Goal: Task Accomplishment & Management: Use online tool/utility

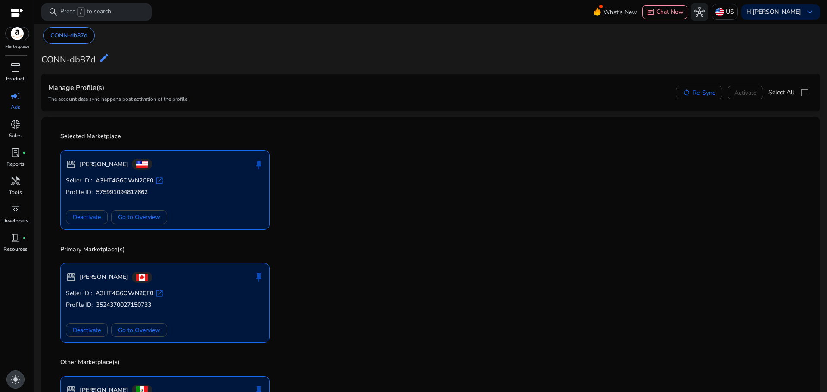
click at [12, 380] on span "light_mode" at bounding box center [15, 380] width 10 height 10
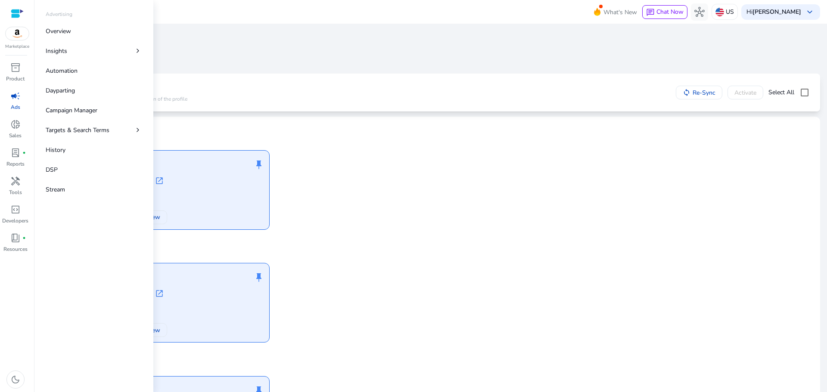
click at [12, 101] on span "campaign" at bounding box center [15, 96] width 10 height 10
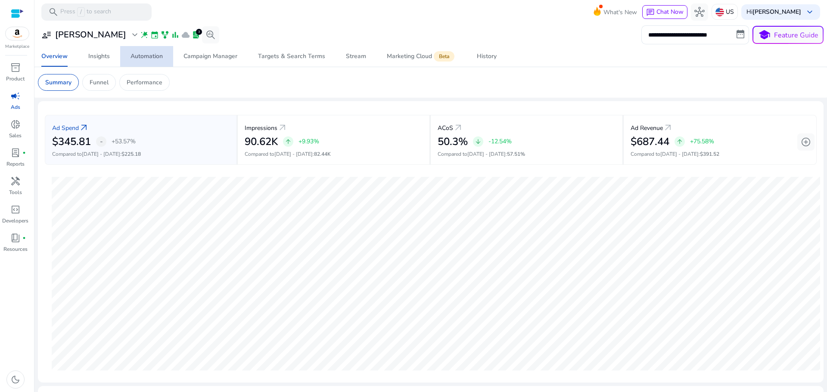
click at [140, 55] on div "Automation" at bounding box center [147, 56] width 32 height 6
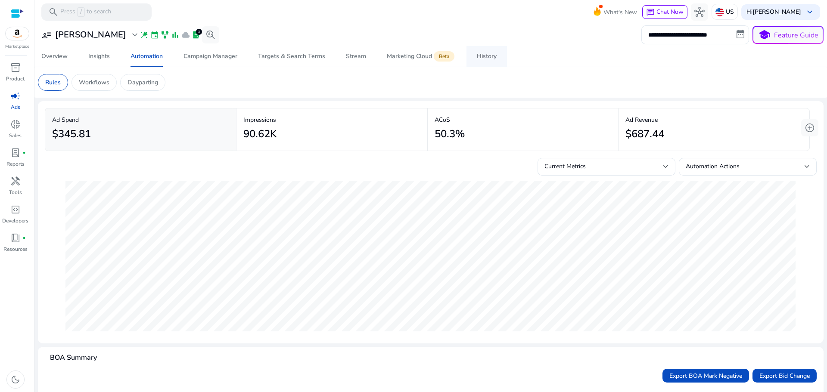
click at [495, 62] on span "History" at bounding box center [487, 56] width 20 height 21
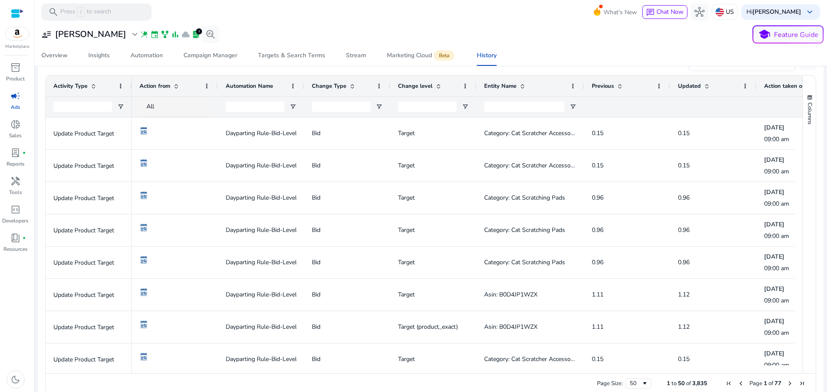
scroll to position [169, 0]
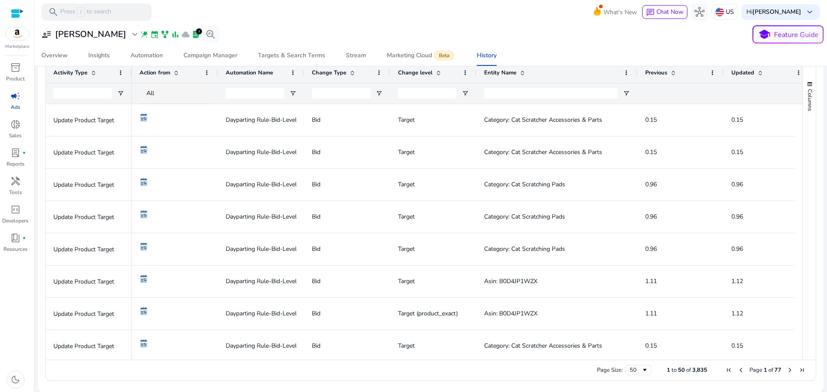
drag, startPoint x: 583, startPoint y: 73, endPoint x: 636, endPoint y: 74, distance: 53.4
click at [636, 74] on div at bounding box center [636, 72] width 3 height 21
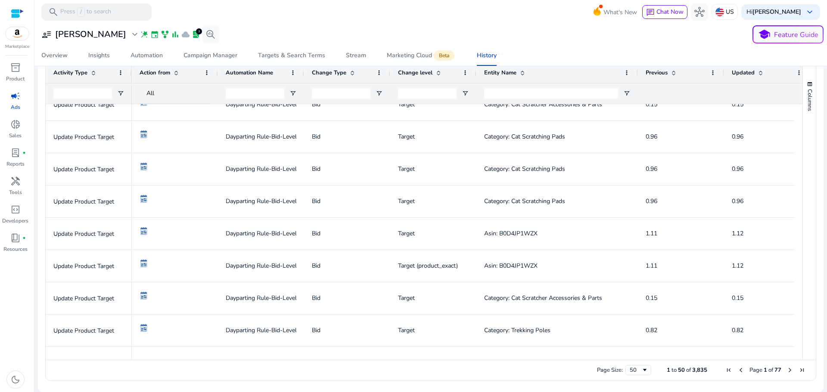
scroll to position [0, 0]
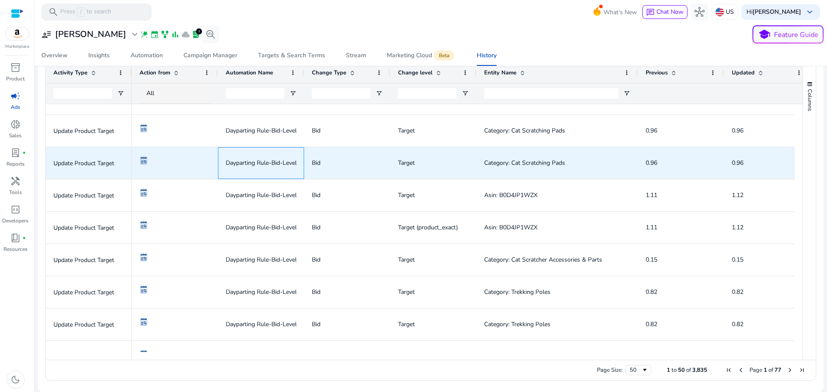
click at [273, 147] on div "Dayparting Rule-Bid-Level-Aug 29(1)" at bounding box center [261, 163] width 86 height 32
click at [148, 163] on img at bounding box center [144, 160] width 9 height 9
click at [301, 166] on div "Dayparting Rule-Bid-Level-Aug 29(1)" at bounding box center [261, 163] width 86 height 32
click at [647, 165] on span "0.96" at bounding box center [652, 163] width 12 height 8
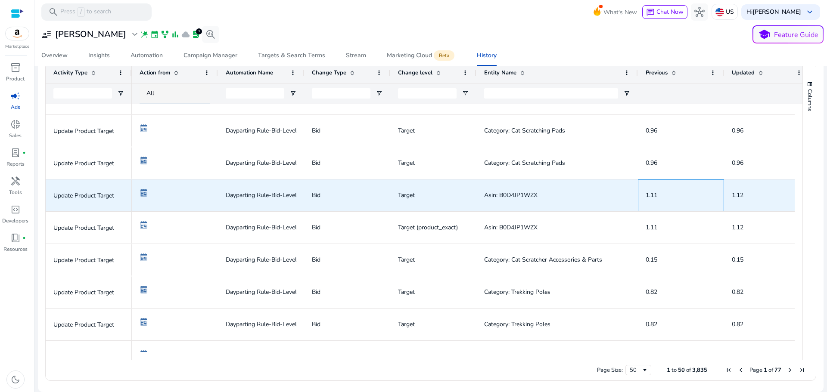
click at [648, 193] on span "1.11" at bounding box center [652, 195] width 12 height 8
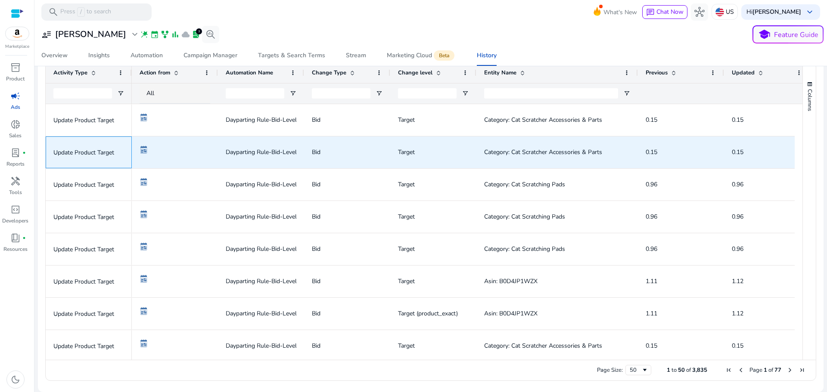
click at [92, 154] on p "Update Product Target" at bounding box center [88, 153] width 71 height 18
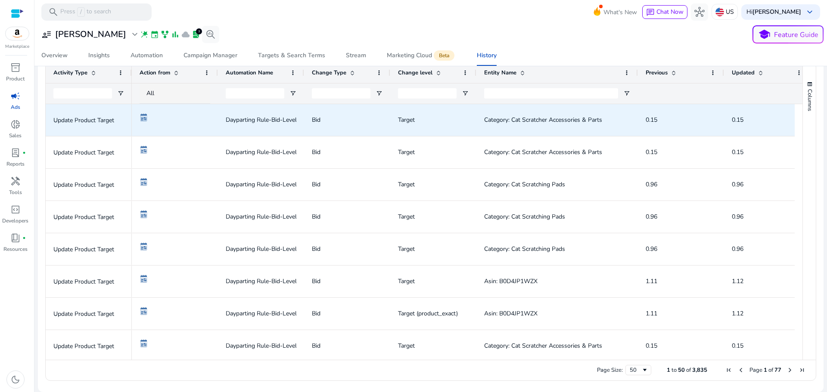
click at [105, 129] on p "Update Product Target" at bounding box center [88, 121] width 71 height 18
click at [184, 123] on span at bounding box center [175, 120] width 71 height 18
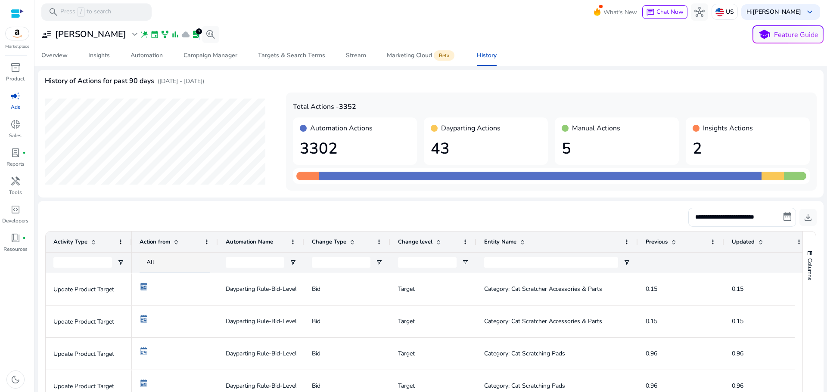
click at [192, 35] on span "lab_profile" at bounding box center [196, 34] width 9 height 9
click at [214, 58] on div "Campaign Manager" at bounding box center [210, 56] width 54 height 6
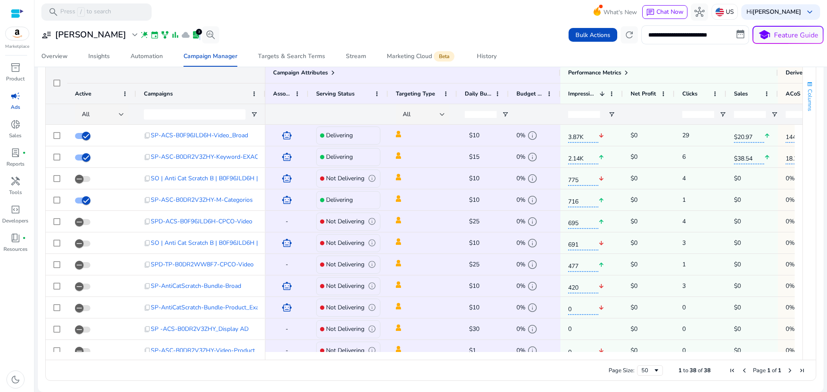
click at [806, 101] on span "Columns" at bounding box center [810, 100] width 8 height 22
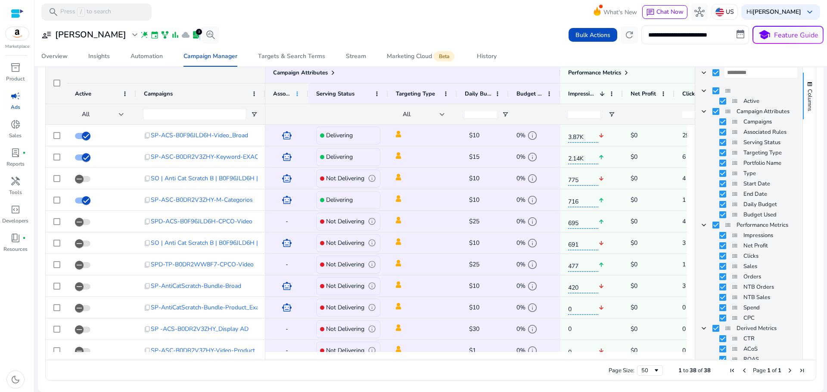
click at [301, 96] on div "Associated Rules" at bounding box center [286, 93] width 43 height 21
click at [299, 95] on span at bounding box center [297, 93] width 7 height 7
click at [375, 92] on span at bounding box center [376, 93] width 7 height 7
click at [348, 93] on span "Serving Status" at bounding box center [335, 94] width 38 height 8
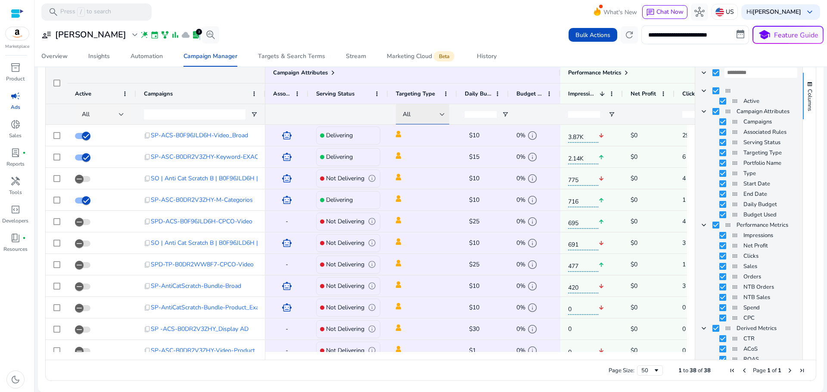
click at [440, 112] on div at bounding box center [442, 114] width 5 height 10
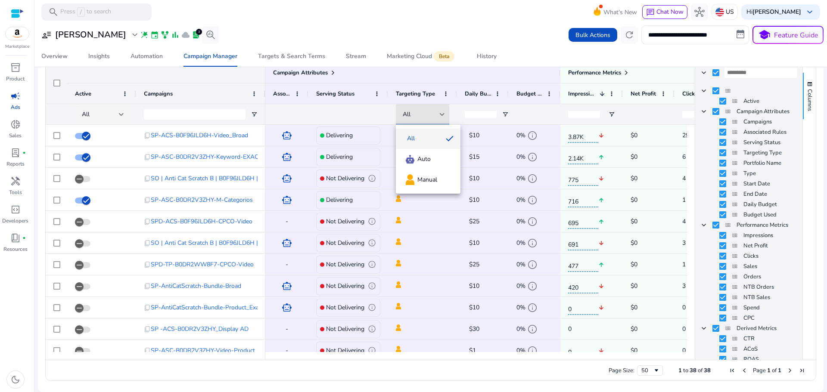
click at [417, 13] on div at bounding box center [413, 196] width 827 height 392
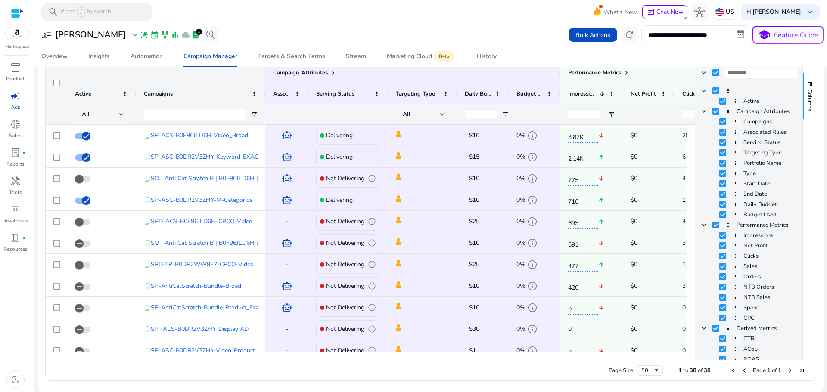
click at [124, 113] on div "All" at bounding box center [103, 114] width 56 height 21
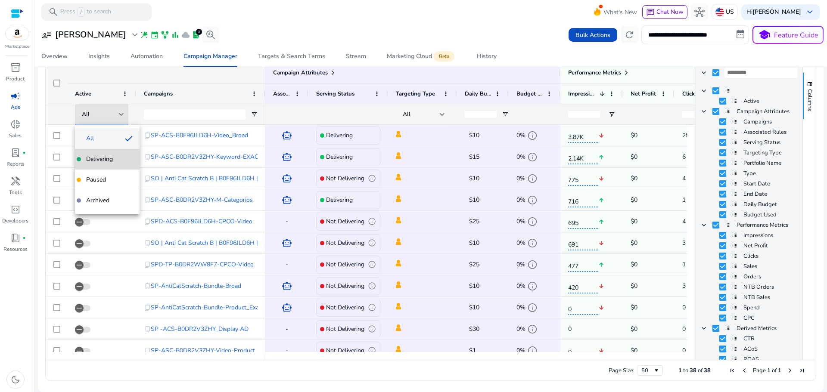
click at [104, 155] on span "Delivering" at bounding box center [99, 159] width 27 height 9
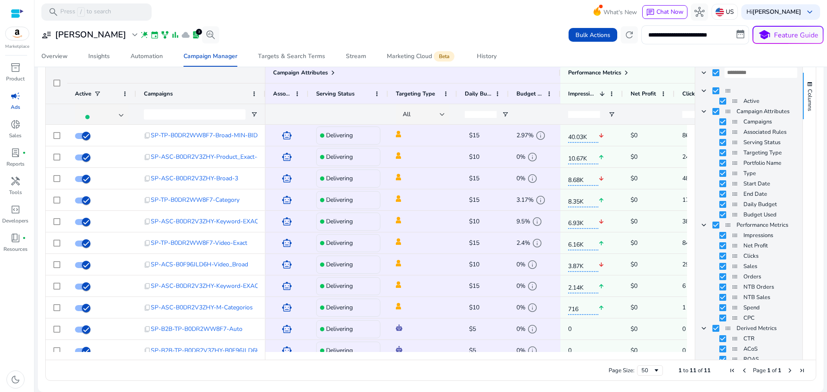
drag, startPoint x: 482, startPoint y: 355, endPoint x: 509, endPoint y: 357, distance: 26.3
click at [508, 358] on div at bounding box center [476, 356] width 422 height 8
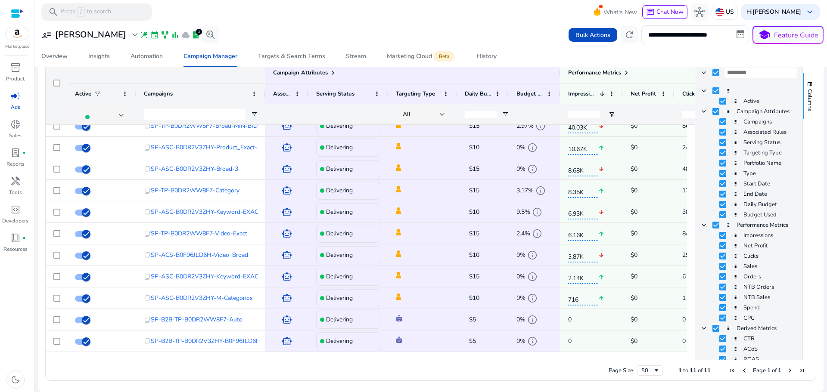
drag, startPoint x: 407, startPoint y: 357, endPoint x: 440, endPoint y: 358, distance: 33.2
click at [440, 358] on div at bounding box center [476, 356] width 422 height 8
drag, startPoint x: 440, startPoint y: 357, endPoint x: 486, endPoint y: 367, distance: 46.7
click at [485, 367] on div "Drag here to set row groups Drag here to set column labels Campaign Attributes …" at bounding box center [430, 221] width 771 height 319
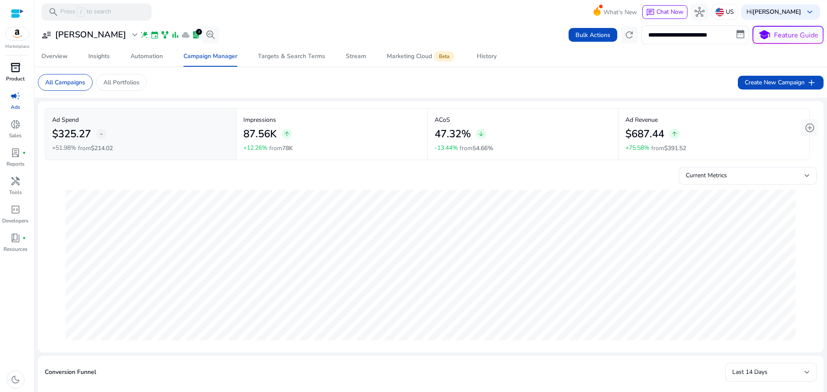
click at [19, 73] on span "inventory_2" at bounding box center [15, 67] width 10 height 10
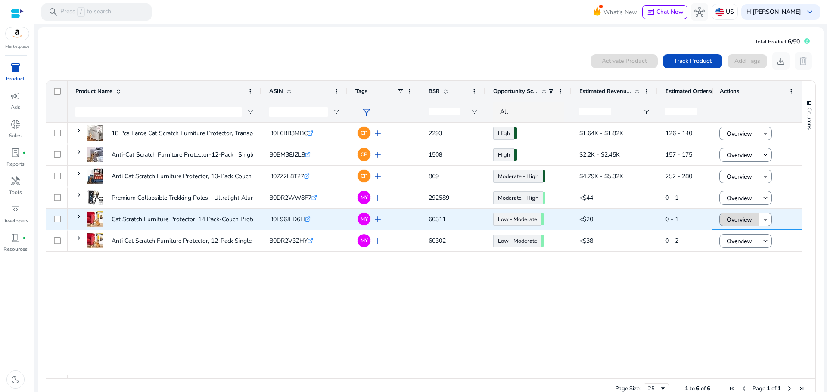
click at [744, 220] on span "Overview" at bounding box center [739, 220] width 25 height 18
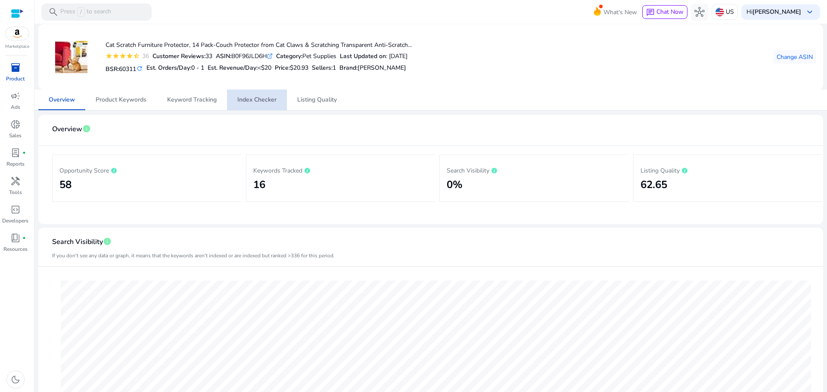
click at [261, 105] on span "Index Checker" at bounding box center [256, 100] width 39 height 21
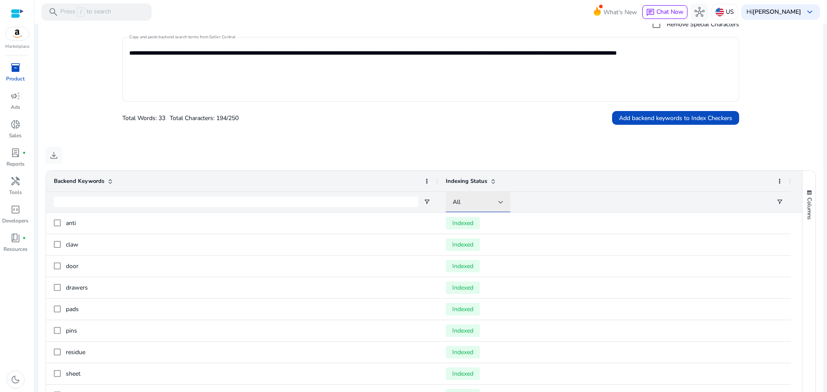
click at [487, 205] on div "All" at bounding box center [476, 202] width 46 height 9
click at [476, 267] on span "Non-indexed" at bounding box center [474, 268] width 34 height 9
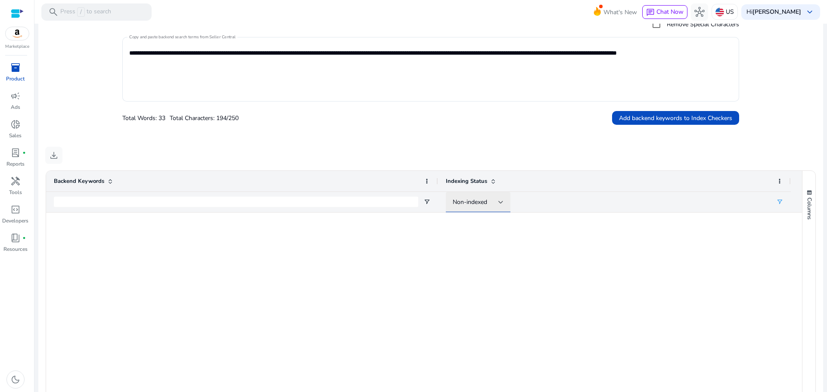
click at [476, 204] on span "Non-indexed" at bounding box center [470, 202] width 34 height 8
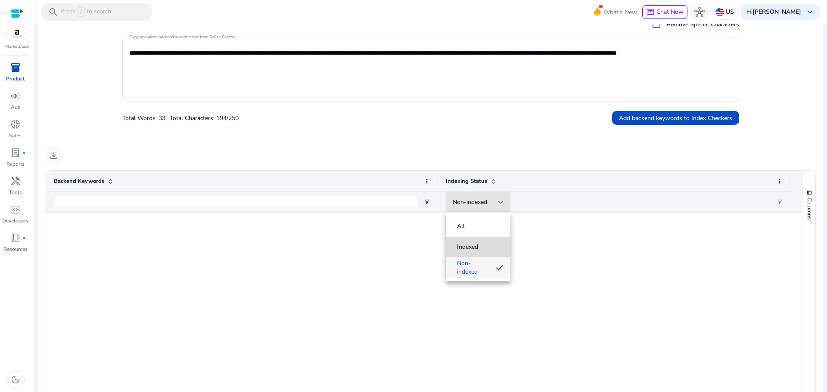
click at [478, 245] on span "Indexed" at bounding box center [467, 247] width 21 height 9
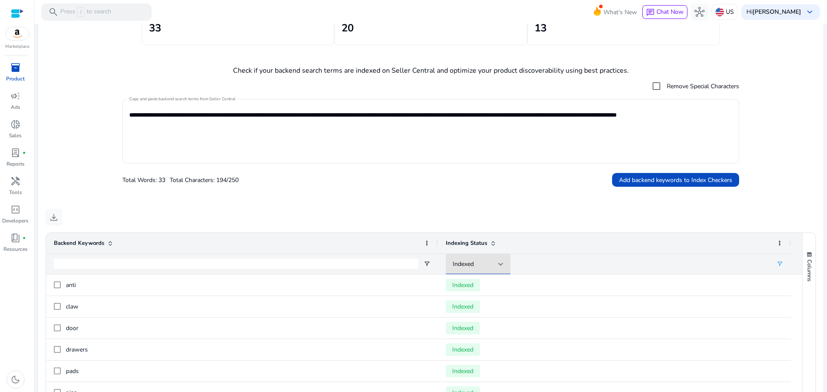
scroll to position [152, 0]
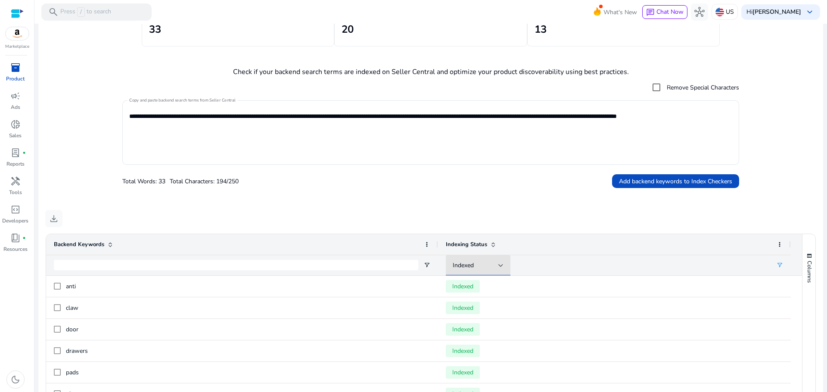
click at [26, 64] on div "inventory_2" at bounding box center [15, 68] width 24 height 14
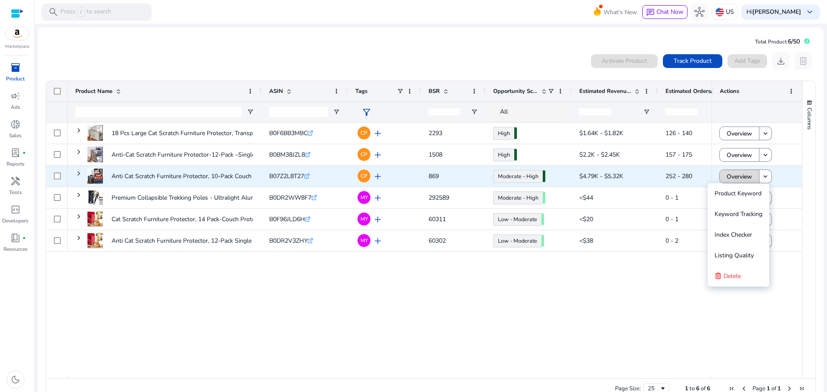
click at [743, 179] on span "Overview" at bounding box center [739, 177] width 25 height 18
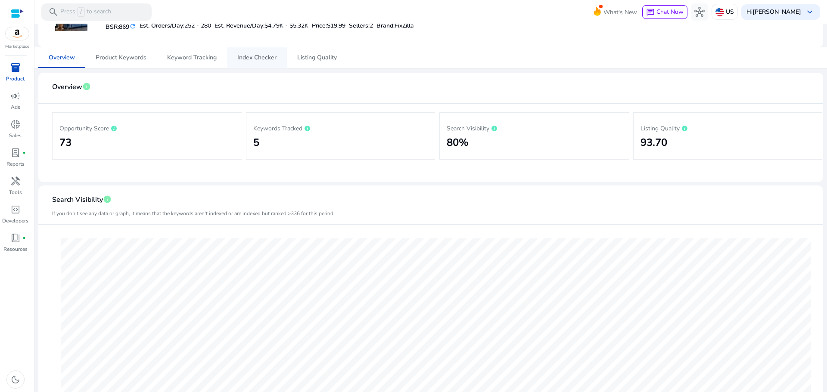
scroll to position [43, 0]
click at [112, 56] on span "Product Keywords" at bounding box center [121, 57] width 51 height 6
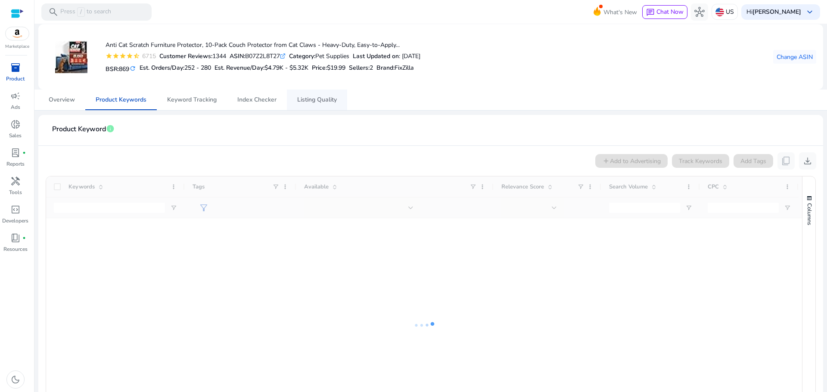
click at [331, 97] on span "Listing Quality" at bounding box center [317, 100] width 40 height 6
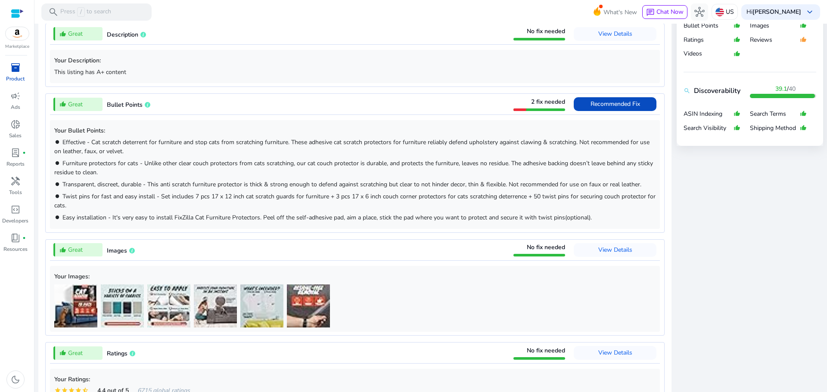
scroll to position [360, 0]
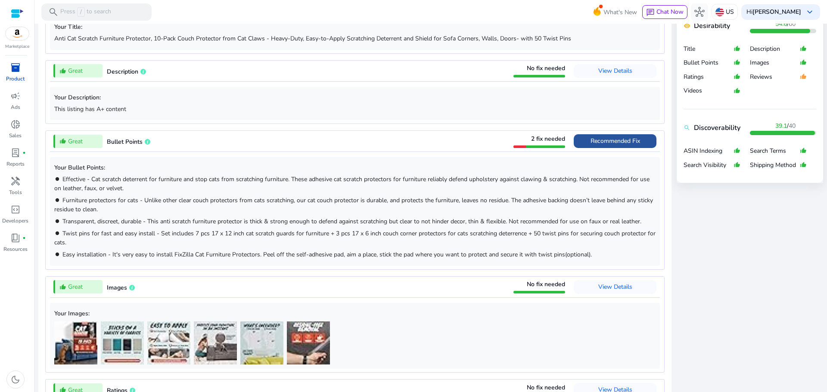
click at [622, 138] on span "Recommended Fix" at bounding box center [616, 141] width 50 height 8
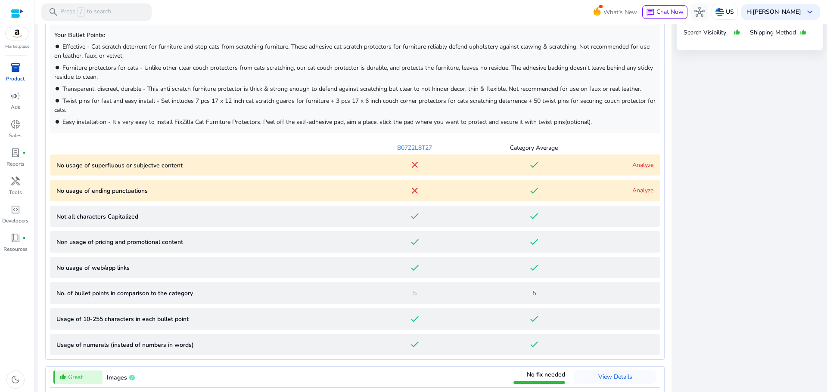
scroll to position [491, 0]
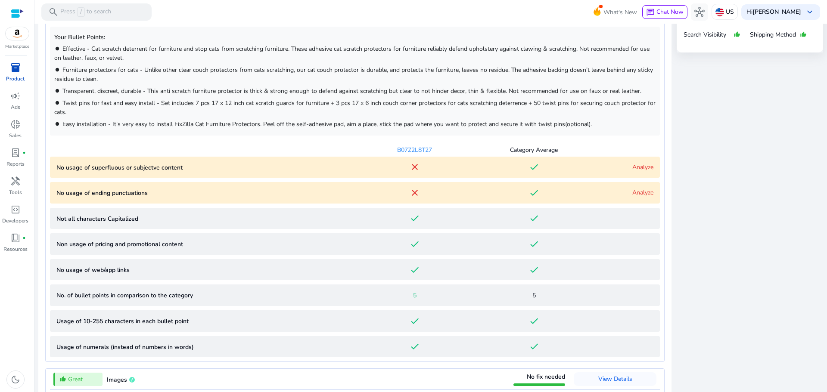
click at [633, 167] on link "Analyze" at bounding box center [642, 167] width 21 height 8
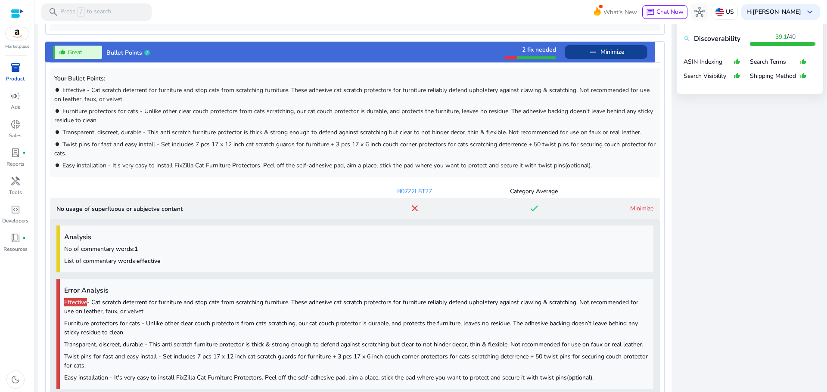
scroll to position [432, 0]
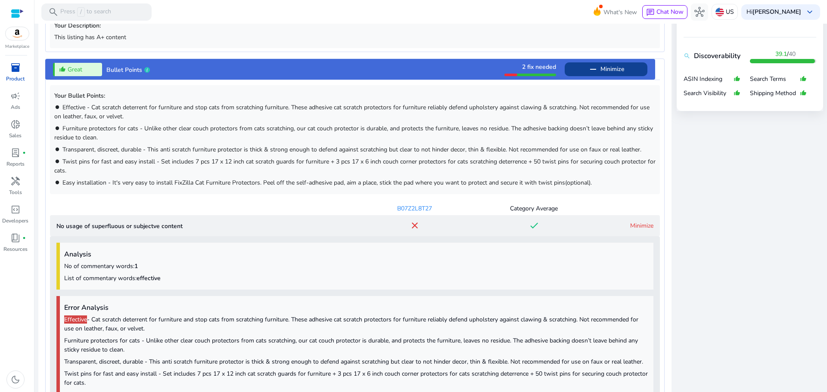
click at [77, 109] on span "Effective - Cat scratch deterrent for furniture and stop cats from scratching f…" at bounding box center [351, 111] width 595 height 17
copy span "Effective"
click at [132, 109] on span "Effective - Cat scratch deterrent for furniture and stop cats from scratching f…" at bounding box center [351, 111] width 595 height 17
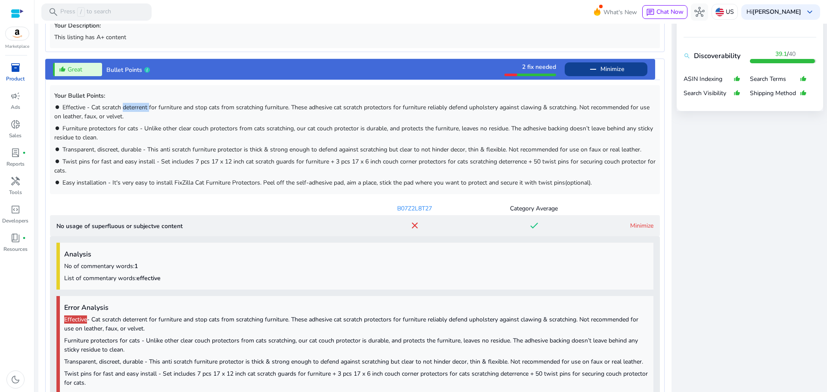
copy span "deterrent"
click at [174, 107] on span "Effective - Cat scratch deterrent for furniture and stop cats from scratching f…" at bounding box center [351, 111] width 595 height 17
click at [173, 107] on span "Effective - Cat scratch deterrent for furniture and stop cats from scratching f…" at bounding box center [351, 111] width 595 height 17
copy span "furniture"
click at [284, 149] on span "Transparent, discreet, durable - This anti scratch furniture protector is thick…" at bounding box center [351, 150] width 579 height 8
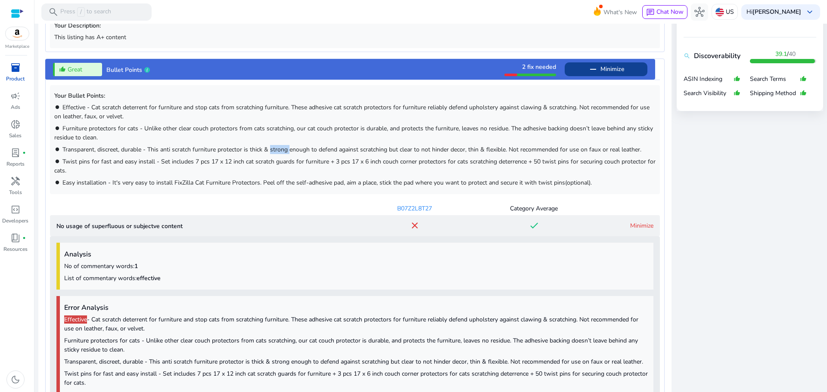
click at [284, 149] on span "Transparent, discreet, durable - This anti scratch furniture protector is thick…" at bounding box center [351, 150] width 579 height 8
copy span "strong"
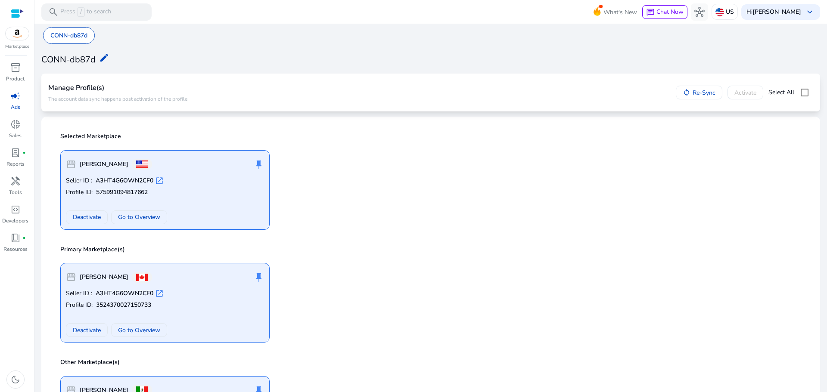
click at [16, 15] on div at bounding box center [17, 14] width 13 height 10
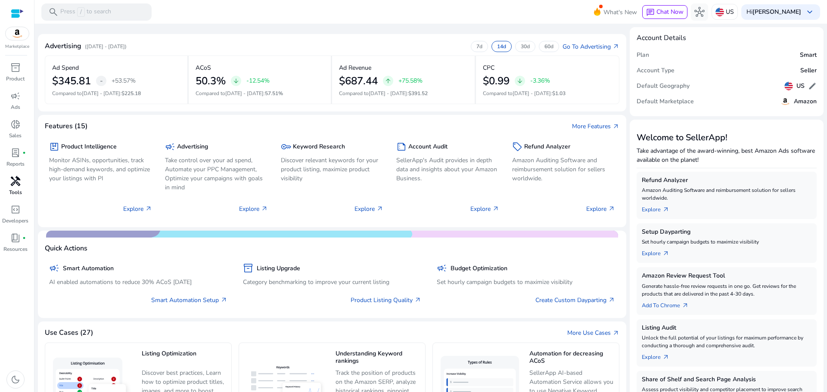
click at [18, 181] on span "handyman" at bounding box center [15, 181] width 10 height 10
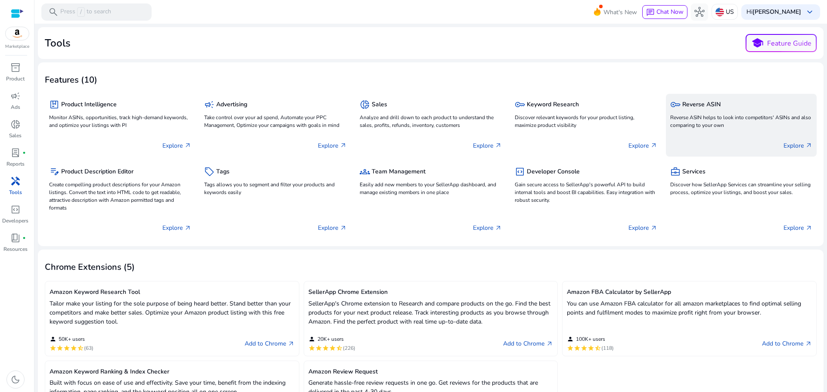
click at [693, 109] on div "key Reverse ASIN" at bounding box center [741, 104] width 142 height 12
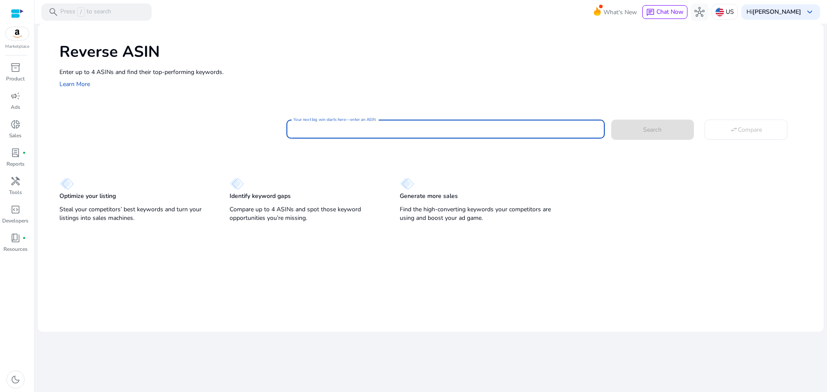
click at [336, 131] on input "Your next big win starts here—enter an ASIN" at bounding box center [445, 128] width 304 height 9
paste input "**********"
type input "**********"
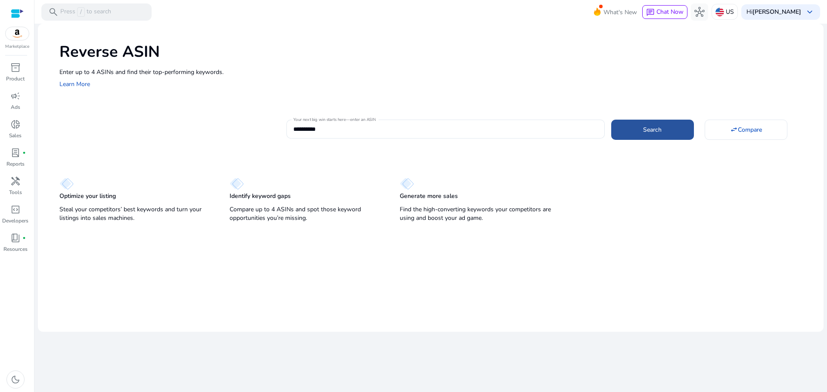
click at [665, 128] on span at bounding box center [652, 129] width 83 height 21
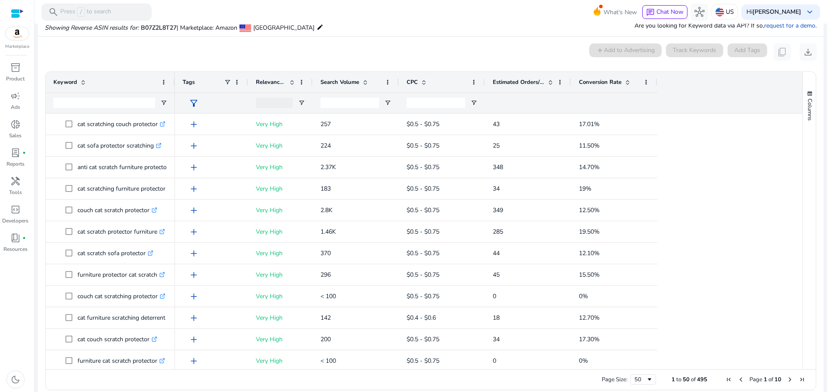
scroll to position [63, 0]
click at [327, 80] on span "Search Volume" at bounding box center [339, 82] width 39 height 8
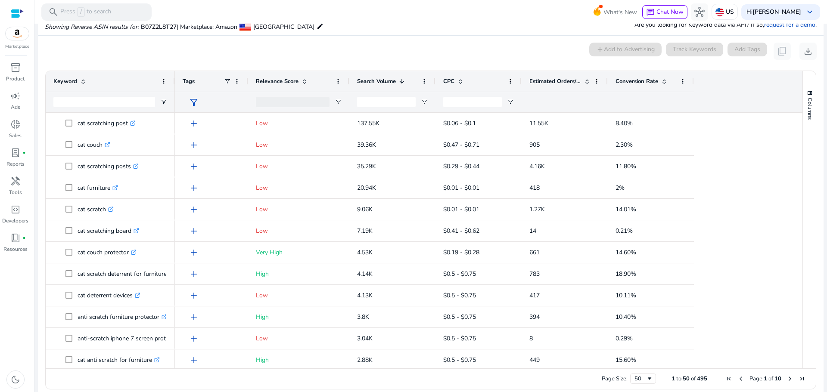
drag, startPoint x: 311, startPoint y: 72, endPoint x: 347, endPoint y: 73, distance: 36.6
click at [347, 73] on div at bounding box center [348, 81] width 3 height 21
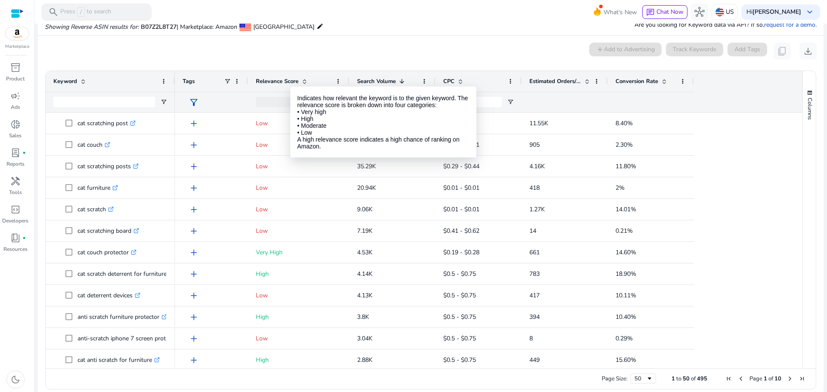
click at [290, 79] on span "Relevance Score" at bounding box center [277, 82] width 43 height 8
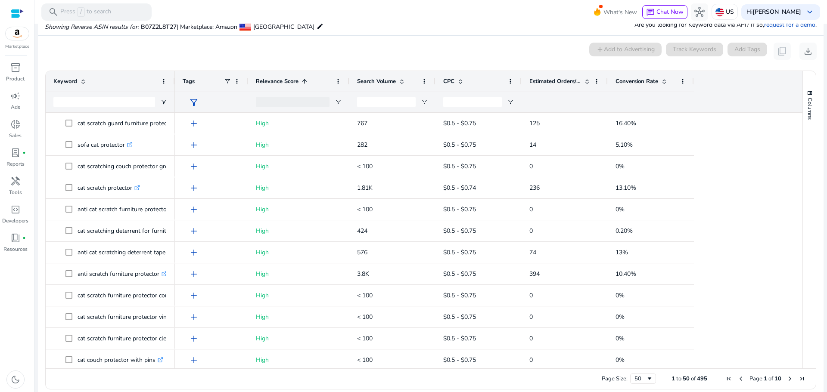
click at [290, 79] on span "Relevance Score" at bounding box center [277, 82] width 43 height 8
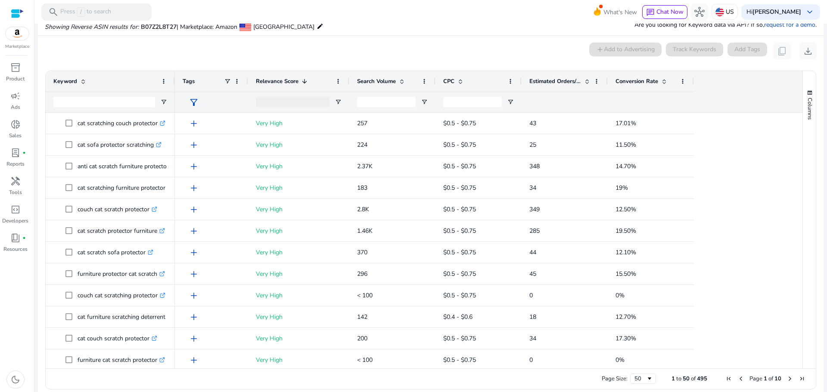
click at [295, 81] on span "Relevance Score" at bounding box center [277, 82] width 43 height 8
click at [292, 75] on div "Relevance Score" at bounding box center [294, 81] width 76 height 16
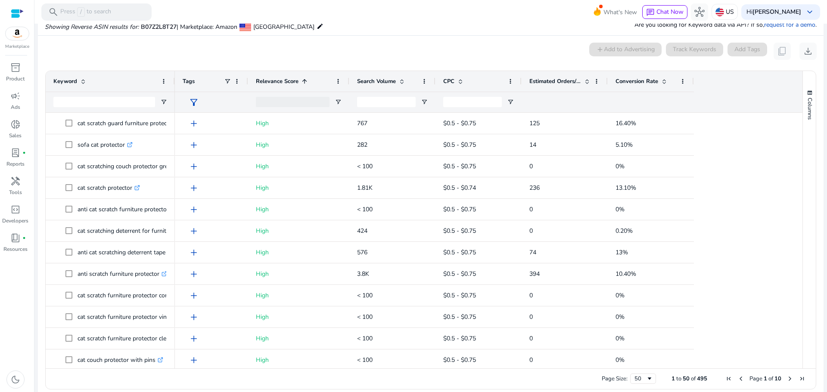
click at [380, 79] on span "Search Volume" at bounding box center [376, 82] width 39 height 8
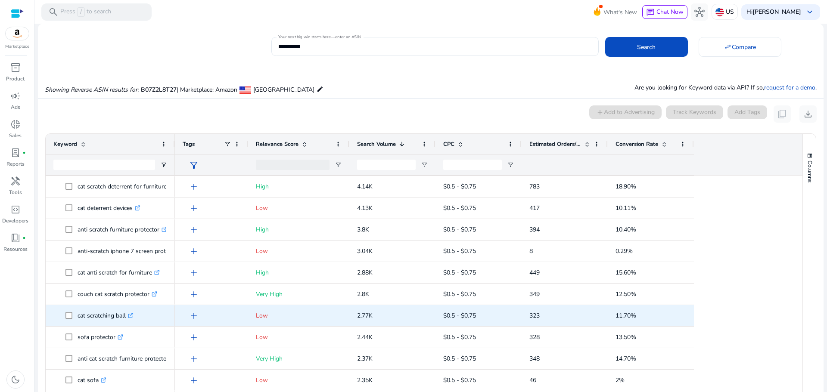
scroll to position [0, 0]
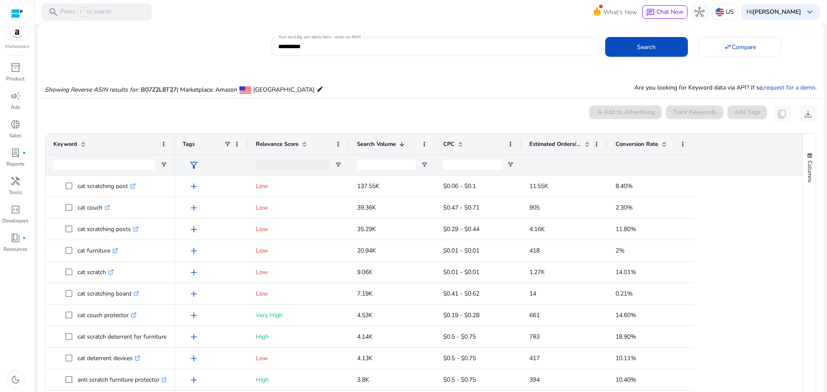
click at [281, 146] on span "Relevance Score" at bounding box center [277, 144] width 43 height 8
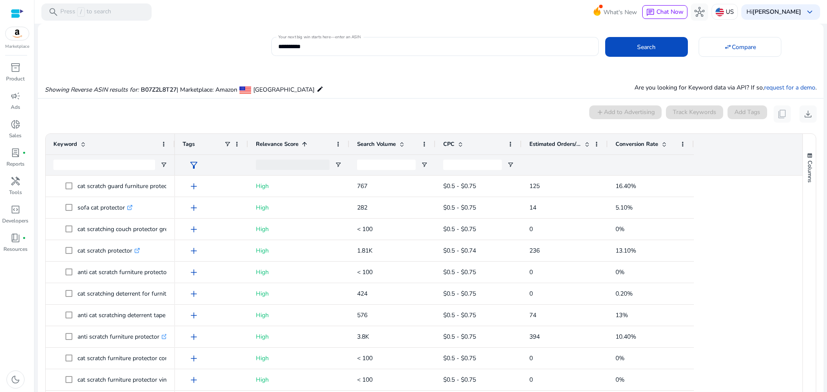
click at [281, 148] on span "Relevance Score" at bounding box center [277, 144] width 43 height 8
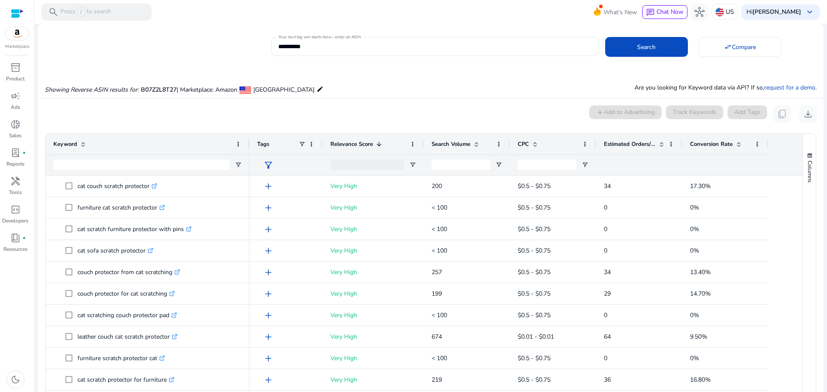
drag, startPoint x: 173, startPoint y: 135, endPoint x: 249, endPoint y: 145, distance: 76.4
click at [249, 145] on div at bounding box center [248, 144] width 3 height 21
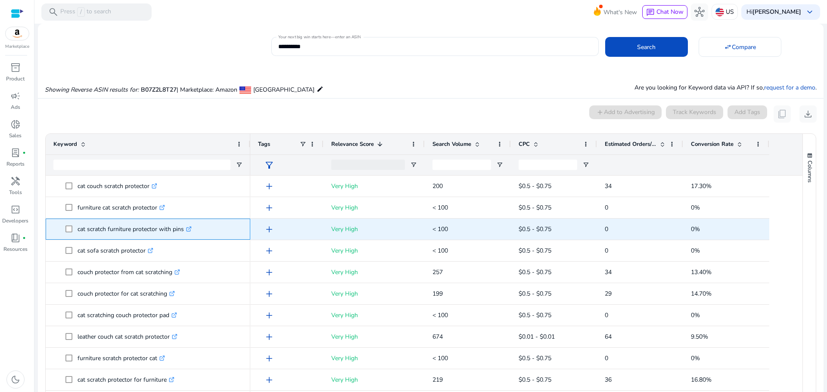
drag, startPoint x: 77, startPoint y: 229, endPoint x: 184, endPoint y: 229, distance: 107.2
click at [184, 229] on span "cat scratch furniture protector with pins .st0{fill:#2c8af8}" at bounding box center [153, 230] width 177 height 18
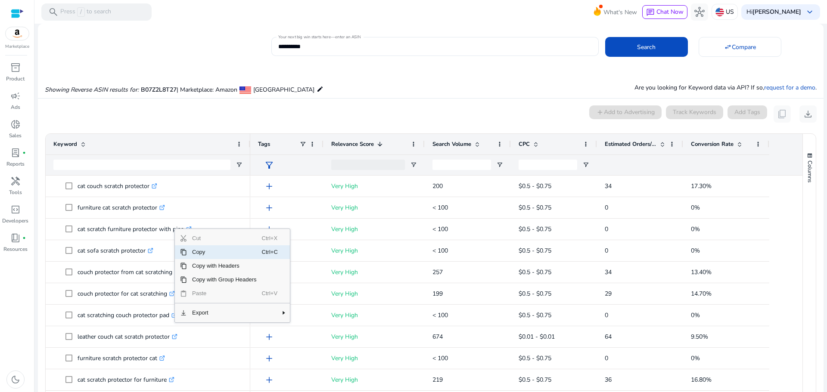
click at [192, 253] on span "Copy" at bounding box center [224, 253] width 75 height 14
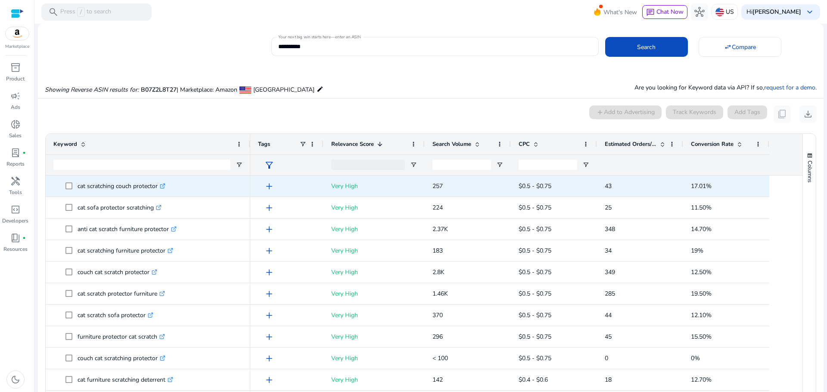
click at [65, 183] on span "cat scratching couch protector .st0{fill:#2c8af8}" at bounding box center [147, 186] width 189 height 18
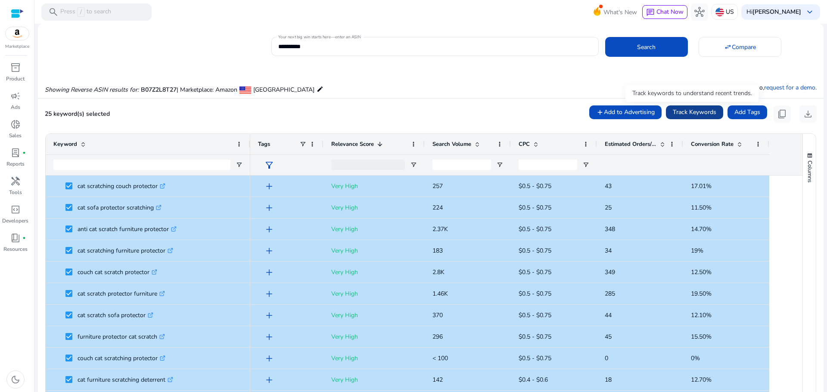
click at [687, 112] on span "Track Keywords" at bounding box center [695, 112] width 44 height 9
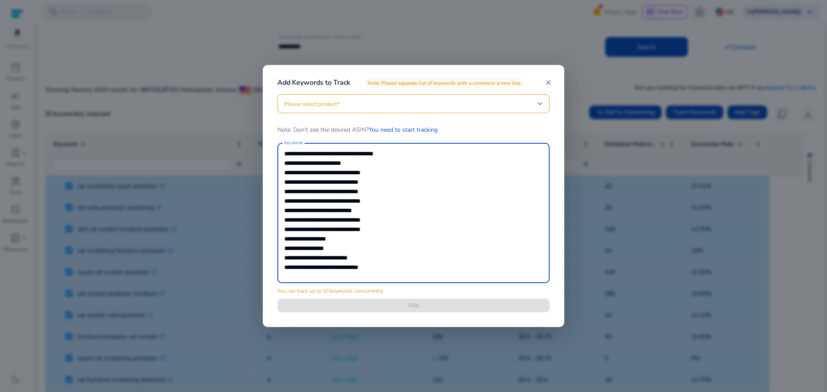
drag, startPoint x: 395, startPoint y: 270, endPoint x: 283, endPoint y: 275, distance: 112.9
click at [282, 276] on div "**********" at bounding box center [413, 213] width 272 height 140
click at [396, 274] on textarea "**********" at bounding box center [413, 213] width 258 height 132
drag, startPoint x: 395, startPoint y: 271, endPoint x: 252, endPoint y: 194, distance: 161.9
click at [252, 195] on div "**********" at bounding box center [413, 196] width 827 height 392
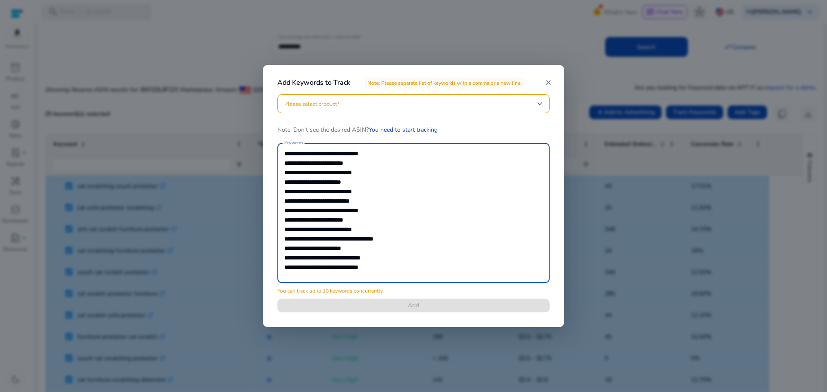
drag, startPoint x: 386, startPoint y: 273, endPoint x: 264, endPoint y: 245, distance: 125.6
click at [268, 247] on div "**********" at bounding box center [413, 208] width 293 height 229
drag, startPoint x: 395, startPoint y: 271, endPoint x: 270, endPoint y: 257, distance: 126.1
click at [271, 260] on div "**********" at bounding box center [413, 208] width 293 height 229
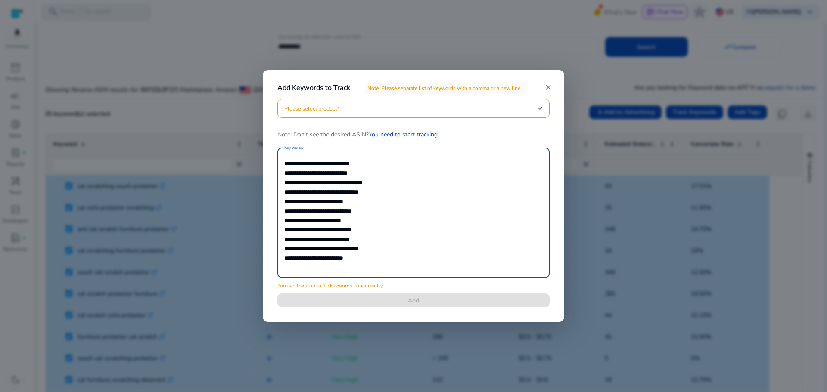
drag, startPoint x: 374, startPoint y: 262, endPoint x: 272, endPoint y: 250, distance: 102.8
click at [274, 251] on div "**********" at bounding box center [413, 208] width 293 height 219
type textarea "**********"
click at [379, 106] on span at bounding box center [410, 108] width 253 height 9
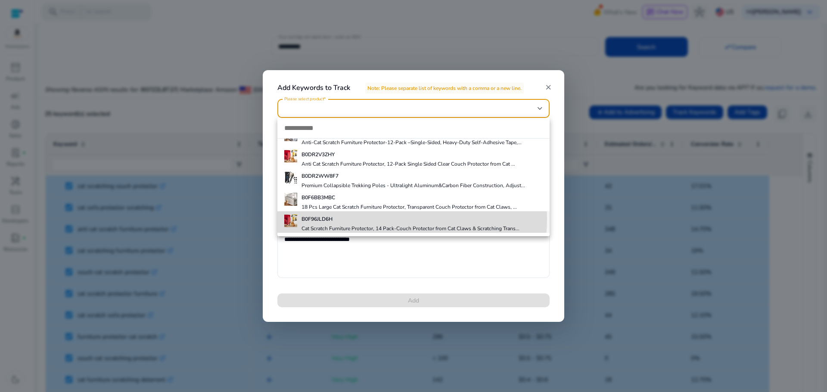
click at [362, 219] on h5 "B0F96JLD6H" at bounding box center [411, 219] width 218 height 7
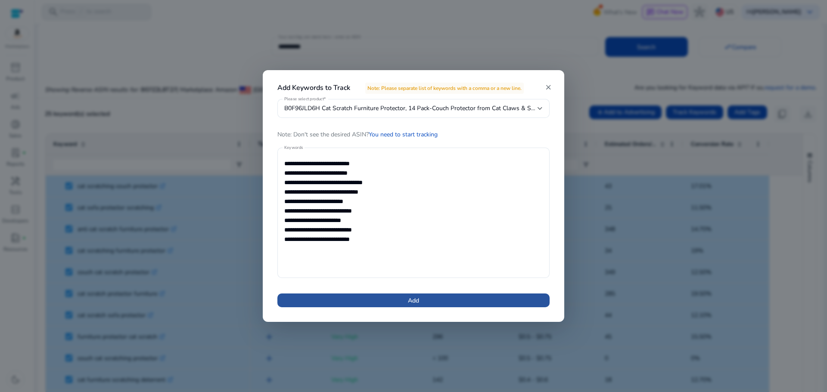
click at [417, 299] on span "Add" at bounding box center [413, 300] width 11 height 9
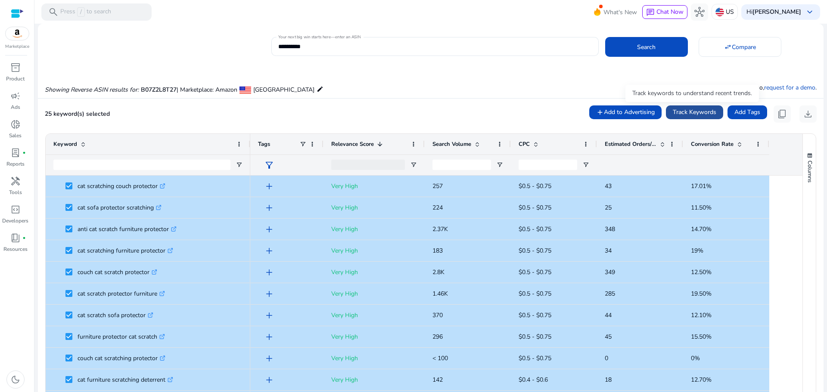
click at [699, 115] on span "Track Keywords" at bounding box center [695, 112] width 44 height 9
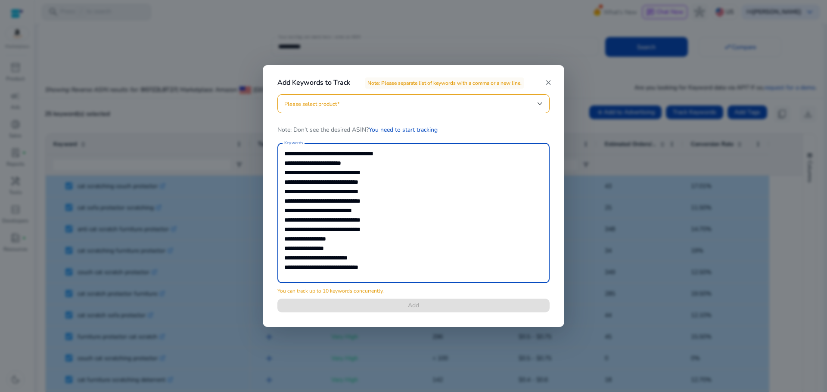
drag, startPoint x: 387, startPoint y: 275, endPoint x: 276, endPoint y: 187, distance: 142.2
click at [275, 187] on div "**********" at bounding box center [413, 208] width 293 height 229
drag, startPoint x: 376, startPoint y: 277, endPoint x: 275, endPoint y: 249, distance: 105.3
click at [275, 250] on div "**********" at bounding box center [413, 208] width 293 height 229
drag, startPoint x: 376, startPoint y: 264, endPoint x: 266, endPoint y: 248, distance: 111.4
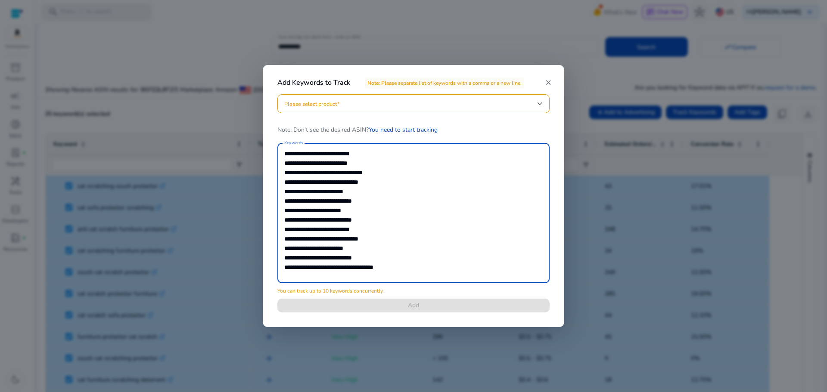
click at [266, 249] on div "**********" at bounding box center [414, 196] width 302 height 262
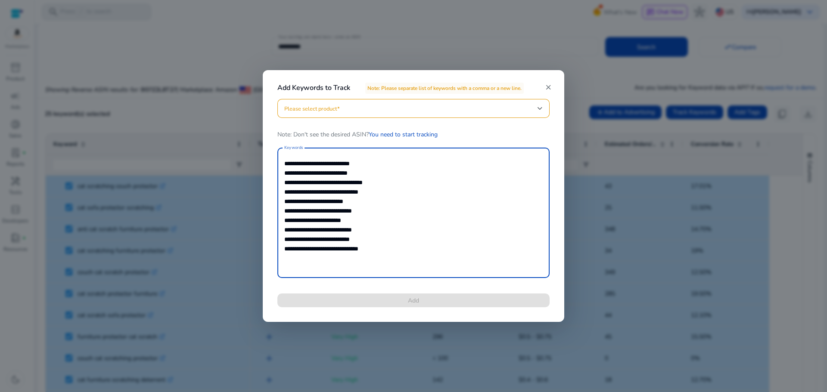
type textarea "**********"
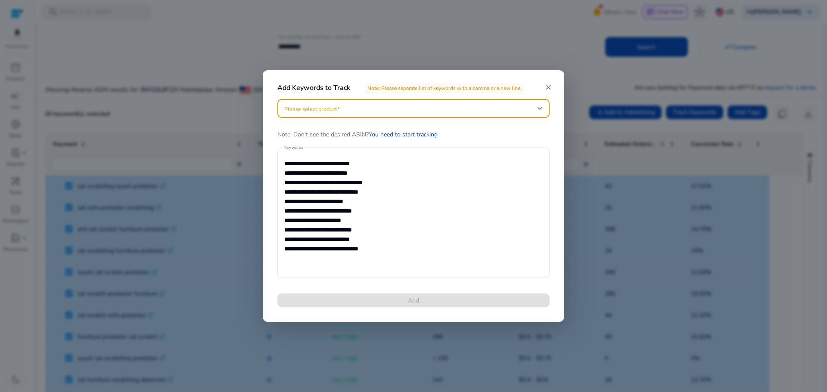
click at [395, 109] on span at bounding box center [410, 108] width 253 height 9
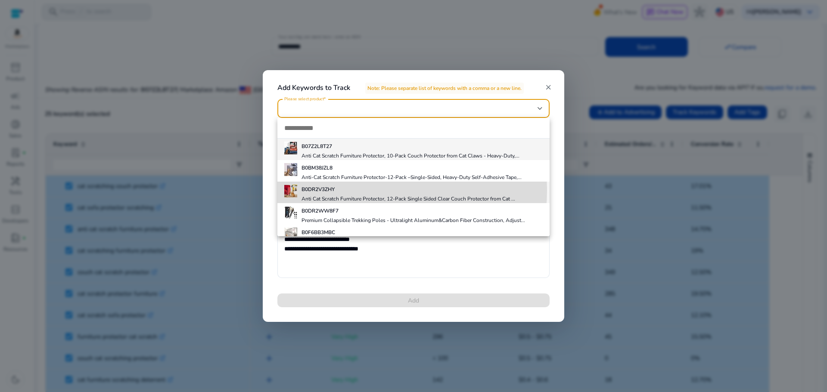
click at [346, 190] on h5 "B0DR2V3ZHY" at bounding box center [409, 189] width 214 height 7
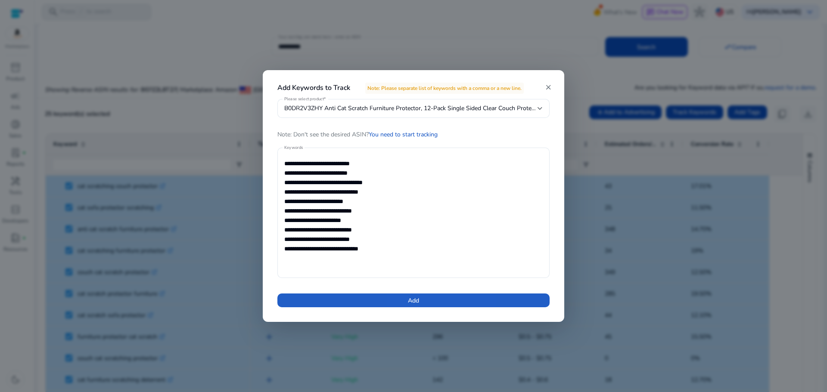
click at [419, 301] on span "Add" at bounding box center [413, 300] width 11 height 9
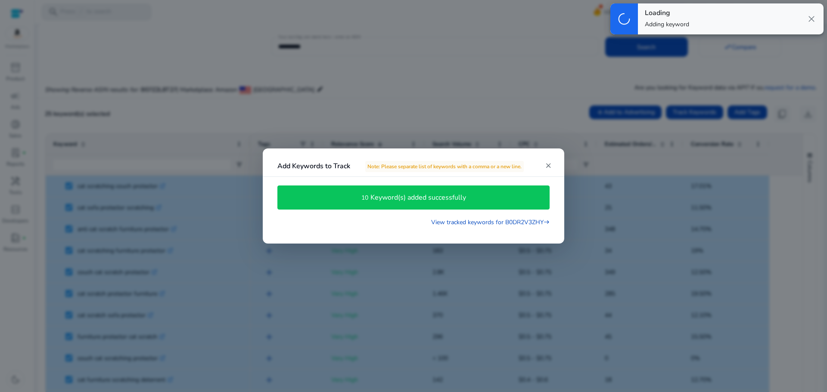
click at [547, 164] on mat-icon "close" at bounding box center [548, 166] width 8 height 8
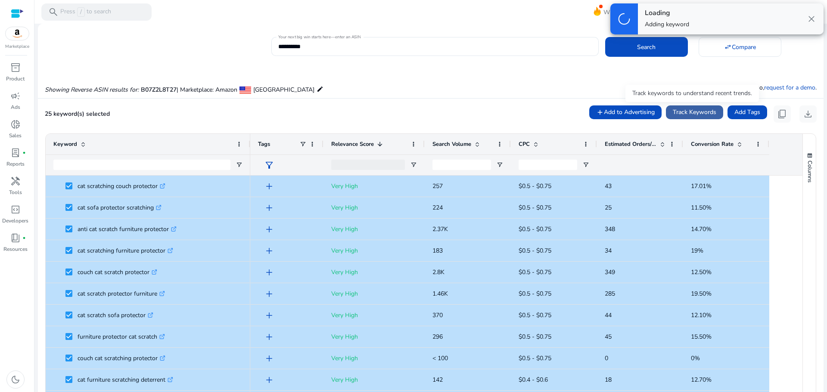
click at [685, 117] on span "Track Keywords" at bounding box center [695, 112] width 44 height 9
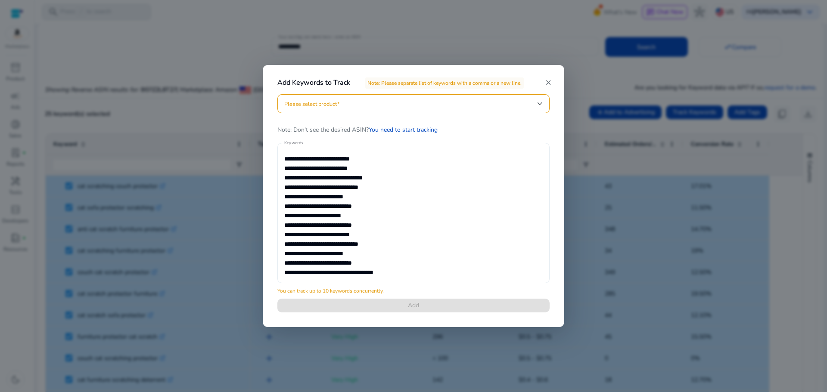
drag, startPoint x: 283, startPoint y: 153, endPoint x: 287, endPoint y: 160, distance: 8.3
click at [284, 155] on div "**********" at bounding box center [413, 213] width 272 height 140
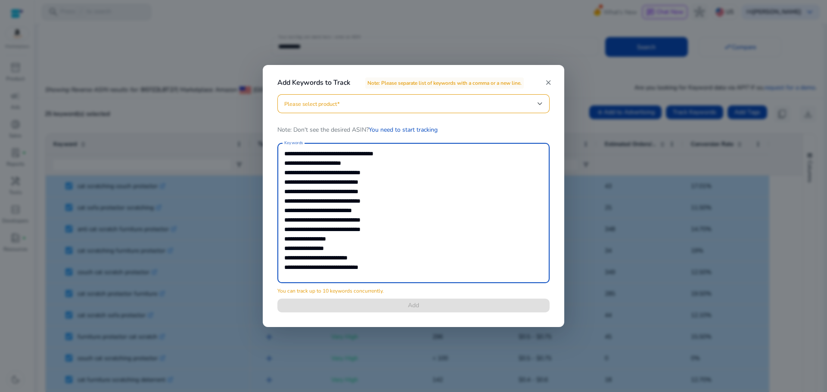
click at [288, 162] on textarea "**********" at bounding box center [413, 213] width 258 height 132
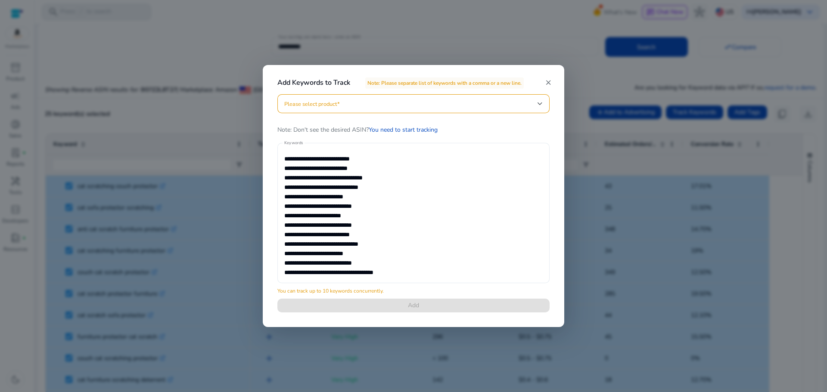
drag, startPoint x: 283, startPoint y: 157, endPoint x: 334, endPoint y: 205, distance: 69.8
click at [326, 216] on div "**********" at bounding box center [413, 213] width 272 height 140
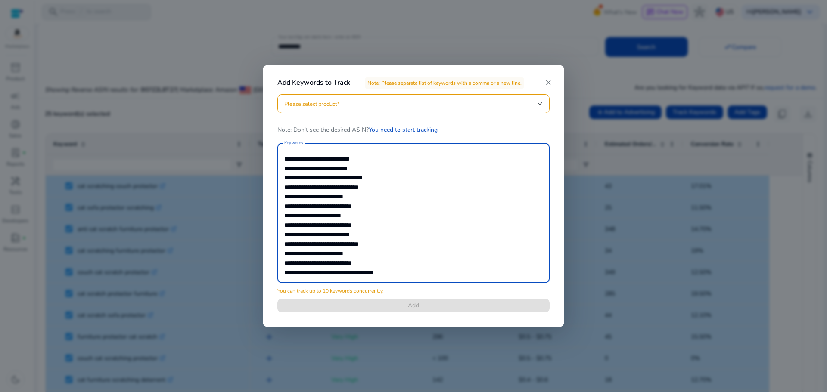
drag, startPoint x: 285, startPoint y: 157, endPoint x: 361, endPoint y: 225, distance: 101.6
click at [359, 227] on textarea "**********" at bounding box center [413, 213] width 258 height 132
drag, startPoint x: 296, startPoint y: 160, endPoint x: 253, endPoint y: 156, distance: 42.9
click at [256, 158] on div "**********" at bounding box center [413, 196] width 827 height 392
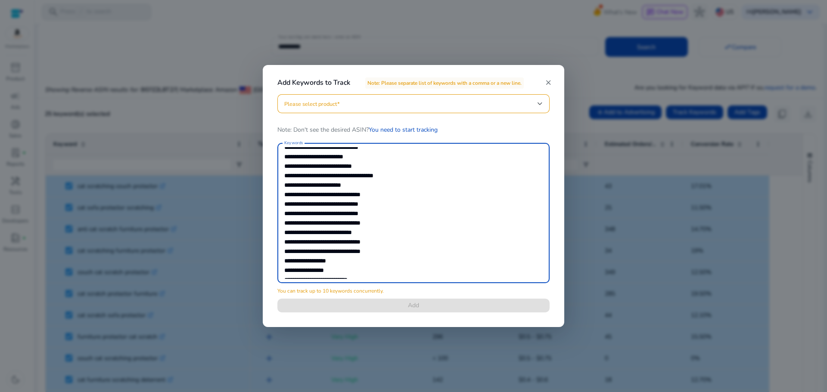
drag, startPoint x: 292, startPoint y: 156, endPoint x: 331, endPoint y: 174, distance: 43.6
click at [331, 175] on textarea "**********" at bounding box center [413, 213] width 258 height 132
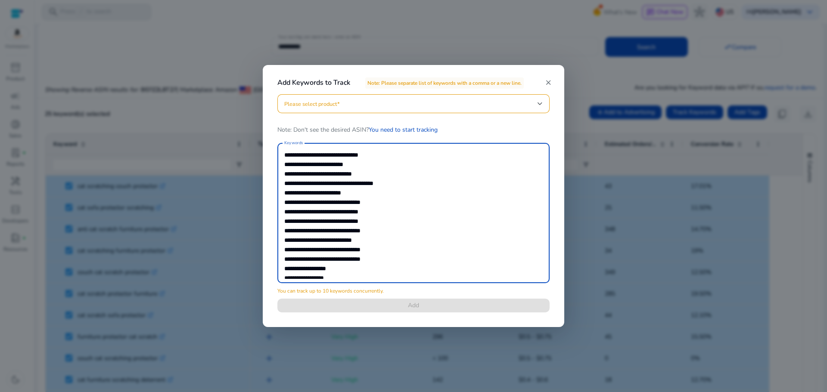
scroll to position [0, 0]
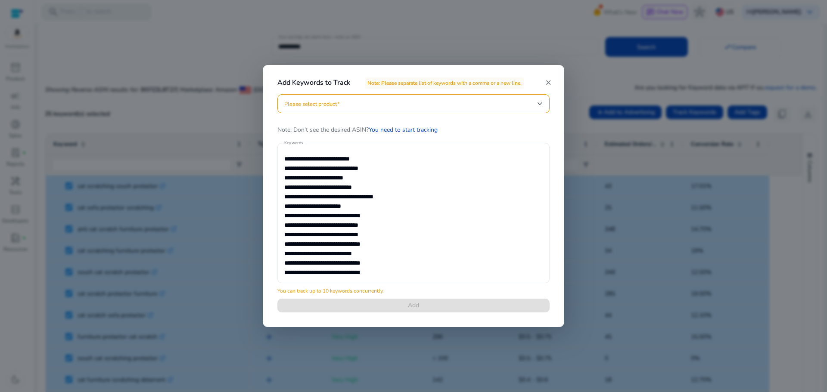
drag, startPoint x: 281, startPoint y: 156, endPoint x: 344, endPoint y: 185, distance: 68.8
click at [344, 187] on div "**********" at bounding box center [413, 213] width 272 height 140
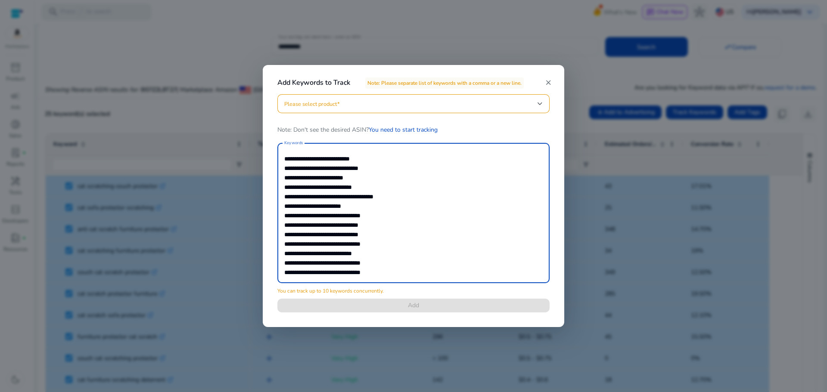
drag, startPoint x: 286, startPoint y: 156, endPoint x: 367, endPoint y: 177, distance: 83.0
click at [367, 177] on textarea "**********" at bounding box center [413, 213] width 258 height 132
drag, startPoint x: 287, startPoint y: 150, endPoint x: 395, endPoint y: 171, distance: 109.7
click at [395, 171] on textarea "**********" at bounding box center [413, 213] width 258 height 132
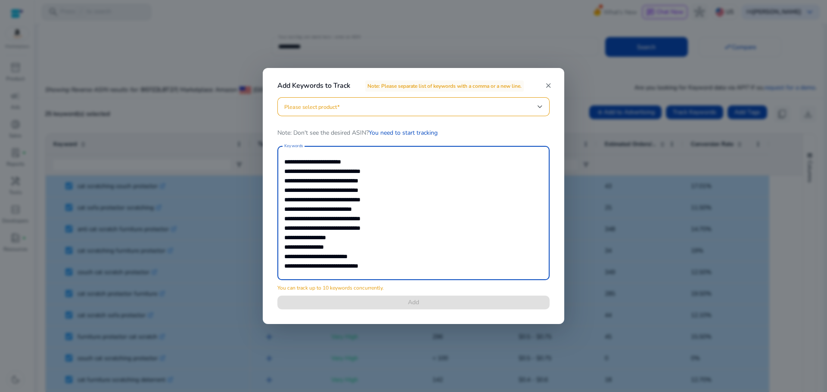
click at [289, 164] on textarea "**********" at bounding box center [413, 213] width 258 height 126
click at [290, 164] on textarea "**********" at bounding box center [413, 213] width 258 height 126
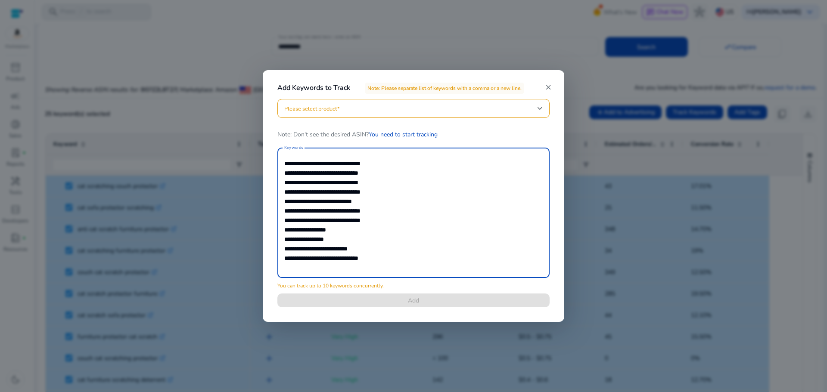
click at [311, 162] on textarea "**********" at bounding box center [413, 213] width 258 height 122
drag, startPoint x: 382, startPoint y: 249, endPoint x: 245, endPoint y: 147, distance: 171.0
click at [249, 149] on div "**********" at bounding box center [413, 196] width 827 height 392
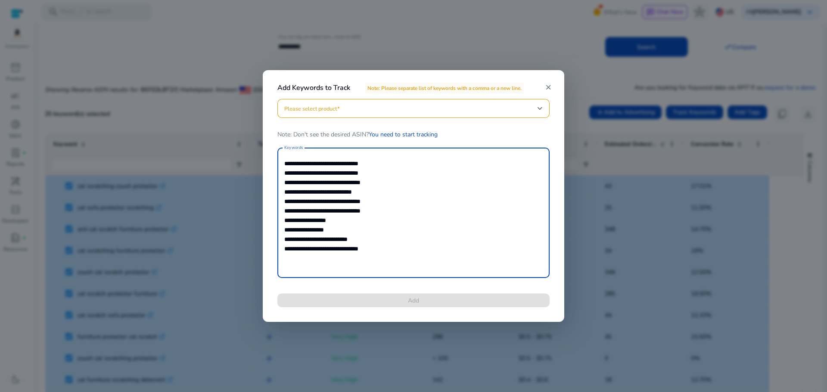
type textarea "**********"
click at [390, 106] on span at bounding box center [410, 108] width 253 height 9
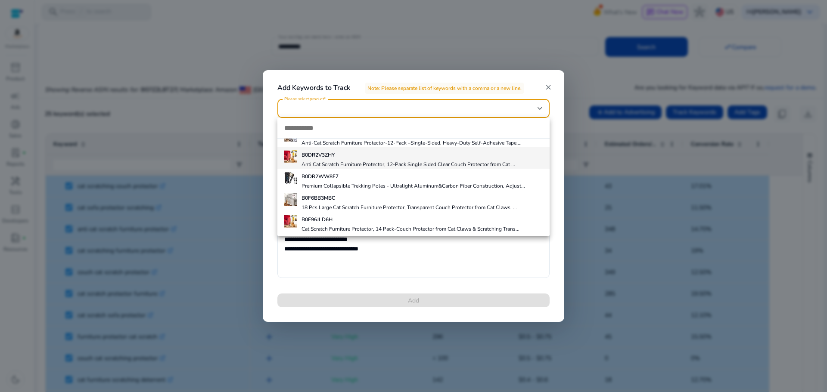
scroll to position [35, 0]
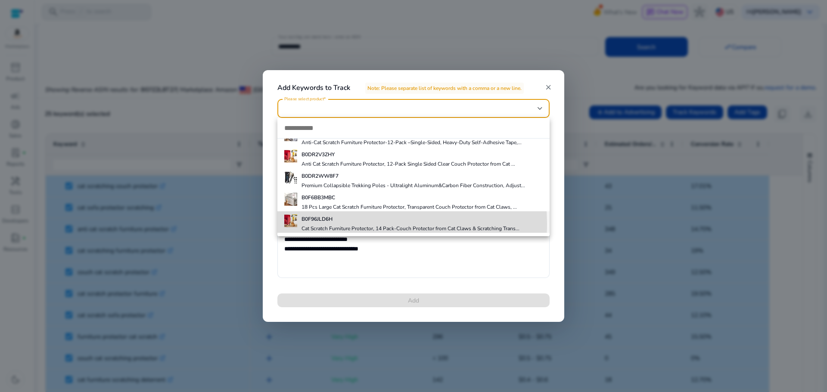
click at [338, 224] on div "B0F96JLD6H Cat Scratch Furniture Protector, 14 Pack-Couch Protector from Cat Cl…" at bounding box center [411, 222] width 218 height 19
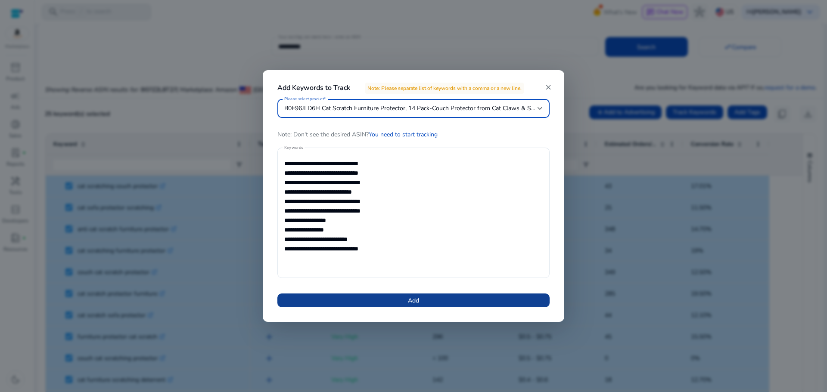
click at [415, 301] on span "Add" at bounding box center [413, 300] width 11 height 9
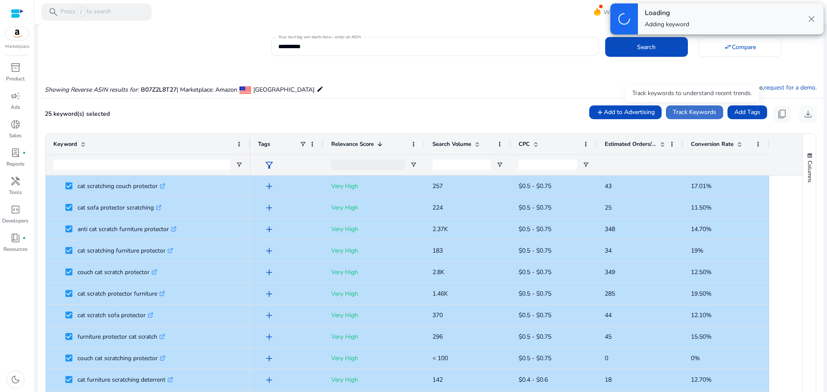
click at [693, 112] on span "Track Keywords" at bounding box center [695, 112] width 44 height 9
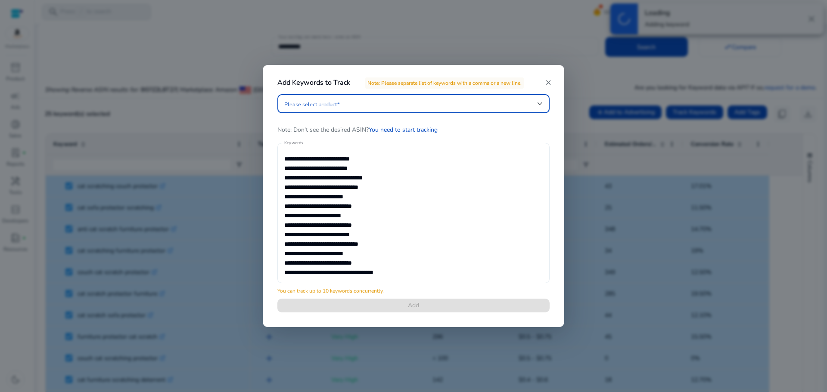
click at [417, 237] on textarea "**********" at bounding box center [413, 213] width 258 height 132
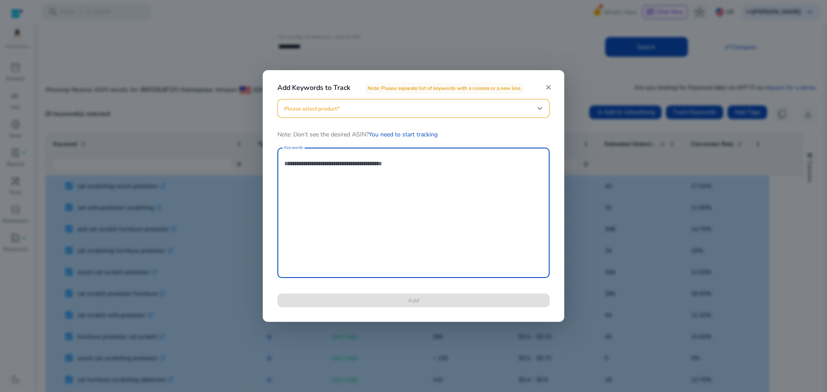
paste textarea "**********"
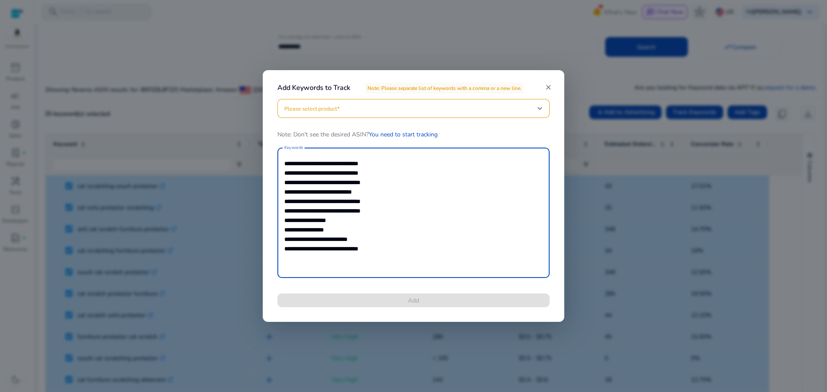
type textarea "**********"
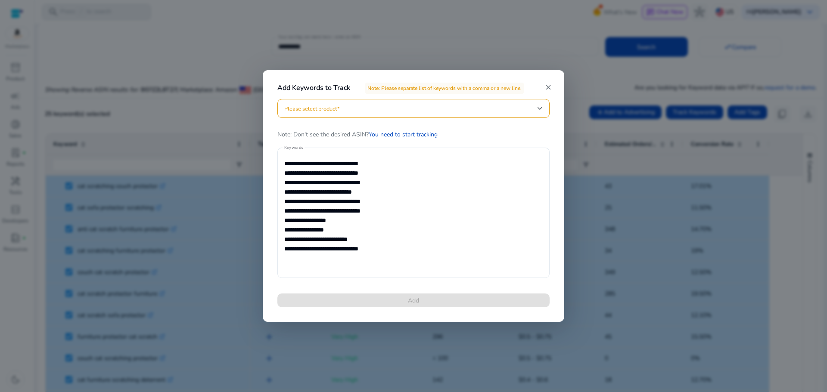
click at [355, 102] on div at bounding box center [413, 108] width 258 height 19
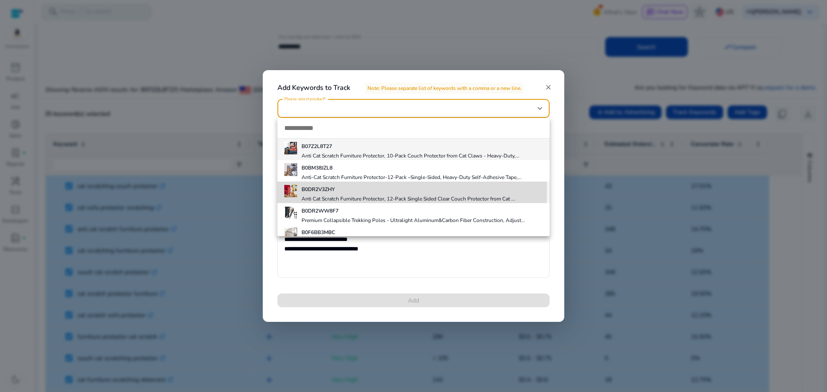
click at [347, 191] on h5 "B0DR2V3ZHY" at bounding box center [409, 189] width 214 height 7
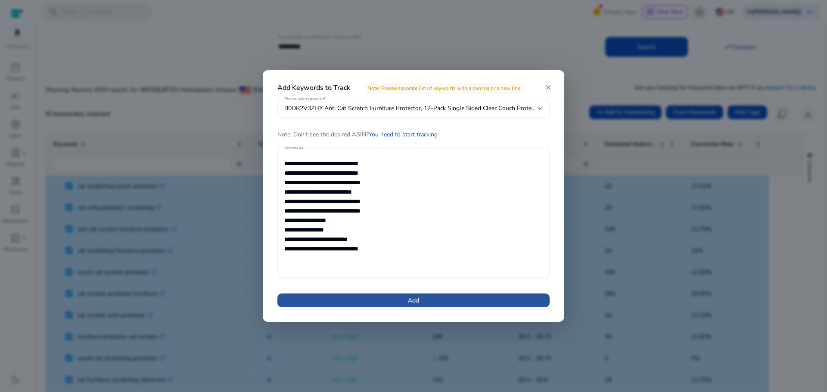
click at [410, 298] on span "Add" at bounding box center [413, 300] width 11 height 9
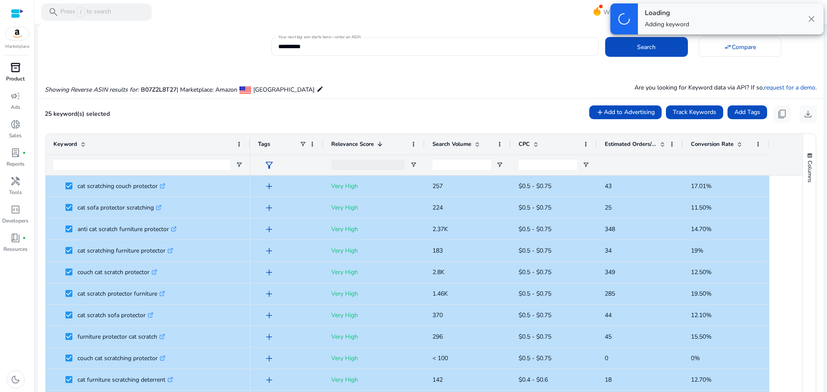
click at [21, 71] on div "inventory_2" at bounding box center [15, 68] width 24 height 14
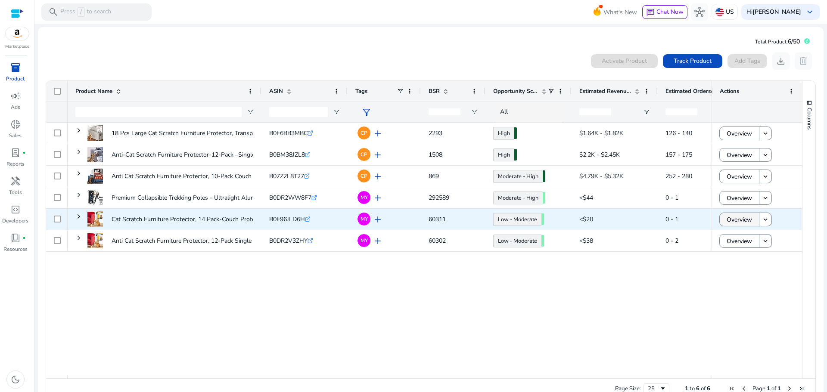
click at [735, 220] on span "Overview" at bounding box center [739, 220] width 25 height 18
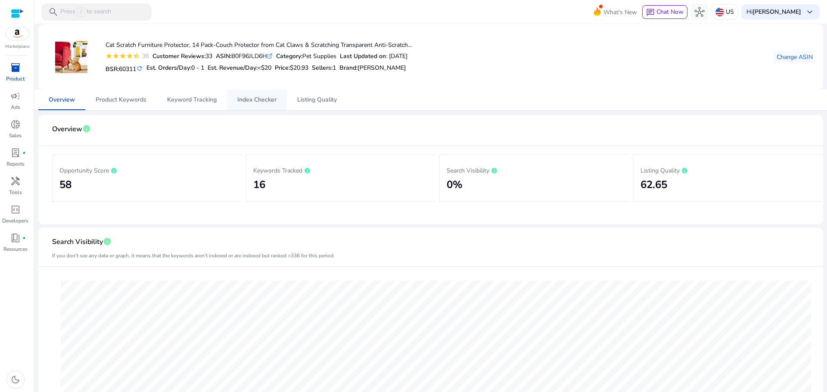
click at [248, 97] on span "Index Checker" at bounding box center [256, 100] width 39 height 6
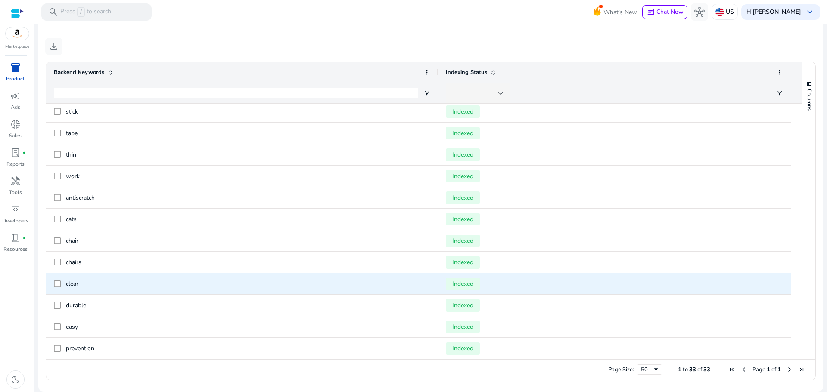
scroll to position [119, 0]
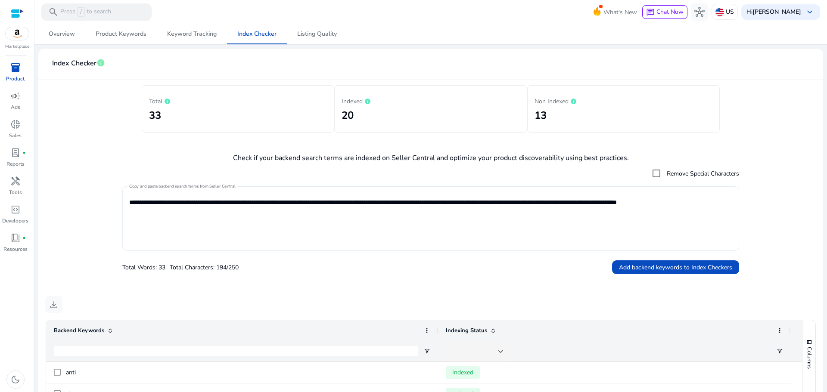
click at [730, 200] on div "**********" at bounding box center [430, 219] width 617 height 65
click at [99, 227] on form "**********" at bounding box center [430, 220] width 771 height 110
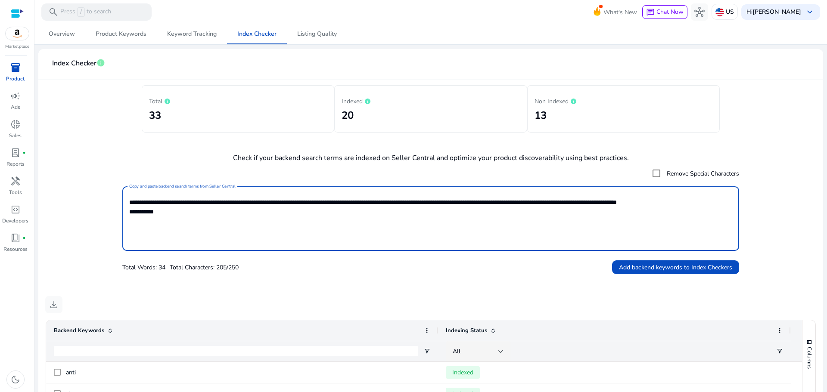
click at [219, 219] on textarea "**********" at bounding box center [430, 219] width 603 height 56
type textarea "**********"
drag, startPoint x: 83, startPoint y: 192, endPoint x: 249, endPoint y: 193, distance: 165.4
click at [84, 192] on form "**********" at bounding box center [430, 220] width 771 height 110
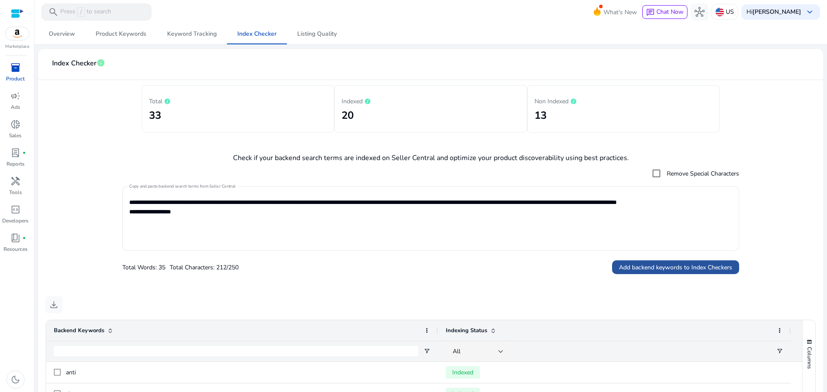
click at [696, 266] on span "Add backend keywords to Index Checkers" at bounding box center [675, 267] width 113 height 9
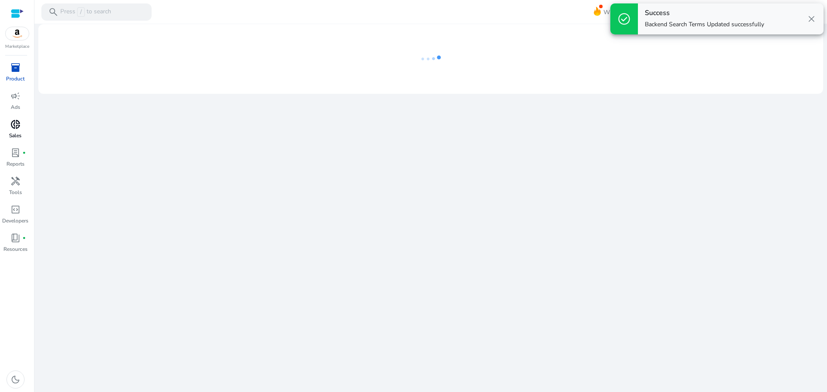
click at [13, 132] on p "Sales" at bounding box center [15, 136] width 12 height 8
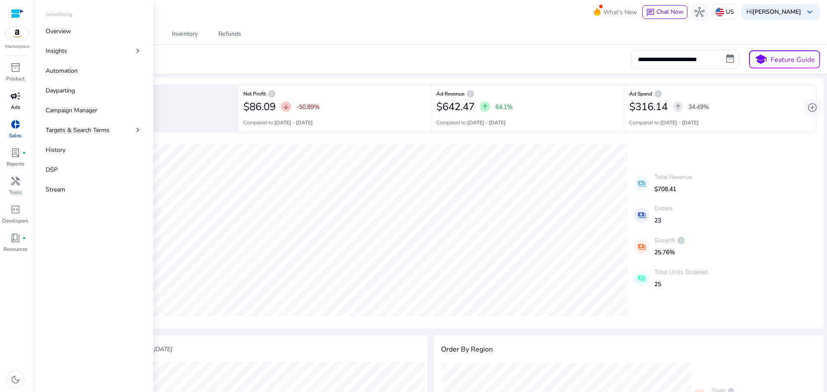
click at [21, 99] on div "campaign" at bounding box center [15, 96] width 24 height 14
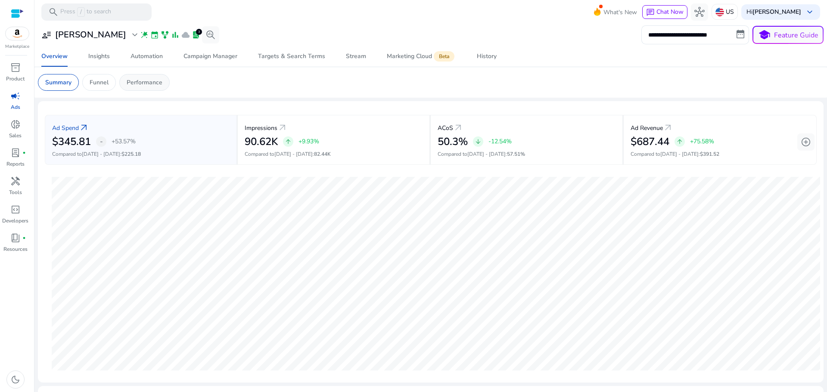
click at [152, 85] on p "Performance" at bounding box center [145, 82] width 36 height 9
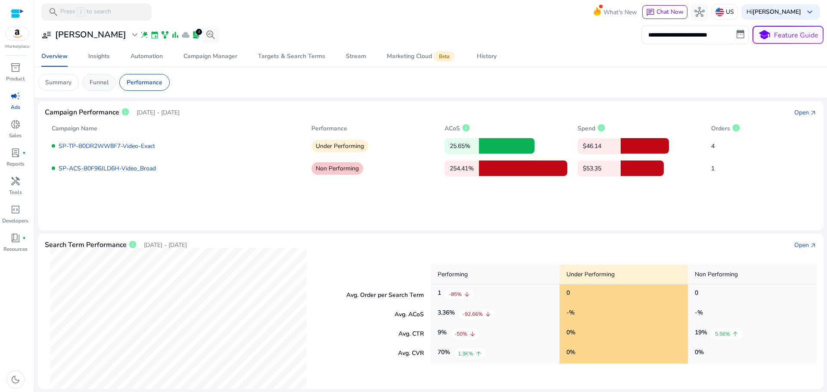
click at [110, 87] on div "Funnel" at bounding box center [99, 82] width 34 height 17
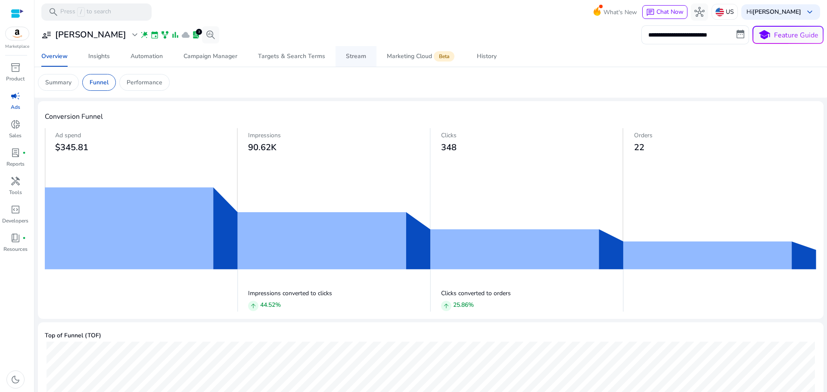
click at [361, 58] on div "Stream" at bounding box center [356, 56] width 20 height 6
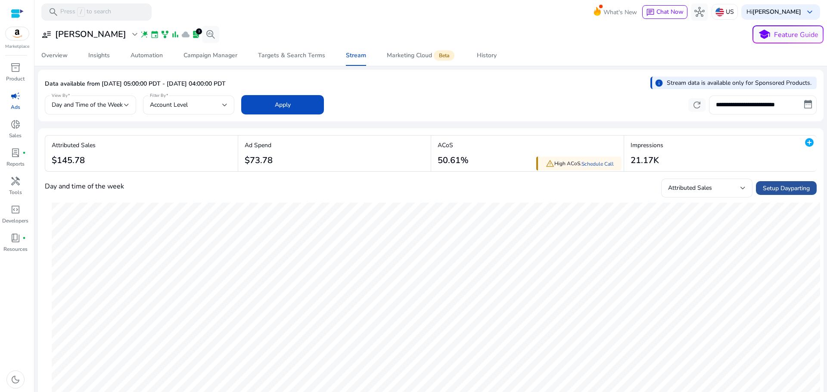
click at [782, 189] on span "Setup Dayparting" at bounding box center [786, 188] width 47 height 9
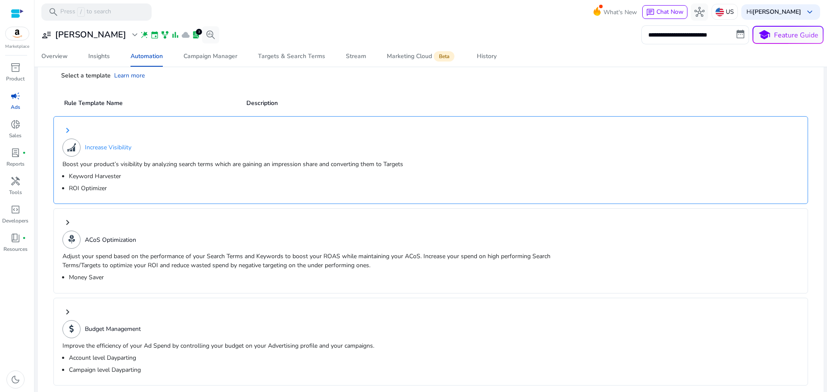
scroll to position [53, 0]
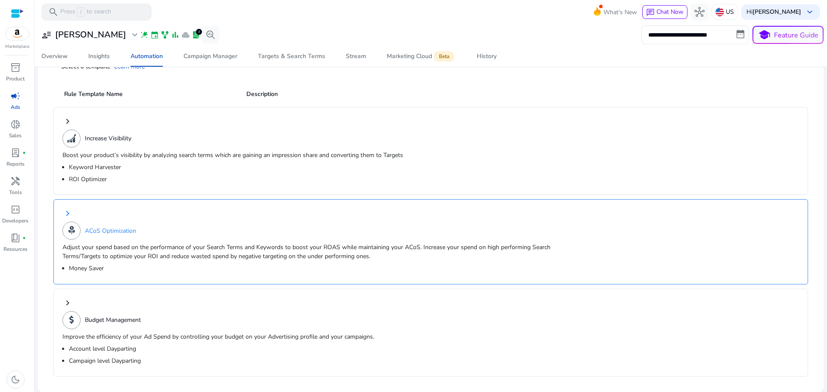
click at [171, 247] on p "Adjust your spend based on the performance of your Search Terms and Keywords to…" at bounding box center [320, 252] width 516 height 18
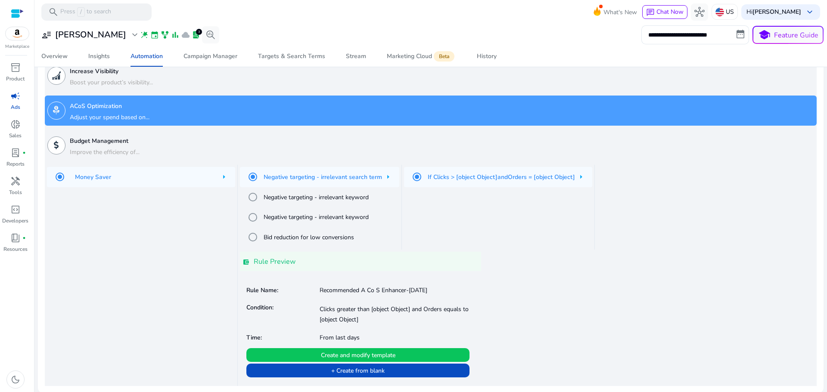
scroll to position [72, 0]
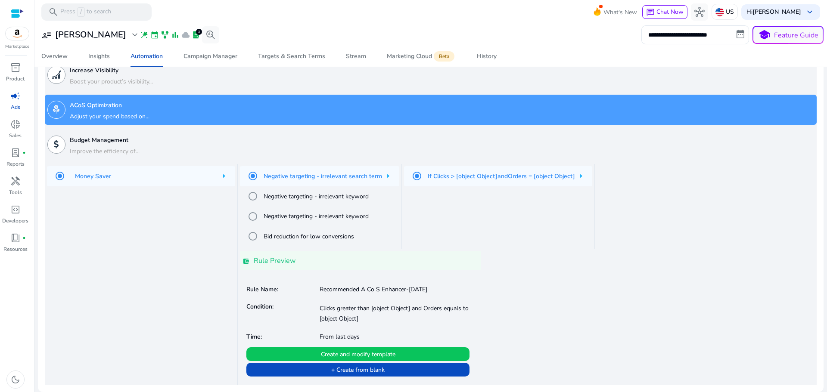
click at [169, 173] on div "Money Saver" at bounding box center [141, 176] width 188 height 20
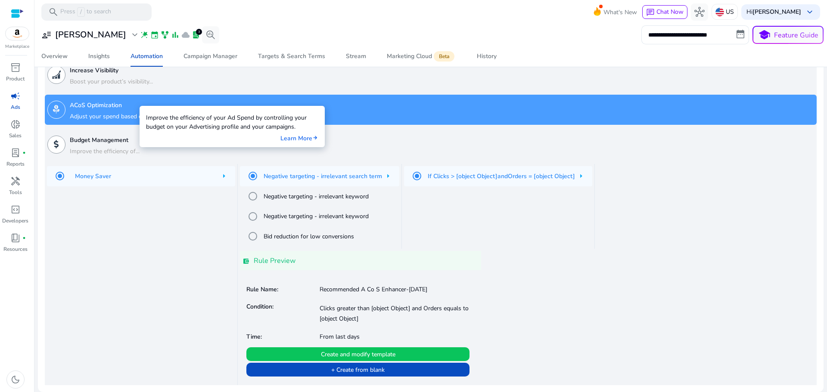
click at [90, 149] on p "Improve the efficiency of..." at bounding box center [105, 151] width 70 height 9
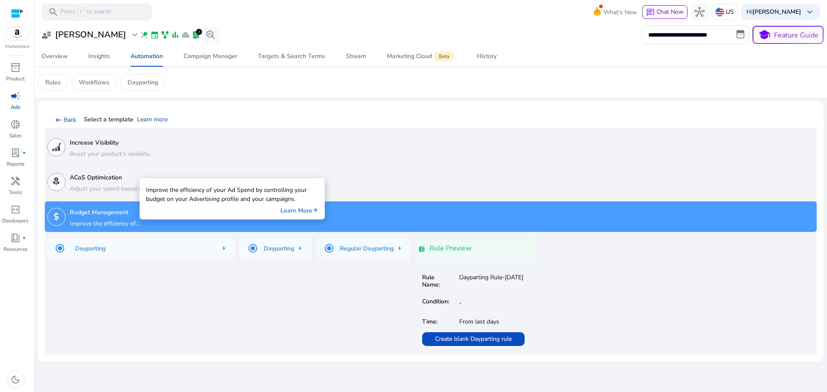
scroll to position [0, 0]
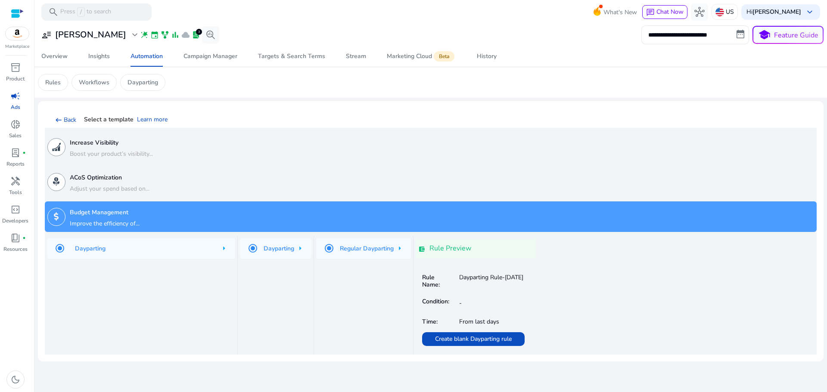
click at [96, 183] on div "ACoS Optimization Adjust your spend based on..." at bounding box center [110, 182] width 80 height 27
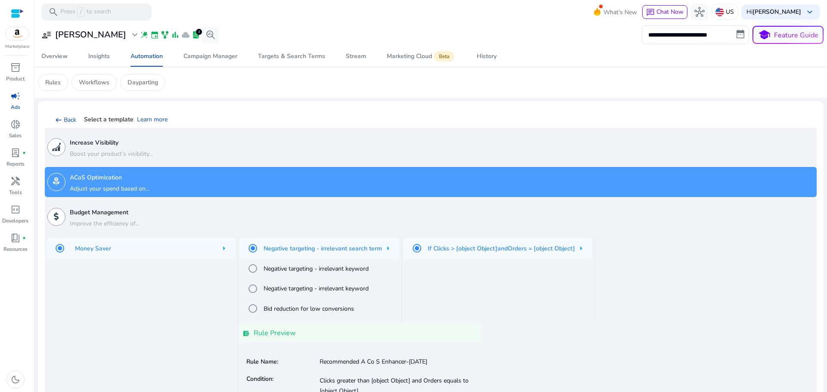
click at [103, 148] on div "Increase Visibility Boost your product’s visibility..." at bounding box center [111, 147] width 83 height 27
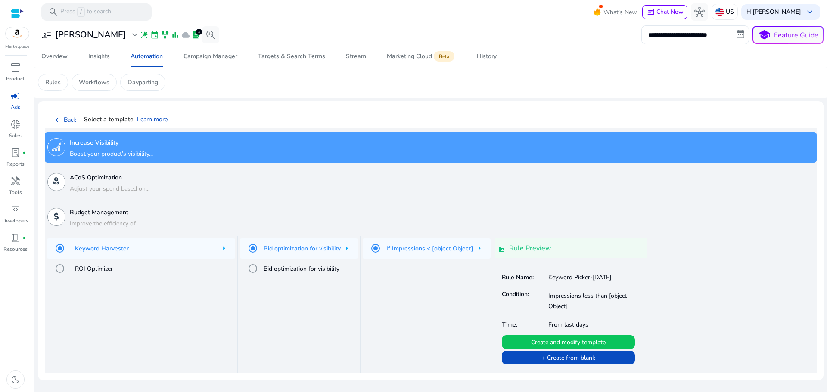
click at [103, 181] on h3 "ACoS Optimization" at bounding box center [110, 177] width 80 height 7
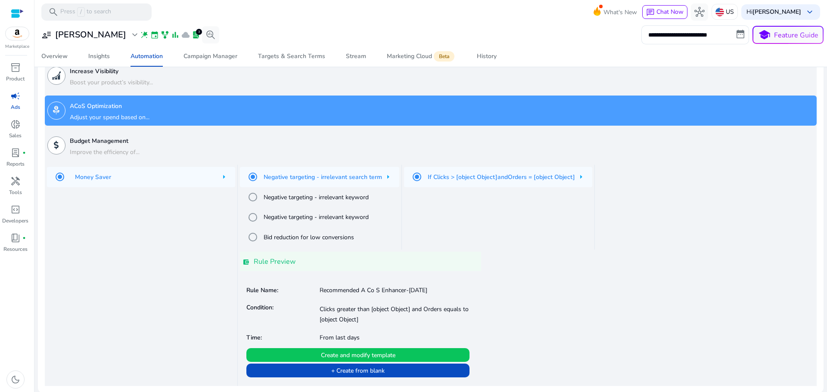
scroll to position [72, 0]
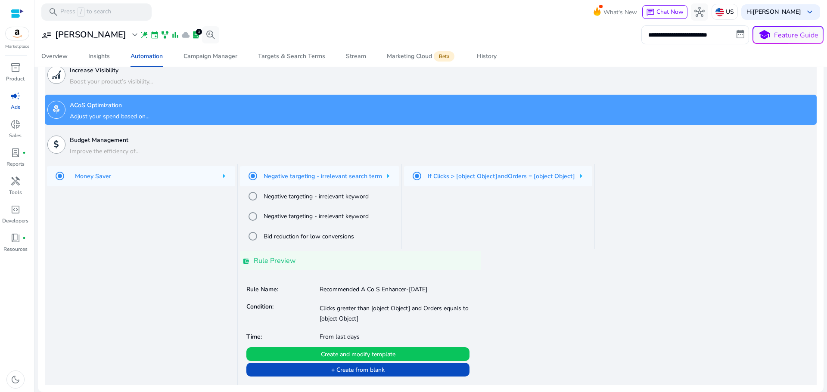
click at [275, 262] on h4 "Rule Preview" at bounding box center [275, 261] width 42 height 8
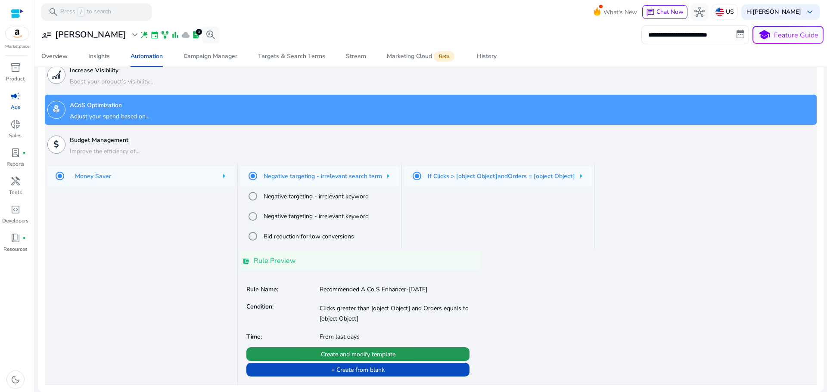
click at [331, 354] on span "Create and modify template" at bounding box center [358, 354] width 75 height 9
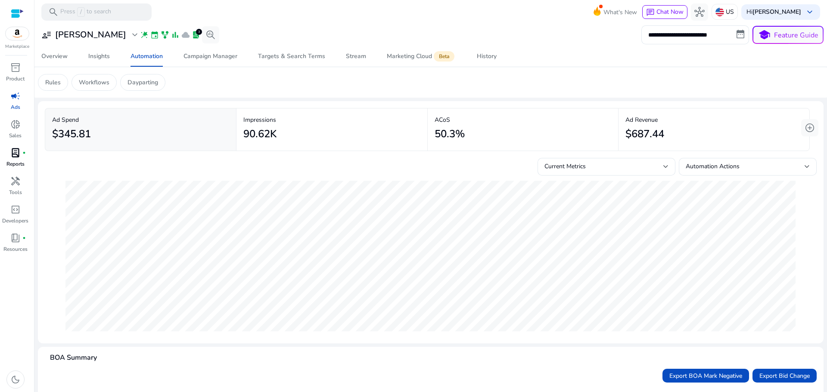
click at [12, 159] on div "lab_profile fiber_manual_record" at bounding box center [15, 153] width 24 height 14
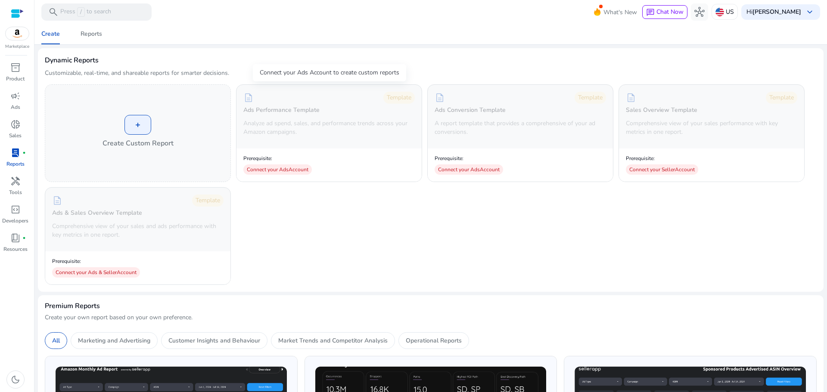
click at [301, 124] on p "Analyze ad spend, sales, and performance trends across your Amazon campaigns." at bounding box center [328, 127] width 171 height 17
click at [94, 28] on span "Reports" at bounding box center [92, 34] width 22 height 21
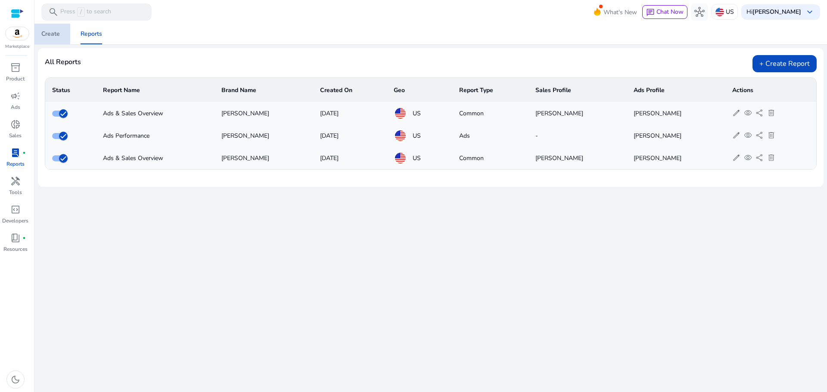
click at [48, 34] on div "Create" at bounding box center [50, 34] width 19 height 6
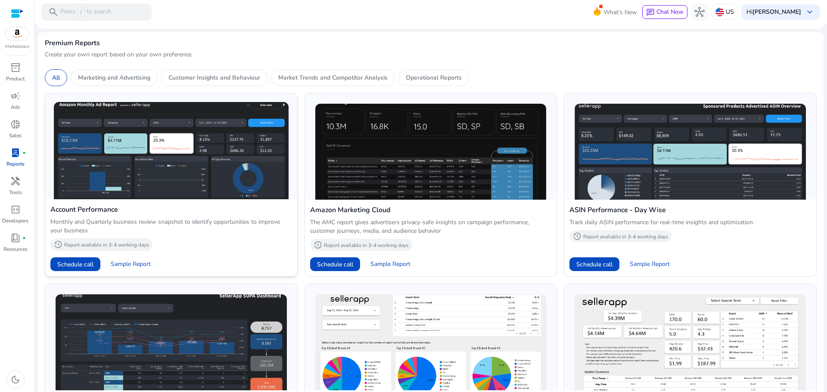
scroll to position [215, 0]
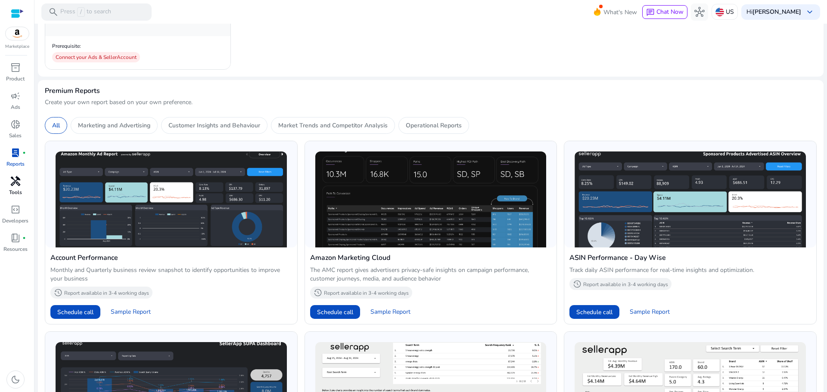
click at [10, 179] on span "handyman" at bounding box center [15, 181] width 10 height 10
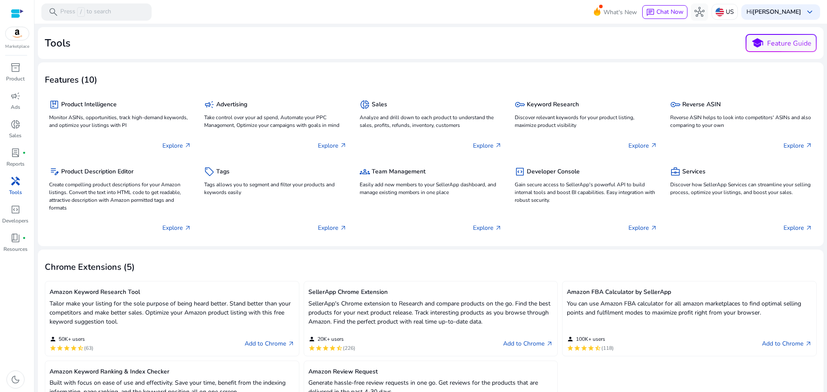
click at [14, 28] on img at bounding box center [17, 33] width 23 height 13
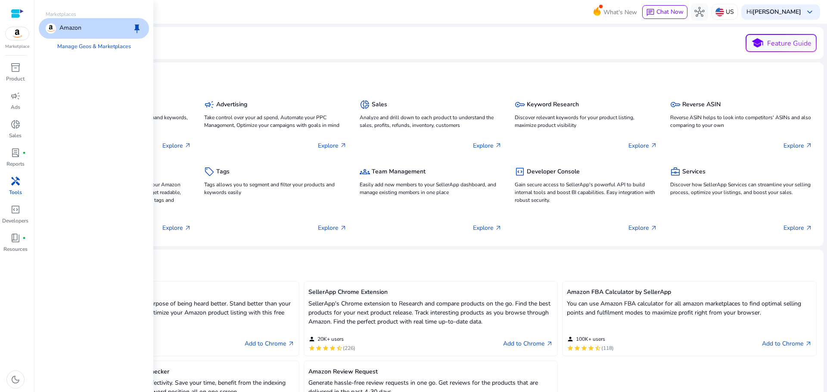
click at [18, 17] on div at bounding box center [17, 14] width 13 height 10
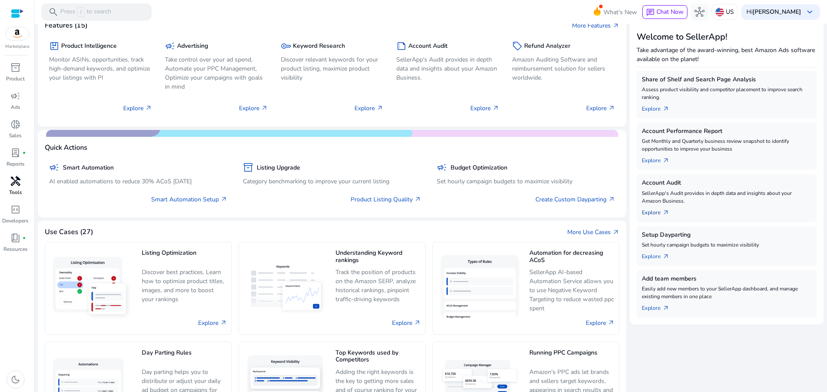
scroll to position [153, 0]
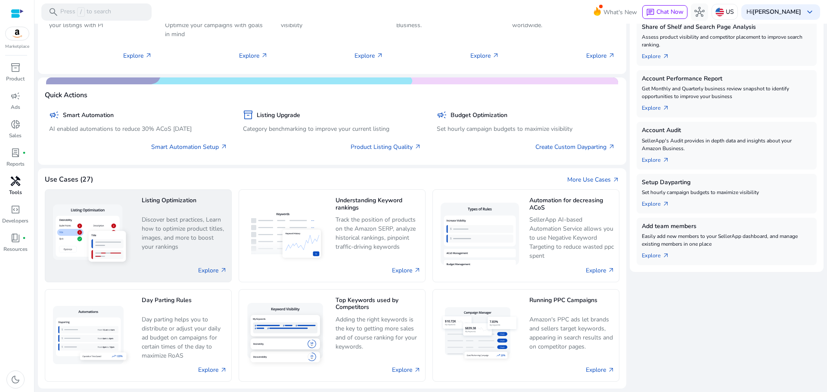
click at [135, 223] on div "Listing Optimization Discover best practices, Learn how to optimize product tit…" at bounding box center [138, 236] width 187 height 93
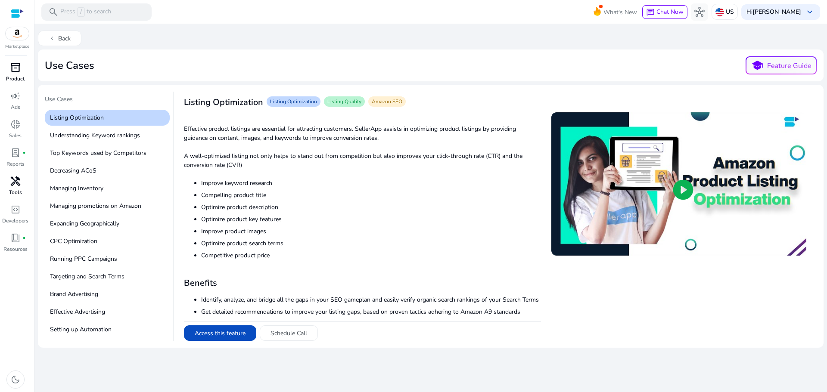
click at [19, 68] on span "inventory_2" at bounding box center [15, 67] width 10 height 10
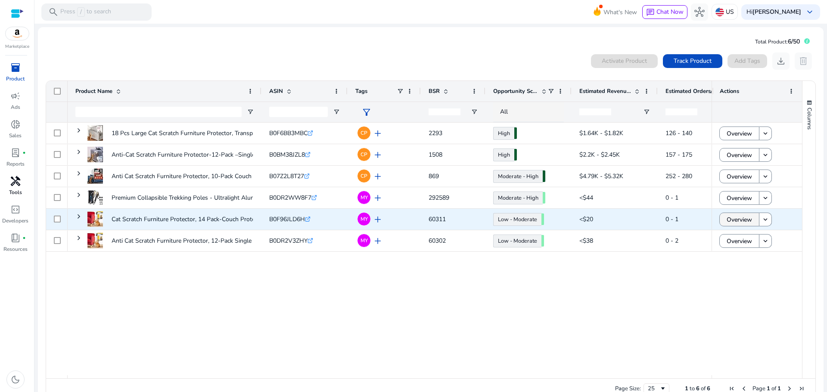
click at [732, 218] on span "Overview" at bounding box center [739, 220] width 25 height 18
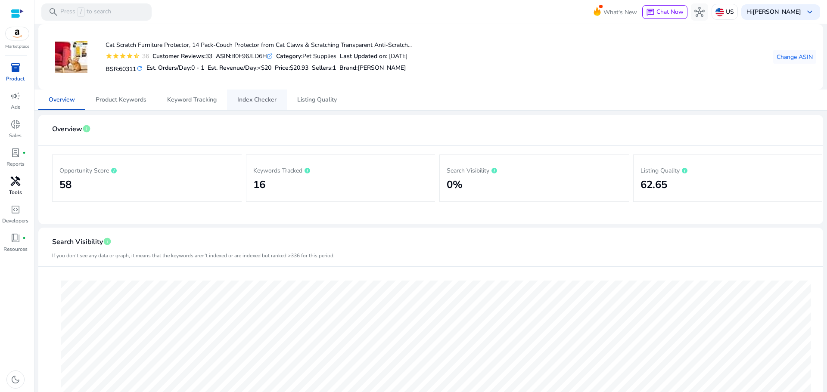
click at [242, 102] on span "Index Checker" at bounding box center [256, 100] width 39 height 6
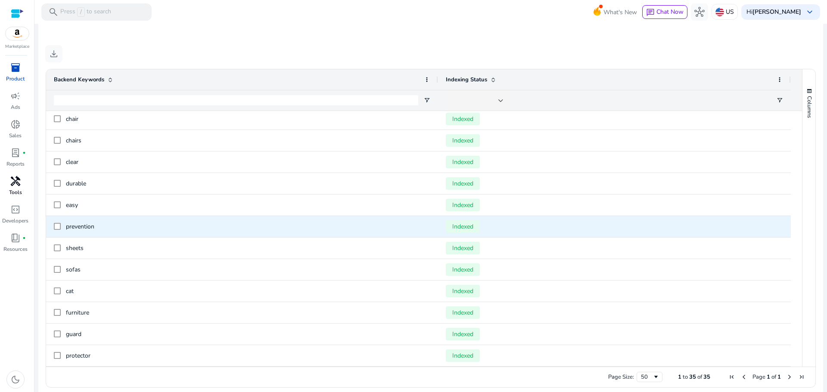
scroll to position [430, 0]
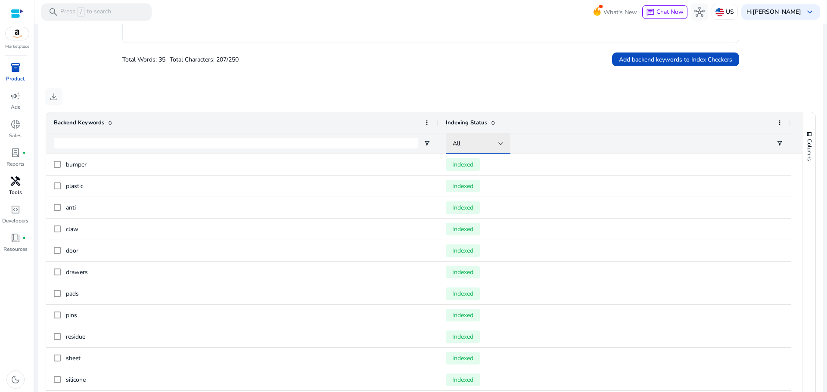
click at [473, 149] on div "All" at bounding box center [478, 144] width 51 height 10
click at [477, 207] on span "Non-indexed" at bounding box center [474, 209] width 34 height 9
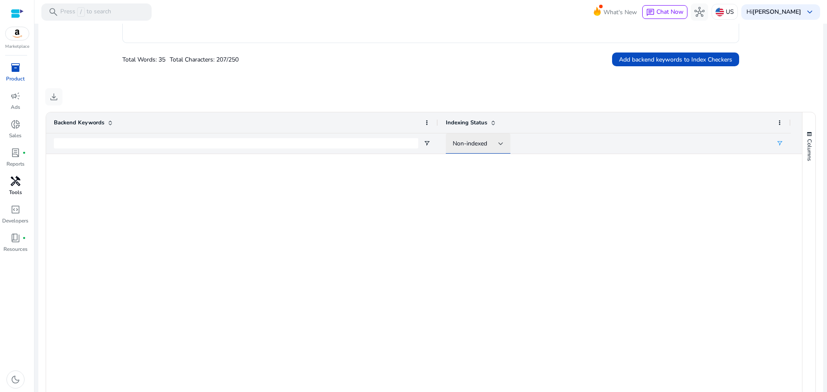
click at [474, 147] on span "Non-indexed" at bounding box center [470, 144] width 34 height 8
click at [475, 185] on span "Indexed" at bounding box center [467, 188] width 21 height 9
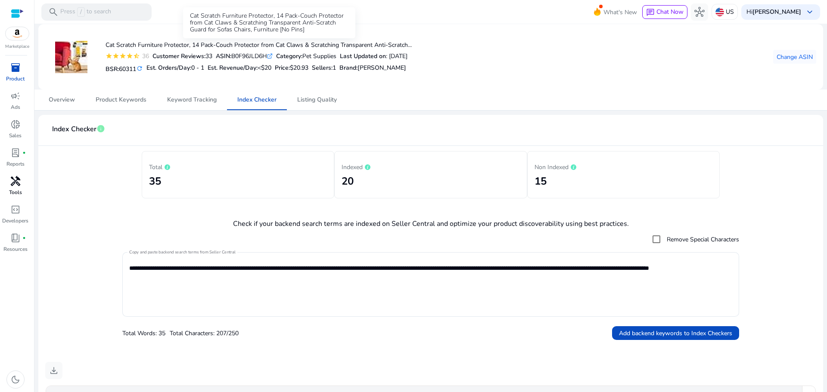
click at [317, 46] on h4 "Cat Scratch Furniture Protector, 14 Pack-Couch Protector from Cat Claws & Scrat…" at bounding box center [259, 45] width 306 height 7
copy h4 "Scratching"
click at [208, 286] on textarea "**********" at bounding box center [430, 285] width 603 height 56
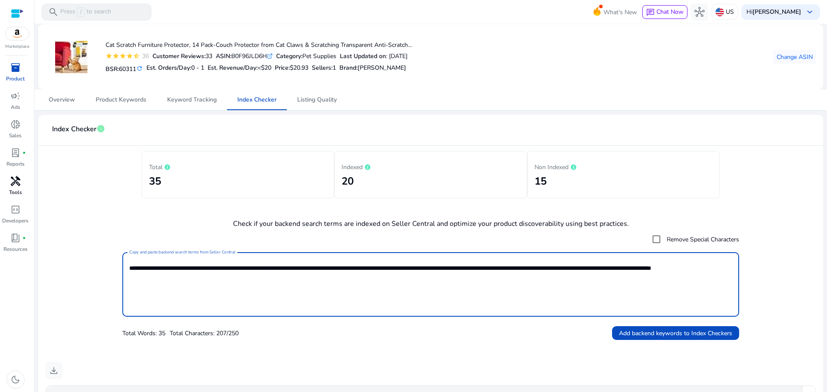
paste textarea "**********"
type textarea "**********"
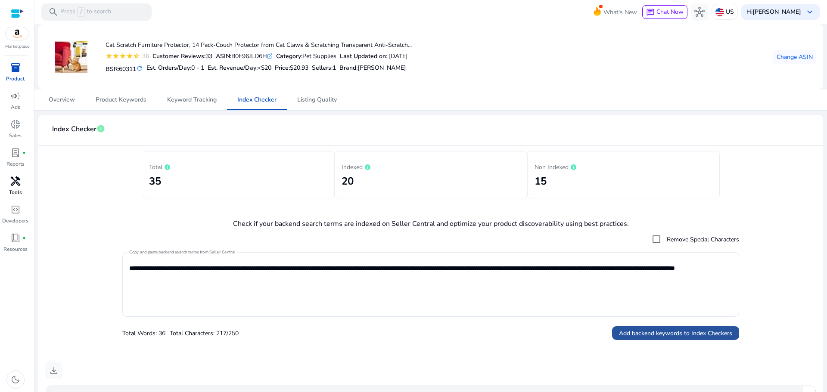
click at [642, 330] on span "Add backend keywords to Index Checkers" at bounding box center [675, 333] width 113 height 9
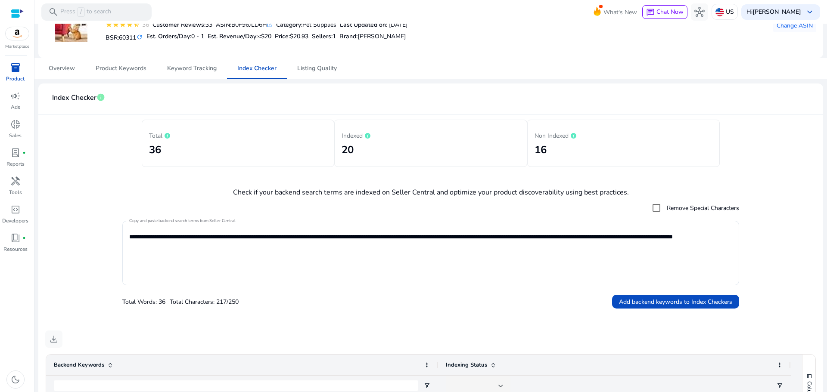
scroll to position [0, 0]
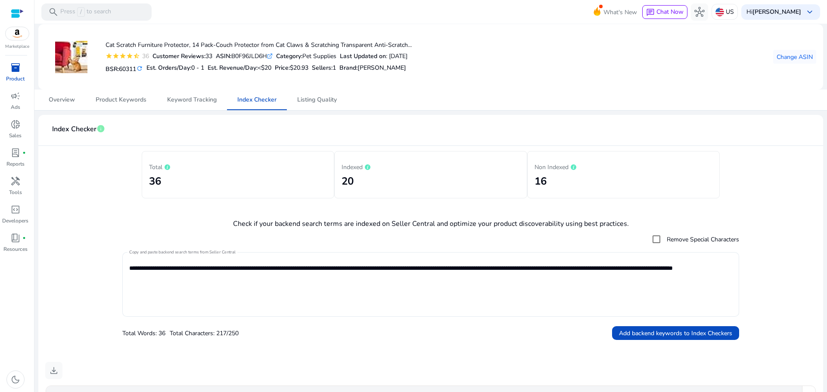
click at [219, 283] on textarea "**********" at bounding box center [430, 285] width 603 height 56
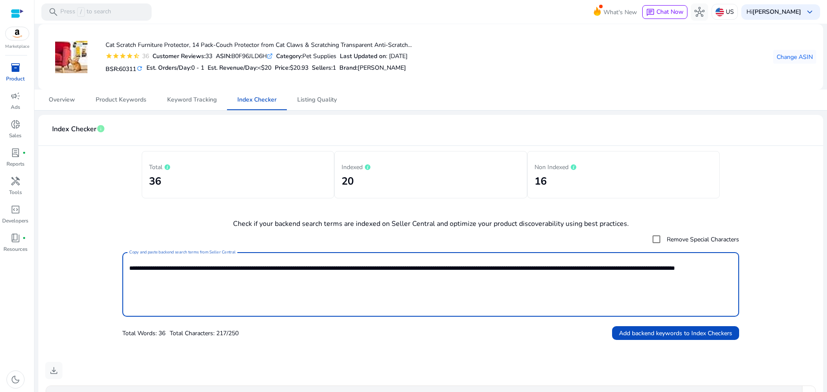
paste textarea "**********"
paste textarea "*******"
type textarea "**********"
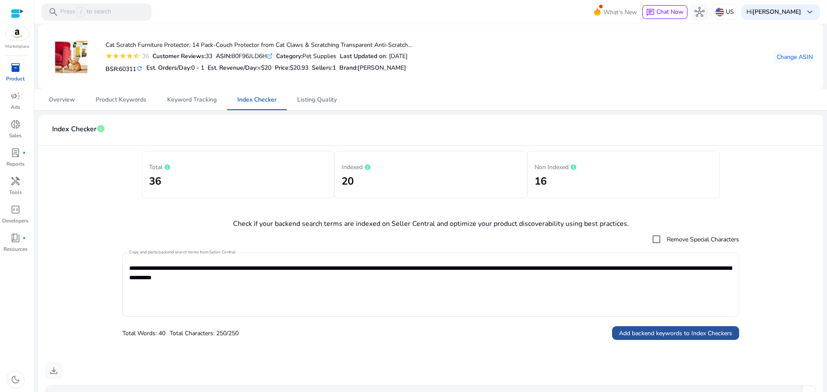
click at [653, 330] on span "Add backend keywords to Index Checkers" at bounding box center [675, 333] width 113 height 9
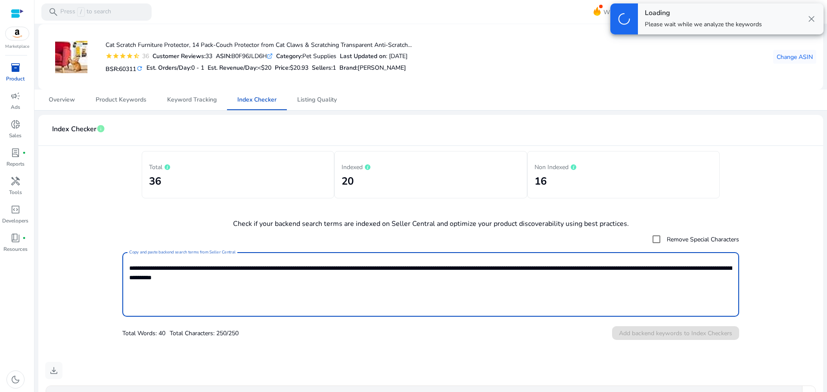
click at [233, 270] on textarea "**********" at bounding box center [430, 285] width 603 height 56
click at [233, 271] on textarea "**********" at bounding box center [430, 285] width 603 height 56
click at [233, 273] on textarea "**********" at bounding box center [430, 285] width 603 height 56
click at [221, 285] on textarea "**********" at bounding box center [430, 285] width 603 height 56
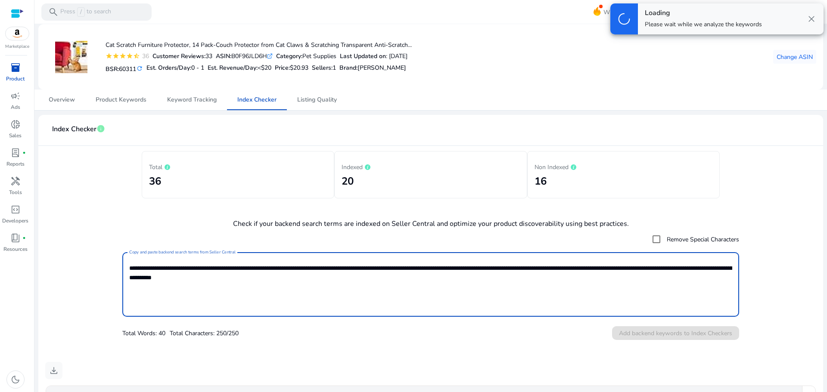
click at [221, 285] on textarea "**********" at bounding box center [430, 285] width 603 height 56
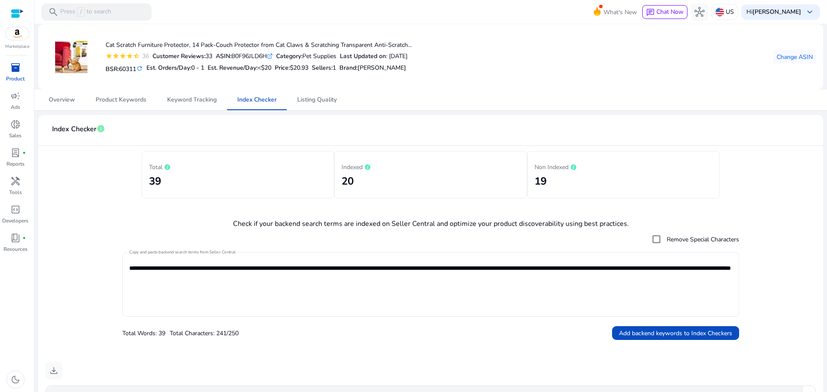
click at [193, 277] on textarea "**********" at bounding box center [430, 285] width 603 height 56
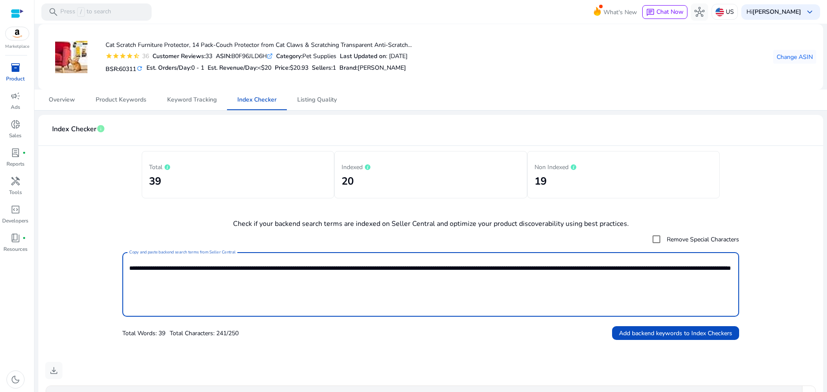
click at [288, 283] on textarea "**********" at bounding box center [430, 285] width 603 height 56
click at [287, 277] on textarea "**********" at bounding box center [430, 285] width 603 height 56
drag, startPoint x: 341, startPoint y: 298, endPoint x: 0, endPoint y: 207, distance: 352.5
click at [0, 207] on mat-sidenav-container "Marketplace inventory_2 Product campaign Ads donut_small Sales lab_profile fibe…" at bounding box center [413, 196] width 827 height 392
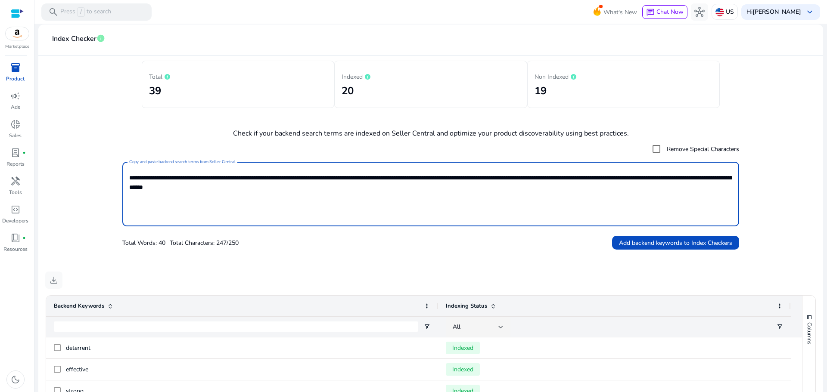
scroll to position [94, 0]
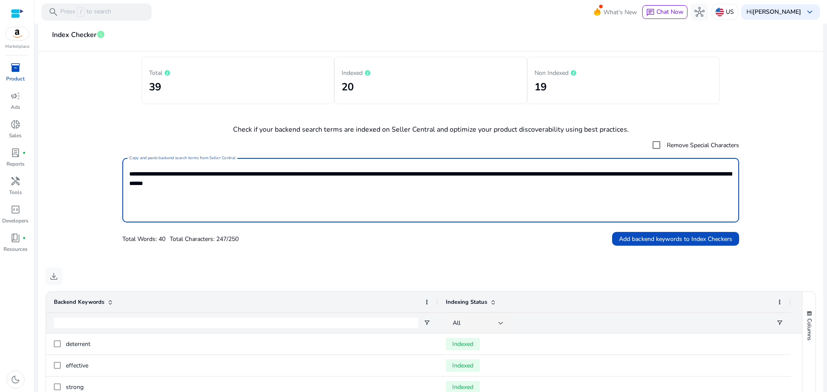
click at [571, 266] on mat-card "**********" at bounding box center [430, 321] width 785 height 601
click at [308, 189] on textarea "**********" at bounding box center [430, 190] width 603 height 56
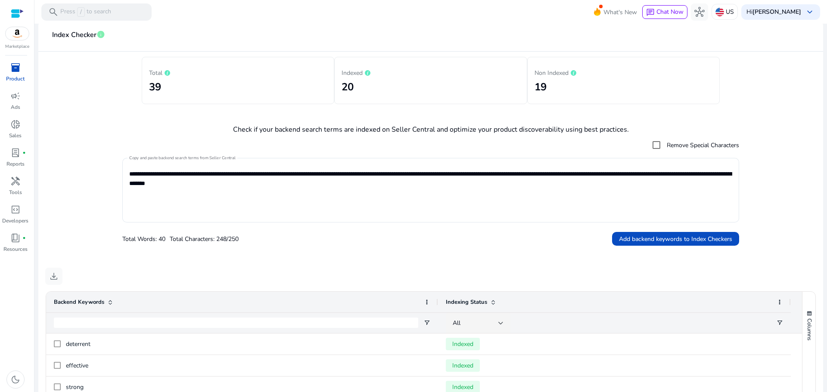
click at [345, 246] on div "Total Words: 40 Total Characters: 248/250 Add backend keywords to Index Checkers" at bounding box center [430, 239] width 617 height 15
click at [315, 188] on textarea "**********" at bounding box center [430, 190] width 603 height 56
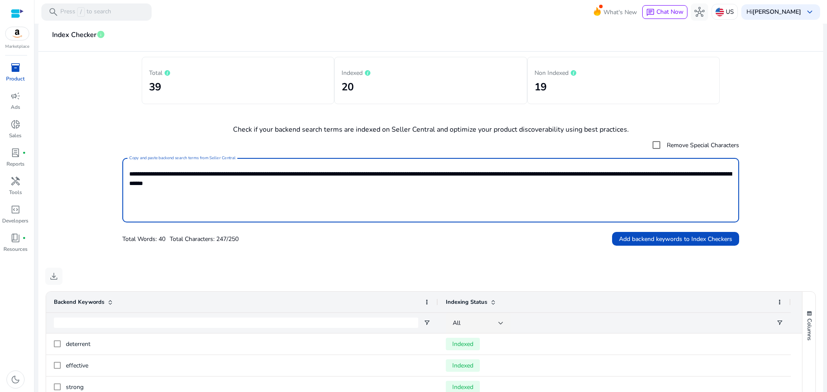
type textarea "**********"
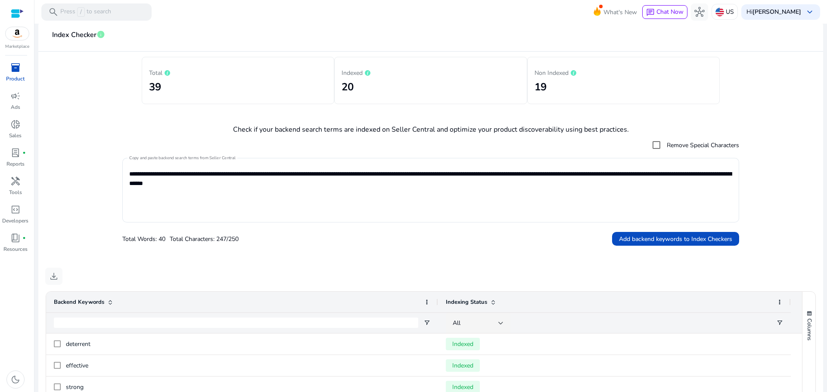
click at [333, 248] on mat-card "**********" at bounding box center [430, 321] width 785 height 601
click at [630, 239] on span "Add backend keywords to Index Checkers" at bounding box center [675, 239] width 113 height 9
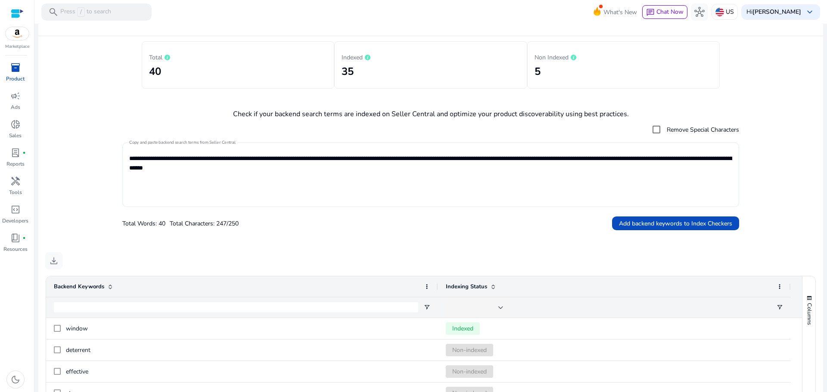
scroll to position [172, 0]
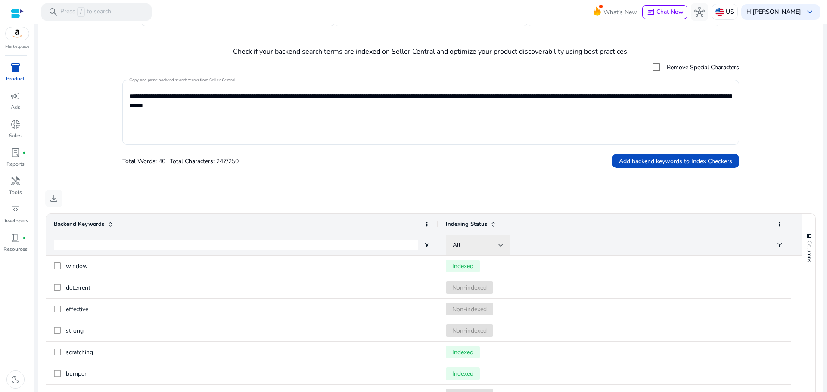
click at [473, 246] on div "All" at bounding box center [476, 245] width 46 height 9
click at [474, 309] on span "Non-indexed" at bounding box center [474, 311] width 34 height 9
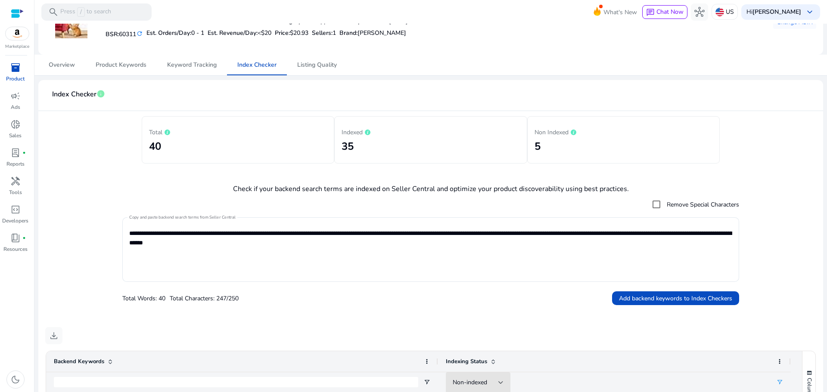
scroll to position [0, 0]
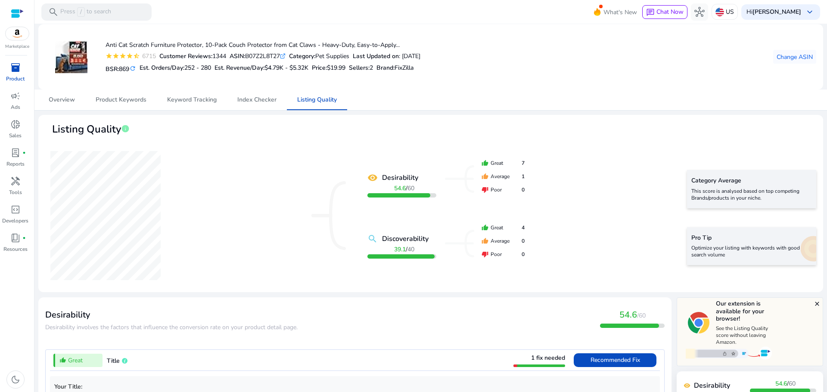
scroll to position [432, 0]
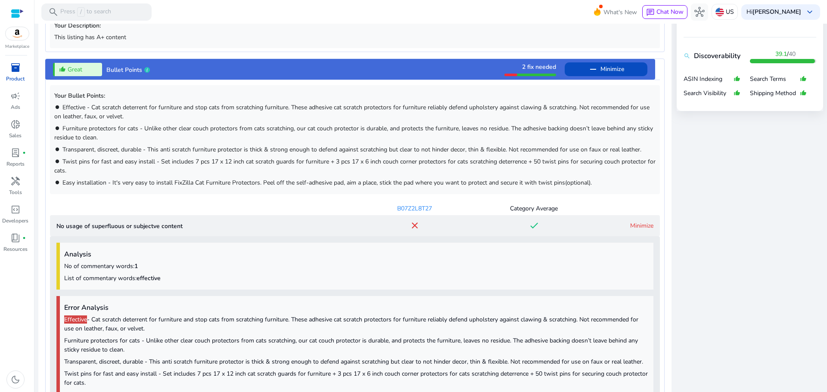
click at [386, 184] on span "Easy installation - It's very easy to install FixZilla Cat Furniture Protectors…" at bounding box center [326, 183] width 529 height 8
copy span "stick"
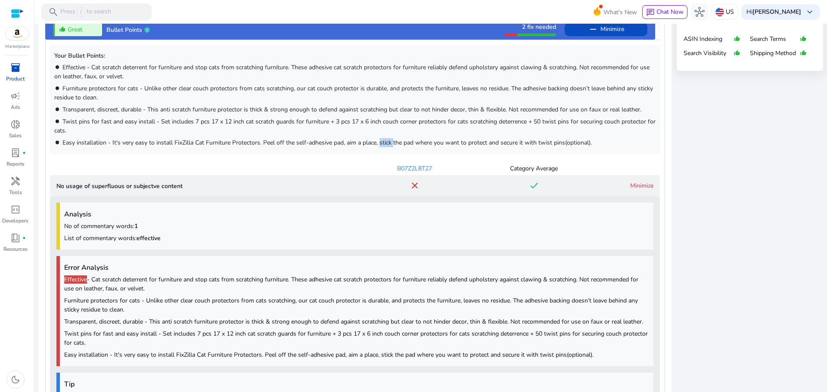
scroll to position [475, 0]
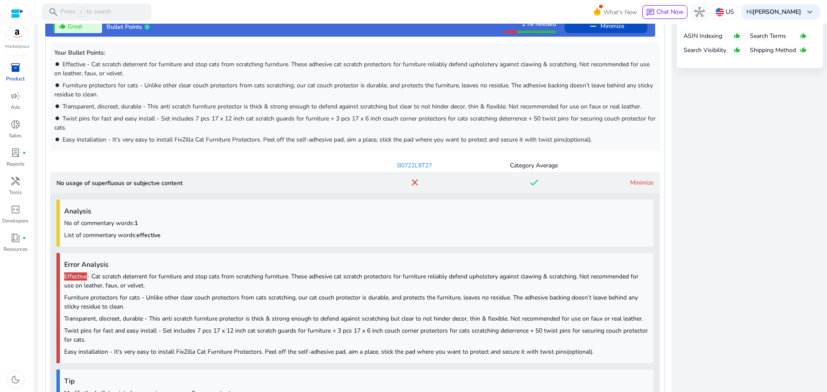
click at [476, 139] on span "Easy installation - It's very easy to install FixZilla Cat Furniture Protectors…" at bounding box center [326, 140] width 529 height 8
click at [477, 141] on span "Easy installation - It's very easy to install FixZilla Cat Furniture Protectors…" at bounding box center [326, 140] width 529 height 8
copy span "protect"
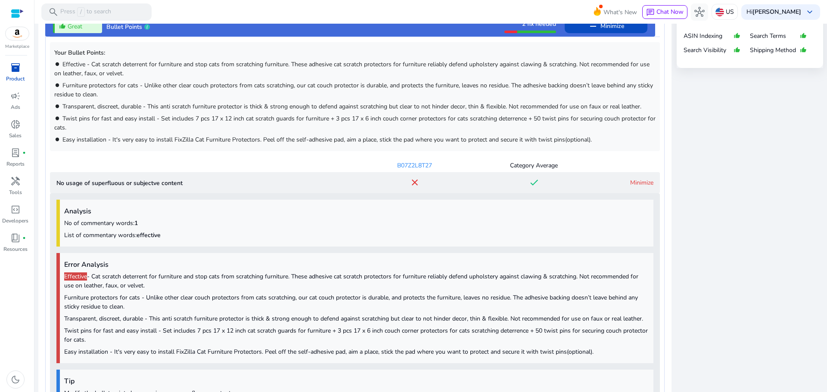
click at [505, 139] on span "Easy installation - It's very easy to install FixZilla Cat Furniture Protectors…" at bounding box center [326, 140] width 529 height 8
copy span "secure"
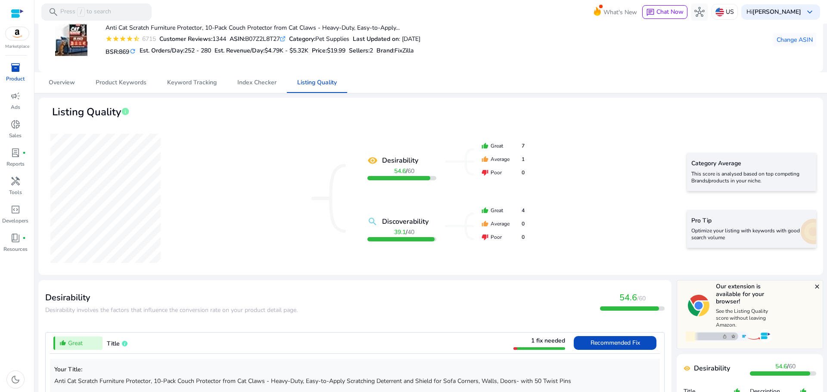
scroll to position [0, 0]
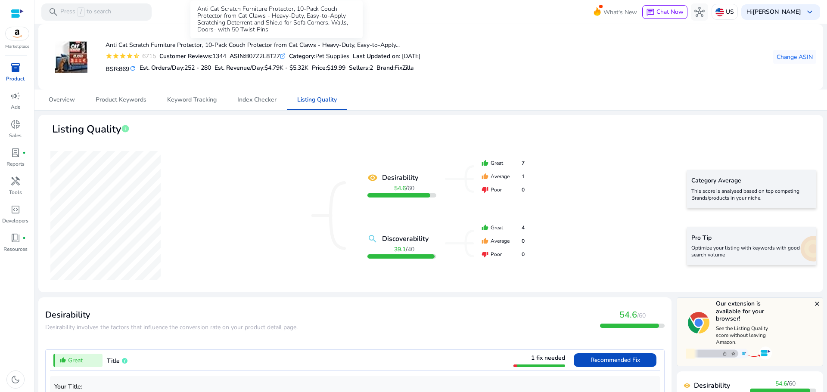
click at [327, 45] on h4 "Anti Cat Scratch Furniture Protector, 10-Pack Couch Protector from Cat Claws - …" at bounding box center [263, 45] width 315 height 7
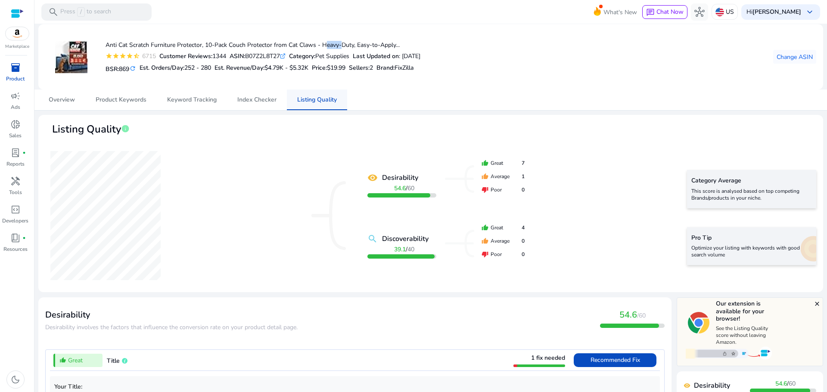
copy h4 "Heavy"
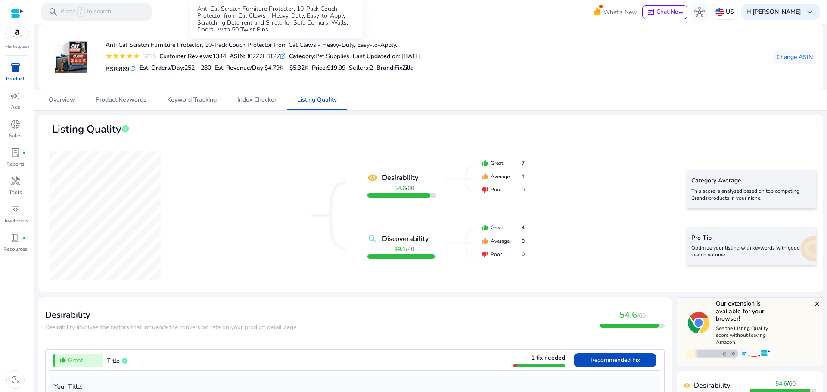
click at [345, 47] on h4 "Anti Cat Scratch Furniture Protector, 10-Pack Couch Protector from Cat Claws - …" at bounding box center [263, 45] width 315 height 7
copy h4 "Duty"
click at [373, 45] on h4 "Anti Cat Scratch Furniture Protector, 10-Pack Couch Protector from Cat Claws - …" at bounding box center [263, 45] width 315 height 7
click at [361, 44] on h4 "Anti Cat Scratch Furniture Protector, 10-Pack Couch Protector from Cat Claws - …" at bounding box center [263, 45] width 315 height 7
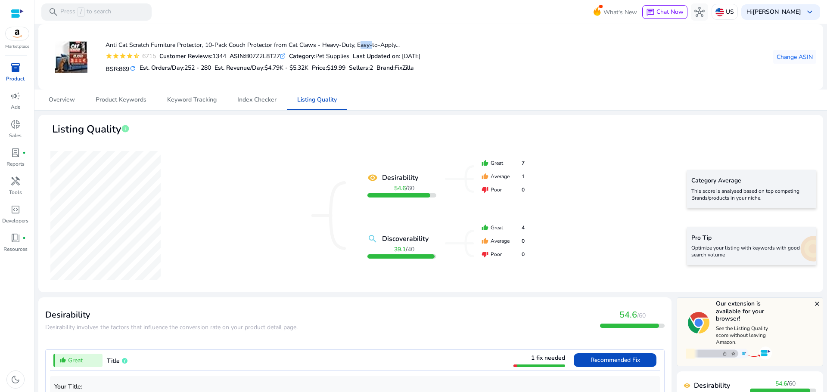
click at [361, 44] on h4 "Anti Cat Scratch Furniture Protector, 10-Pack Couch Protector from Cat Claws - …" at bounding box center [263, 45] width 315 height 7
copy h4 "Easy"
click at [132, 100] on span "Product Keywords" at bounding box center [121, 100] width 51 height 6
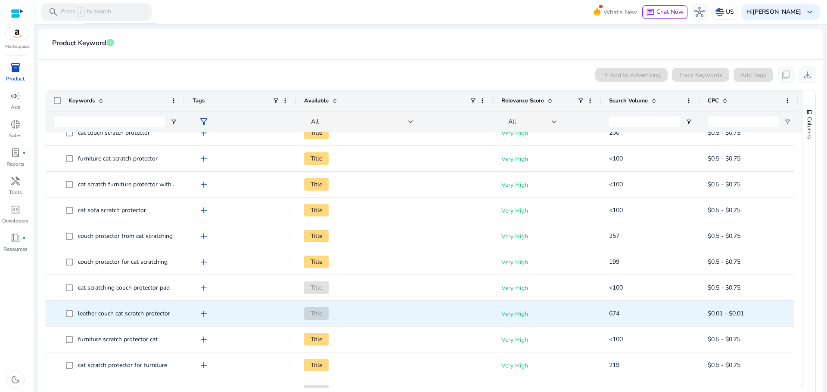
scroll to position [302, 0]
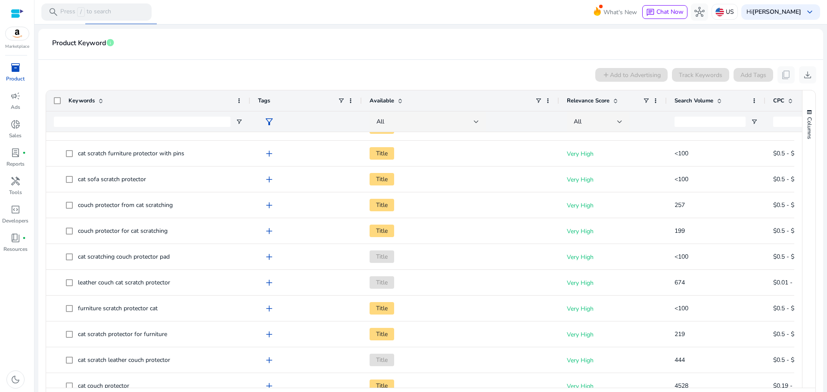
drag, startPoint x: 183, startPoint y: 93, endPoint x: 248, endPoint y: 95, distance: 65.5
click at [248, 95] on div at bounding box center [249, 100] width 3 height 21
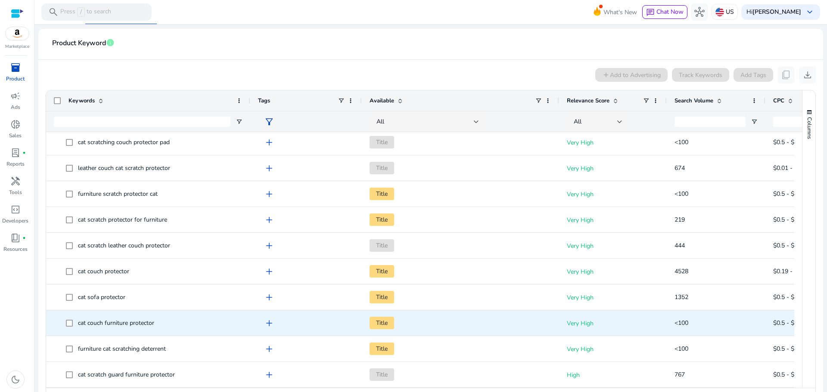
scroll to position [0, 0]
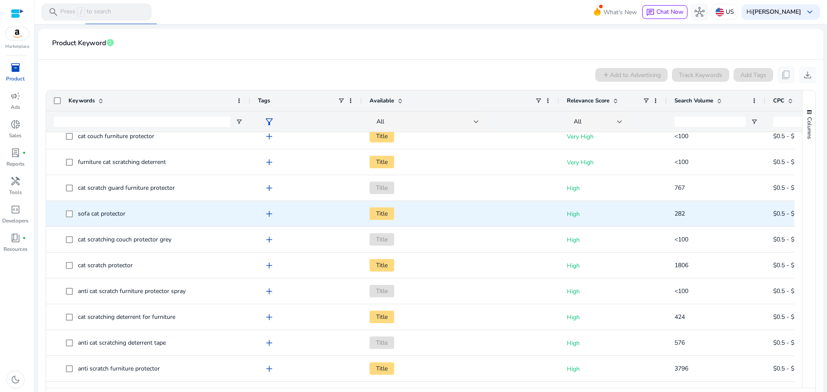
click at [83, 214] on span "sofa cat protector" at bounding box center [101, 214] width 47 height 8
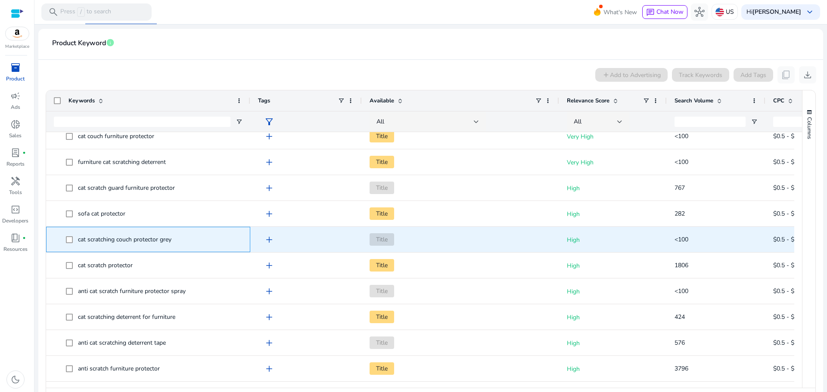
click at [107, 251] on div "cat scratching couch protector grey" at bounding box center [148, 239] width 189 height 25
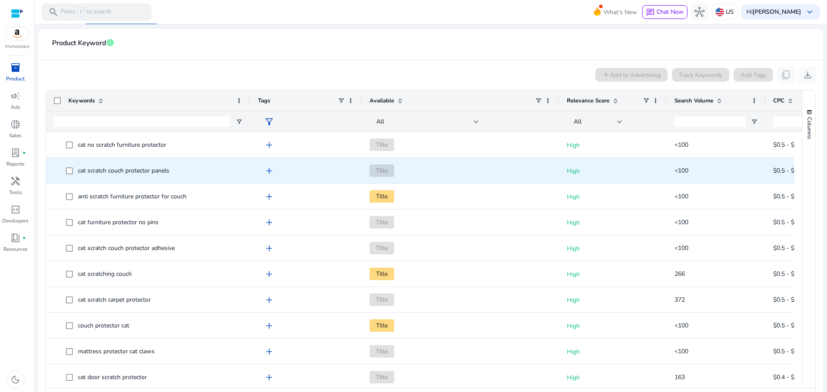
click at [158, 169] on span "cat scratch couch protector panels" at bounding box center [123, 171] width 91 height 8
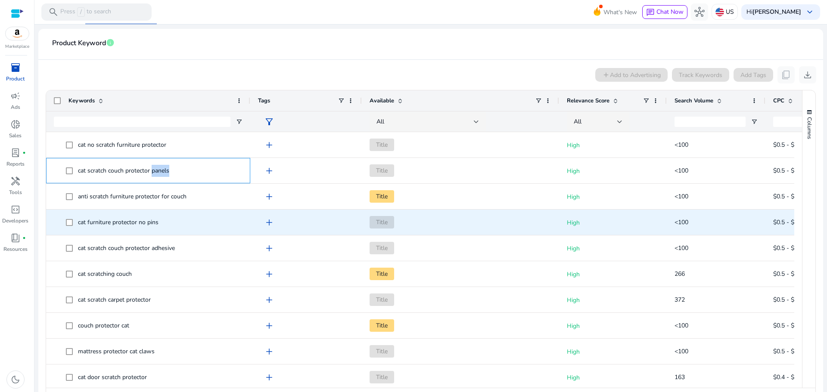
copy span "panels"
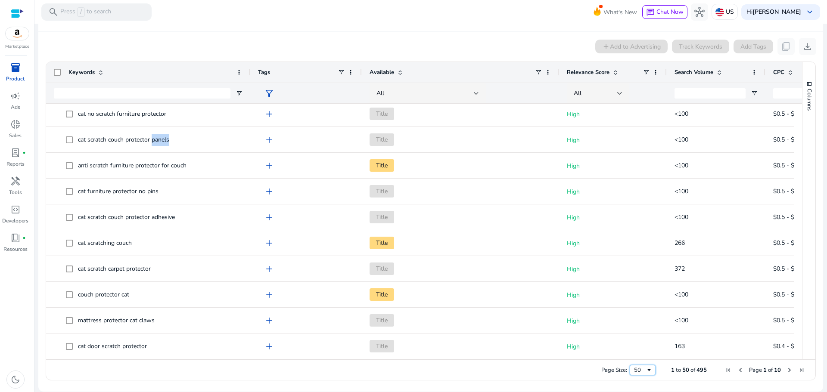
click at [646, 367] on span "Page Size" at bounding box center [649, 370] width 7 height 7
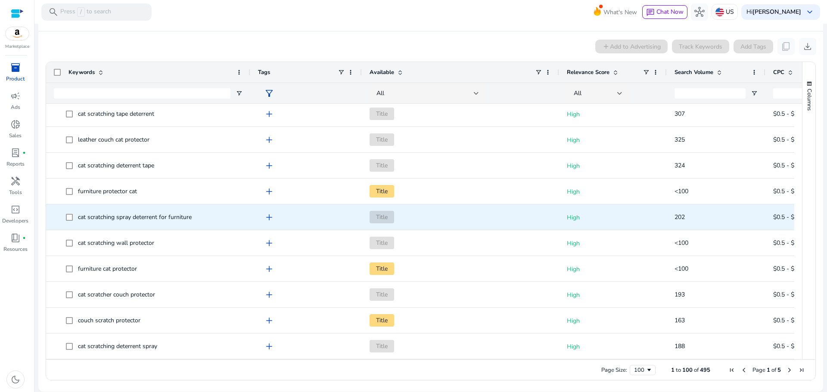
click at [126, 218] on span "cat scratching spray deterrent for furniture" at bounding box center [135, 217] width 114 height 8
copy span "spray"
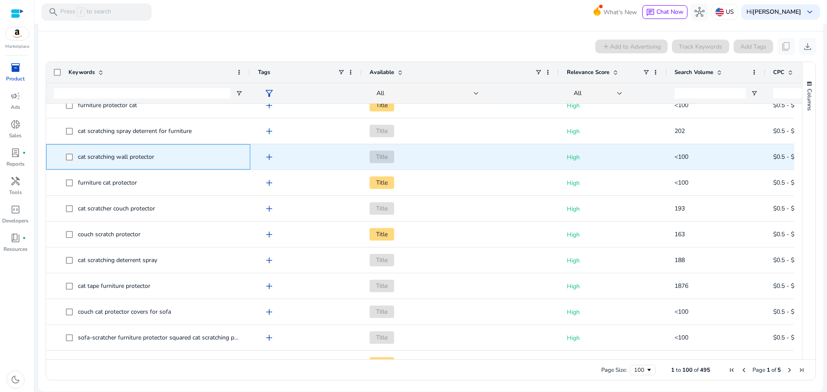
click at [123, 155] on span "cat scratching wall protector" at bounding box center [116, 157] width 76 height 8
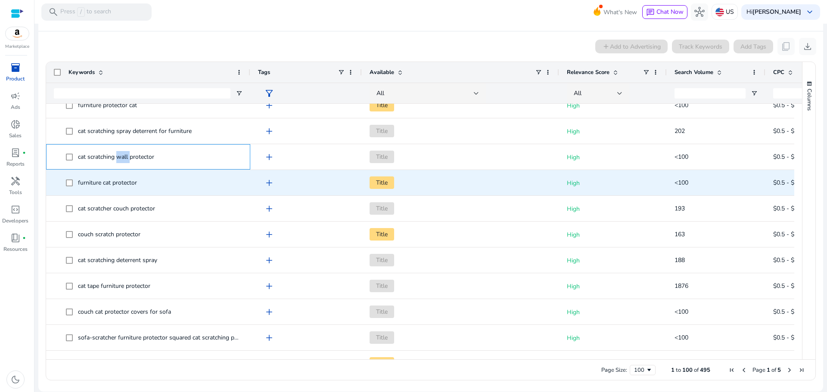
copy span "wall"
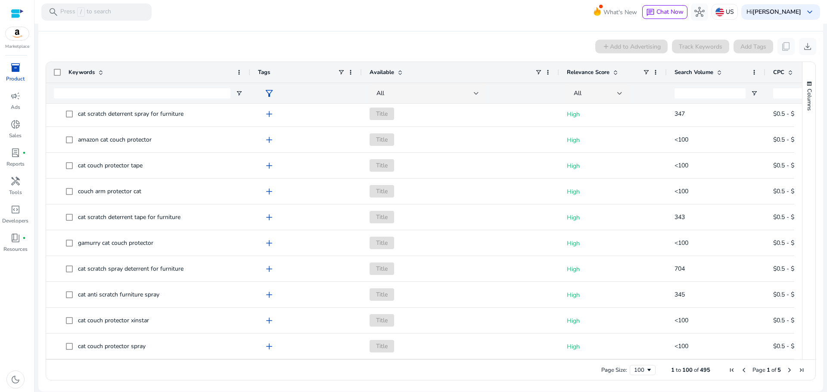
click at [787, 370] on span "Next Page" at bounding box center [789, 370] width 7 height 7
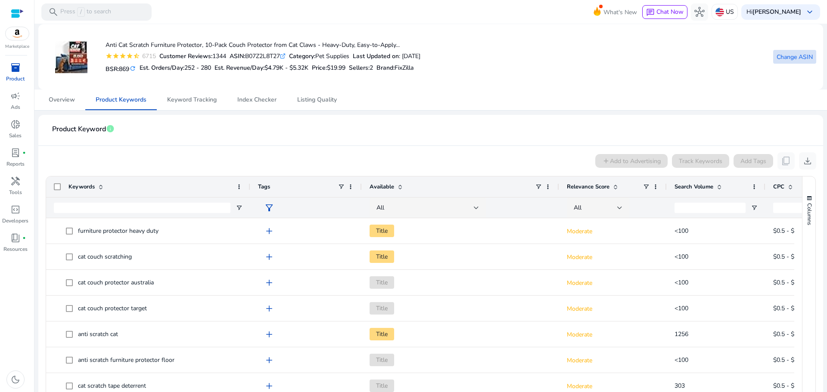
click at [789, 62] on span at bounding box center [794, 57] width 43 height 21
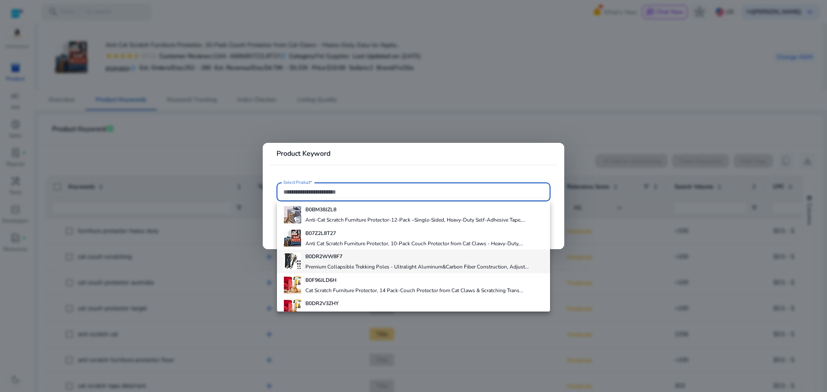
scroll to position [37, 0]
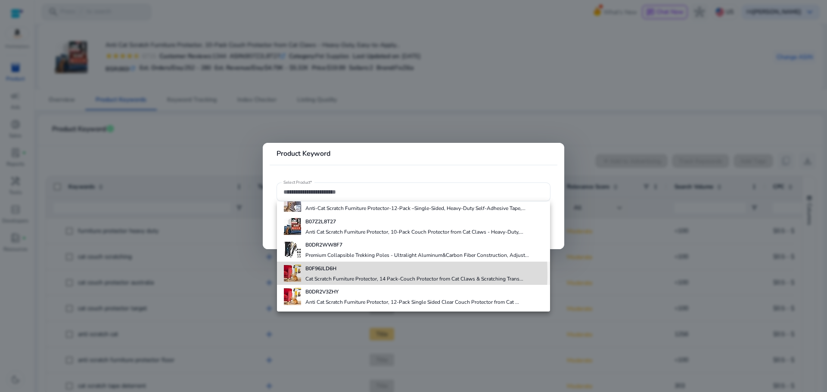
click at [332, 274] on div "B0F96JLD6H Cat Scratch Furniture Protector, 14 Pack-Couch Protector from Cat Cl…" at bounding box center [414, 273] width 218 height 23
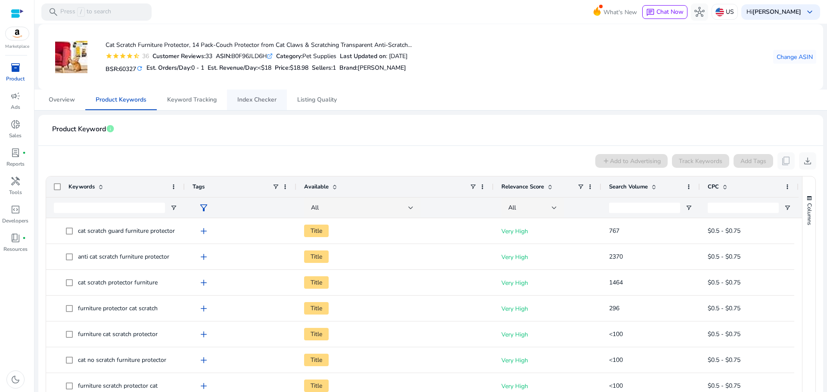
click at [248, 104] on span "Index Checker" at bounding box center [256, 100] width 39 height 21
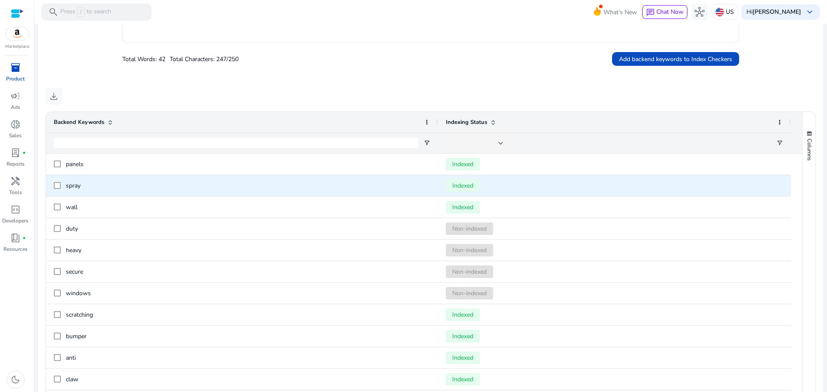
scroll to position [274, 0]
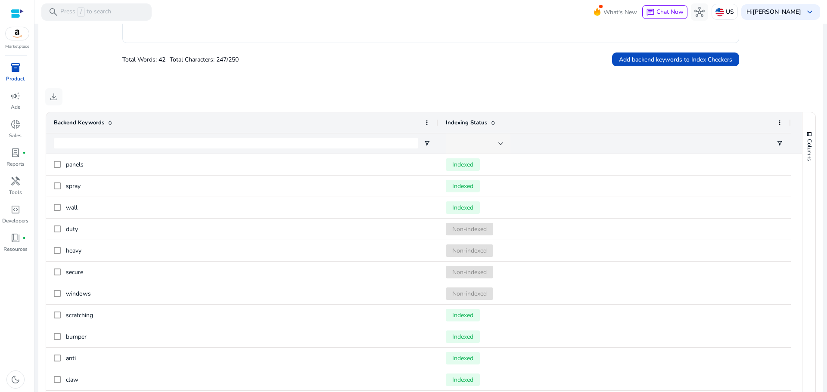
click at [473, 143] on div at bounding box center [476, 143] width 46 height 9
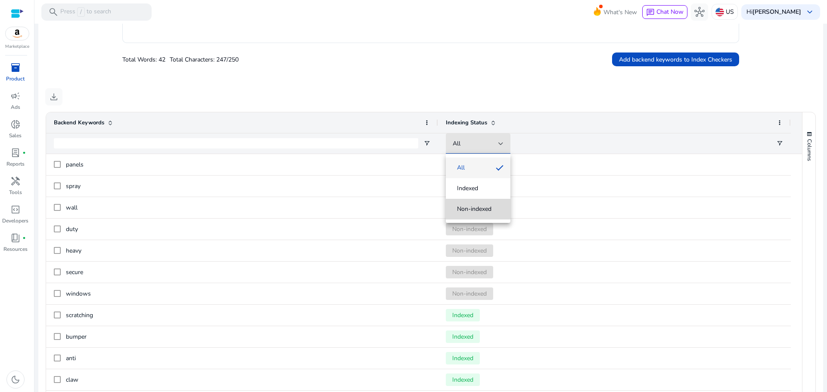
click at [468, 209] on span "Non-indexed" at bounding box center [474, 209] width 34 height 9
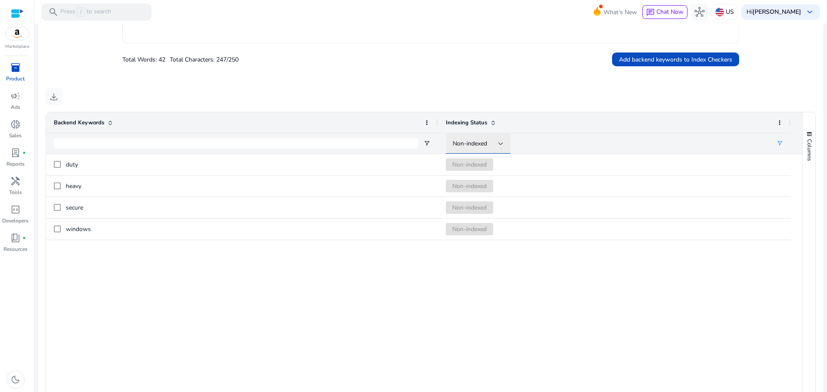
click at [463, 139] on div "Non-indexed" at bounding box center [476, 143] width 46 height 9
click at [466, 188] on span "Indexed" at bounding box center [467, 188] width 21 height 9
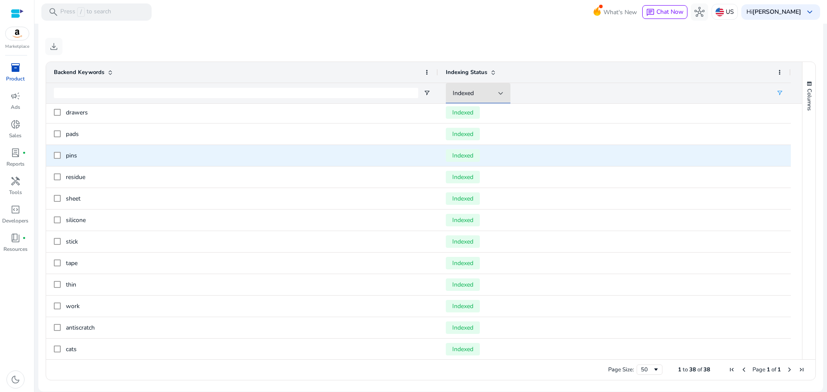
scroll to position [55, 0]
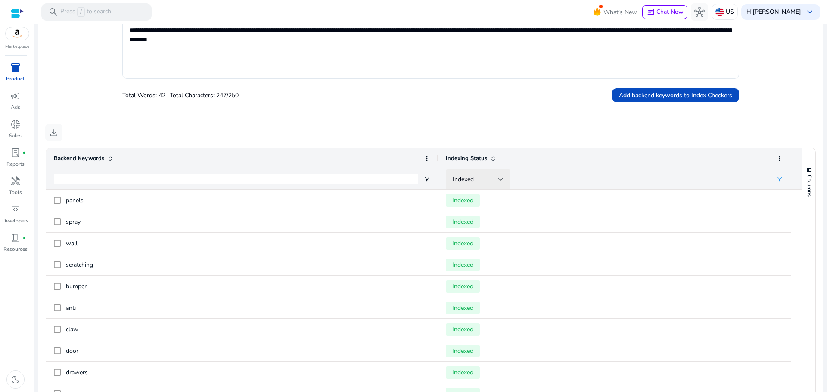
click at [460, 175] on div "Indexed" at bounding box center [476, 179] width 46 height 9
click at [470, 239] on mat-option "Non-indexed" at bounding box center [478, 245] width 65 height 21
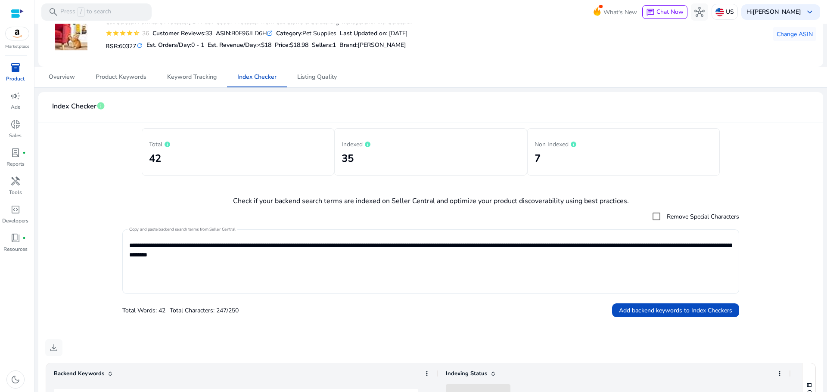
click at [183, 246] on textarea "**********" at bounding box center [430, 262] width 603 height 56
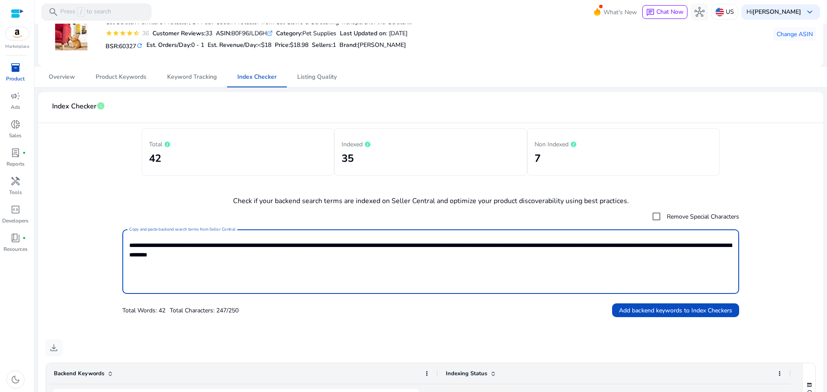
click at [183, 246] on textarea "**********" at bounding box center [430, 262] width 603 height 56
click at [197, 245] on textarea "**********" at bounding box center [430, 262] width 603 height 56
drag, startPoint x: 178, startPoint y: 244, endPoint x: 208, endPoint y: 244, distance: 30.2
click at [208, 244] on textarea "**********" at bounding box center [430, 262] width 603 height 56
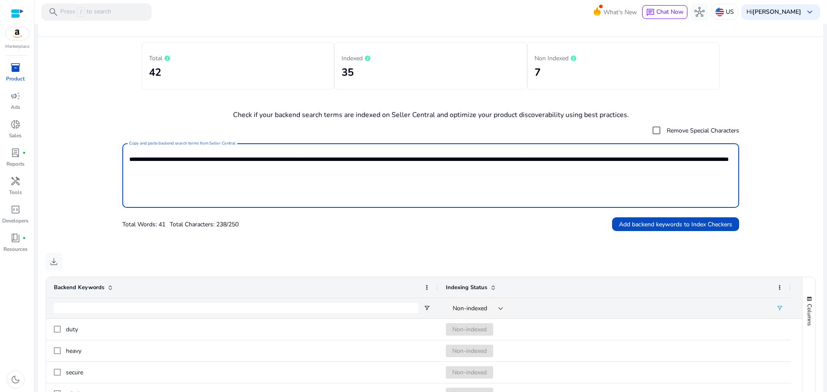
click at [212, 161] on textarea "**********" at bounding box center [430, 176] width 603 height 56
click at [191, 160] on textarea "**********" at bounding box center [430, 176] width 603 height 56
click at [192, 160] on textarea "**********" at bounding box center [430, 176] width 603 height 56
type textarea "**********"
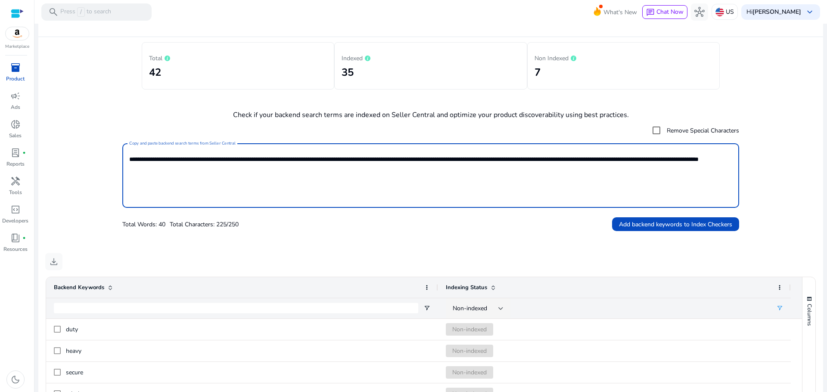
drag, startPoint x: 330, startPoint y: 240, endPoint x: 348, endPoint y: 237, distance: 18.3
click at [337, 239] on mat-card "**********" at bounding box center [430, 306] width 785 height 601
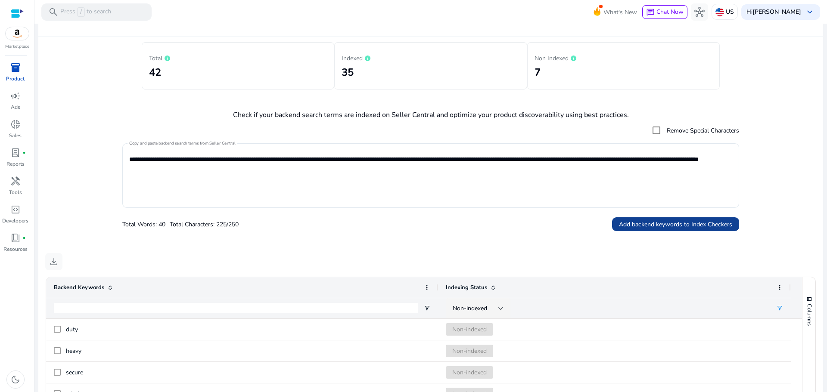
click at [672, 226] on span "Add backend keywords to Index Checkers" at bounding box center [675, 224] width 113 height 9
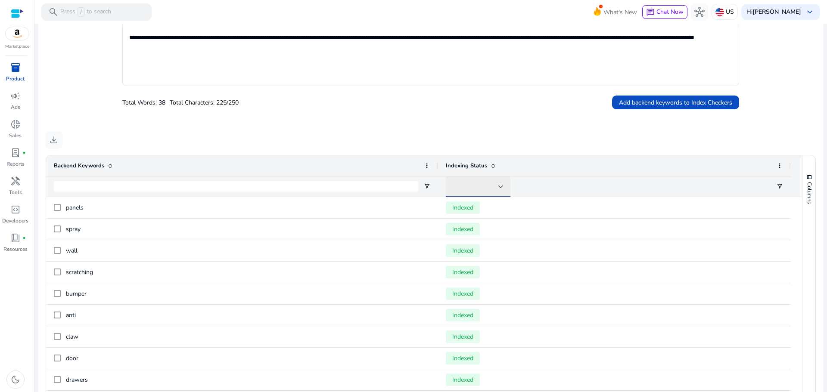
click at [470, 189] on div at bounding box center [476, 186] width 46 height 9
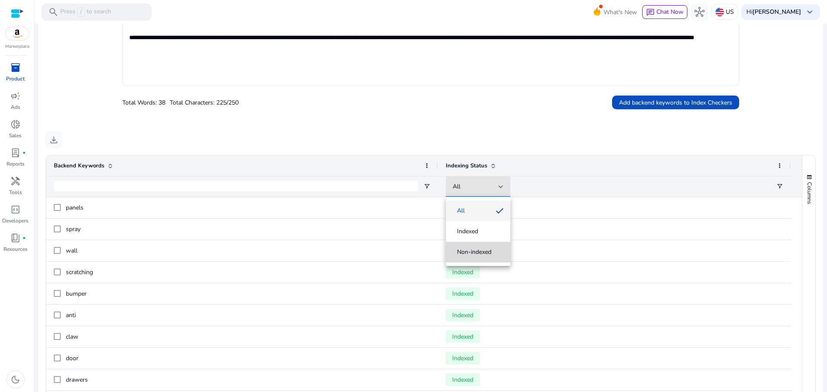
click at [476, 252] on span "Non-indexed" at bounding box center [474, 252] width 34 height 9
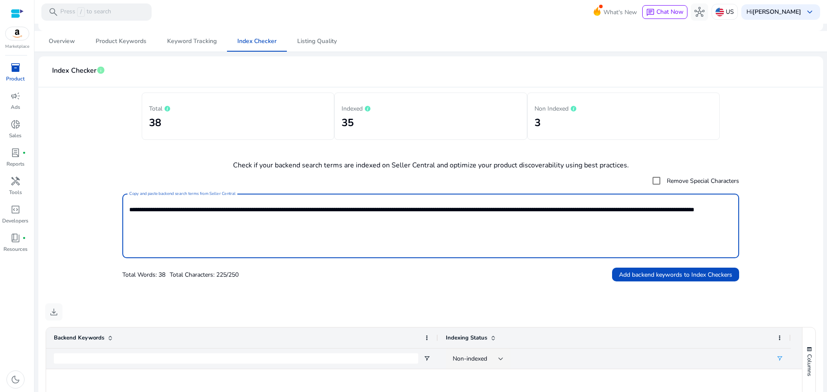
click at [218, 221] on textarea "**********" at bounding box center [430, 226] width 603 height 56
click at [217, 221] on textarea "**********" at bounding box center [430, 226] width 603 height 56
click at [241, 219] on textarea "**********" at bounding box center [430, 226] width 603 height 56
paste textarea "**********"
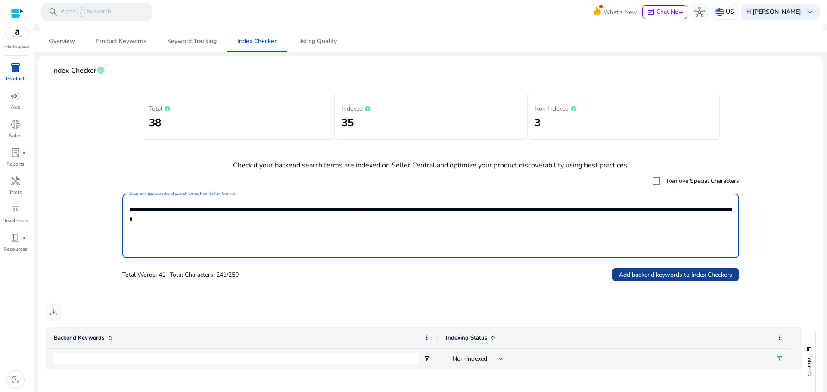
type textarea "**********"
click at [656, 272] on span "Add backend keywords to Index Checkers" at bounding box center [675, 274] width 113 height 9
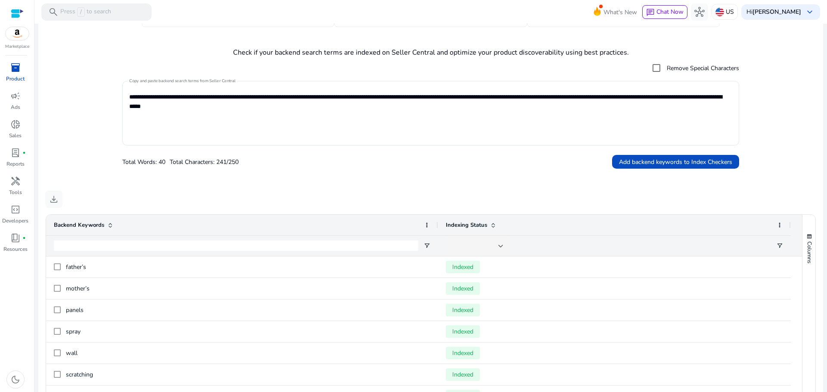
scroll to position [172, 0]
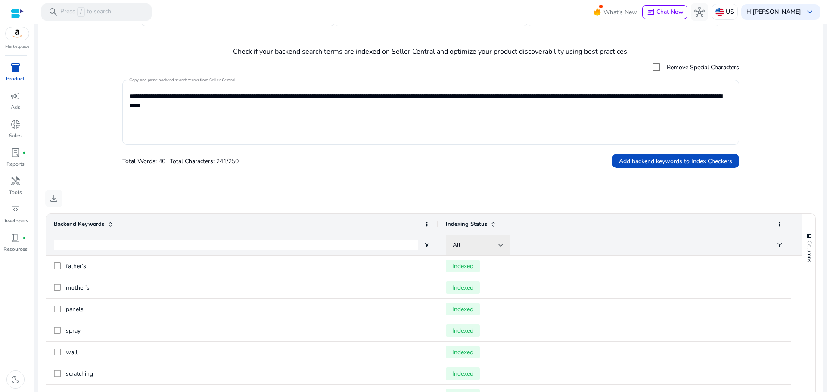
click at [471, 244] on div "All" at bounding box center [476, 245] width 46 height 9
click at [479, 307] on span "Non-indexed" at bounding box center [474, 311] width 34 height 9
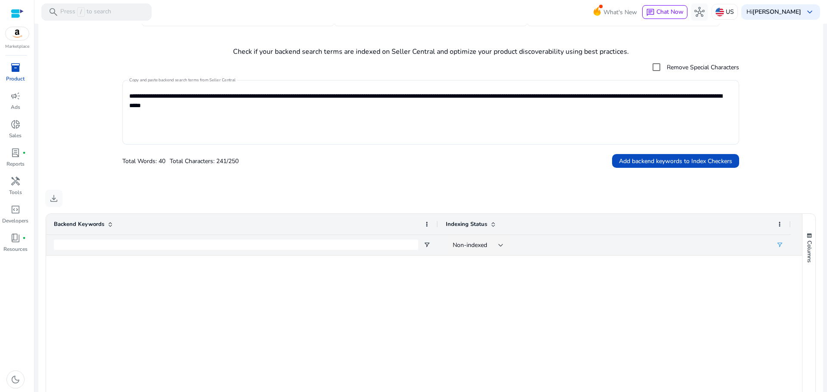
click at [435, 199] on div "download" at bounding box center [430, 198] width 771 height 17
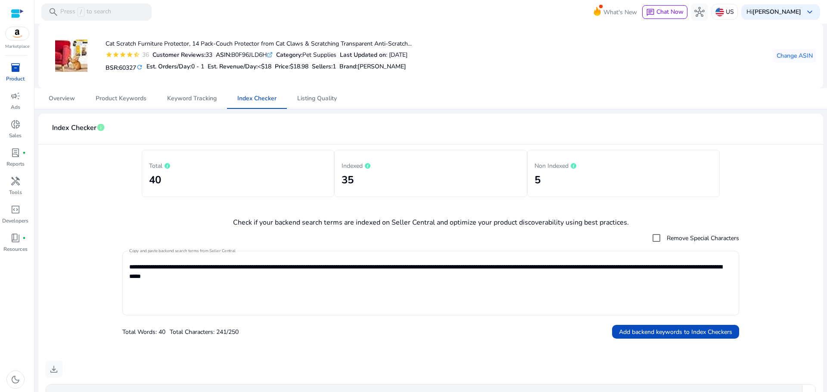
scroll to position [0, 0]
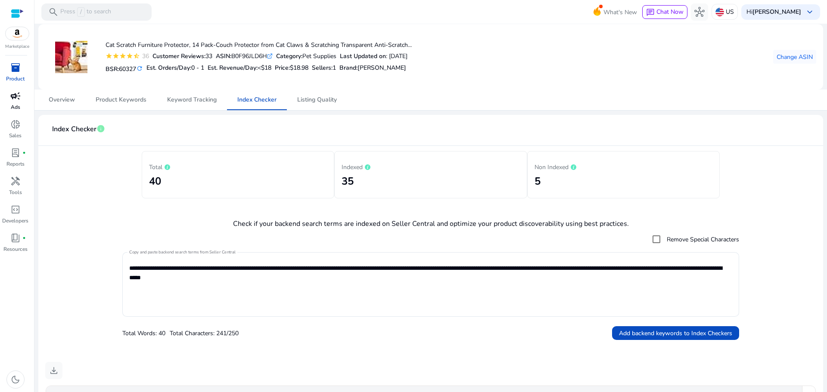
click at [14, 100] on span "campaign" at bounding box center [15, 96] width 10 height 10
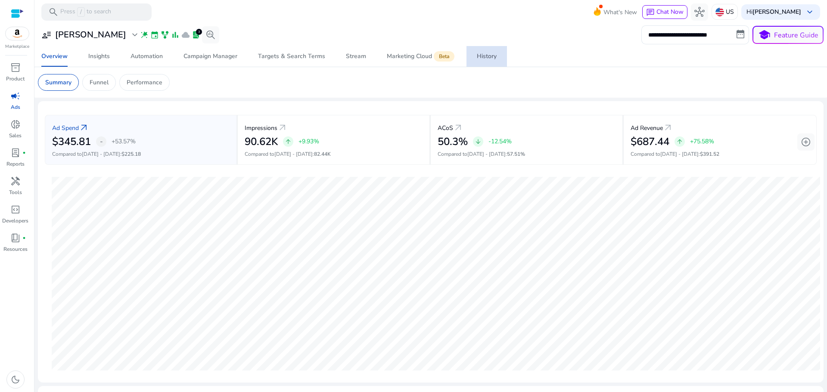
click at [492, 61] on span "History" at bounding box center [487, 56] width 20 height 21
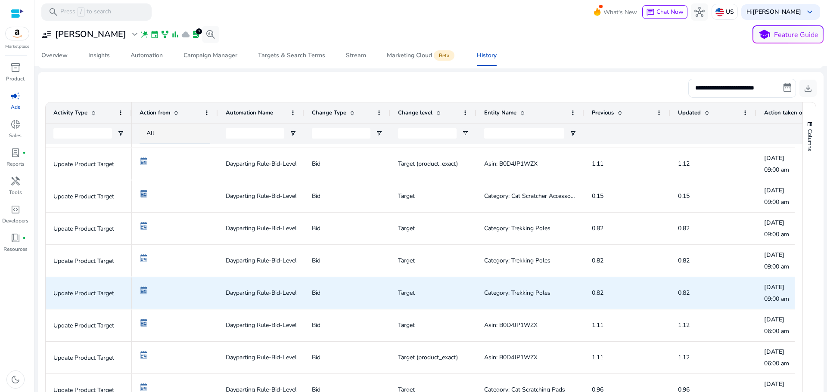
scroll to position [215, 0]
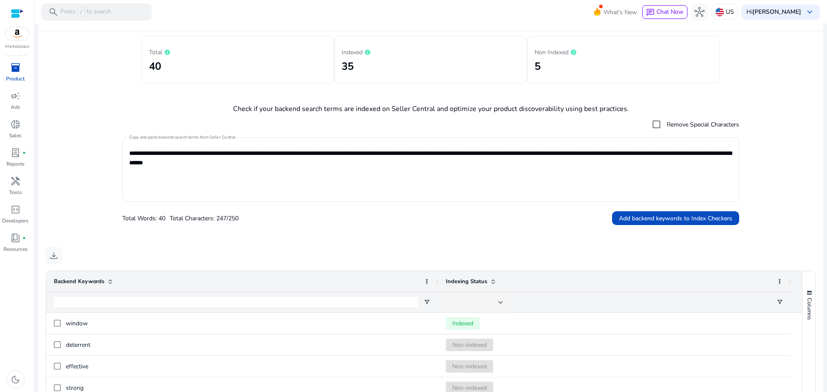
scroll to position [109, 0]
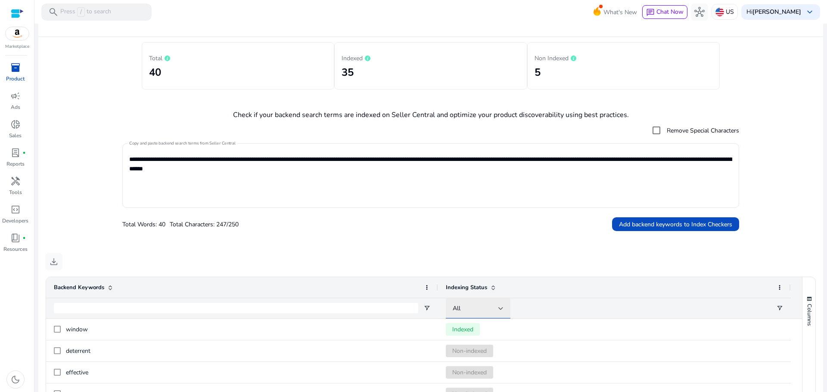
click at [483, 311] on div "All" at bounding box center [476, 308] width 46 height 9
click at [481, 375] on span "Non-indexed" at bounding box center [474, 374] width 34 height 9
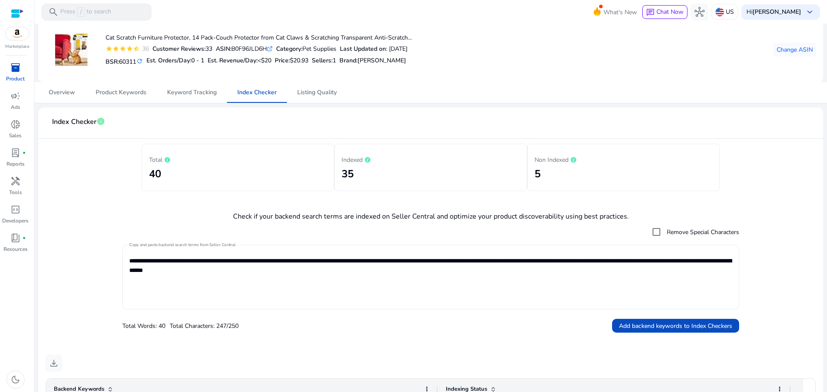
scroll to position [0, 0]
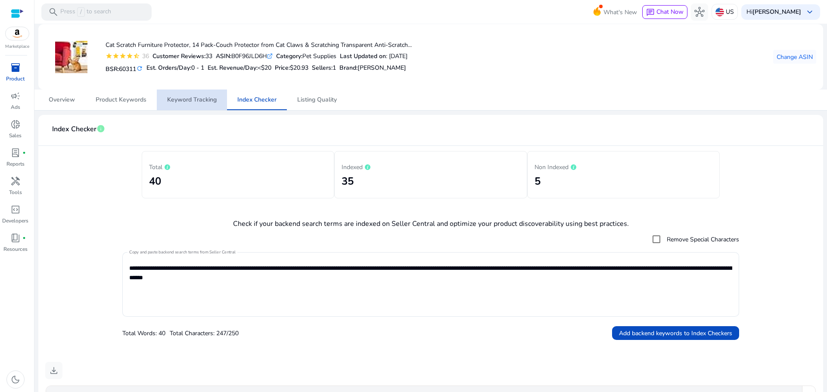
click at [185, 93] on span "Keyword Tracking" at bounding box center [192, 100] width 50 height 21
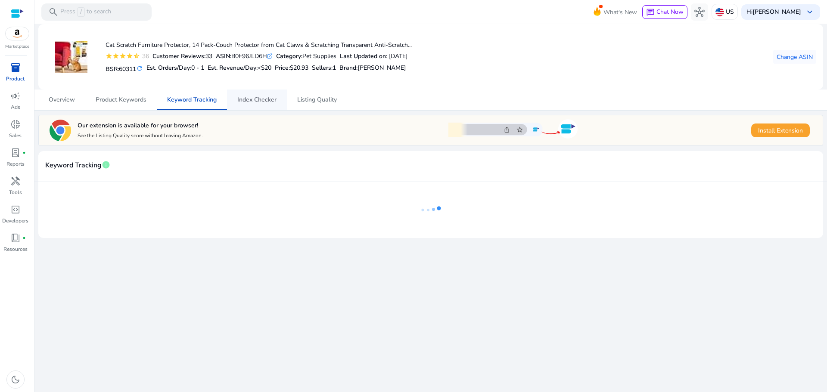
click at [253, 94] on span "Index Checker" at bounding box center [256, 100] width 39 height 21
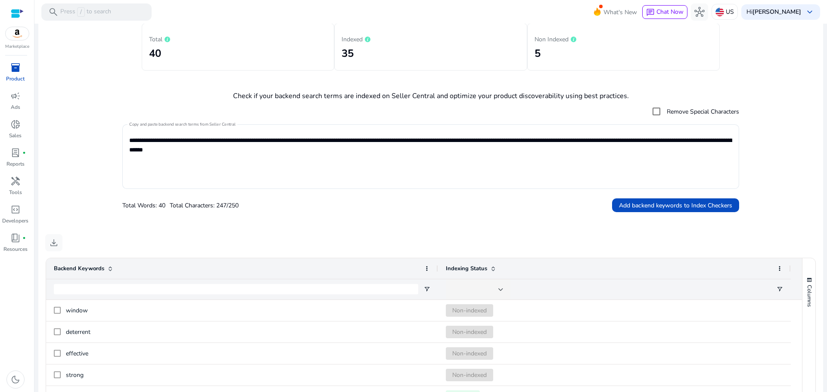
scroll to position [145, 0]
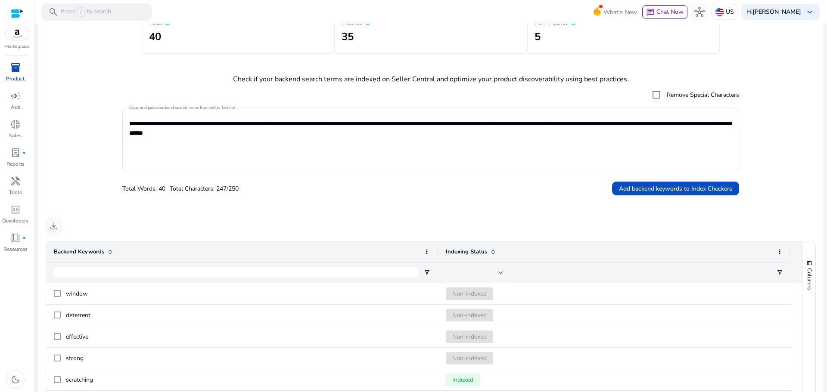
click at [475, 275] on div at bounding box center [476, 272] width 46 height 9
click at [473, 339] on span "Non-indexed" at bounding box center [474, 338] width 34 height 9
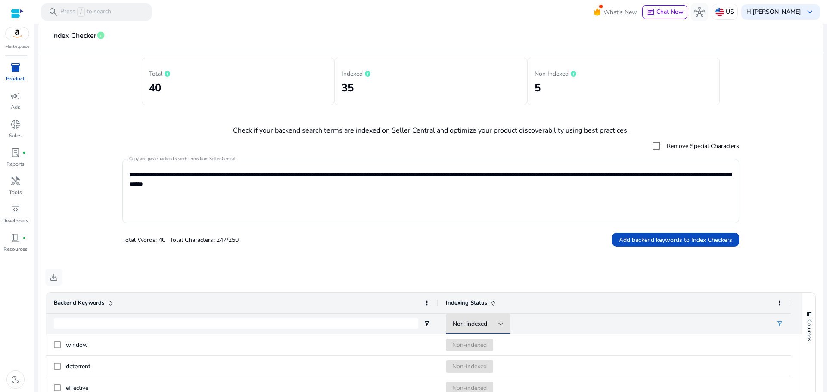
scroll to position [129, 0]
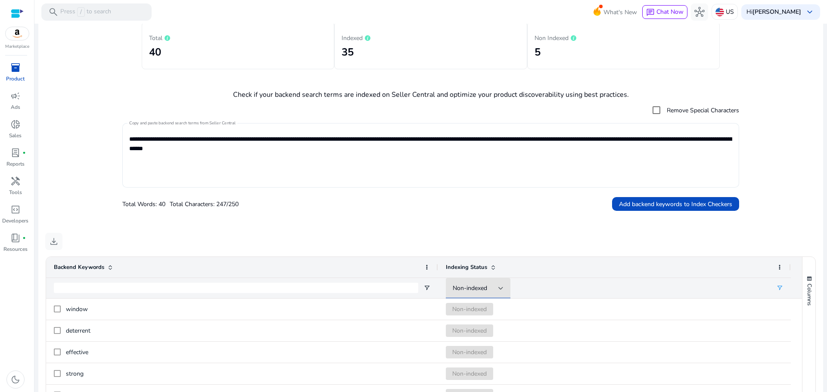
click at [208, 139] on textarea "**********" at bounding box center [430, 155] width 603 height 56
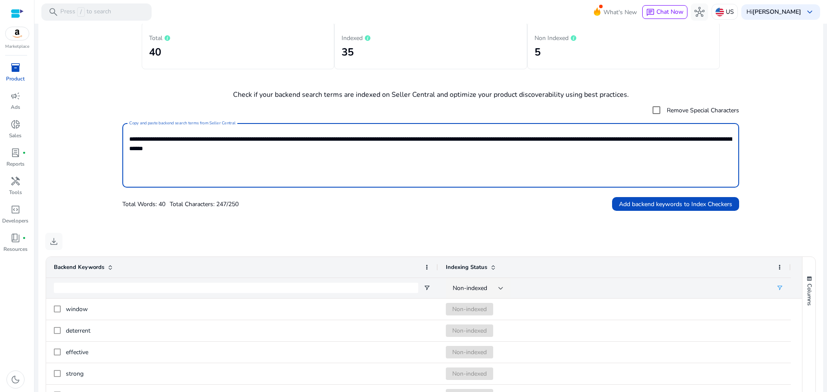
click at [208, 139] on textarea "**********" at bounding box center [430, 155] width 603 height 56
click at [164, 139] on textarea "**********" at bounding box center [430, 155] width 603 height 56
click at [164, 138] on textarea "**********" at bounding box center [430, 155] width 603 height 56
click at [151, 141] on textarea "**********" at bounding box center [430, 155] width 603 height 56
click at [259, 151] on textarea "**********" at bounding box center [430, 155] width 603 height 56
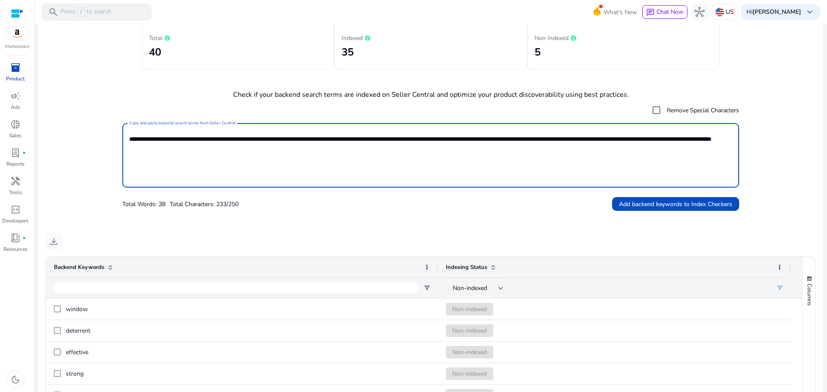
click at [169, 136] on textarea "**********" at bounding box center [430, 155] width 603 height 56
click at [215, 138] on textarea "**********" at bounding box center [430, 155] width 603 height 56
type textarea "**********"
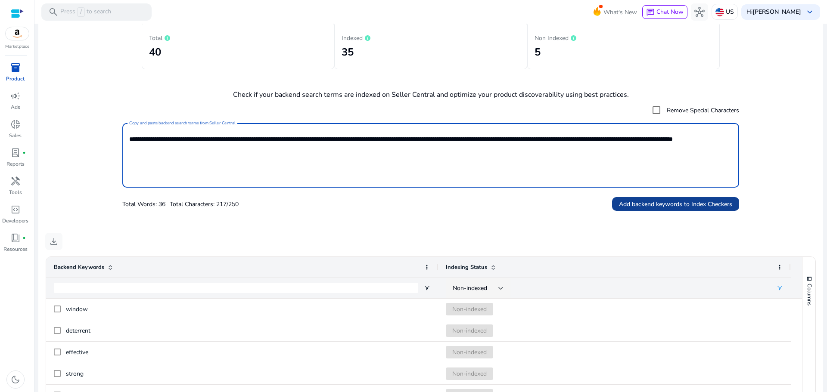
click at [677, 205] on span "Add backend keywords to Index Checkers" at bounding box center [675, 204] width 113 height 9
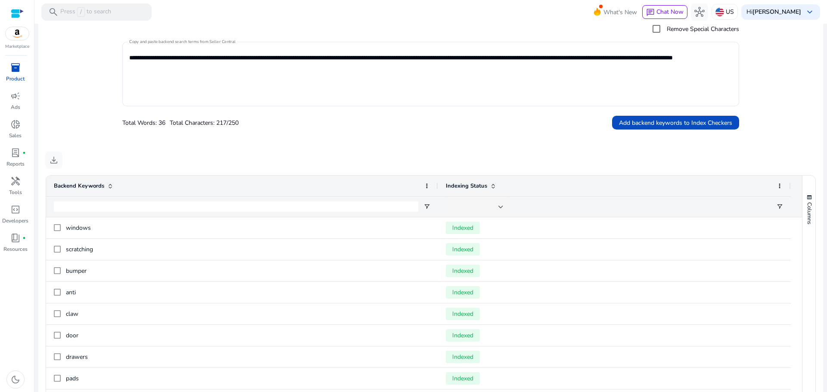
scroll to position [145, 0]
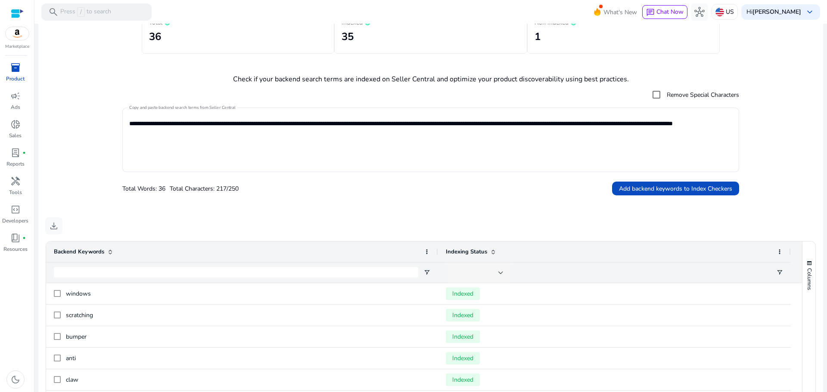
click at [475, 270] on div at bounding box center [476, 272] width 46 height 9
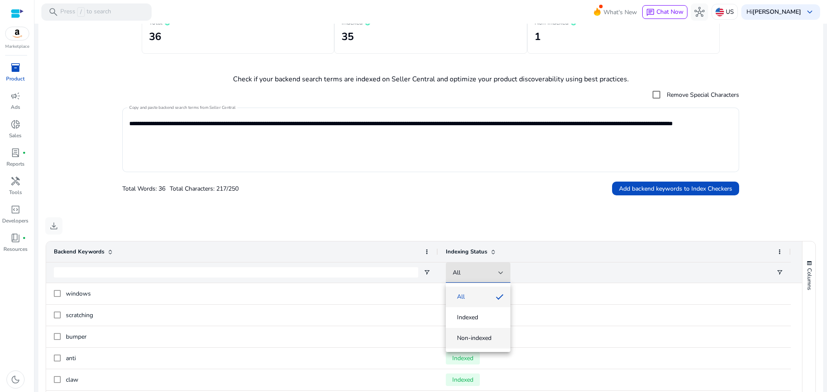
click at [470, 337] on span "Non-indexed" at bounding box center [474, 338] width 34 height 9
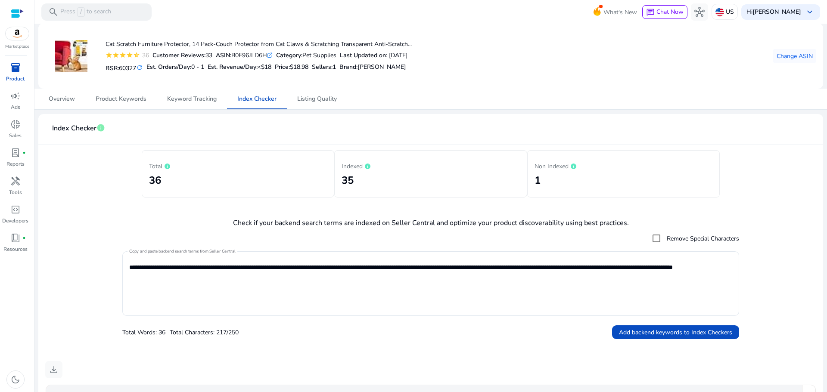
scroll to position [0, 0]
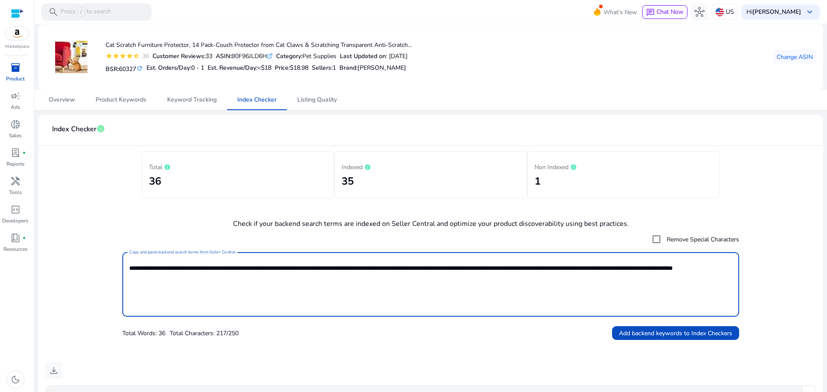
click at [246, 286] on textarea "**********" at bounding box center [430, 285] width 603 height 56
paste textarea "*******"
paste textarea "******"
paste textarea "*****"
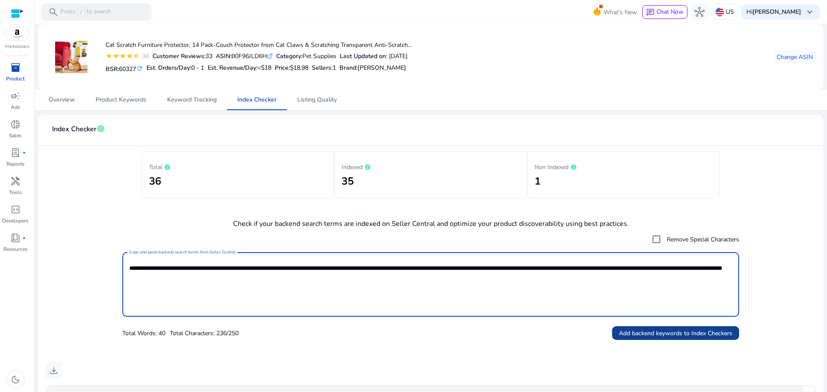
type textarea "**********"
click at [686, 330] on span "Add backend keywords to Index Checkers" at bounding box center [675, 333] width 113 height 9
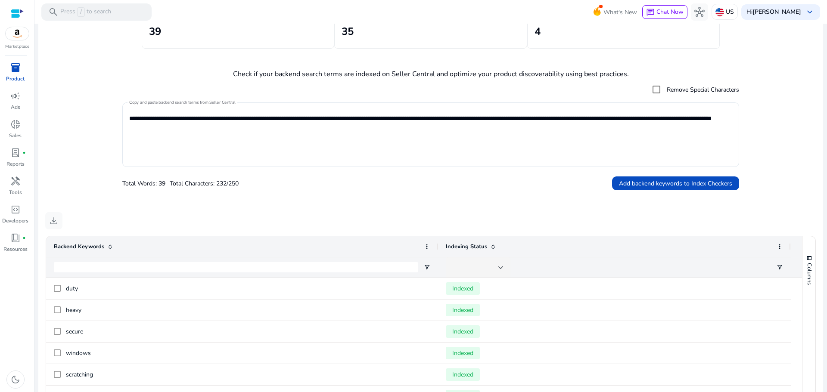
scroll to position [145, 0]
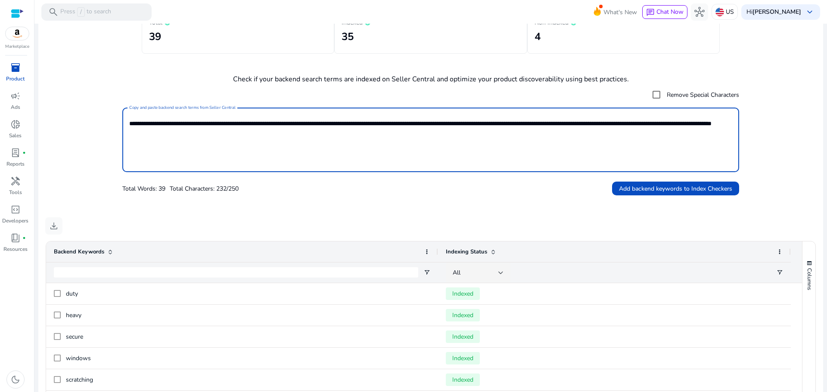
click at [294, 134] on textarea "**********" at bounding box center [430, 140] width 603 height 56
paste textarea "*******"
paste textarea "******"
paste textarea "*****"
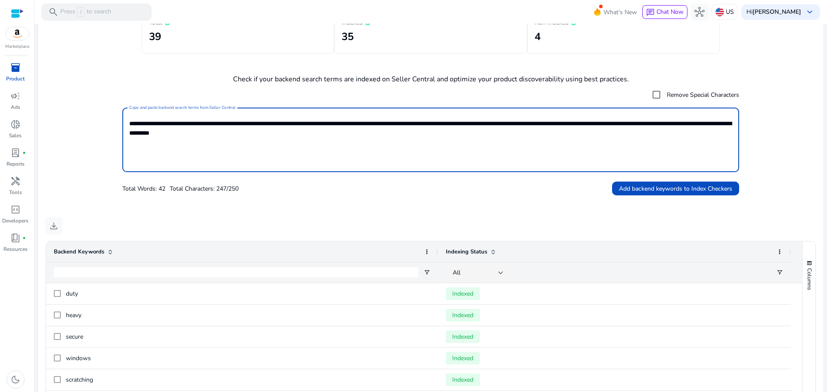
type textarea "**********"
click at [644, 192] on span "Add backend keywords to Index Checkers" at bounding box center [675, 188] width 113 height 9
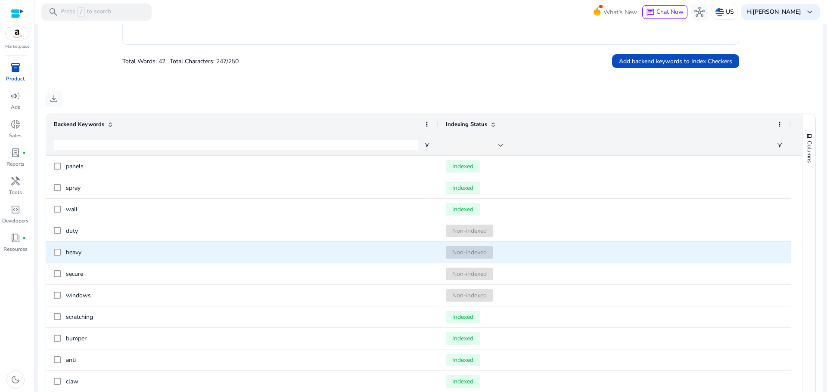
scroll to position [274, 0]
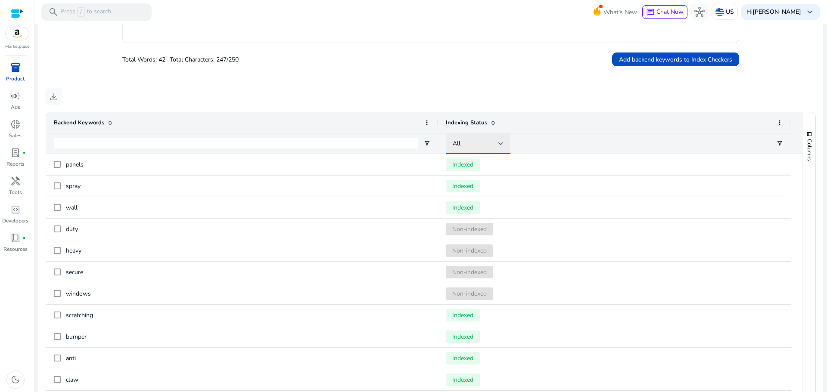
click at [476, 140] on div "All" at bounding box center [476, 143] width 46 height 9
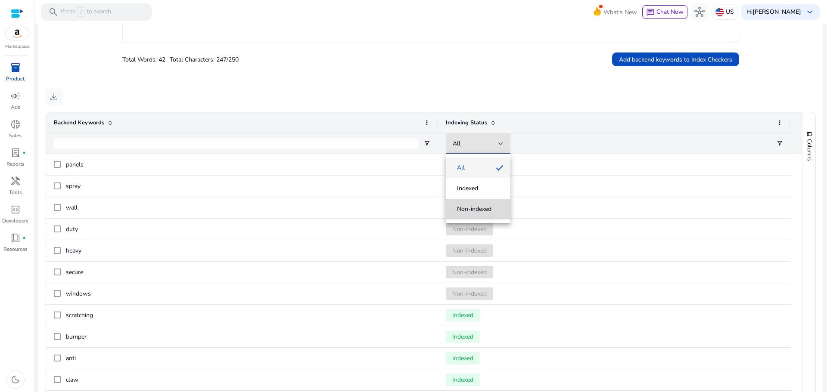
click at [472, 212] on span "Non-indexed" at bounding box center [474, 209] width 34 height 9
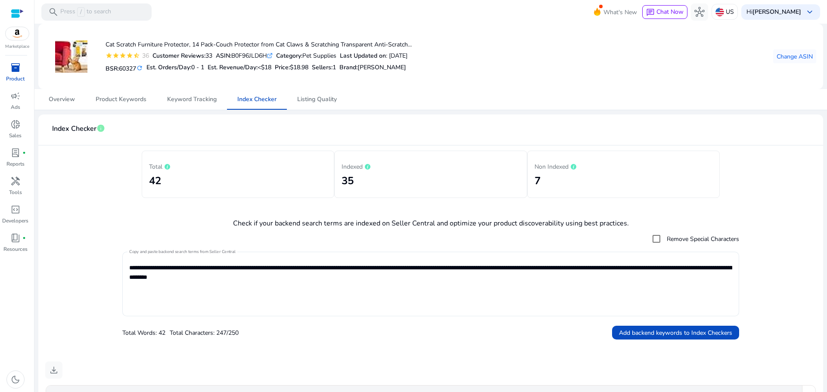
scroll to position [0, 0]
click at [784, 57] on span "Change ASIN" at bounding box center [795, 57] width 36 height 9
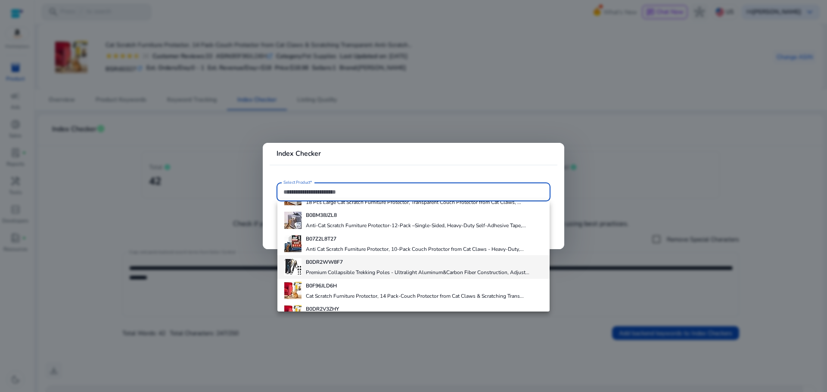
scroll to position [37, 0]
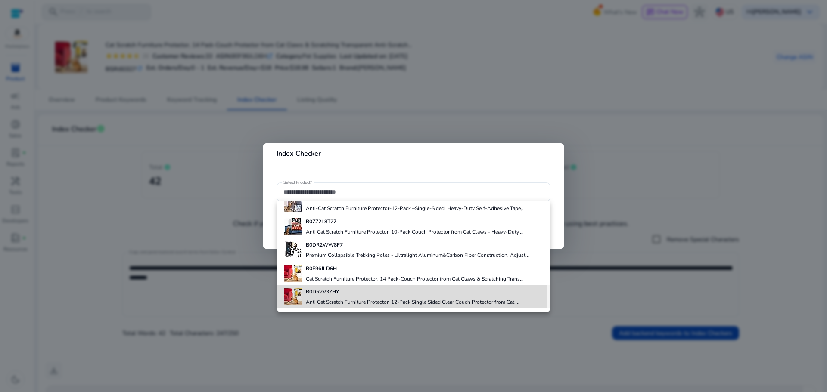
click at [343, 298] on div "B0DR2V3ZHY Anti Cat Scratch Furniture Protector, 12-Pack Single Sided Clear Cou…" at bounding box center [413, 296] width 214 height 23
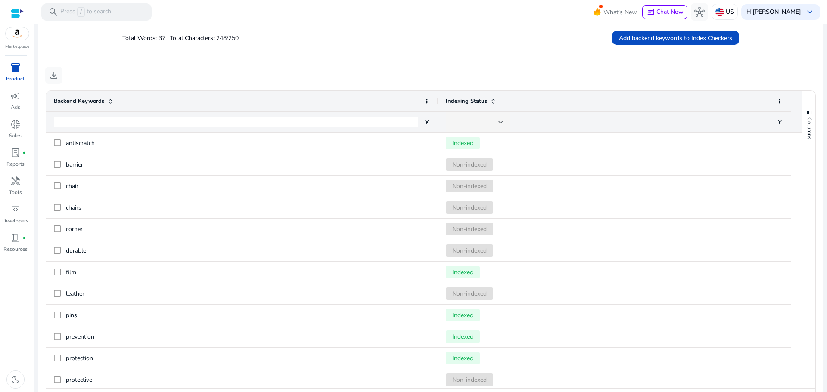
scroll to position [231, 0]
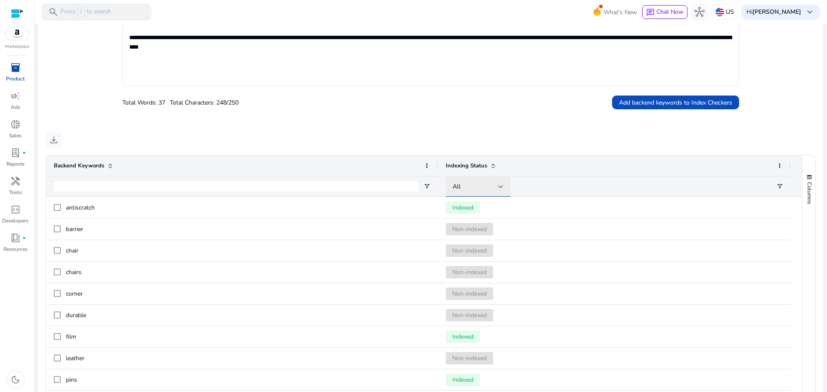
click at [482, 186] on div "All" at bounding box center [476, 186] width 46 height 9
click at [476, 230] on span "Indexed" at bounding box center [467, 231] width 21 height 9
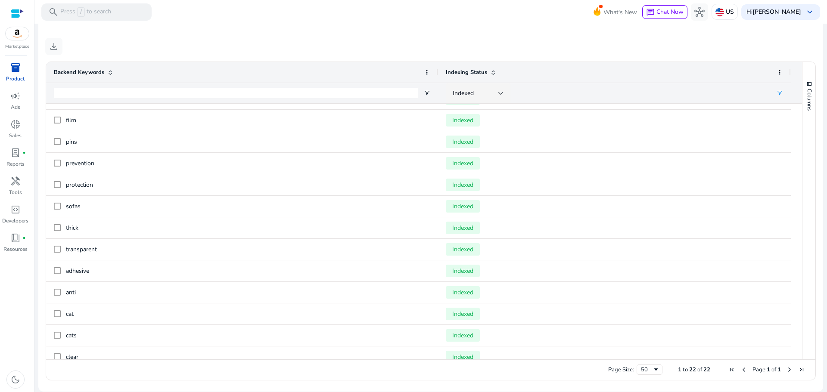
scroll to position [0, 0]
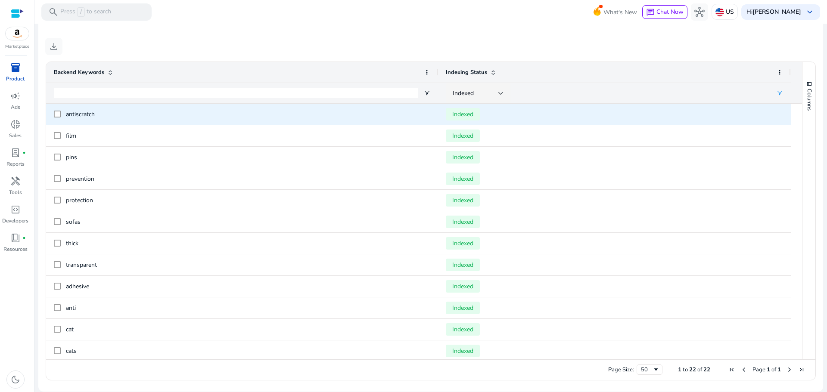
drag, startPoint x: 102, startPoint y: 348, endPoint x: 66, endPoint y: 109, distance: 241.2
click at [66, 109] on div "antiscratch Indexed film Indexed pins Indexed prevention Indexed protection Ind…" at bounding box center [418, 341] width 745 height 474
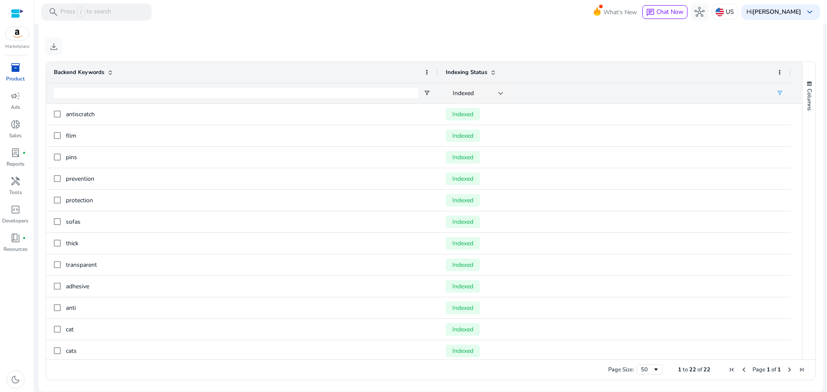
click at [147, 36] on mat-card "**********" at bounding box center [430, 91] width 785 height 601
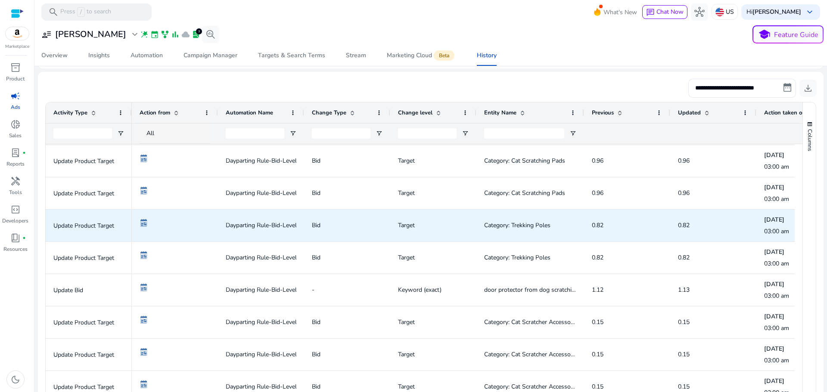
scroll to position [1035, 0]
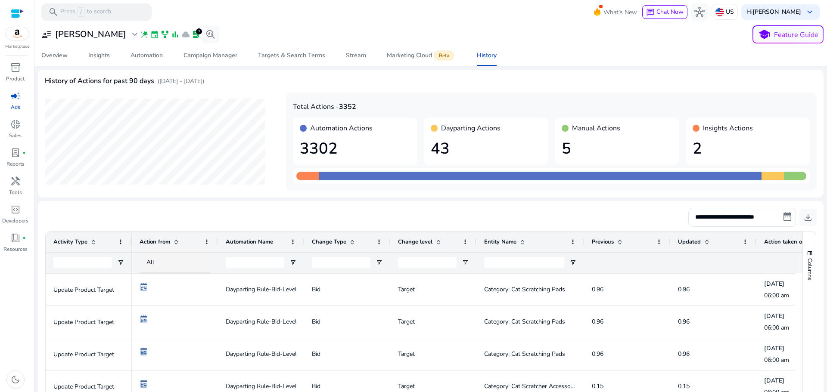
click at [13, 13] on div at bounding box center [17, 14] width 13 height 10
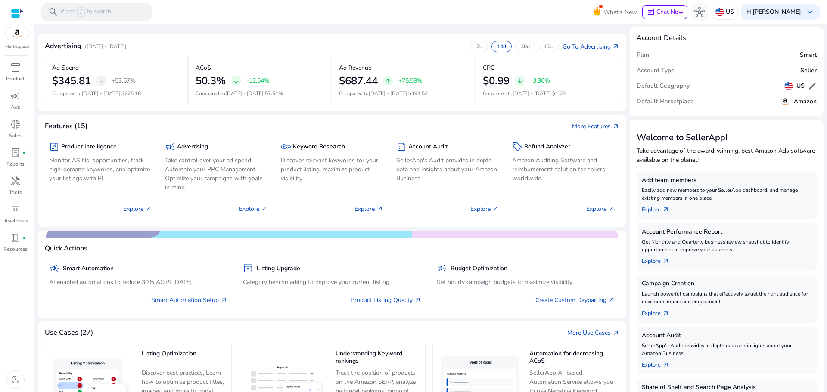
click at [17, 10] on div at bounding box center [17, 14] width 13 height 10
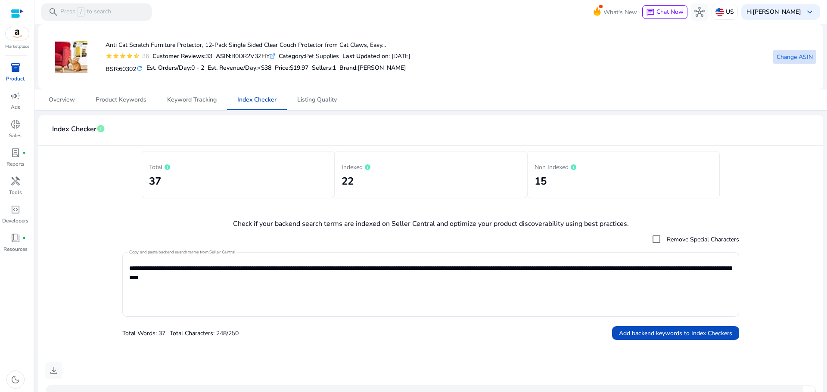
click at [790, 56] on span "Change ASIN" at bounding box center [795, 57] width 36 height 9
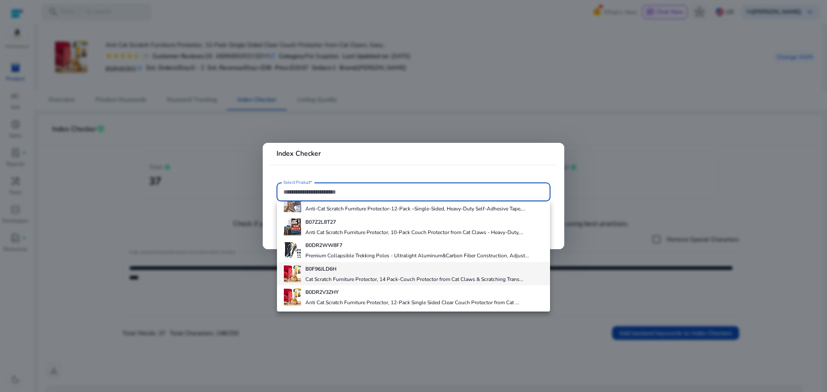
scroll to position [37, 0]
click at [328, 278] on h4 "Cat Scratch Furniture Protector, 14 Pack-Couch Protector from Cat Claws & Scrat…" at bounding box center [414, 279] width 218 height 7
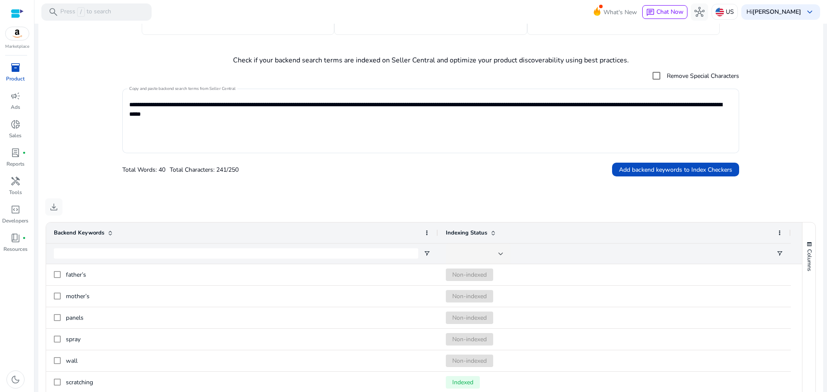
scroll to position [188, 0]
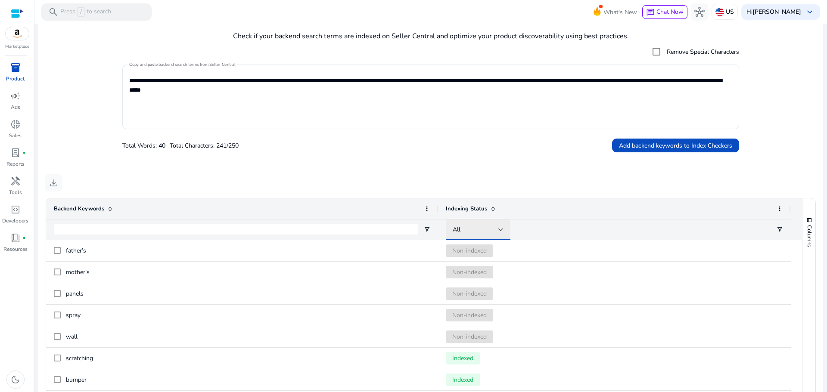
click at [485, 232] on div "All" at bounding box center [476, 229] width 46 height 9
click at [484, 294] on span "Non-indexed" at bounding box center [474, 295] width 34 height 9
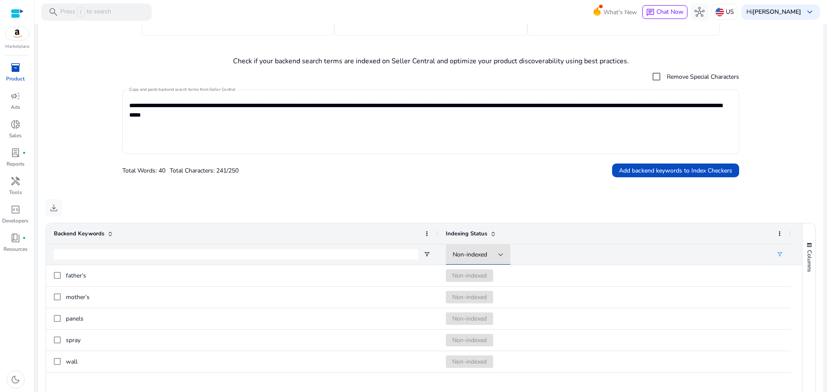
scroll to position [145, 0]
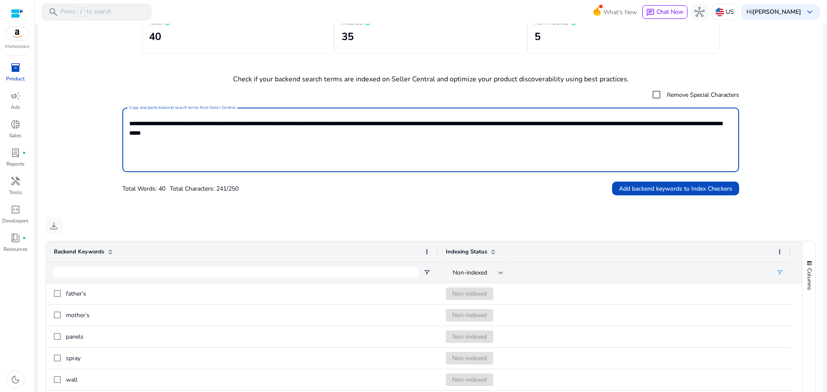
drag, startPoint x: 175, startPoint y: 123, endPoint x: 104, endPoint y: 119, distance: 71.2
click at [108, 120] on form "**********" at bounding box center [430, 141] width 771 height 110
click at [270, 202] on mat-card "**********" at bounding box center [430, 270] width 785 height 601
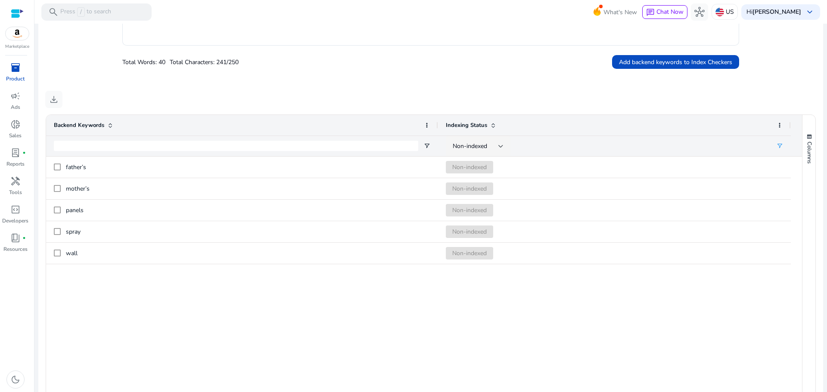
scroll to position [274, 0]
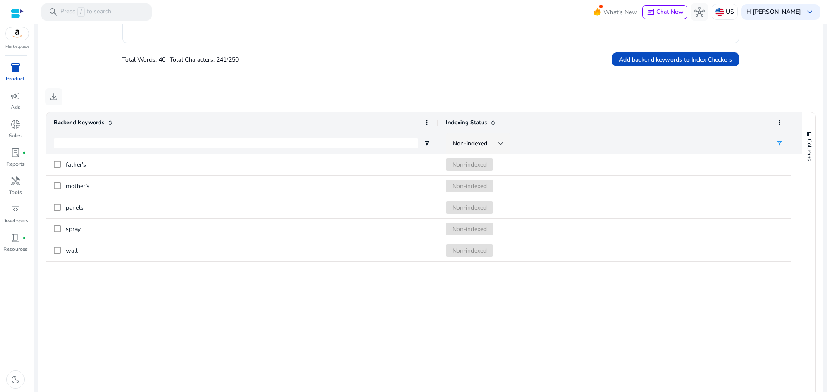
click at [121, 302] on div "father’s Non-indexed mother’s Non-indexed panels Non-indexed spray Non-indexed …" at bounding box center [424, 282] width 756 height 256
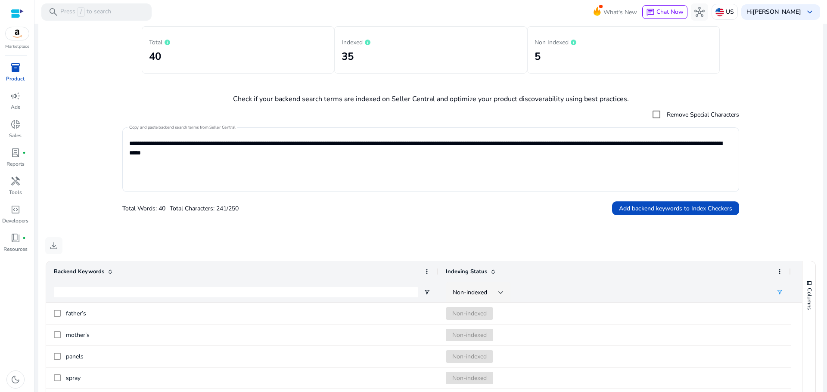
scroll to position [102, 0]
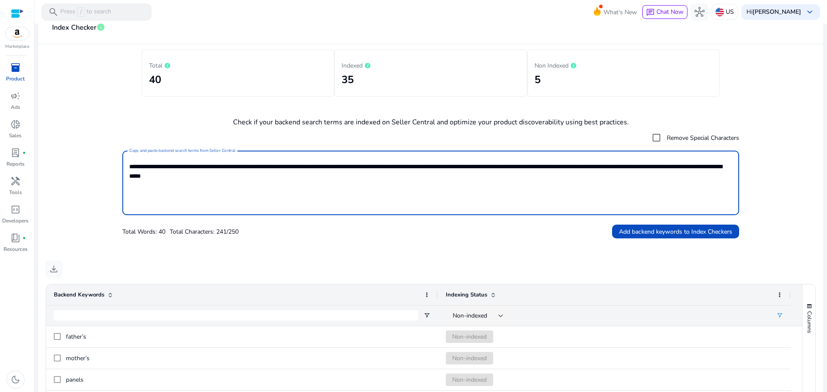
drag, startPoint x: 291, startPoint y: 188, endPoint x: 109, endPoint y: 152, distance: 185.4
click at [109, 152] on form "**********" at bounding box center [430, 184] width 771 height 110
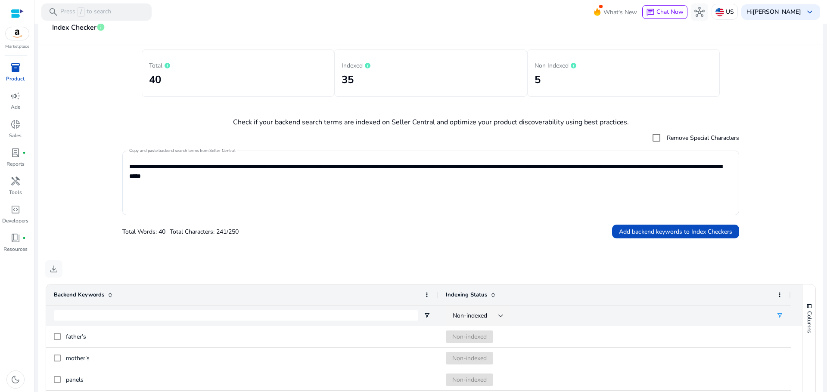
drag, startPoint x: 816, startPoint y: 96, endPoint x: 817, endPoint y: 101, distance: 5.2
click at [816, 96] on mat-card "**********" at bounding box center [430, 313] width 785 height 601
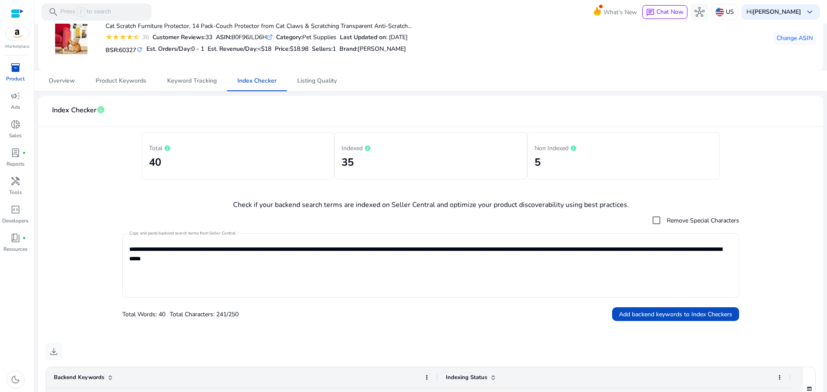
scroll to position [0, 0]
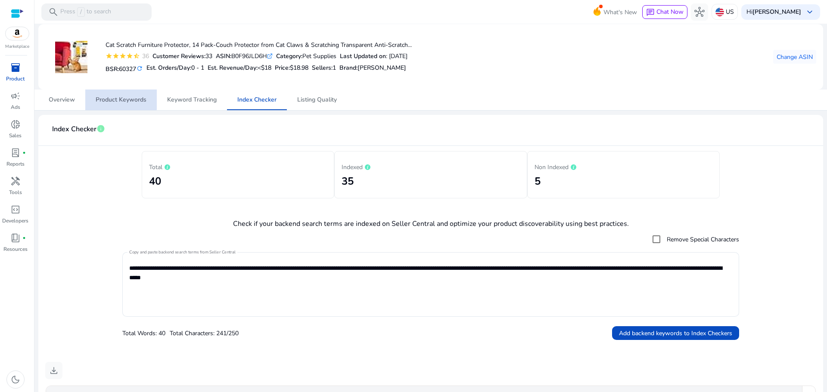
click at [108, 98] on span "Product Keywords" at bounding box center [121, 100] width 51 height 6
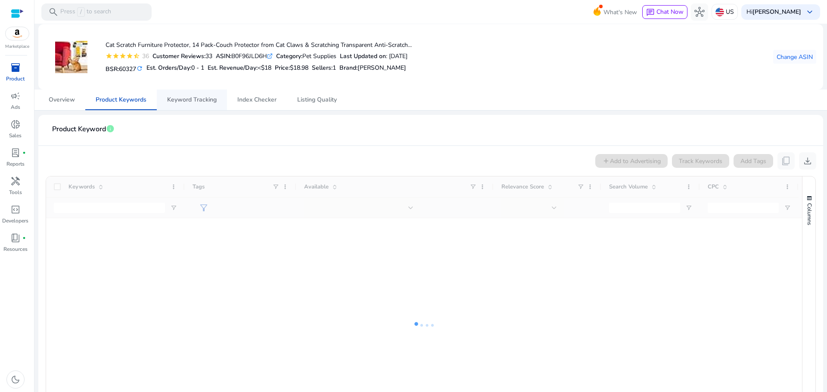
click at [184, 99] on span "Keyword Tracking" at bounding box center [192, 100] width 50 height 6
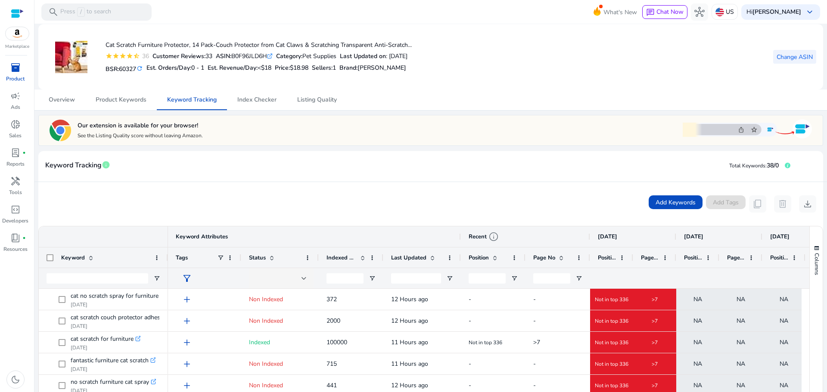
click at [789, 59] on span "Change ASIN" at bounding box center [795, 57] width 36 height 9
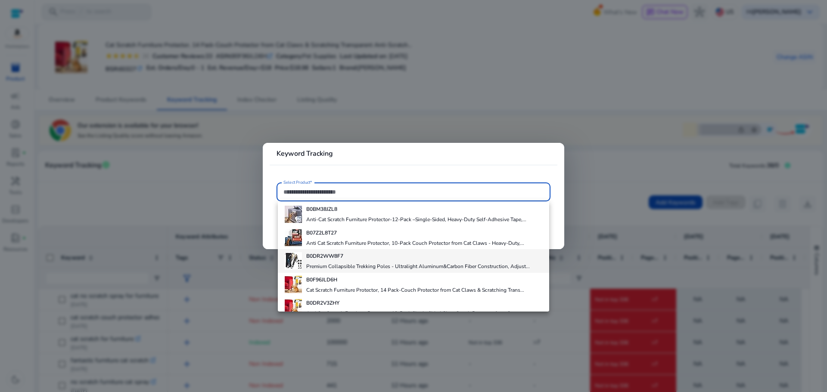
scroll to position [37, 0]
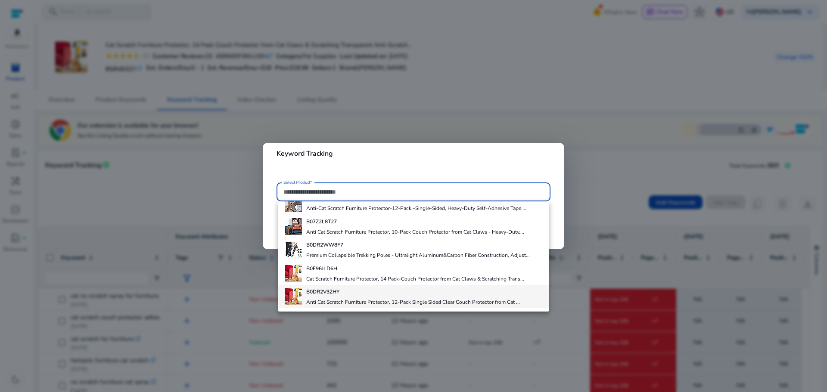
click at [337, 296] on div "B0DR2V3ZHY Anti Cat Scratch Furniture Protector, 12-Pack Single Sided Clear Cou…" at bounding box center [413, 296] width 214 height 23
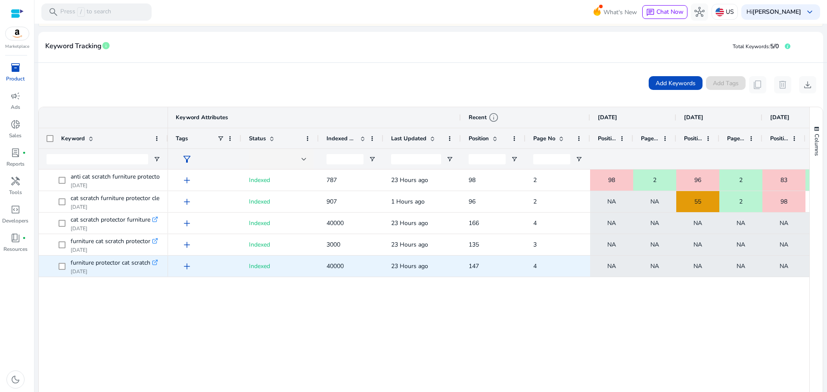
scroll to position [119, 0]
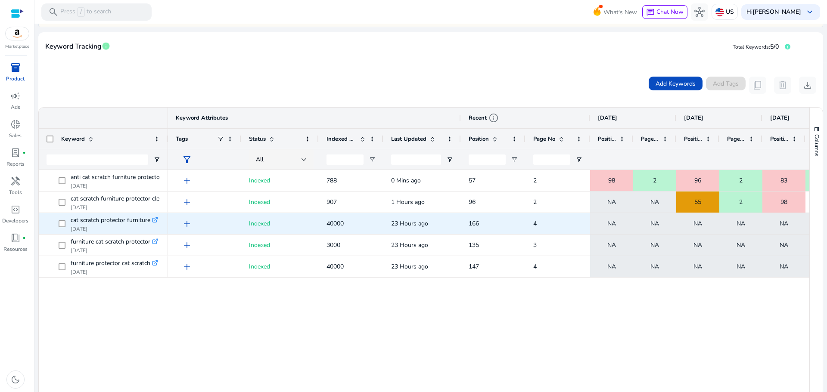
click at [157, 219] on icon ".st0{fill:#2c8af8}" at bounding box center [155, 220] width 6 height 6
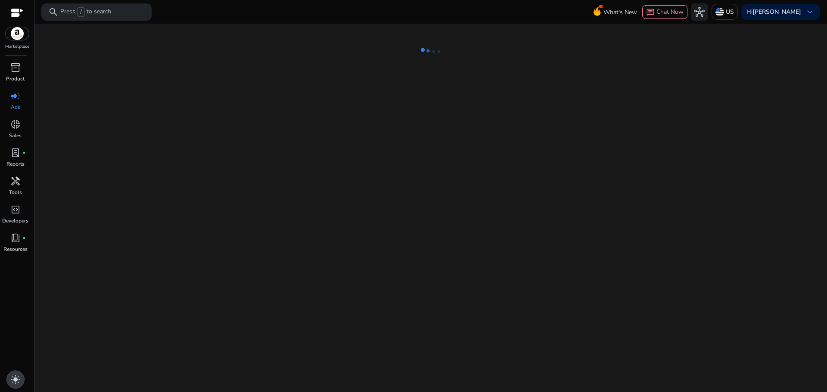
click at [13, 378] on span "light_mode" at bounding box center [15, 380] width 10 height 10
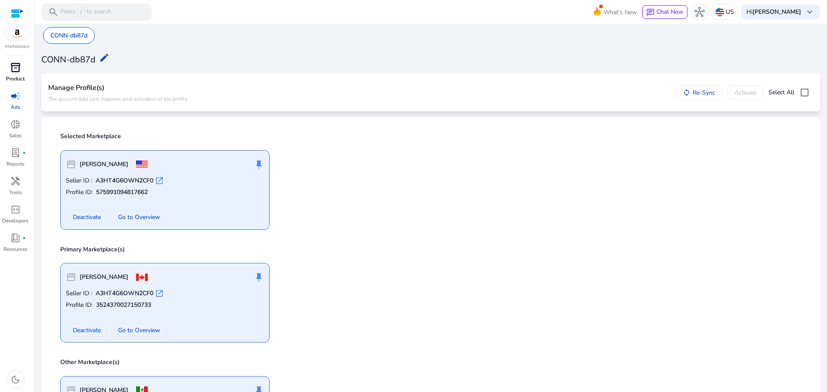
click at [13, 69] on span "inventory_2" at bounding box center [15, 67] width 10 height 10
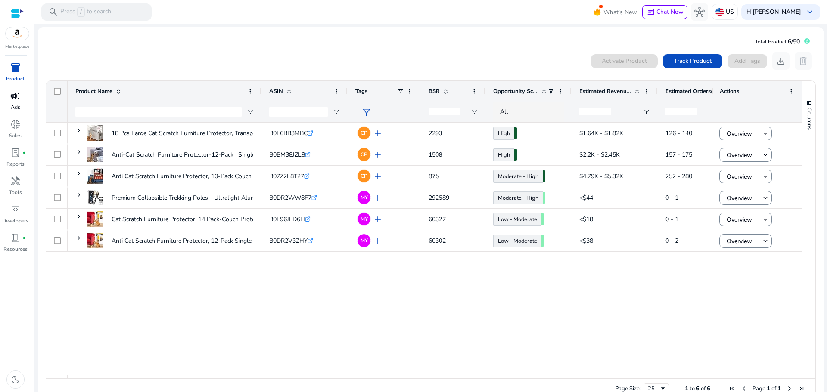
click at [9, 107] on link "campaign Ads" at bounding box center [15, 103] width 31 height 28
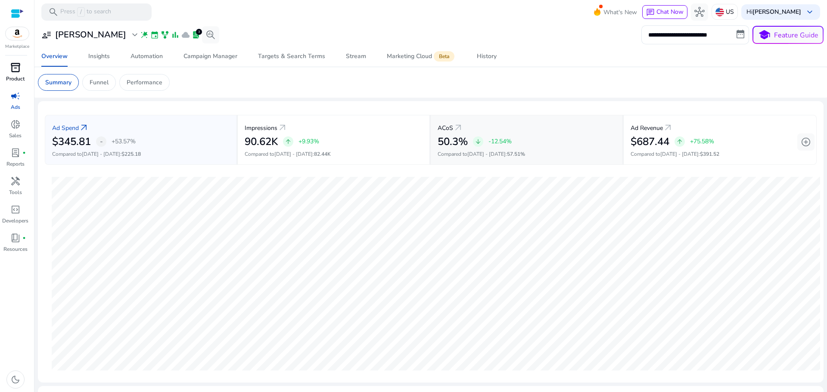
click at [505, 152] on p "Compared to Aug 2 - Aug 15 : 57.51%" at bounding box center [527, 154] width 178 height 8
click at [285, 143] on span "arrow_upward" at bounding box center [288, 141] width 7 height 7
click at [124, 146] on div "- +53.57%" at bounding box center [116, 142] width 40 height 10
click at [292, 146] on div "arrow_upward +9.93%" at bounding box center [301, 142] width 36 height 10
click at [476, 145] on span "arrow_downward" at bounding box center [478, 141] width 7 height 7
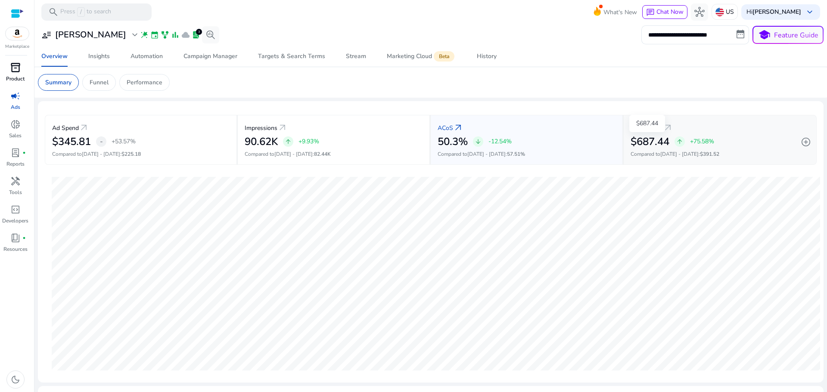
click at [664, 144] on h2 "$687.44" at bounding box center [650, 142] width 39 height 12
click at [801, 143] on span "add_circle" at bounding box center [806, 142] width 10 height 10
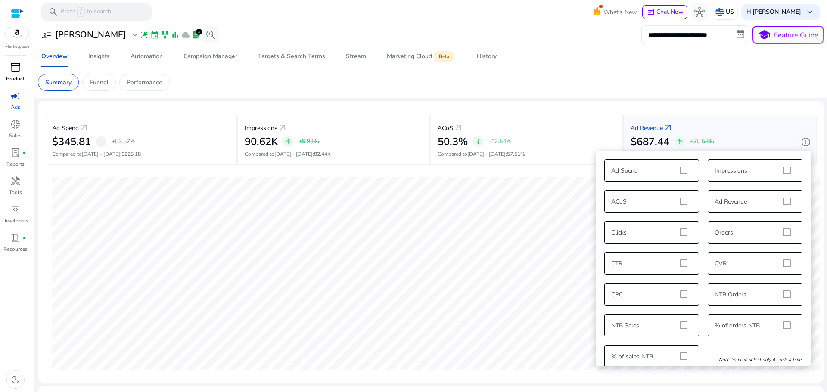
click at [780, 320] on div "Ad Spend Impressions ACoS Ad Revenue Clicks Orders CTR CVR CPC NTB Orders NTB S…" at bounding box center [703, 263] width 207 height 217
click at [786, 292] on div "Ad Spend Impressions ACoS Ad Revenue Clicks Orders CTR CVR CPC NTB Orders NTB S…" at bounding box center [703, 263] width 207 height 217
click at [774, 91] on mat-card "Summary Funnel Performance" at bounding box center [430, 82] width 799 height 31
click at [351, 94] on mat-card "Summary Funnel Performance" at bounding box center [430, 82] width 799 height 31
click at [432, 59] on app-sa-label "Beta" at bounding box center [443, 56] width 22 height 7
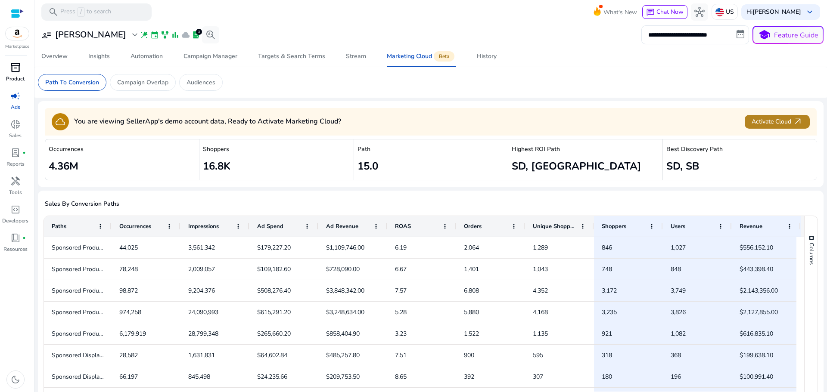
click at [779, 121] on span "Activate Cloud arrow_outward" at bounding box center [777, 122] width 51 height 10
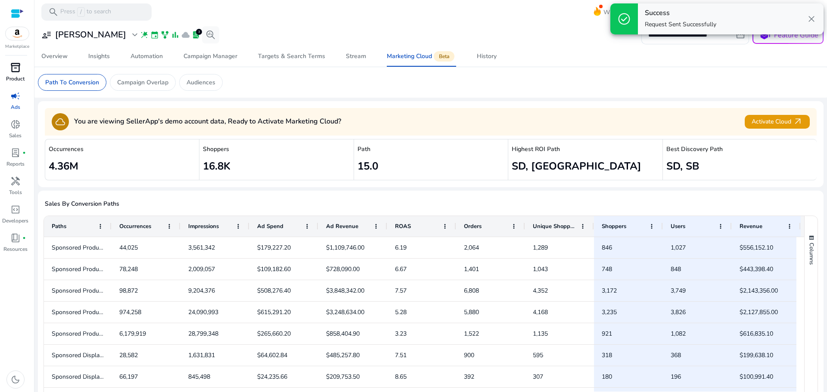
click at [521, 80] on app-sa-custom-tab "Path To Conversion Campaign Overlap Audiences" at bounding box center [431, 82] width 786 height 17
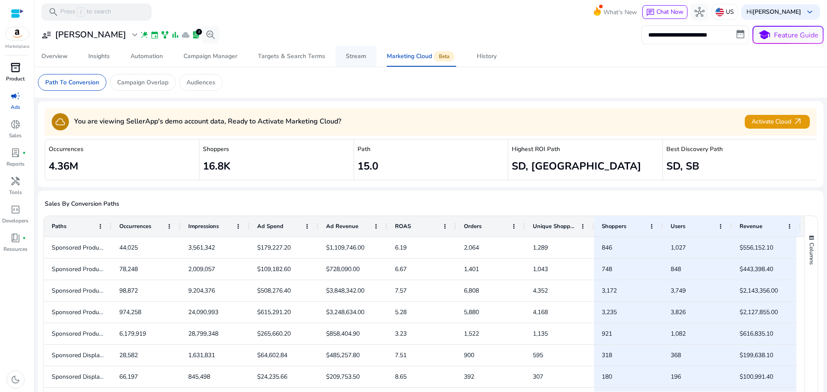
click at [355, 53] on div "Stream" at bounding box center [356, 56] width 20 height 6
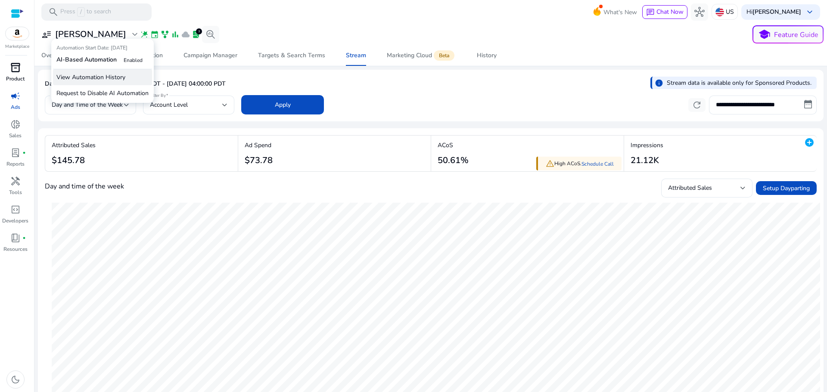
click at [94, 79] on p "View Automation History" at bounding box center [102, 77] width 99 height 16
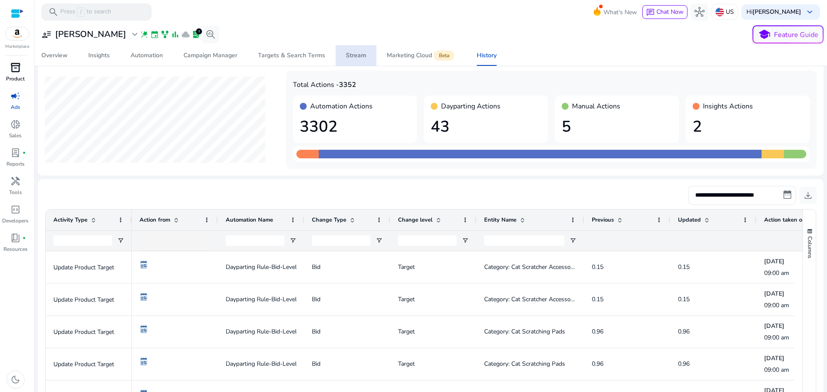
scroll to position [43, 0]
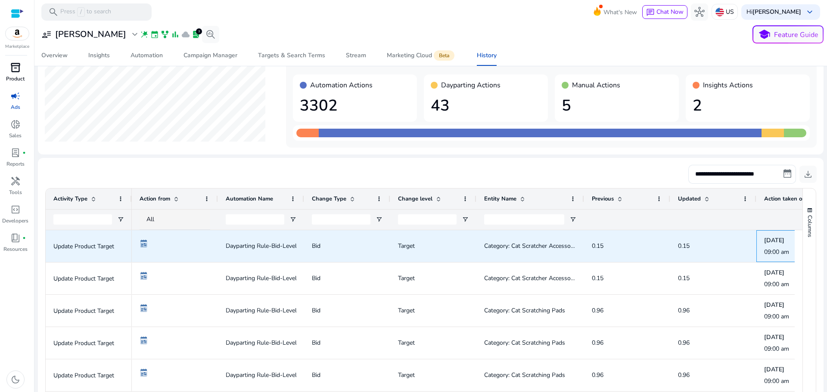
click at [771, 250] on p "09:00 am" at bounding box center [799, 252] width 71 height 9
click at [526, 243] on span "Category: Cat Scratcher Accessories & Parts" at bounding box center [543, 246] width 118 height 8
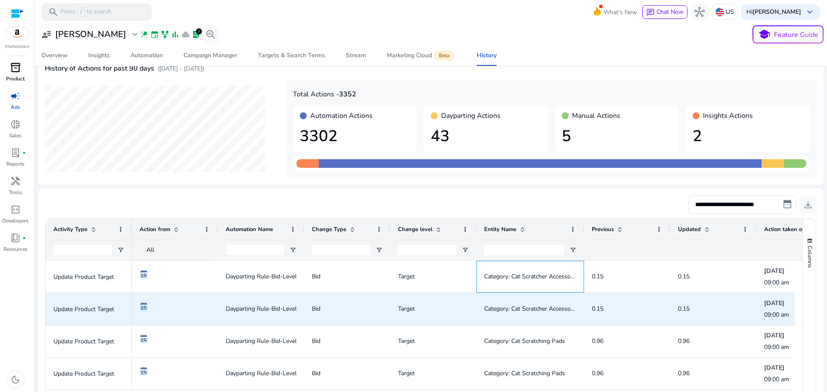
scroll to position [0, 0]
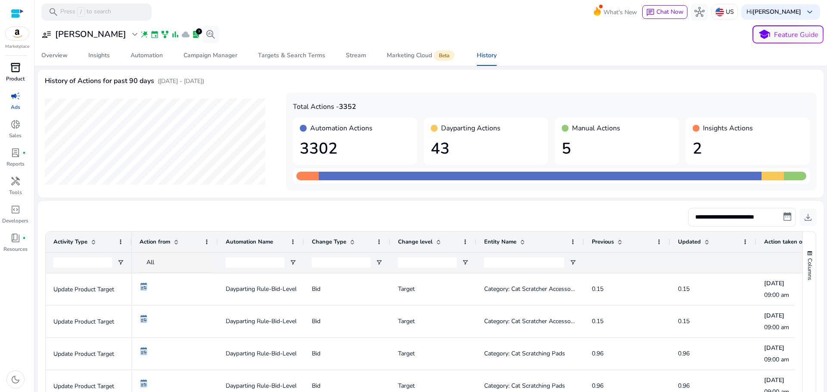
click at [22, 71] on div "inventory_2" at bounding box center [15, 68] width 24 height 14
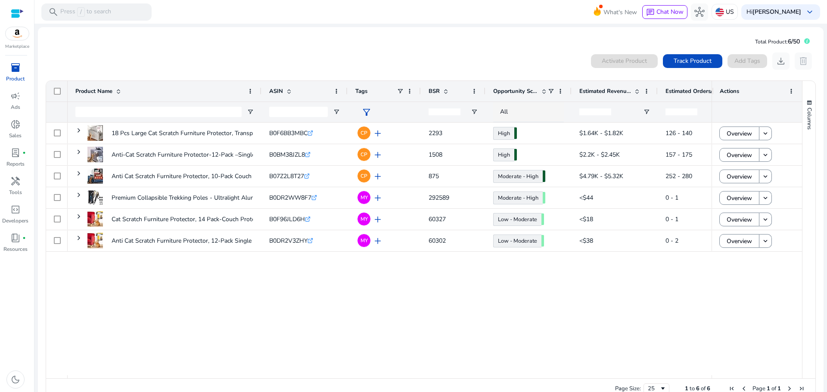
click at [18, 16] on div at bounding box center [17, 14] width 13 height 10
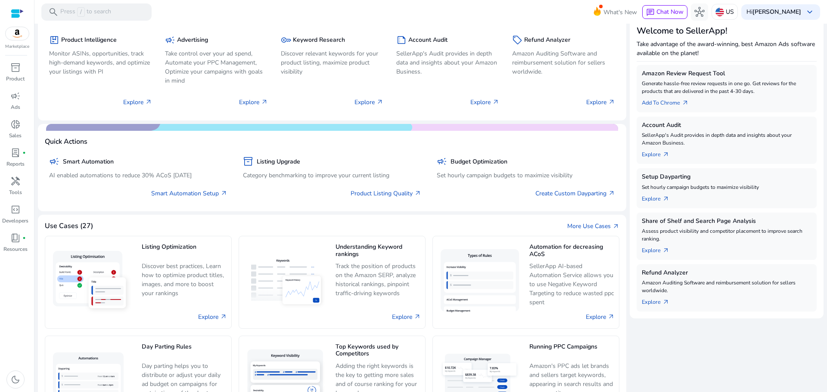
scroll to position [86, 0]
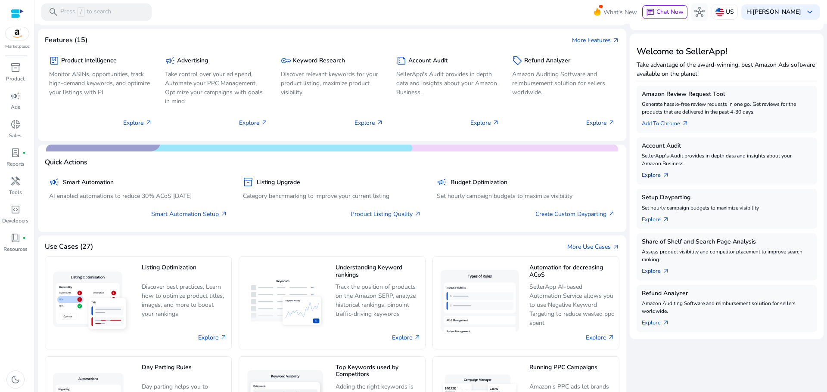
click at [655, 176] on link "Explore arrow_outward" at bounding box center [659, 174] width 34 height 12
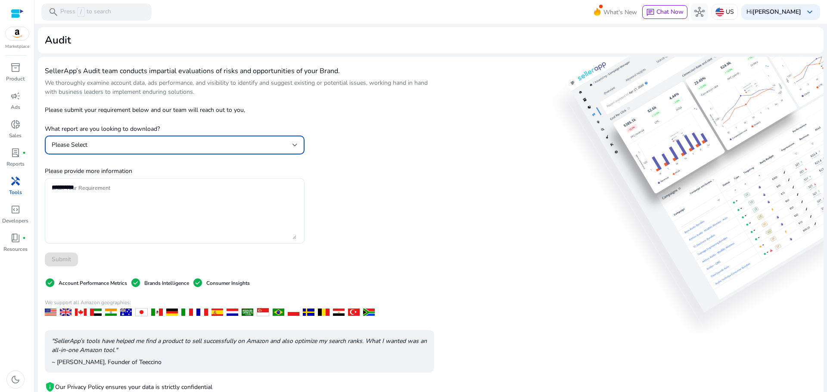
click at [80, 150] on div "Please Select" at bounding box center [175, 145] width 246 height 10
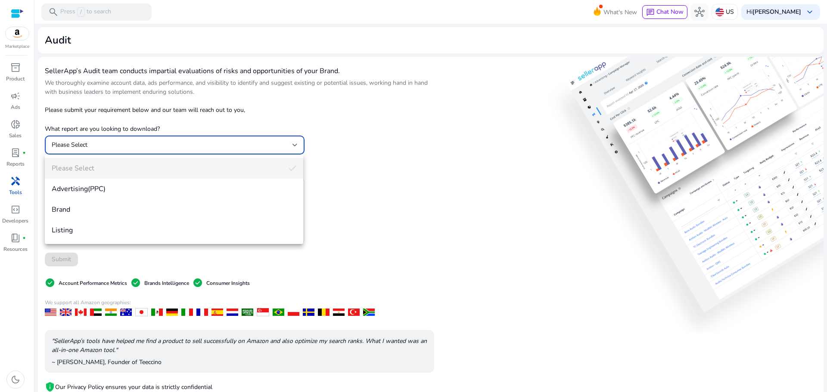
click at [126, 103] on div at bounding box center [413, 196] width 827 height 392
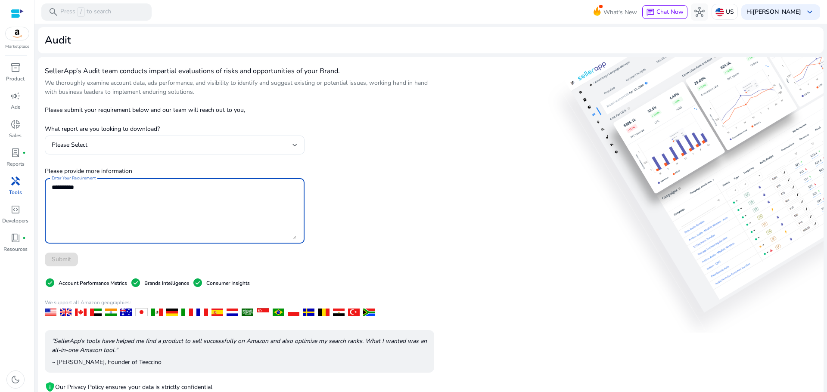
click at [88, 198] on textarea "Enter Your Requirement" at bounding box center [174, 211] width 245 height 57
click at [104, 148] on div "Please Select" at bounding box center [172, 144] width 241 height 9
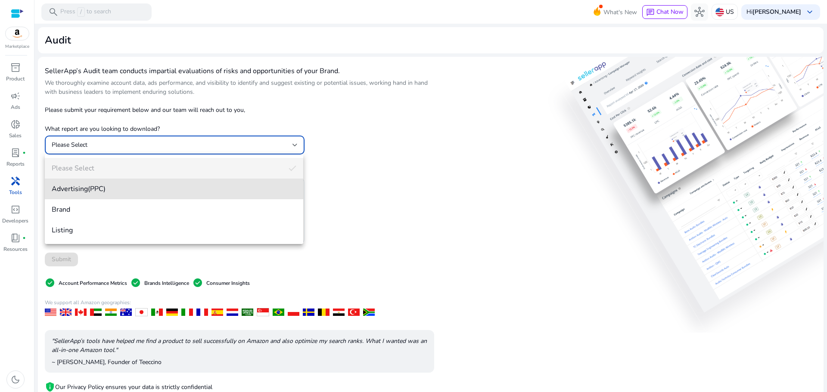
click at [99, 191] on span "Advertising(PPC)" at bounding box center [174, 188] width 245 height 9
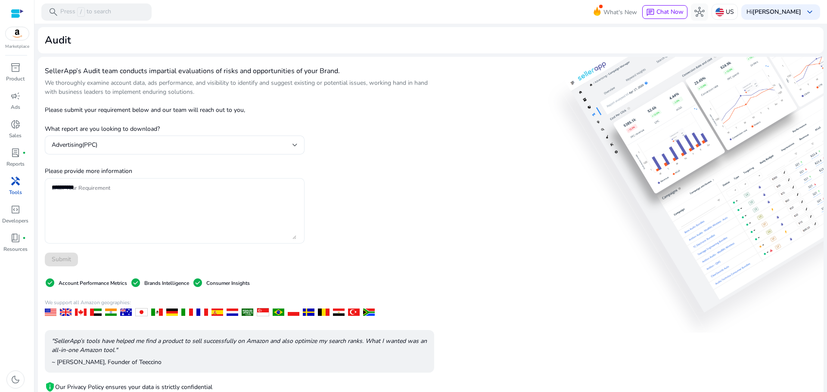
click at [95, 181] on div at bounding box center [175, 210] width 246 height 65
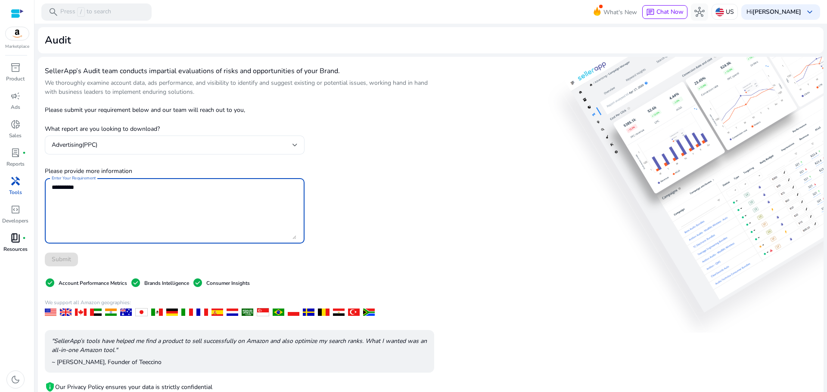
click at [20, 239] on span "book_4" at bounding box center [15, 238] width 10 height 10
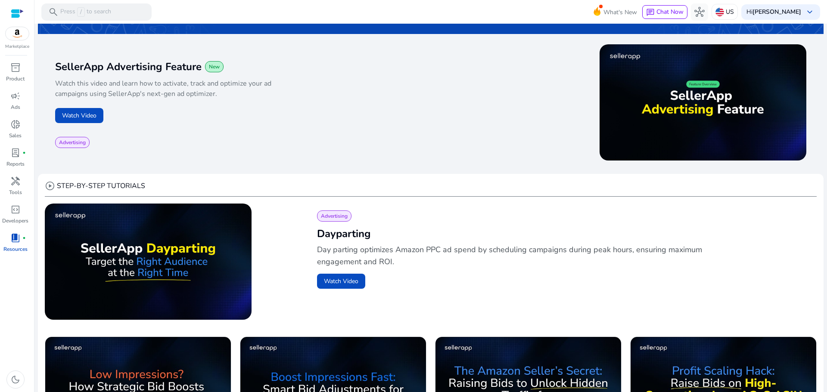
scroll to position [118, 0]
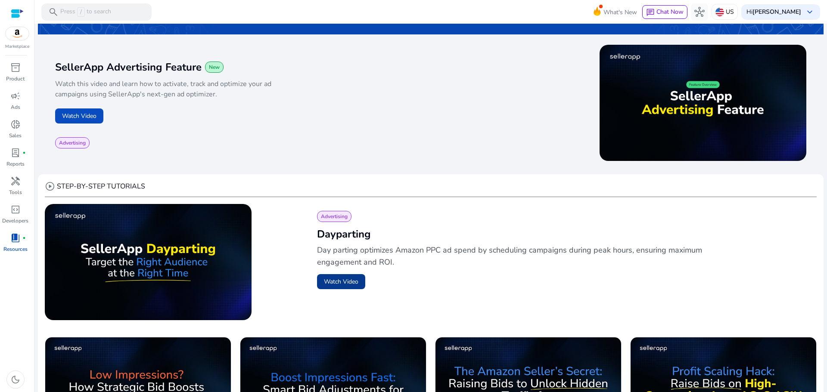
click at [345, 281] on button "Watch Video" at bounding box center [341, 281] width 48 height 15
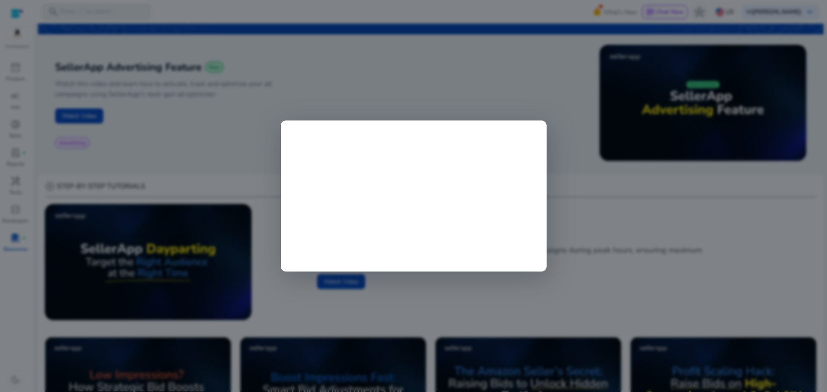
click at [600, 248] on div at bounding box center [413, 196] width 827 height 392
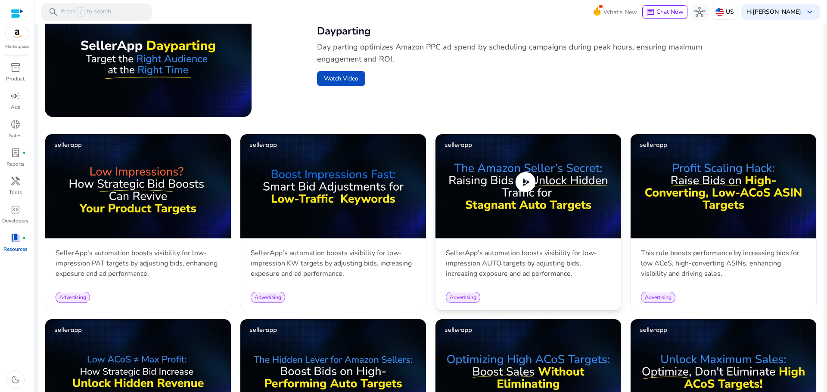
scroll to position [334, 0]
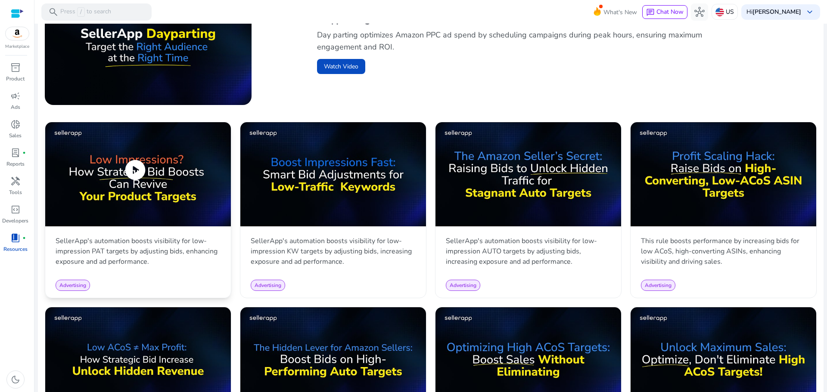
click at [143, 167] on span "play_circle" at bounding box center [135, 170] width 24 height 24
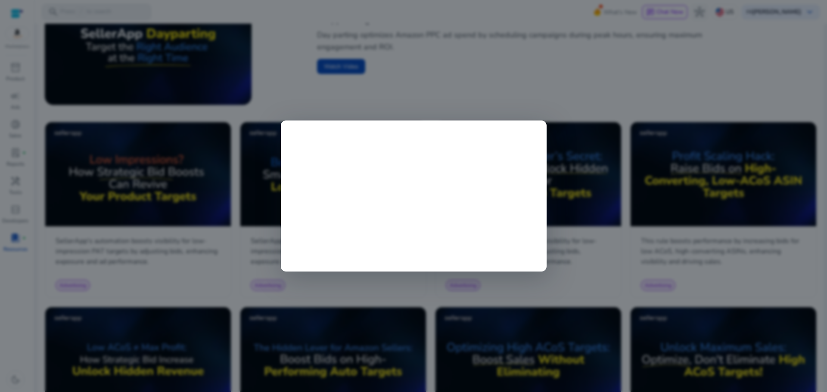
click at [581, 255] on div at bounding box center [413, 196] width 827 height 392
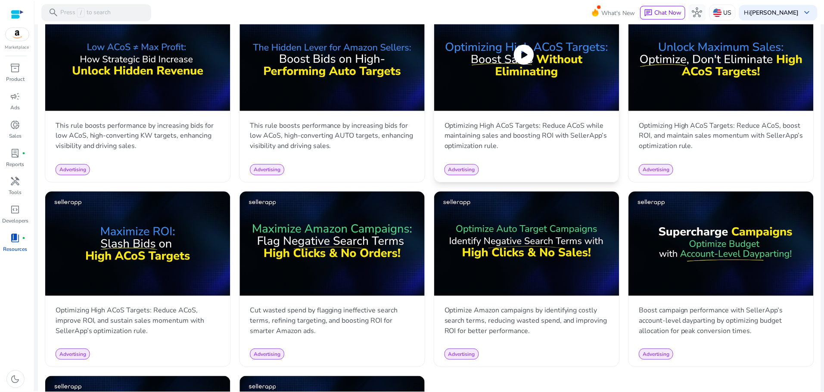
scroll to position [635, 0]
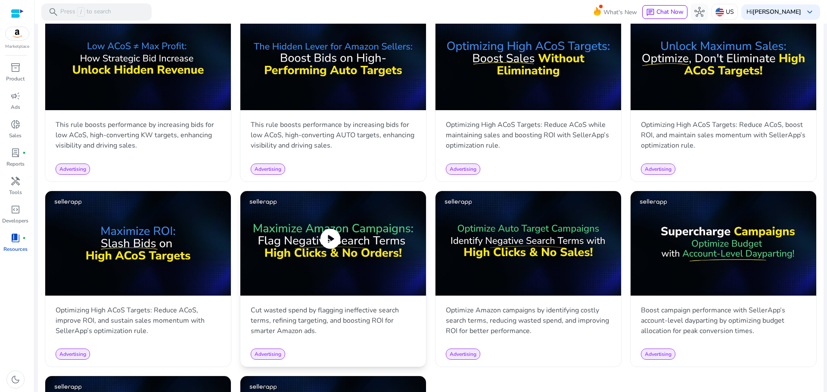
click at [330, 249] on span "play_circle" at bounding box center [330, 239] width 24 height 24
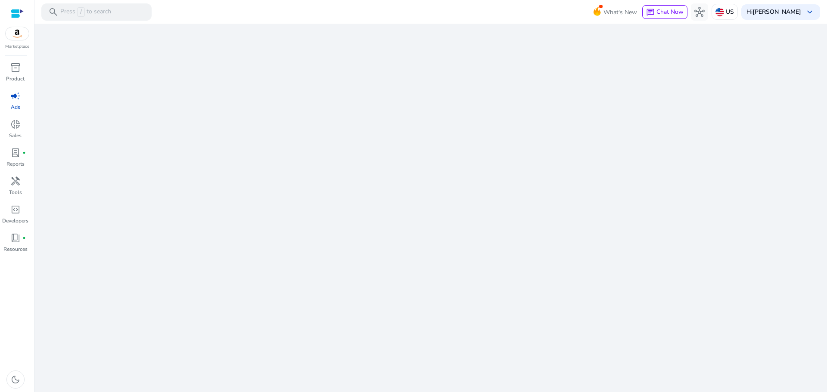
click at [19, 99] on span "campaign" at bounding box center [15, 96] width 10 height 10
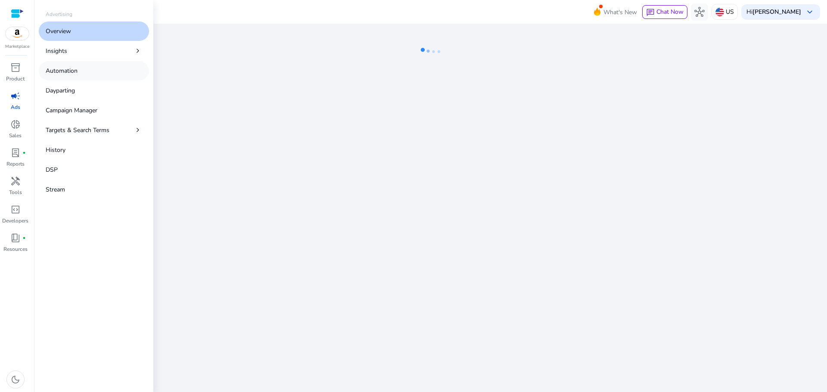
click at [66, 70] on p "Automation" at bounding box center [62, 70] width 32 height 9
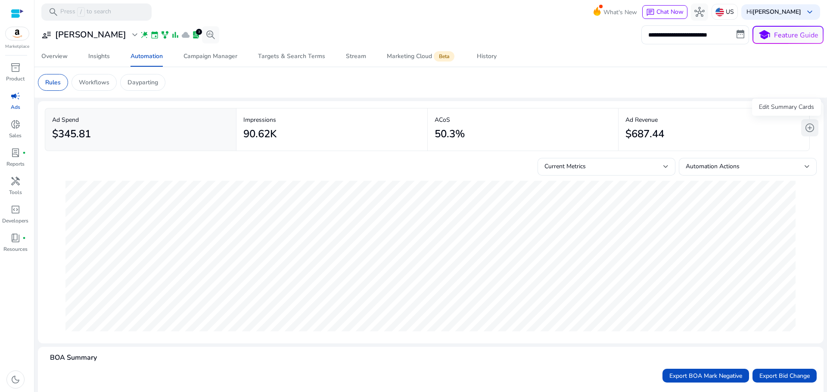
click at [805, 127] on span "add_circle" at bounding box center [810, 128] width 10 height 10
click at [813, 131] on button "add_circle" at bounding box center [809, 127] width 17 height 17
click at [576, 100] on div "**********" at bounding box center [431, 273] width 786 height 498
click at [813, 130] on button "add_circle" at bounding box center [809, 127] width 17 height 17
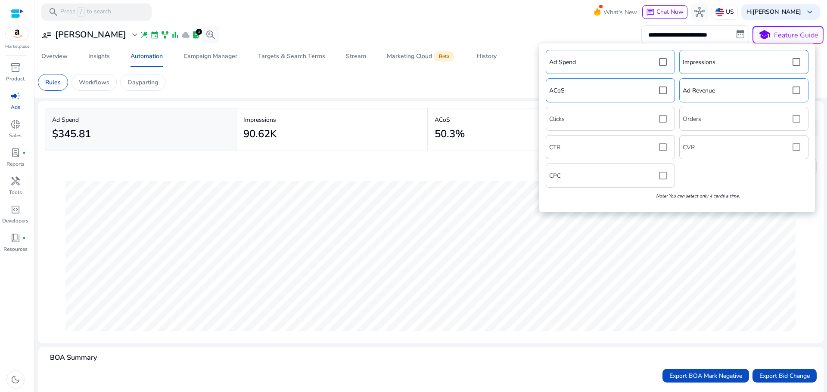
click at [667, 199] on p "Note: You can select only 4 cards a time." at bounding box center [642, 196] width 196 height 7
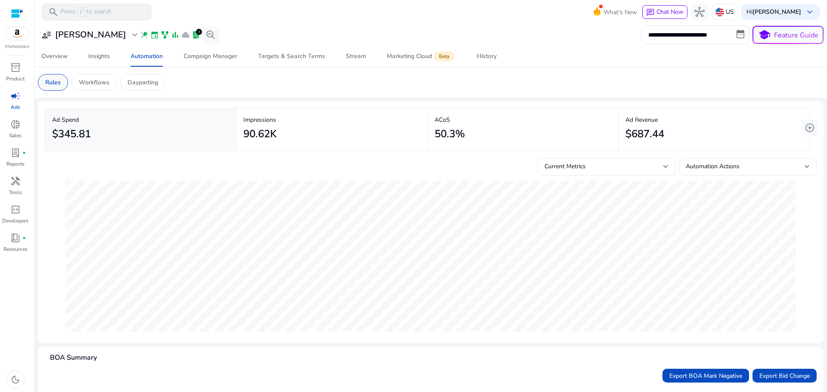
click at [42, 78] on div "Rules" at bounding box center [53, 82] width 30 height 17
click at [46, 78] on p "Rules" at bounding box center [53, 82] width 16 height 9
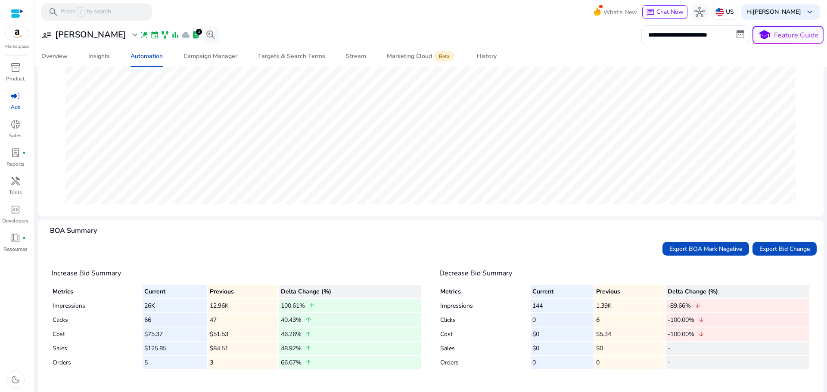
scroll to position [133, 0]
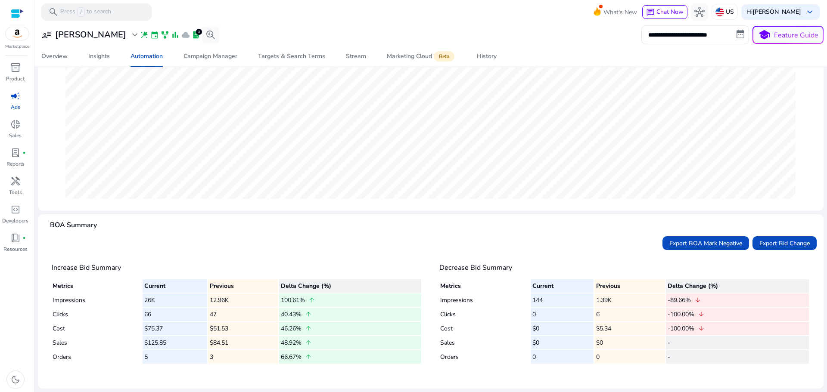
click at [76, 220] on mat-card "BOA Summary Export BOA Mark Negative Export Bid Change Increase Bid Summary Met…" at bounding box center [431, 301] width 786 height 174
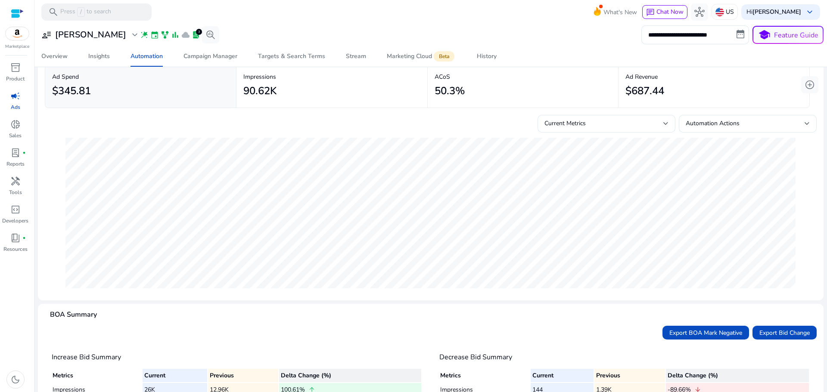
scroll to position [0, 0]
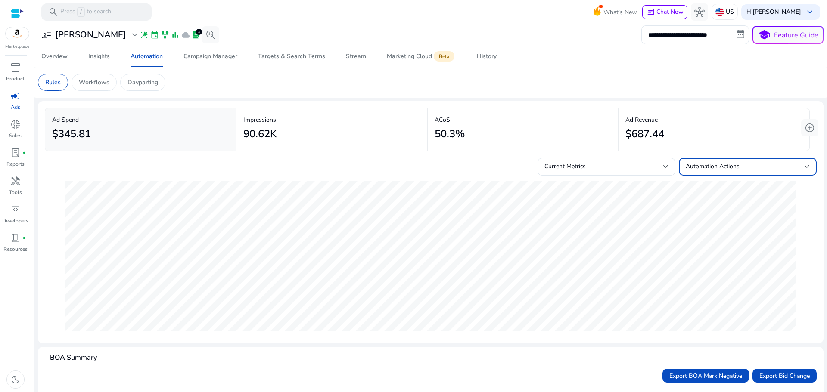
click at [728, 164] on span "Automation Actions" at bounding box center [713, 166] width 54 height 8
click at [728, 165] on div at bounding box center [413, 196] width 827 height 392
click at [601, 162] on div "Current Metrics" at bounding box center [603, 166] width 119 height 9
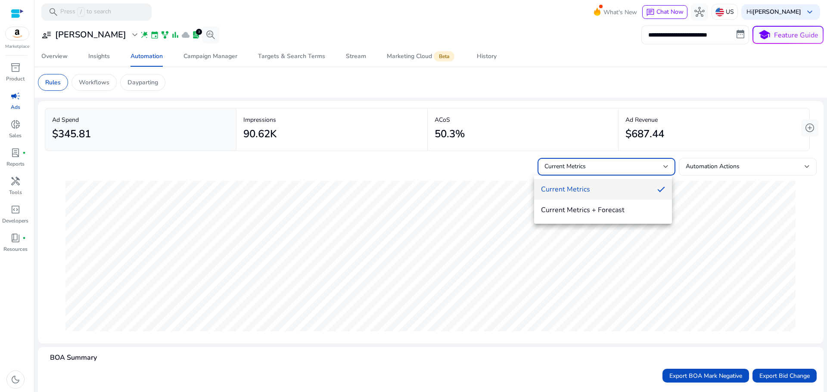
click at [601, 162] on div at bounding box center [413, 196] width 827 height 392
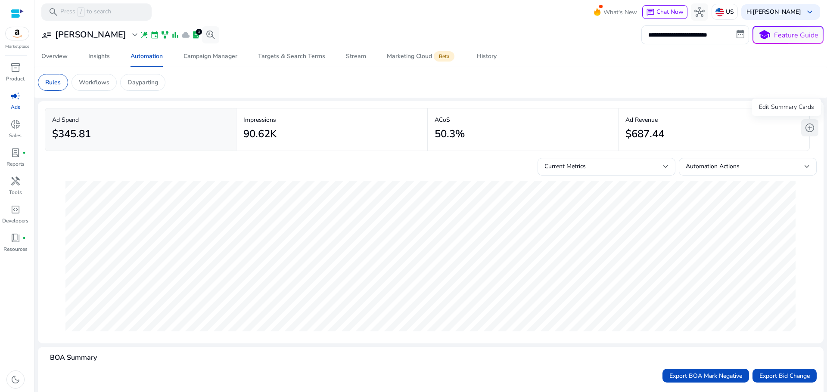
click at [804, 134] on button "add_circle" at bounding box center [809, 127] width 17 height 17
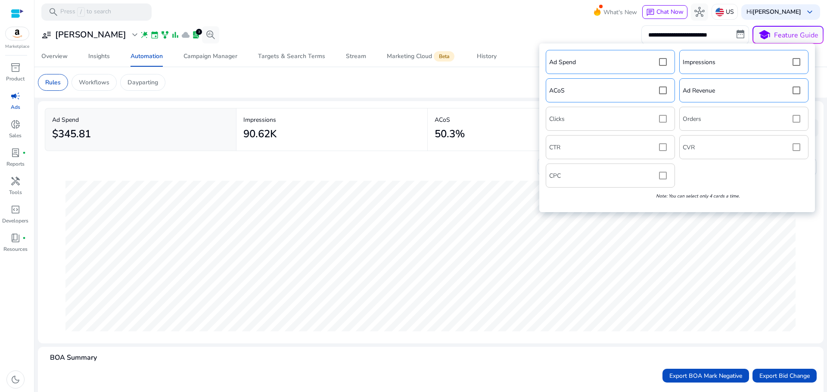
drag, startPoint x: 814, startPoint y: 253, endPoint x: 808, endPoint y: 203, distance: 50.8
click at [814, 253] on mat-card "Ad Spend $345.81 Impressions 90.62K ACoS 50.3% Ad Revenue $687.44 Current Metri…" at bounding box center [431, 222] width 786 height 242
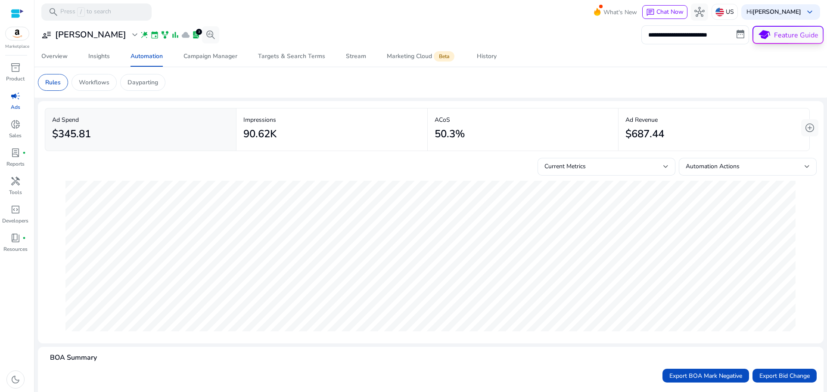
click at [774, 39] on p "Feature Guide" at bounding box center [796, 35] width 44 height 10
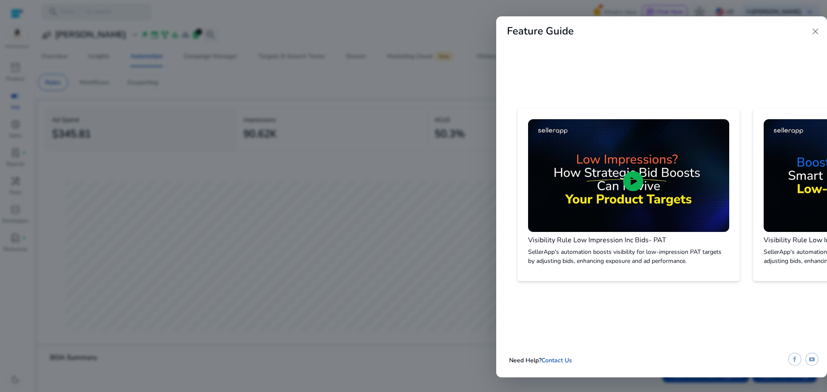
click at [469, 39] on div at bounding box center [413, 196] width 827 height 392
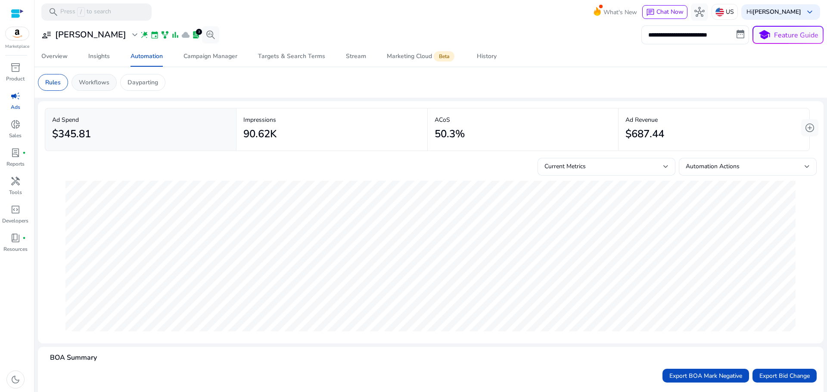
click at [88, 86] on p "Workflows" at bounding box center [94, 82] width 31 height 9
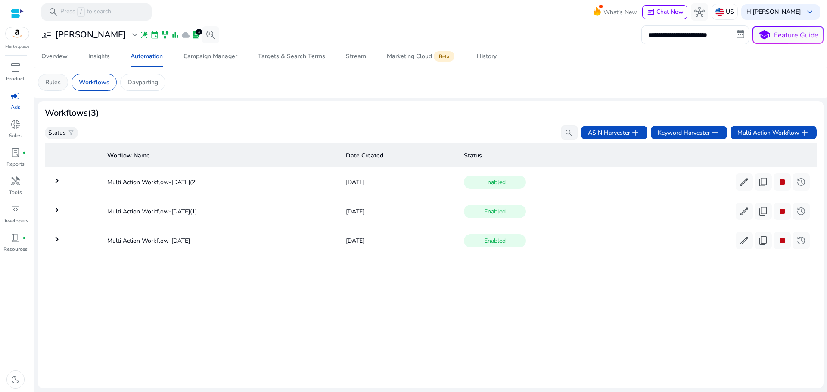
click at [62, 82] on div "Rules" at bounding box center [53, 82] width 30 height 17
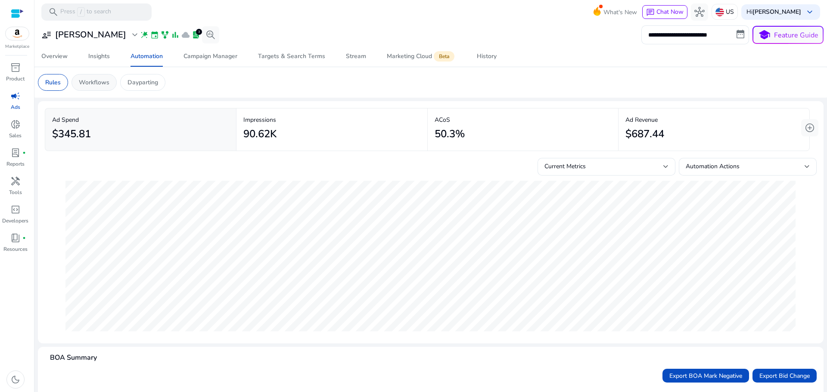
click at [107, 85] on p "Workflows" at bounding box center [94, 82] width 31 height 9
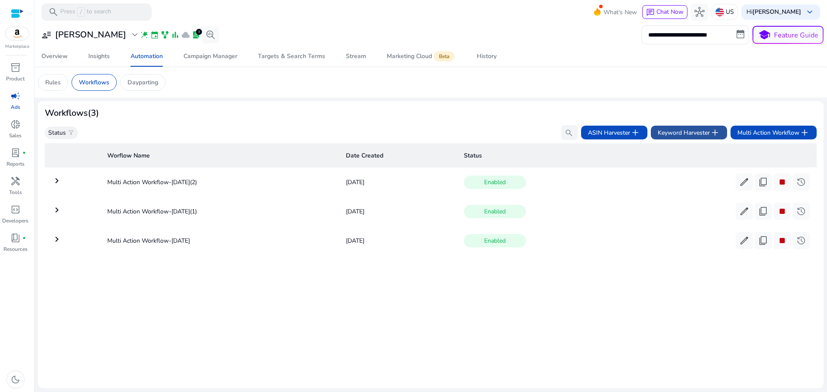
click at [676, 134] on span "Keyword Harvester add" at bounding box center [689, 132] width 62 height 10
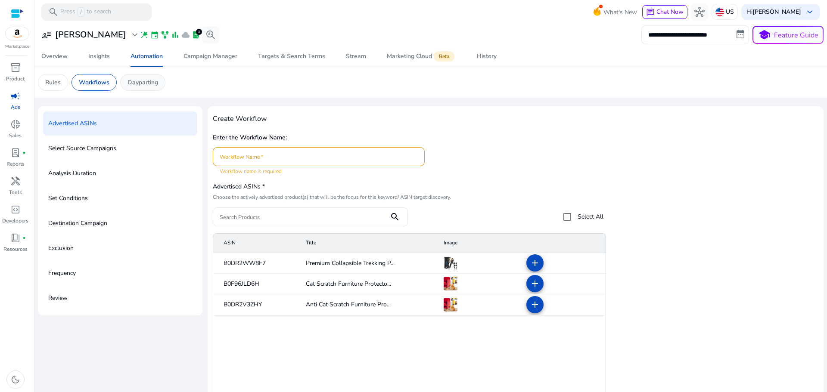
click at [155, 86] on p "Dayparting" at bounding box center [142, 82] width 31 height 9
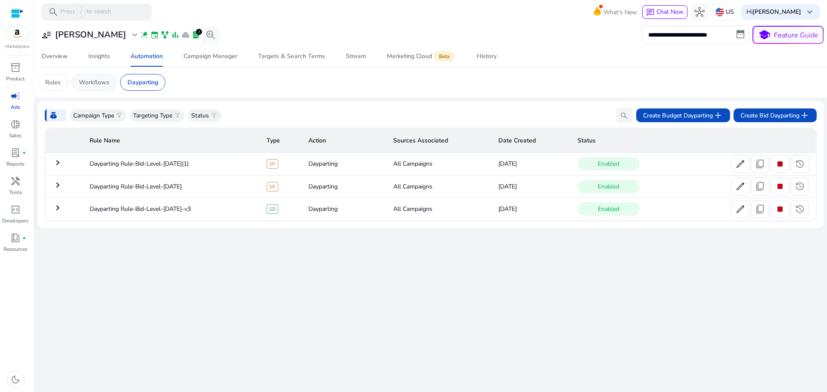
click at [102, 81] on p "Workflows" at bounding box center [94, 82] width 31 height 9
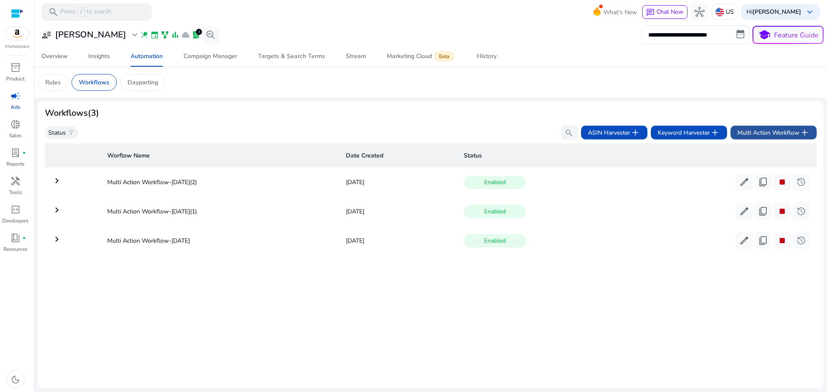
click at [782, 132] on span "Multi Action Workflow add" at bounding box center [773, 132] width 72 height 10
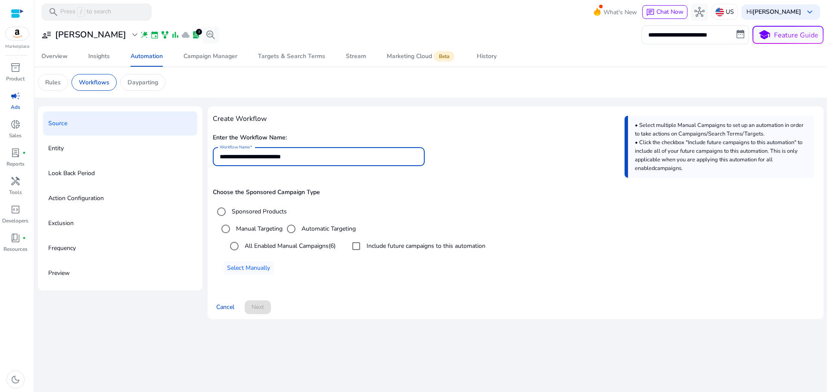
drag, startPoint x: 325, startPoint y: 155, endPoint x: 175, endPoint y: 162, distance: 150.0
click at [175, 162] on div "**********" at bounding box center [431, 216] width 786 height 220
type input "**********"
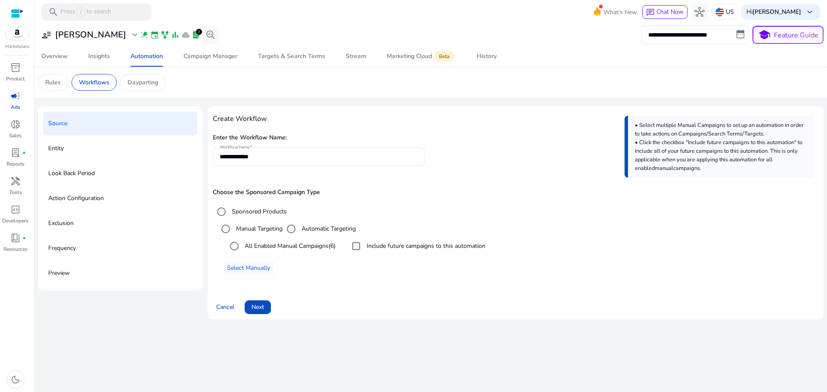
click at [264, 311] on span "Next" at bounding box center [258, 307] width 12 height 9
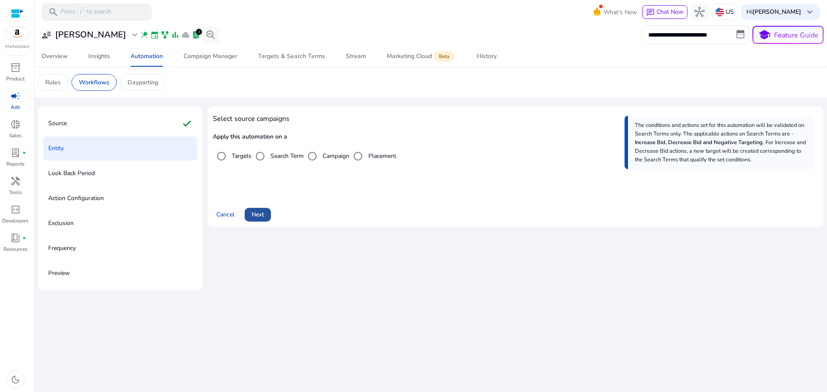
click at [264, 215] on span "Next" at bounding box center [258, 214] width 12 height 9
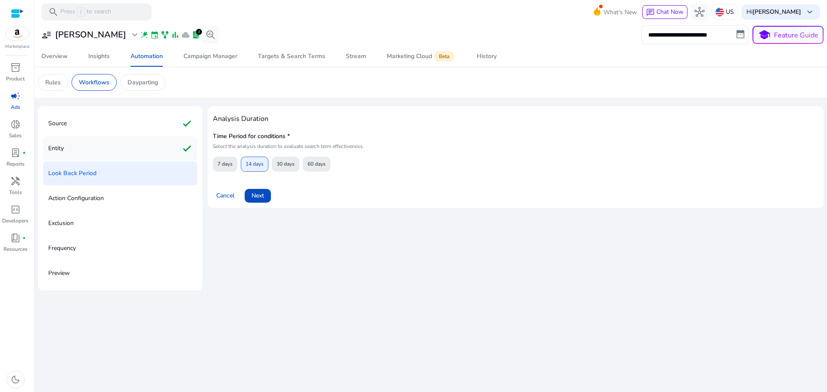
click at [65, 151] on div "Entity check" at bounding box center [120, 149] width 154 height 24
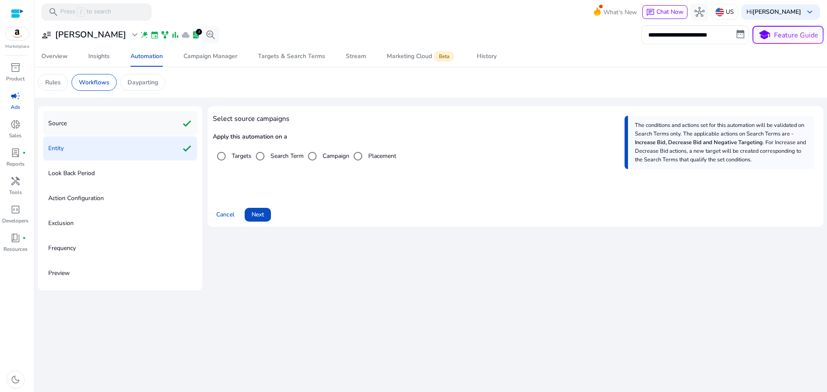
click at [84, 128] on div "Source check" at bounding box center [120, 124] width 154 height 24
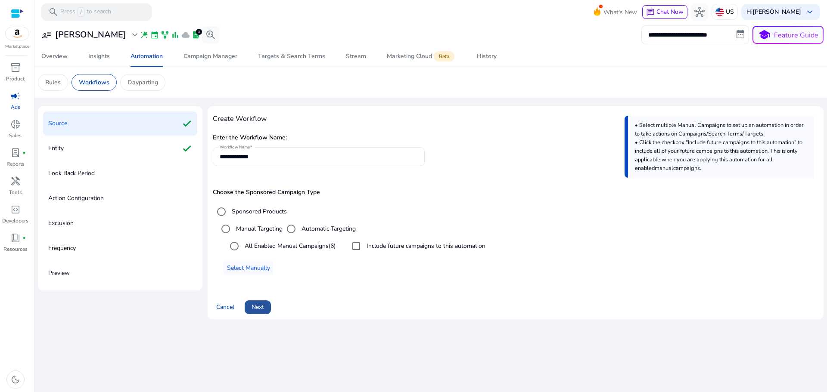
click at [270, 304] on span at bounding box center [258, 307] width 26 height 21
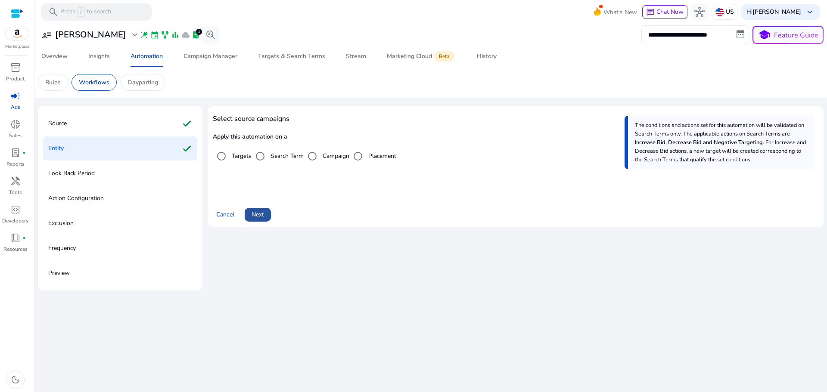
click at [261, 214] on span "Next" at bounding box center [258, 214] width 12 height 9
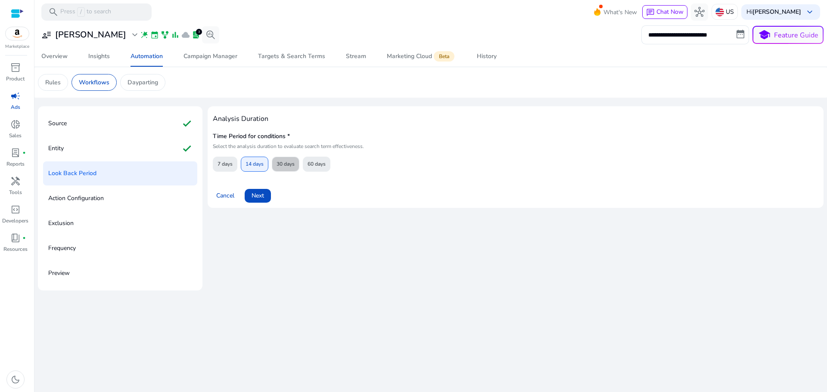
click at [288, 159] on span "30 days" at bounding box center [286, 164] width 18 height 15
click at [269, 195] on span at bounding box center [258, 196] width 26 height 21
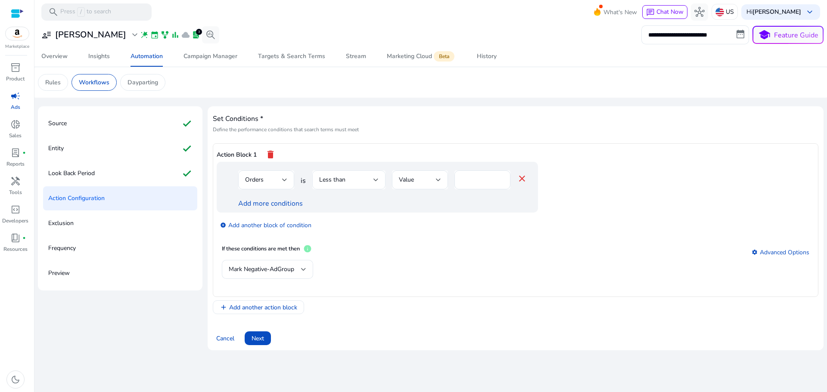
click at [343, 181] on span "Less than" at bounding box center [332, 180] width 26 height 8
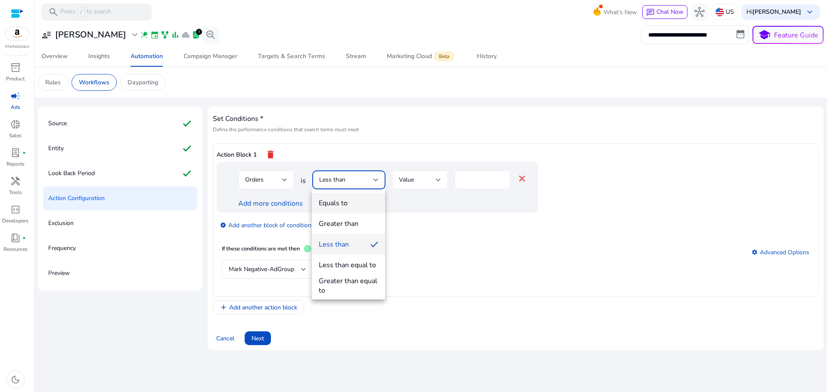
click at [344, 201] on div "Equals to" at bounding box center [333, 203] width 29 height 9
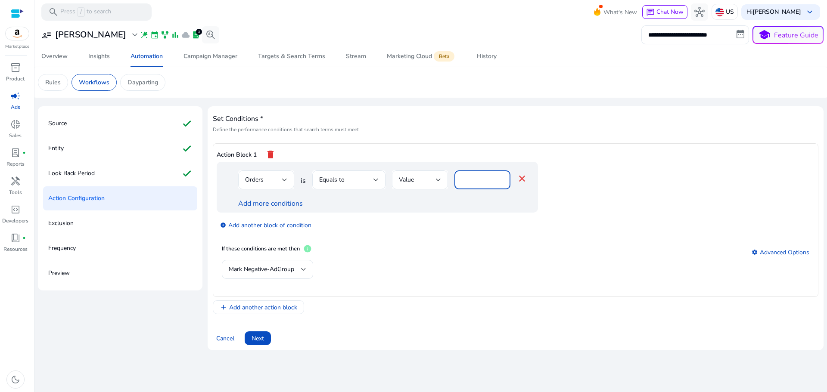
drag, startPoint x: 466, startPoint y: 182, endPoint x: 456, endPoint y: 180, distance: 10.1
click at [457, 181] on div "*" at bounding box center [482, 180] width 56 height 19
type input "*"
click at [246, 202] on link "Add more conditions" at bounding box center [270, 203] width 65 height 9
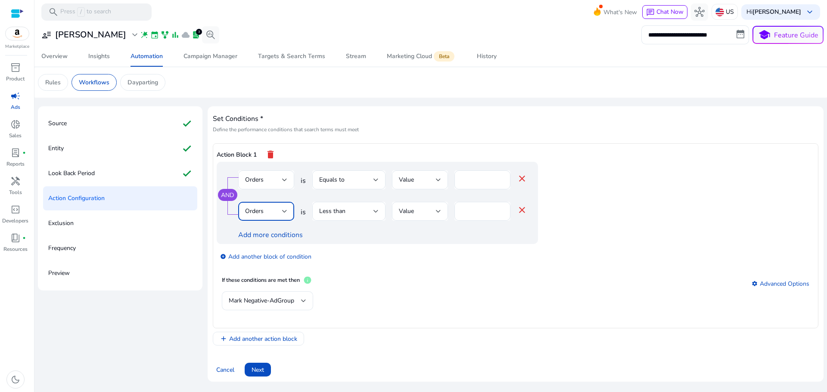
click at [267, 212] on div "Orders" at bounding box center [263, 211] width 37 height 9
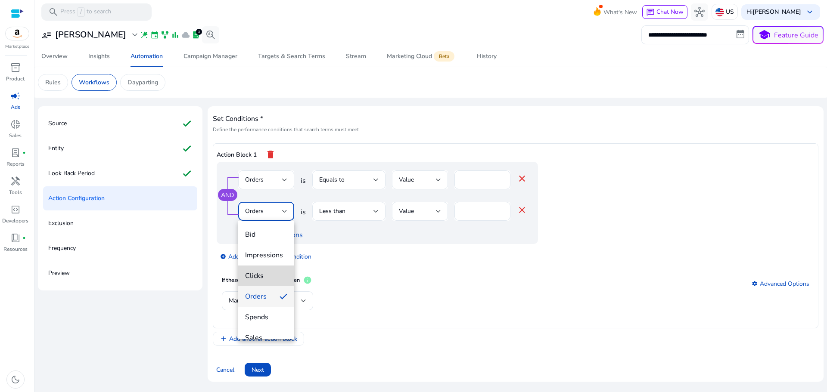
click at [268, 273] on span "Clicks" at bounding box center [266, 275] width 42 height 9
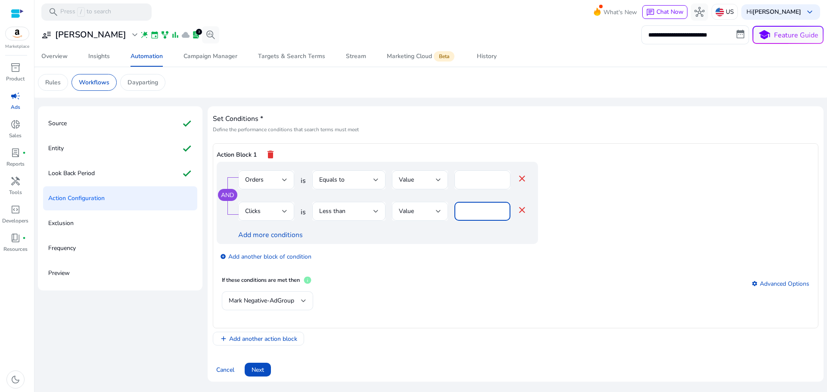
drag, startPoint x: 477, startPoint y: 212, endPoint x: 441, endPoint y: 212, distance: 36.2
click at [442, 212] on div "Clicks is Less than Value * close" at bounding box center [382, 216] width 289 height 28
click at [355, 208] on div "Less than" at bounding box center [346, 211] width 54 height 9
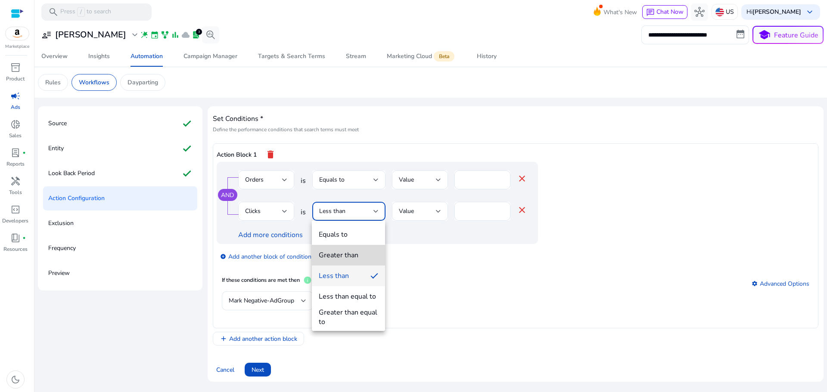
click at [333, 252] on div "Greater than" at bounding box center [339, 255] width 40 height 9
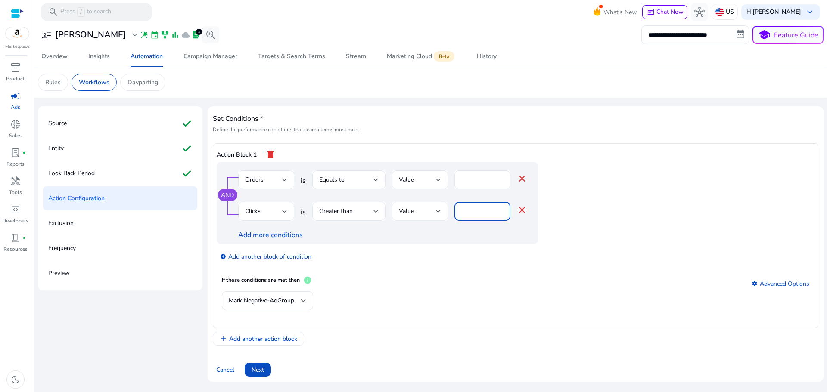
drag, startPoint x: 470, startPoint y: 209, endPoint x: 444, endPoint y: 209, distance: 26.7
click at [444, 209] on div "Clicks is Greater than Value * close" at bounding box center [382, 216] width 289 height 28
type input "**"
click at [490, 288] on div "If these conditions are met then info settings Advanced Options" at bounding box center [516, 284] width 588 height 16
click at [337, 307] on div "Mark Negative-AdGroup" at bounding box center [516, 306] width 588 height 28
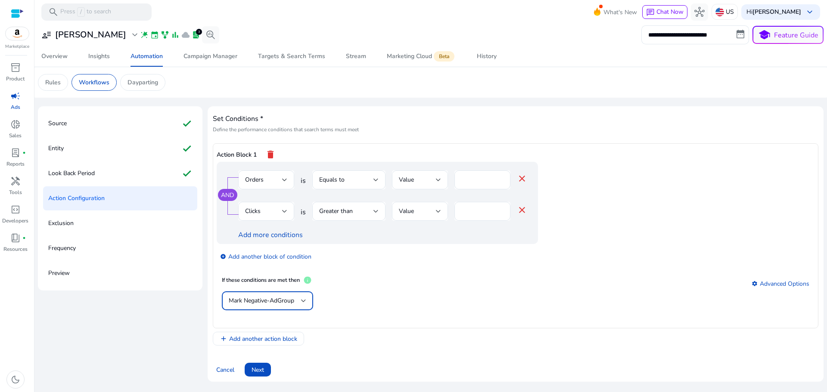
click at [292, 298] on span "Mark Negative-AdGroup" at bounding box center [261, 301] width 65 height 8
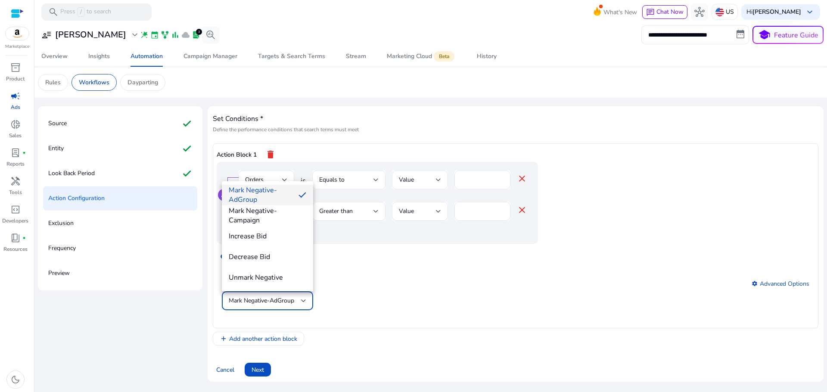
click at [355, 293] on div at bounding box center [413, 196] width 827 height 392
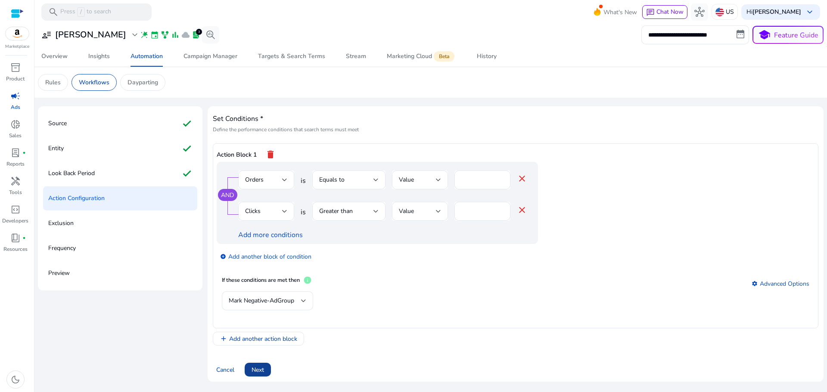
click at [262, 366] on span "Next" at bounding box center [258, 370] width 12 height 9
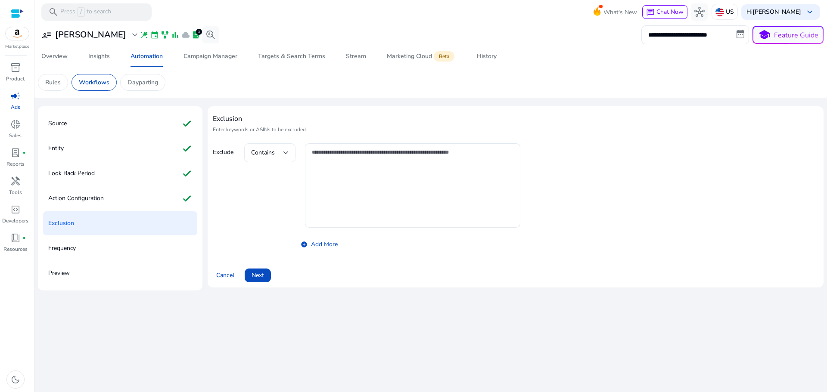
click at [270, 149] on span "Contains" at bounding box center [263, 153] width 24 height 8
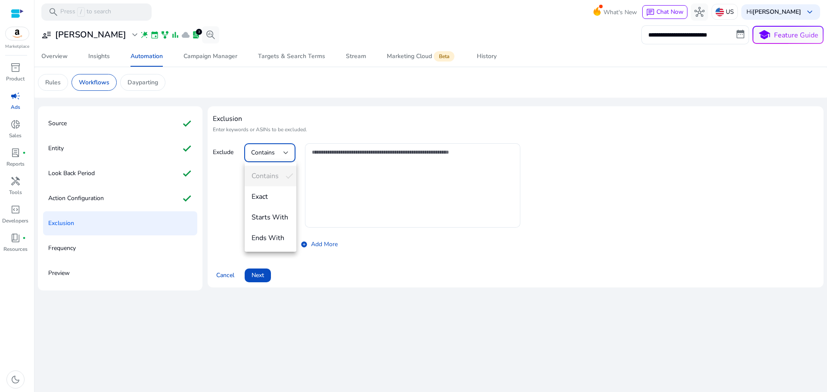
click at [270, 149] on div at bounding box center [413, 196] width 827 height 392
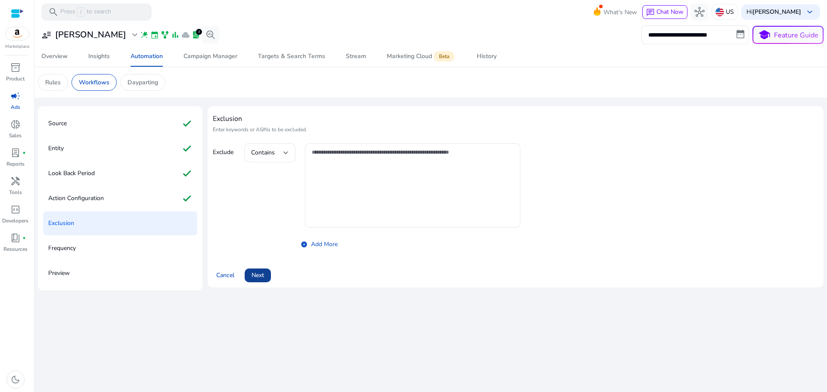
click at [256, 275] on span "Next" at bounding box center [258, 275] width 12 height 9
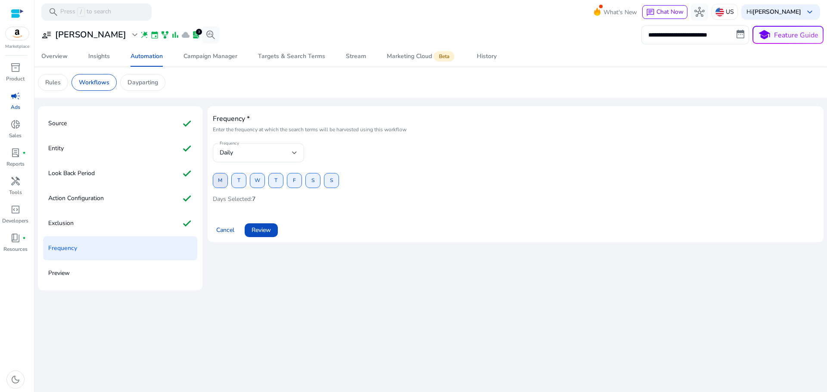
click at [222, 180] on span "M" at bounding box center [220, 180] width 4 height 15
click at [255, 182] on span "W" at bounding box center [258, 180] width 6 height 15
click at [293, 183] on button "F" at bounding box center [294, 180] width 15 height 15
click at [332, 184] on span "S" at bounding box center [331, 180] width 3 height 15
click at [269, 227] on span "Review" at bounding box center [261, 230] width 19 height 9
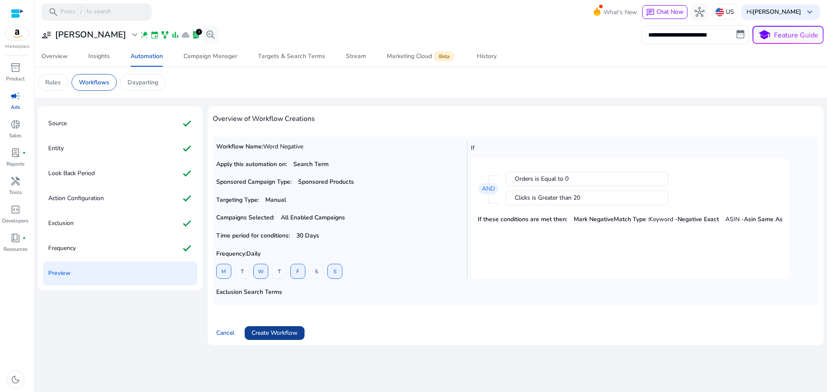
click at [278, 333] on span "Create Workflow" at bounding box center [275, 333] width 46 height 9
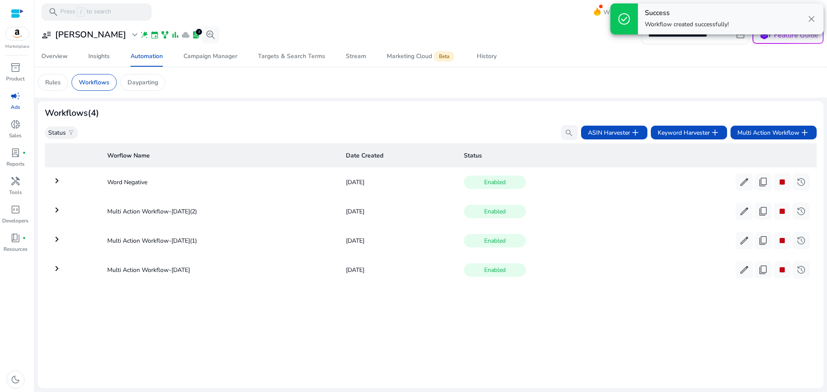
click at [13, 14] on div at bounding box center [17, 14] width 13 height 10
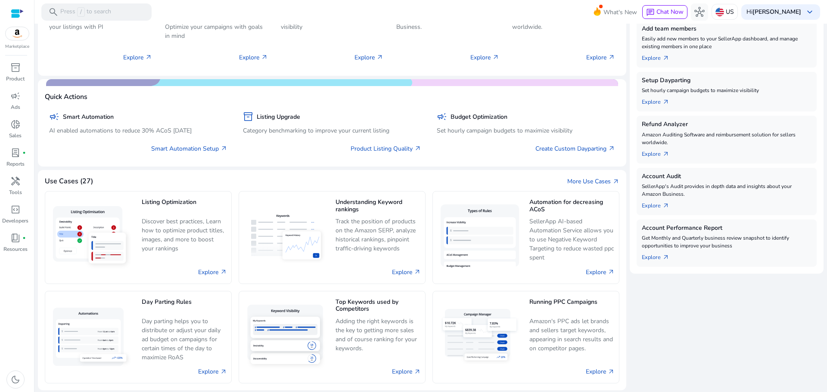
scroll to position [153, 0]
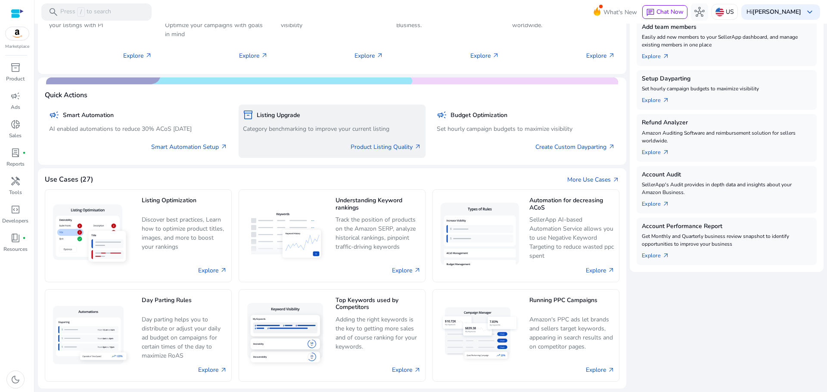
click at [277, 127] on p "Category benchmarking to improve your current listing" at bounding box center [332, 128] width 178 height 9
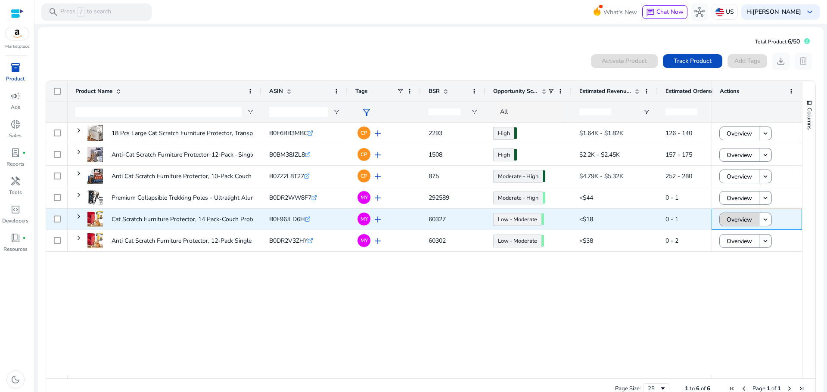
click at [730, 219] on span "Overview" at bounding box center [739, 220] width 25 height 18
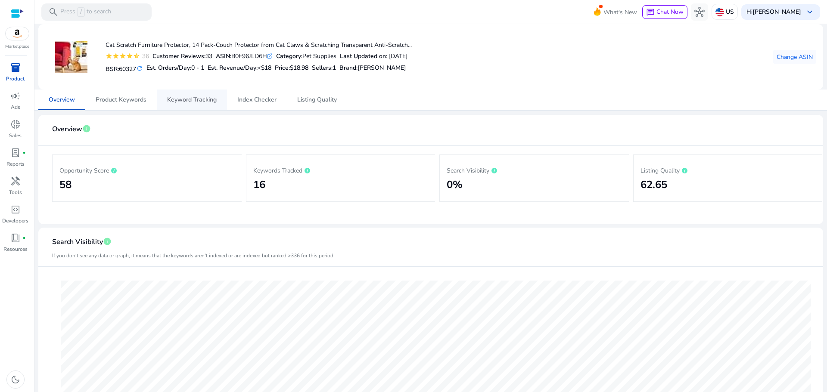
click at [187, 101] on span "Keyword Tracking" at bounding box center [192, 100] width 50 height 6
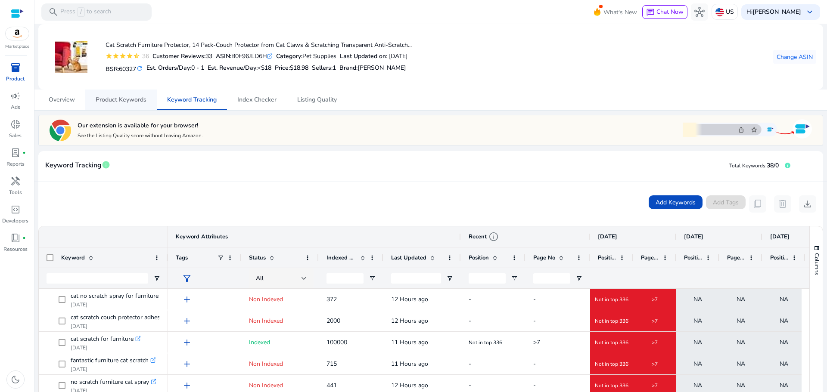
click at [111, 102] on span "Product Keywords" at bounding box center [121, 100] width 51 height 6
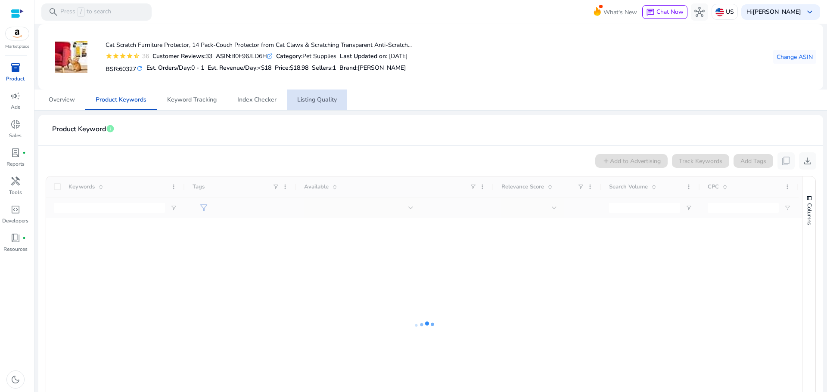
click at [308, 107] on span "Listing Quality" at bounding box center [317, 100] width 40 height 21
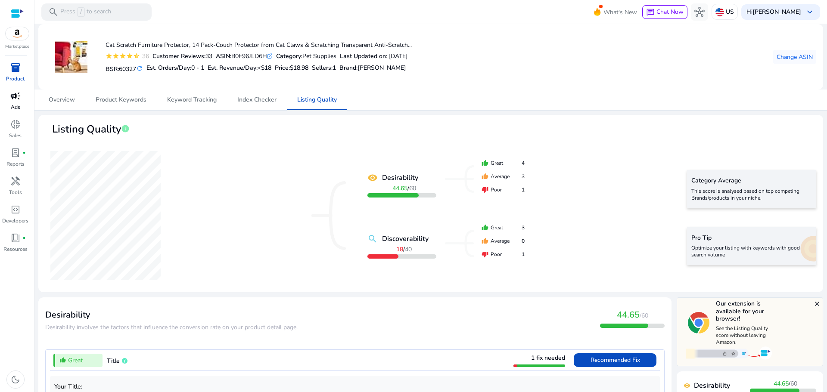
click at [12, 100] on span "campaign" at bounding box center [15, 96] width 10 height 10
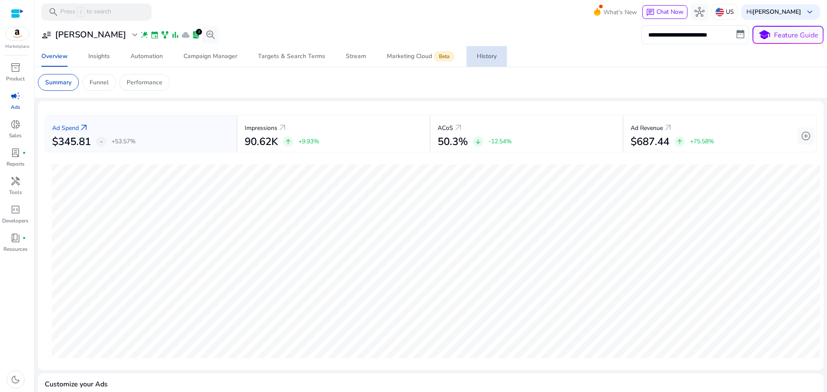
click at [475, 61] on link "History" at bounding box center [486, 56] width 40 height 21
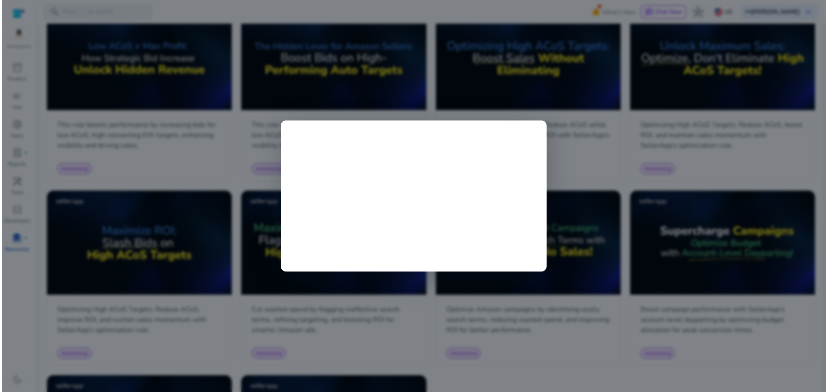
scroll to position [635, 0]
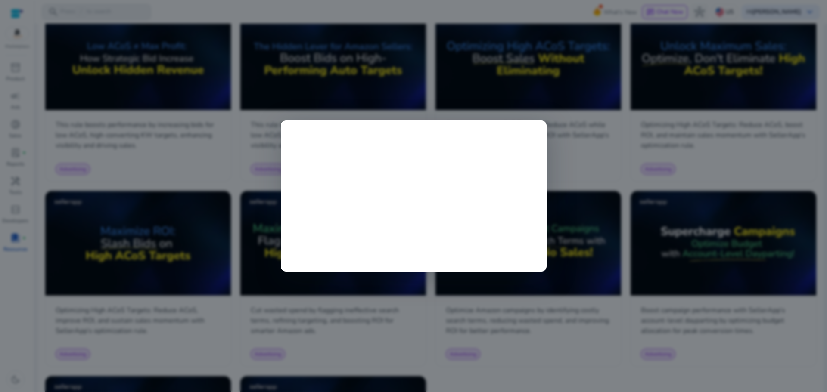
click at [505, 96] on div at bounding box center [413, 196] width 827 height 392
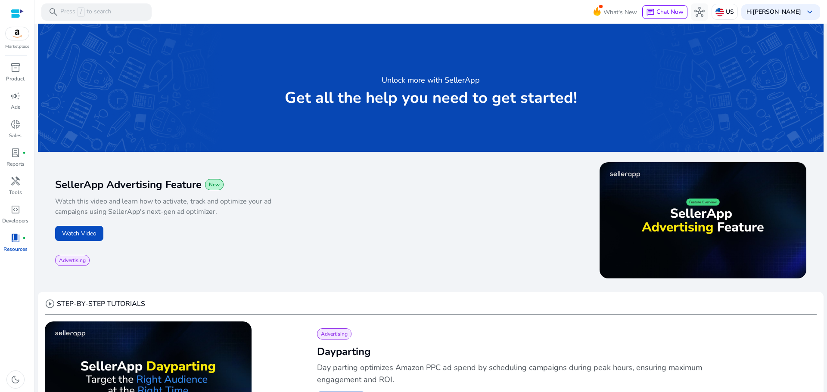
scroll to position [0, 0]
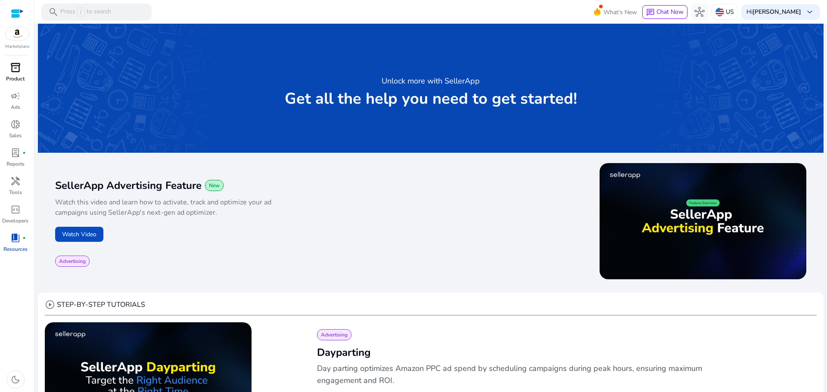
click at [9, 71] on div "inventory_2" at bounding box center [15, 68] width 24 height 14
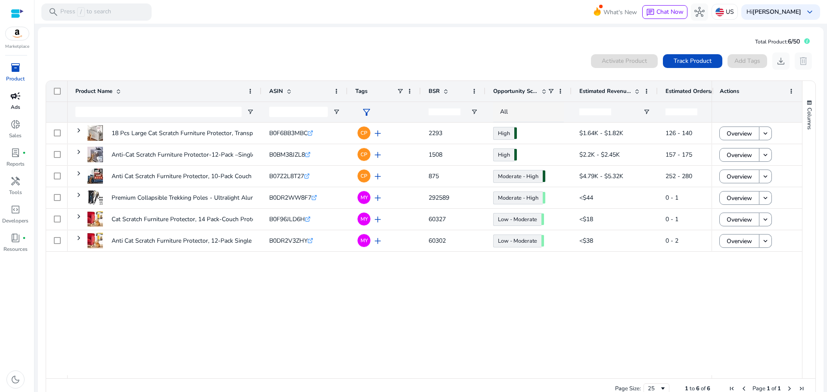
click at [19, 103] on link "campaign Ads" at bounding box center [15, 103] width 31 height 28
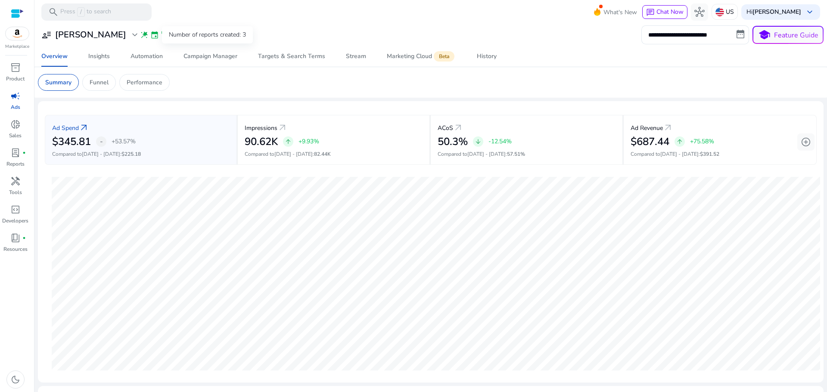
click at [192, 33] on span "lab_profile" at bounding box center [196, 35] width 9 height 9
click at [205, 32] on div "**********" at bounding box center [431, 34] width 786 height 19
click at [347, 56] on div "Stream" at bounding box center [356, 56] width 20 height 6
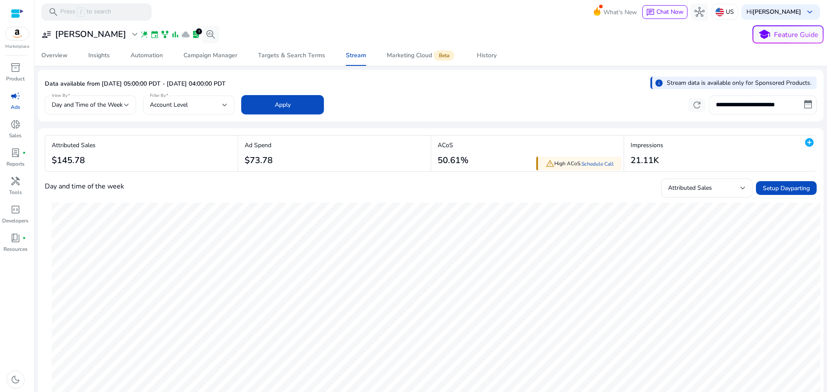
click at [195, 106] on div "Account Level" at bounding box center [186, 104] width 72 height 9
click at [195, 106] on div at bounding box center [413, 196] width 827 height 392
click at [147, 53] on div "Automation" at bounding box center [147, 56] width 32 height 6
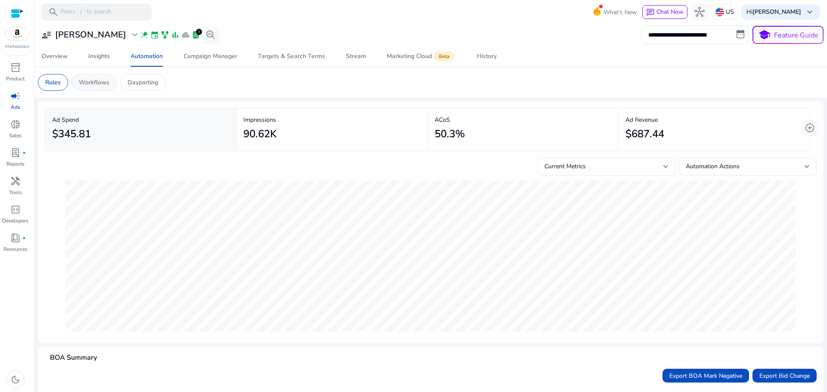
click at [99, 82] on p "Workflows" at bounding box center [94, 82] width 31 height 9
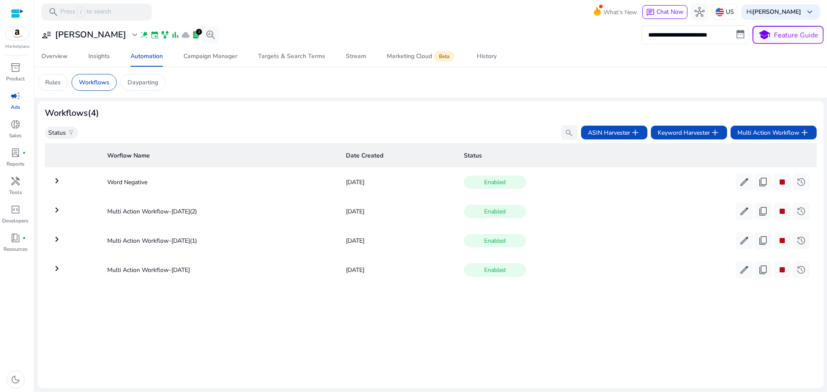
click at [57, 212] on mat-icon "keyboard_arrow_right" at bounding box center [57, 210] width 10 height 10
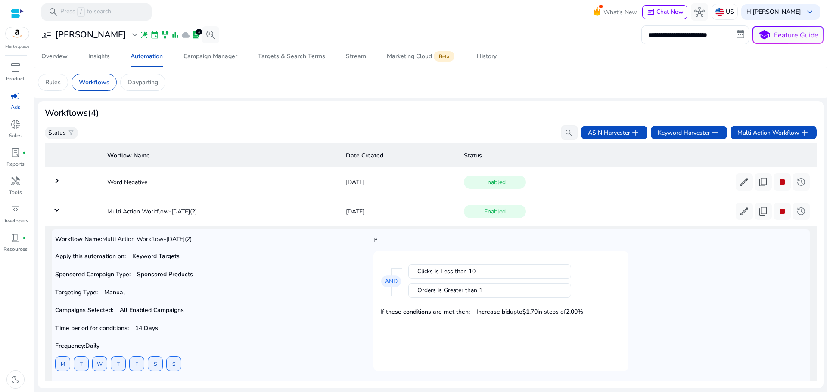
click at [57, 211] on mat-icon "keyboard_arrow_down" at bounding box center [57, 210] width 10 height 10
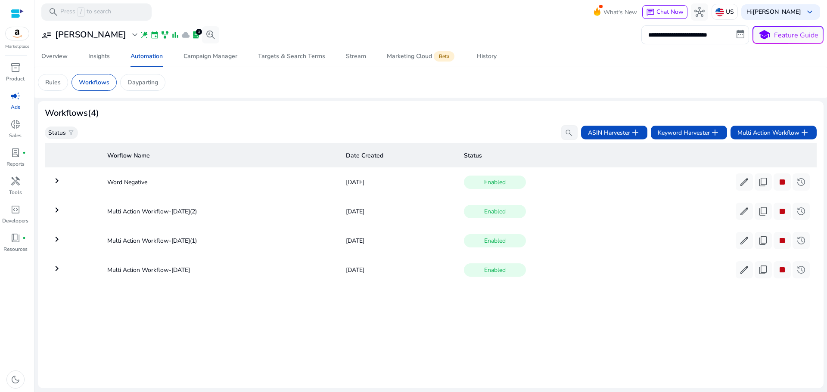
click at [55, 240] on mat-icon "keyboard_arrow_right" at bounding box center [57, 239] width 10 height 10
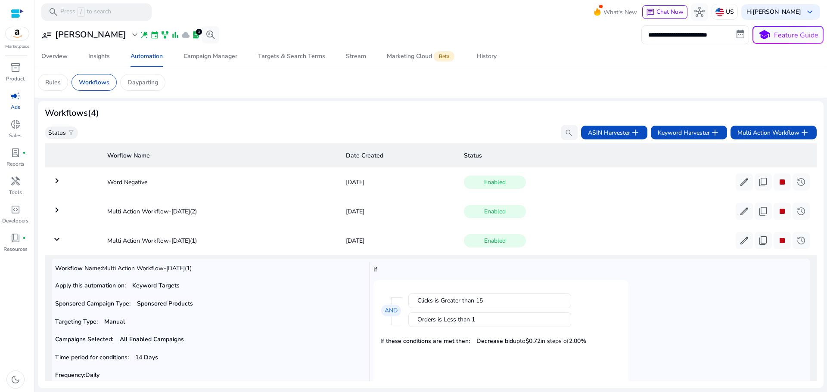
click at [57, 240] on mat-icon "keyboard_arrow_down" at bounding box center [57, 239] width 10 height 10
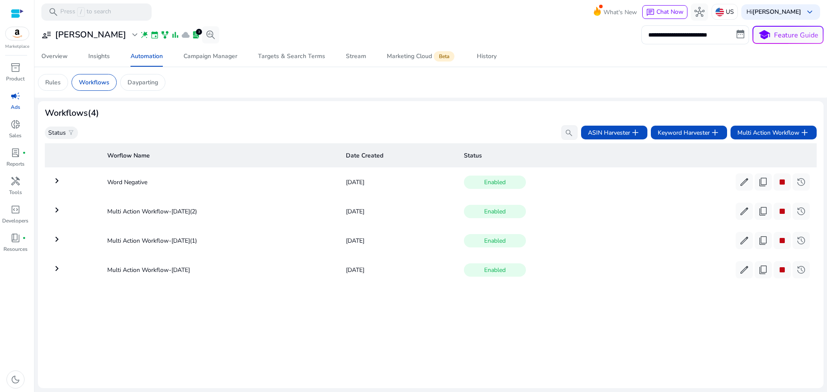
click at [60, 270] on mat-icon "keyboard_arrow_right" at bounding box center [57, 269] width 10 height 10
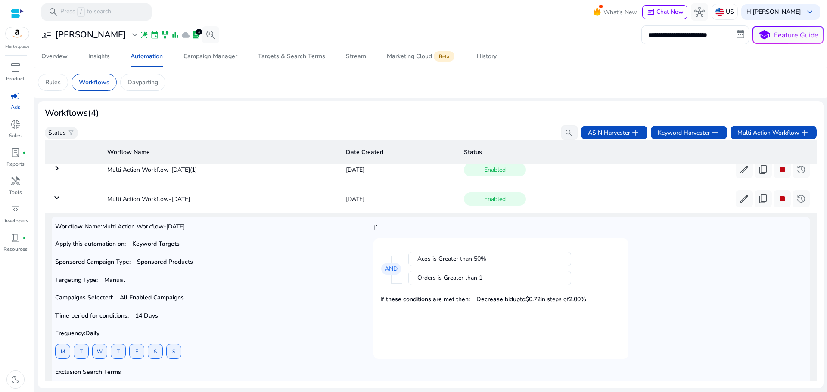
scroll to position [96, 0]
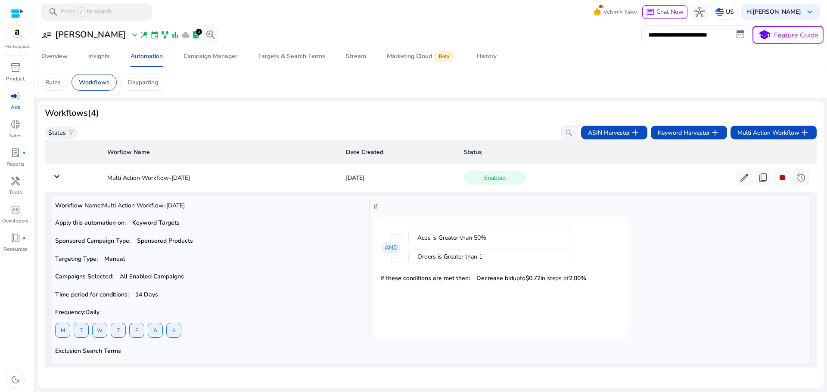
click at [437, 253] on div "Orders is Greater than 1" at bounding box center [489, 257] width 145 height 9
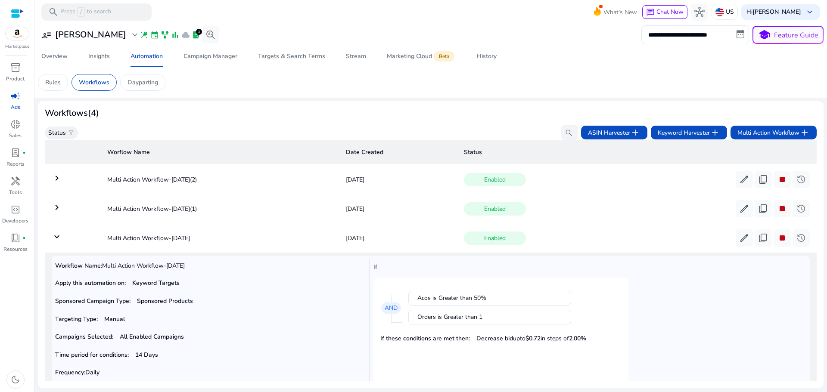
scroll to position [9, 0]
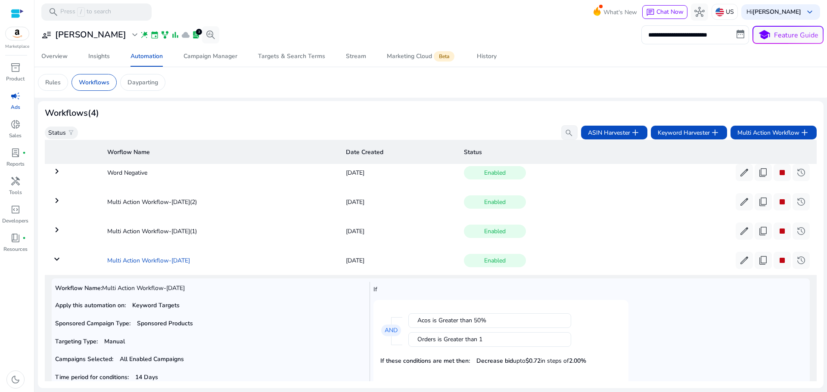
click at [174, 260] on td "Multi Action Workflow-[DATE]" at bounding box center [219, 260] width 238 height 22
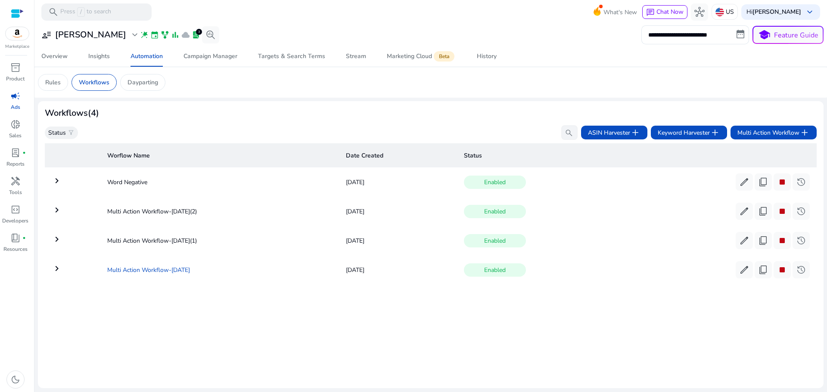
scroll to position [0, 0]
click at [743, 273] on span "edit" at bounding box center [744, 270] width 10 height 10
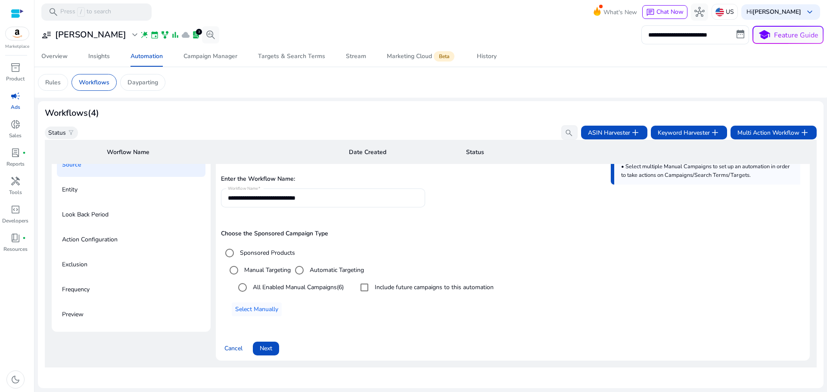
scroll to position [146, 0]
click at [271, 348] on span "Next" at bounding box center [266, 348] width 12 height 9
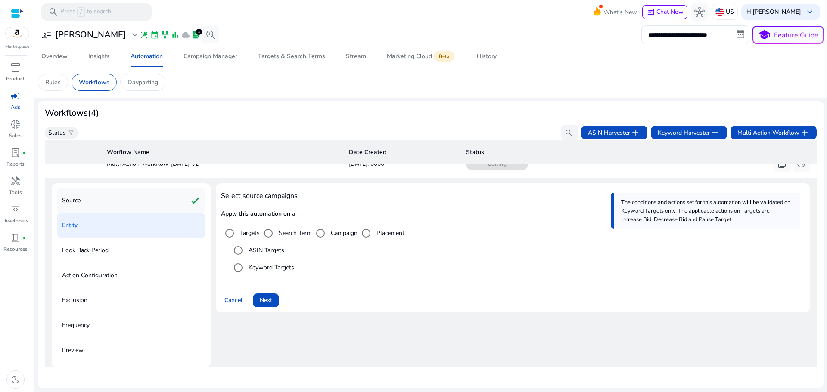
click at [90, 202] on div "Source check" at bounding box center [131, 201] width 149 height 24
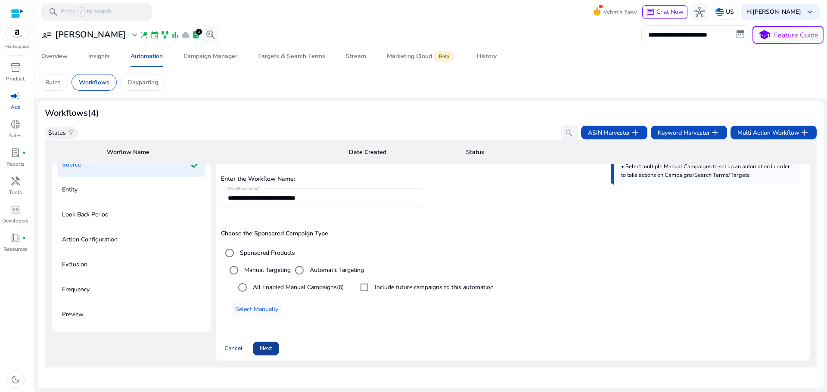
click at [270, 350] on span "Next" at bounding box center [266, 348] width 12 height 9
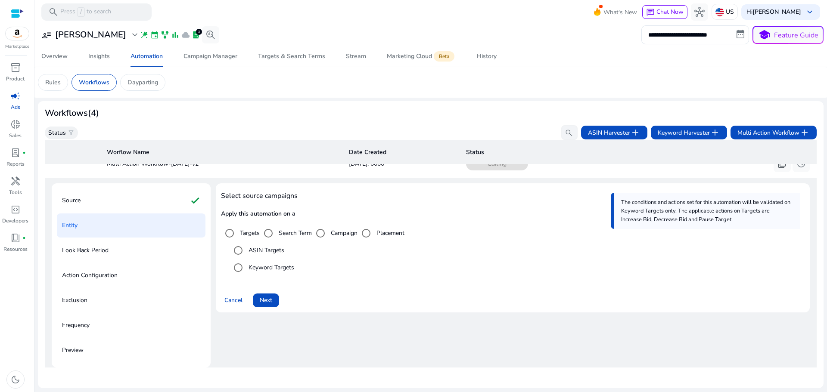
scroll to position [110, 0]
click at [264, 299] on span "Next" at bounding box center [266, 300] width 12 height 9
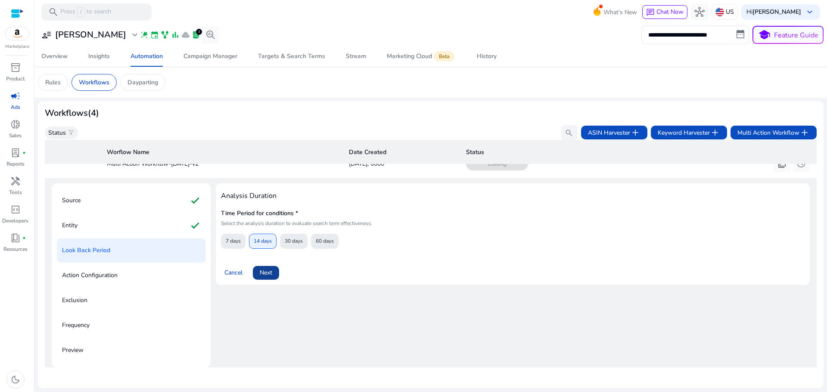
click at [269, 270] on span "Next" at bounding box center [266, 272] width 12 height 9
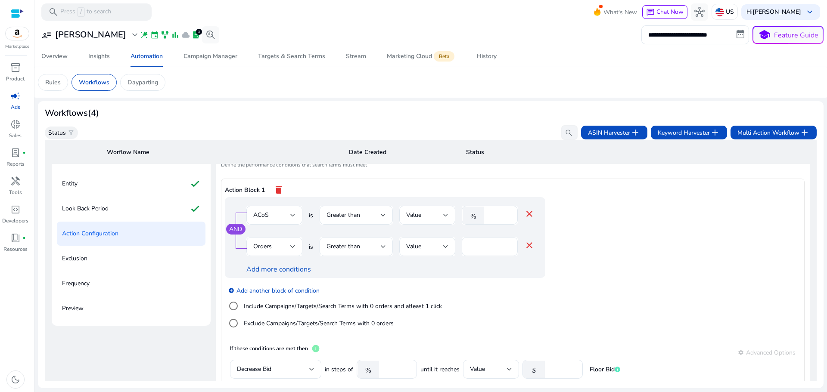
scroll to position [150, 0]
drag, startPoint x: 499, startPoint y: 211, endPoint x: 479, endPoint y: 217, distance: 21.5
click at [479, 217] on div "% **" at bounding box center [486, 213] width 49 height 19
type input "**"
click at [583, 225] on app-ppc-editable-conditions "AND ACoS is Greater than Value % ** close Orders is Greater than Value * close …" at bounding box center [513, 267] width 576 height 143
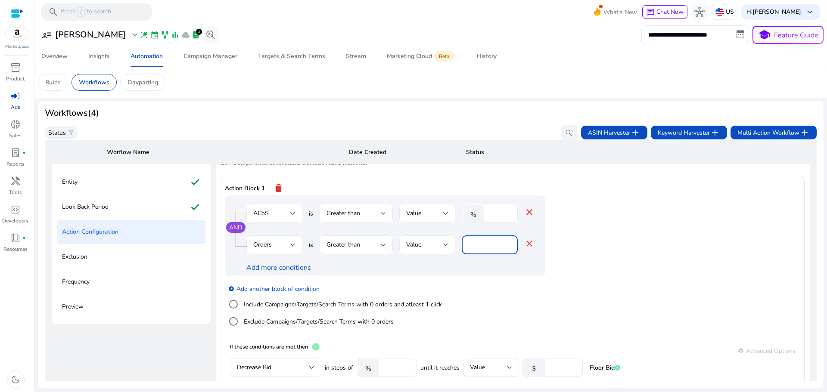
drag, startPoint x: 478, startPoint y: 245, endPoint x: 449, endPoint y: 245, distance: 29.3
click at [449, 245] on div "Orders is Greater than Value * close" at bounding box center [390, 250] width 288 height 28
click at [347, 248] on span "Greater than" at bounding box center [343, 245] width 34 height 8
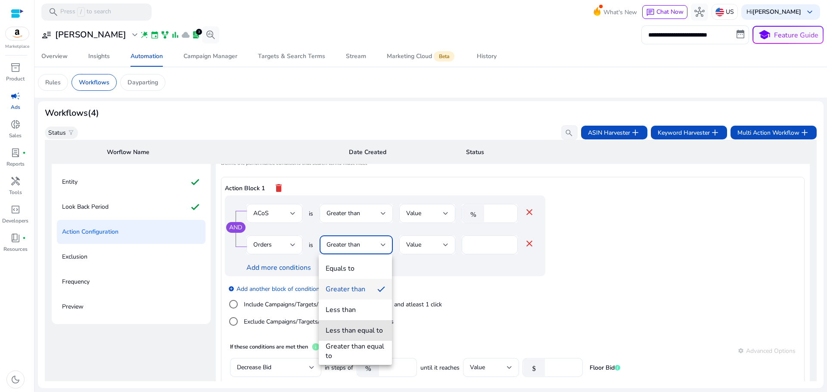
click at [372, 330] on div "Less than equal to" at bounding box center [354, 330] width 57 height 9
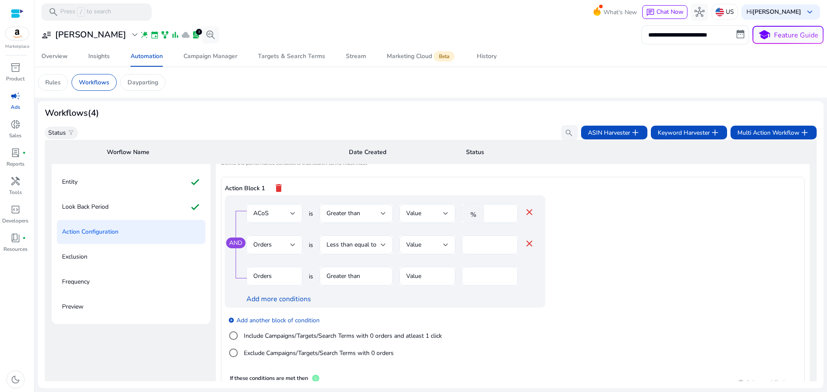
click at [530, 246] on mat-icon "close" at bounding box center [529, 244] width 10 height 10
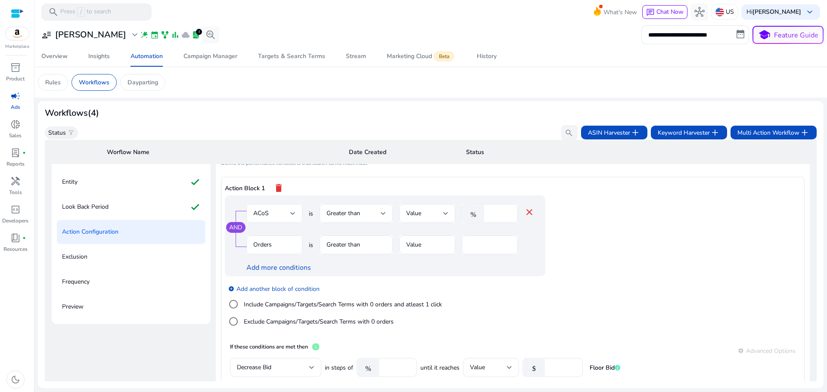
click at [347, 249] on mat-form-field "Greater than" at bounding box center [356, 250] width 73 height 28
click at [280, 247] on mat-form-field "Orders" at bounding box center [274, 250] width 56 height 28
drag, startPoint x: 296, startPoint y: 240, endPoint x: 310, endPoint y: 243, distance: 14.4
click at [298, 241] on mat-form-field "Orders" at bounding box center [274, 250] width 56 height 28
drag, startPoint x: 317, startPoint y: 246, endPoint x: 314, endPoint y: 250, distance: 5.3
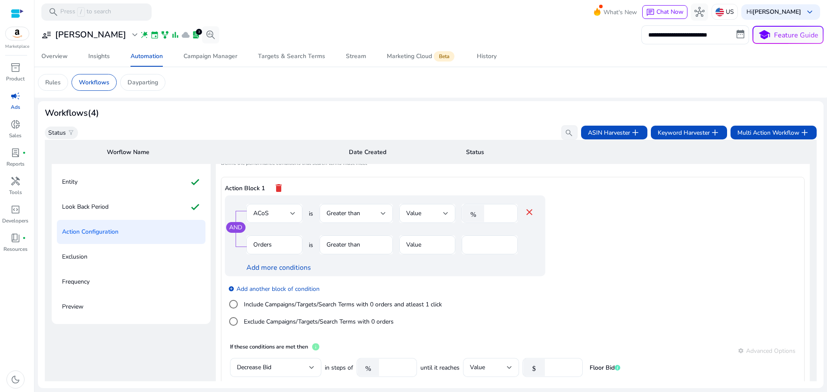
click at [316, 247] on div "Orders is Greater than Value *" at bounding box center [390, 250] width 288 height 28
click at [94, 212] on p "Look Back Period" at bounding box center [85, 207] width 47 height 14
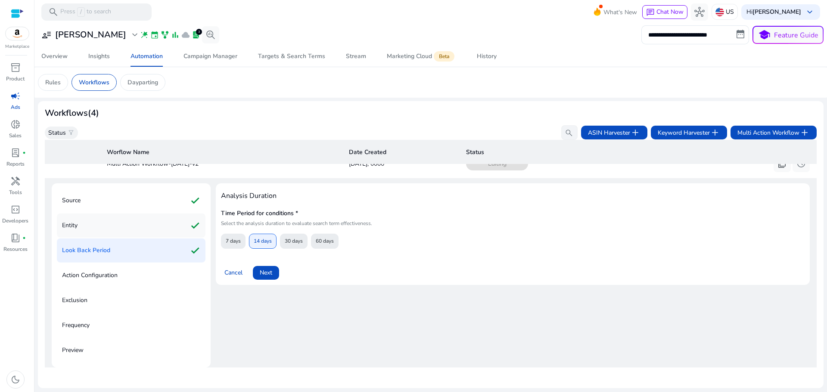
scroll to position [110, 0]
click at [89, 269] on p "Action Configuration" at bounding box center [90, 276] width 56 height 14
click at [266, 275] on span at bounding box center [266, 273] width 26 height 21
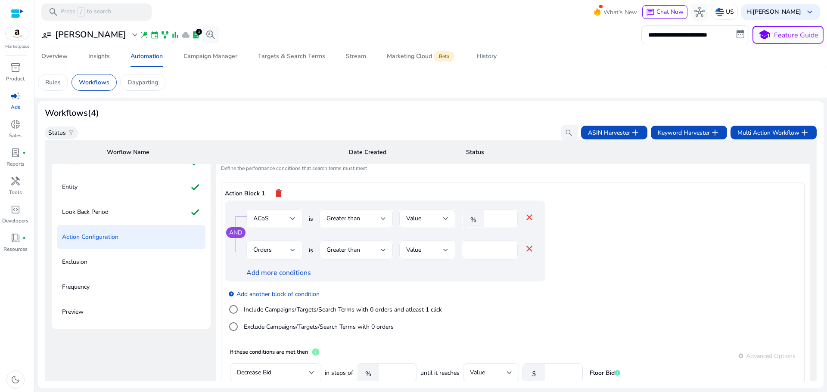
scroll to position [150, 0]
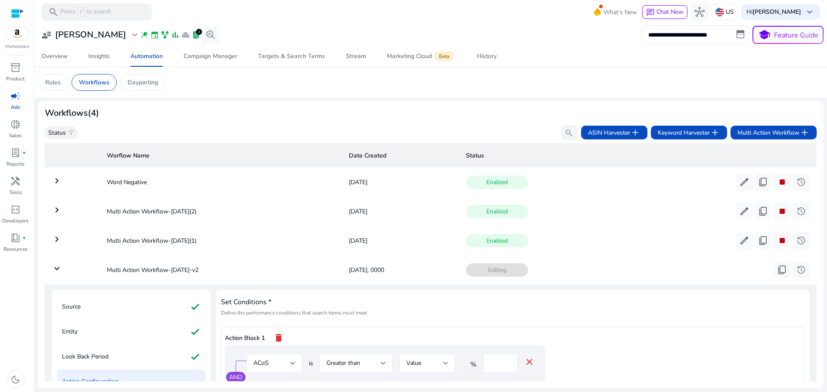
scroll to position [150, 0]
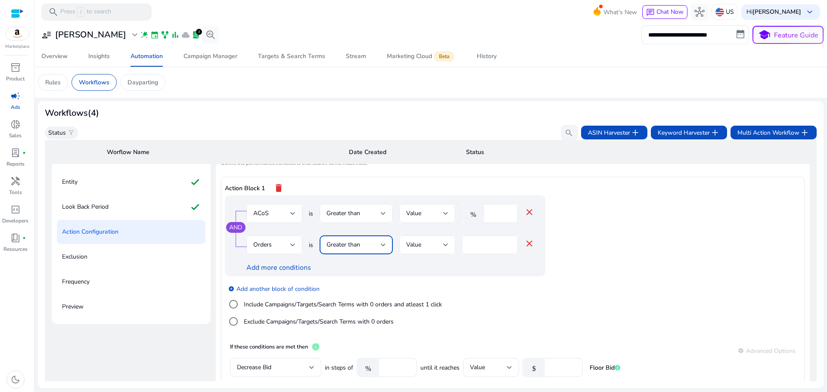
click at [348, 246] on span "Greater than" at bounding box center [343, 245] width 34 height 8
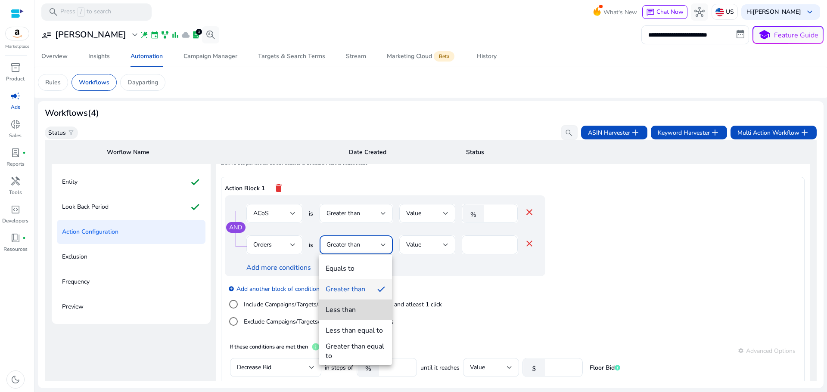
click at [349, 302] on mat-option "Less than" at bounding box center [355, 310] width 73 height 21
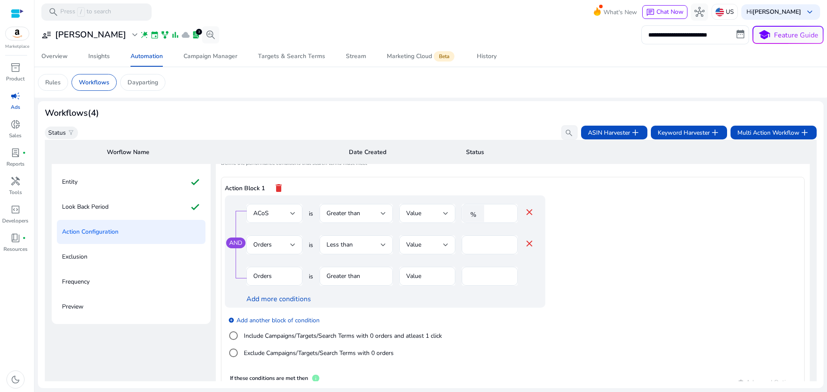
click at [525, 245] on mat-icon "close" at bounding box center [529, 244] width 10 height 10
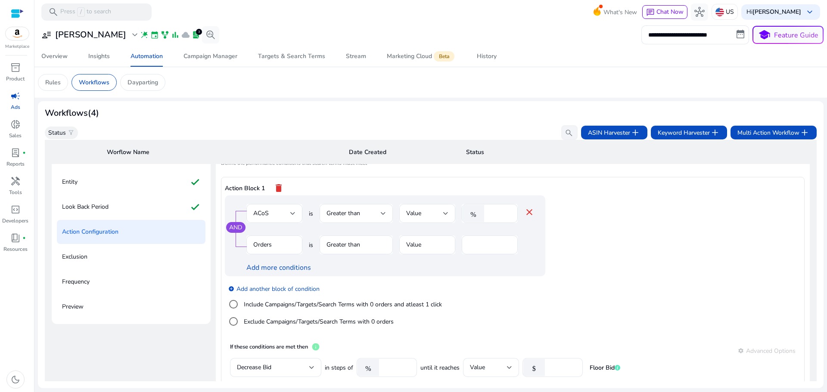
click at [286, 247] on mat-form-field "Orders" at bounding box center [274, 250] width 56 height 28
click at [82, 210] on p "Look Back Period" at bounding box center [85, 207] width 47 height 14
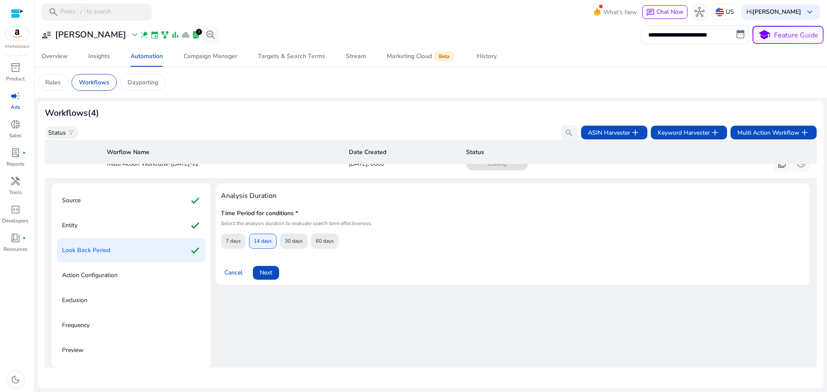
scroll to position [110, 0]
click at [92, 274] on p "Action Configuration" at bounding box center [90, 276] width 56 height 14
click at [112, 278] on p "Action Configuration" at bounding box center [90, 276] width 56 height 14
click at [112, 274] on p "Action Configuration" at bounding box center [90, 276] width 56 height 14
click at [276, 270] on span at bounding box center [266, 273] width 26 height 21
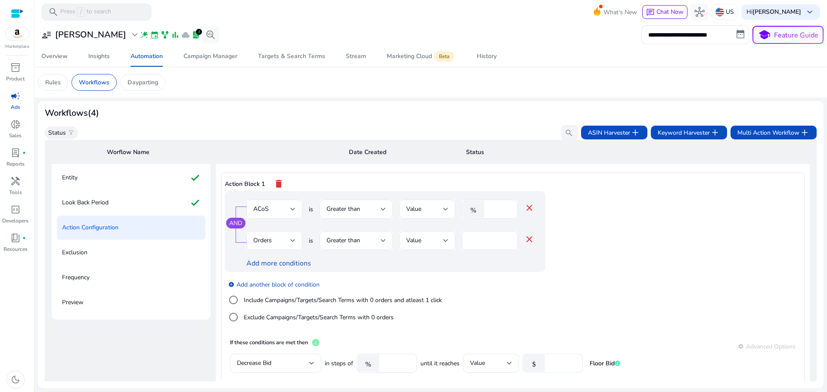
scroll to position [150, 0]
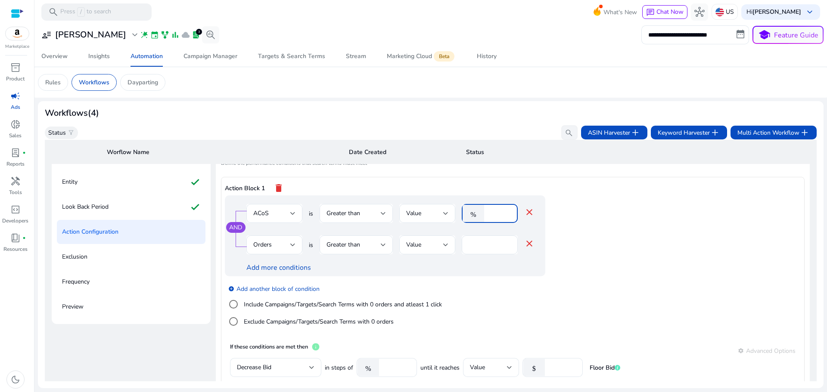
drag, startPoint x: 495, startPoint y: 213, endPoint x: 479, endPoint y: 217, distance: 16.8
click at [479, 217] on div "% **" at bounding box center [486, 213] width 49 height 19
type input "**"
click at [584, 242] on app-ppc-editable-conditions "AND ACoS is Greater than Value % ** close Orders is Greater than Value * close …" at bounding box center [513, 267] width 576 height 143
drag, startPoint x: 474, startPoint y: 246, endPoint x: 460, endPoint y: 250, distance: 14.7
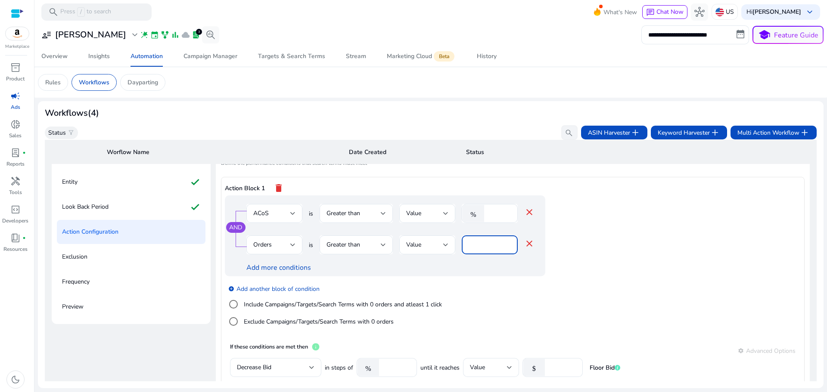
click at [460, 250] on div "Orders is Greater than Value * close" at bounding box center [390, 250] width 288 height 28
click at [375, 247] on div "Greater than" at bounding box center [353, 244] width 54 height 9
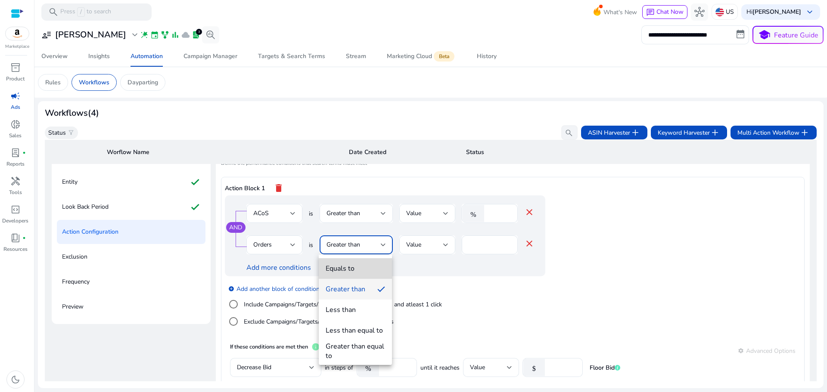
click at [372, 264] on span "Equals to" at bounding box center [355, 268] width 59 height 9
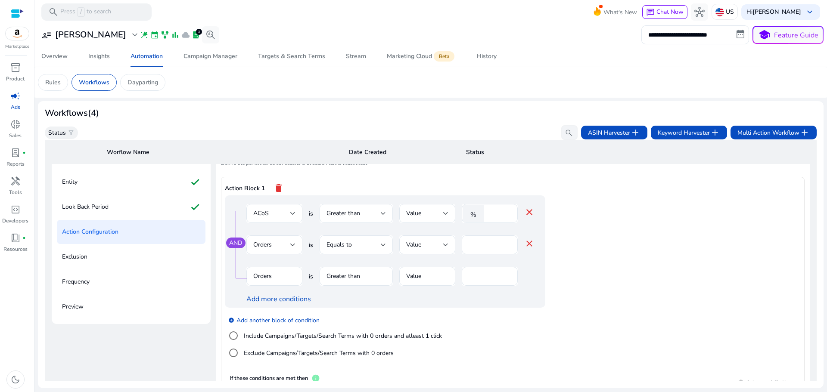
click at [369, 286] on div at bounding box center [356, 290] width 73 height 9
click at [267, 274] on mat-form-field "Orders" at bounding box center [274, 281] width 56 height 28
click at [272, 249] on div "Orders" at bounding box center [271, 244] width 37 height 9
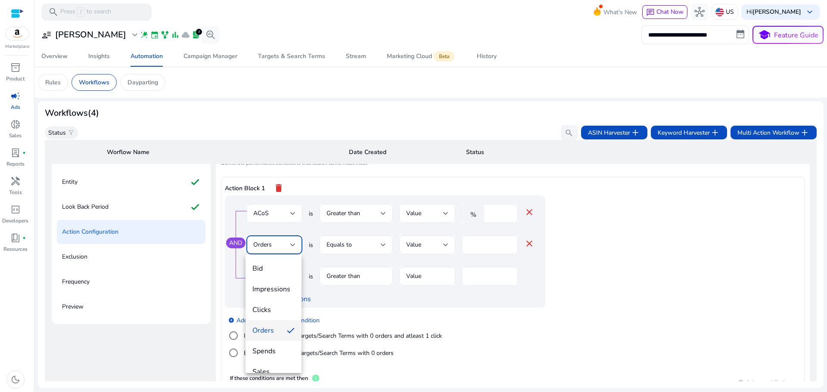
click at [299, 243] on div at bounding box center [413, 196] width 827 height 392
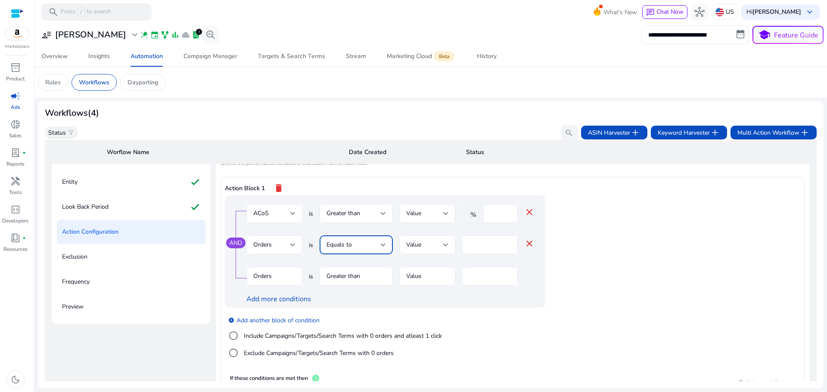
click at [345, 244] on span "Equals to" at bounding box center [338, 245] width 25 height 8
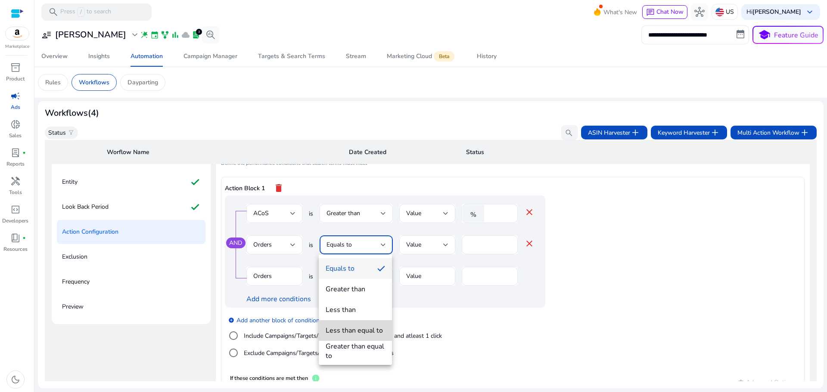
click at [358, 327] on div "Less than equal to" at bounding box center [354, 330] width 57 height 9
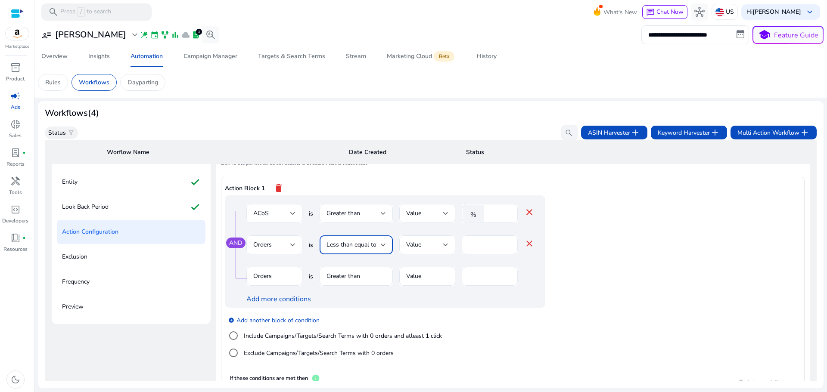
click at [367, 245] on span "Less than equal to" at bounding box center [351, 245] width 50 height 8
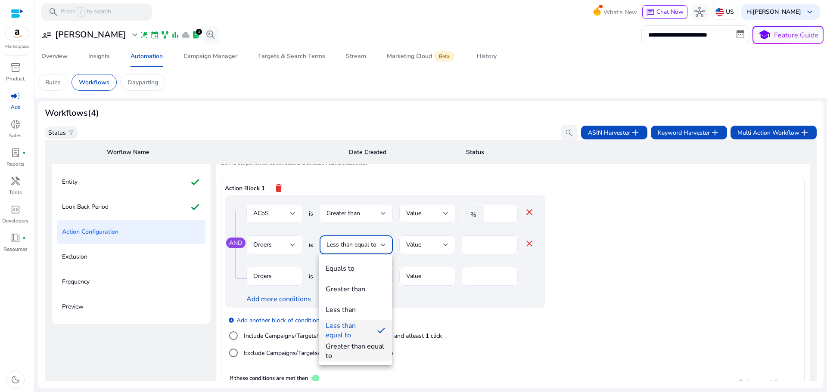
click at [351, 349] on div "Greater than equal to" at bounding box center [355, 351] width 59 height 19
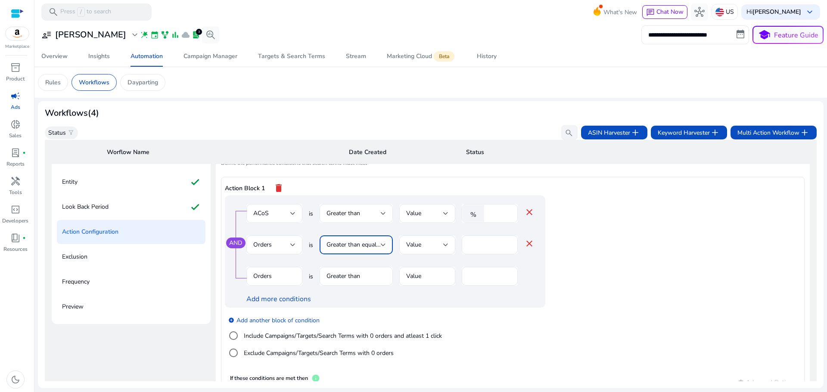
click at [352, 246] on span "Greater than equal to" at bounding box center [354, 245] width 57 height 8
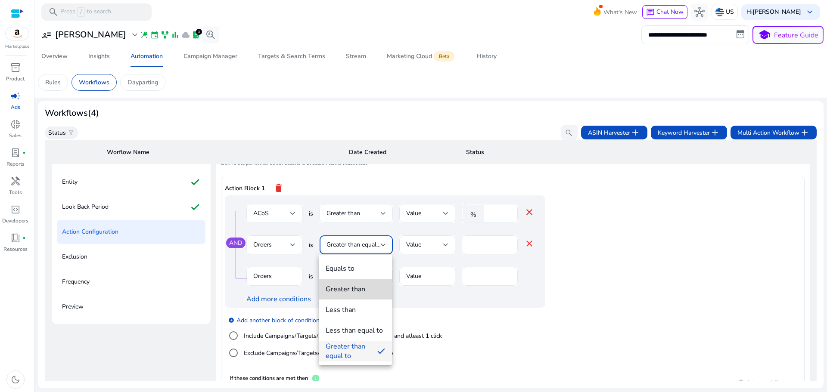
click at [354, 290] on div "Greater than" at bounding box center [346, 289] width 40 height 9
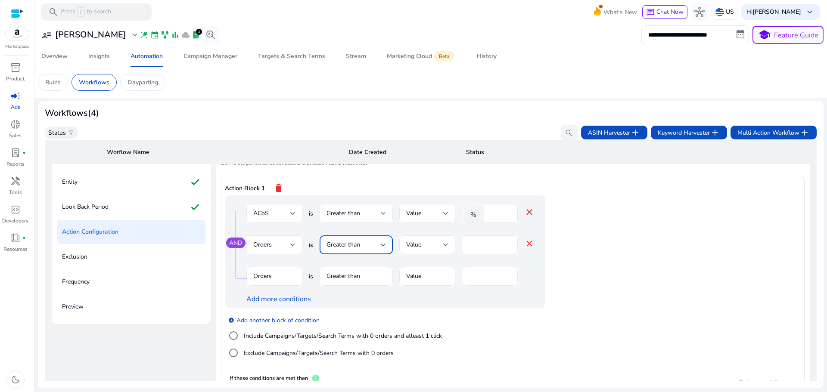
click at [360, 244] on div "Greater than" at bounding box center [353, 244] width 54 height 9
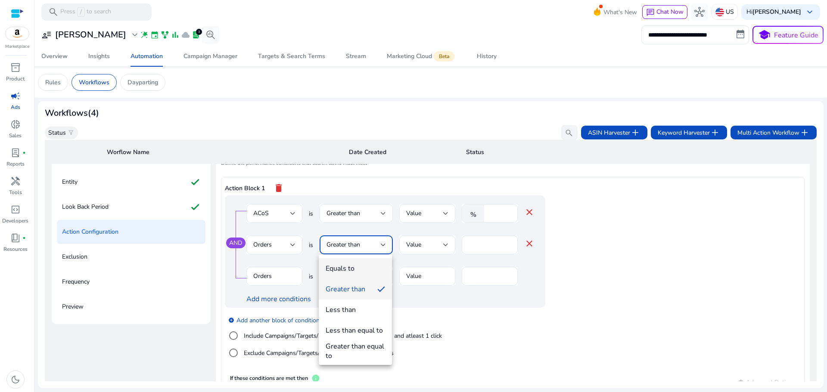
click at [361, 266] on span "Equals to" at bounding box center [355, 268] width 59 height 9
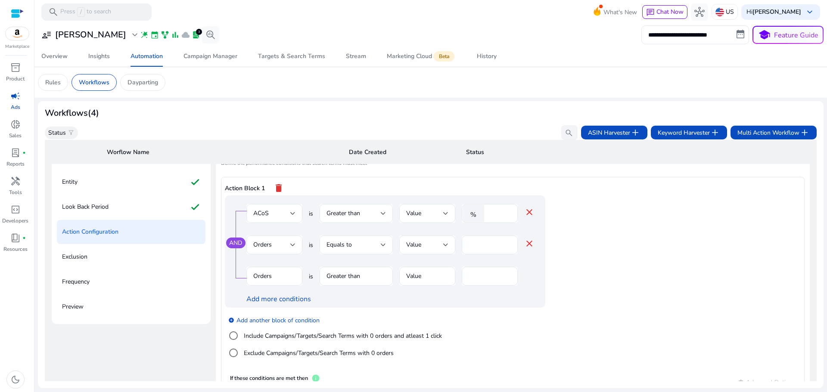
click at [415, 311] on div "add_circle Add another block of condition Include Campaigns/Targets/Search Term…" at bounding box center [402, 337] width 355 height 59
click at [280, 280] on mat-form-field "Orders" at bounding box center [274, 281] width 56 height 28
click at [265, 278] on mat-form-field "Orders" at bounding box center [274, 281] width 56 height 28
click at [363, 244] on div "Equals to" at bounding box center [353, 244] width 54 height 9
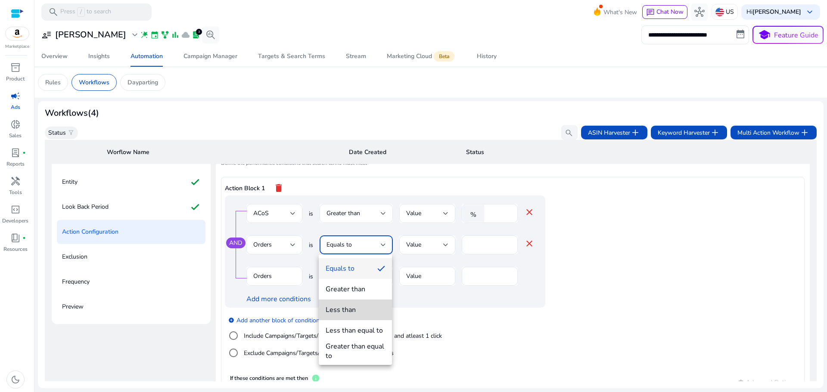
click at [360, 306] on span "Less than" at bounding box center [355, 309] width 59 height 9
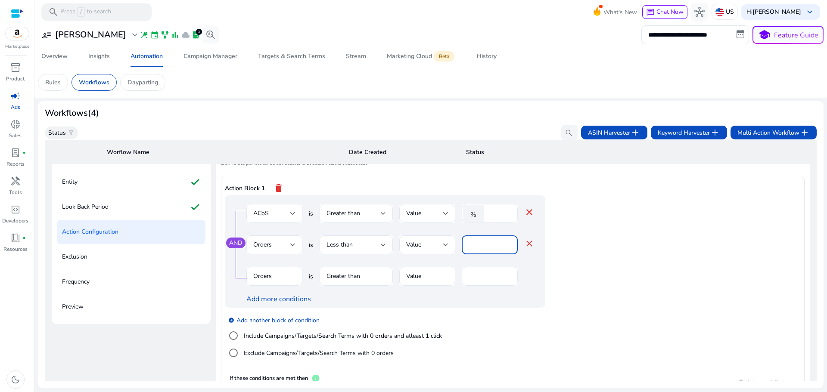
drag, startPoint x: 484, startPoint y: 246, endPoint x: 455, endPoint y: 252, distance: 29.3
click at [457, 251] on div "Orders is Less than Value * close" at bounding box center [390, 250] width 288 height 28
click at [586, 267] on app-ppc-editable-conditions "AND ACoS is Greater than Value % ** close Orders is Less than Value * close Ord…" at bounding box center [513, 283] width 576 height 174
click at [255, 273] on mat-form-field "Orders" at bounding box center [274, 281] width 56 height 28
click at [267, 278] on mat-form-field "Orders" at bounding box center [274, 281] width 56 height 28
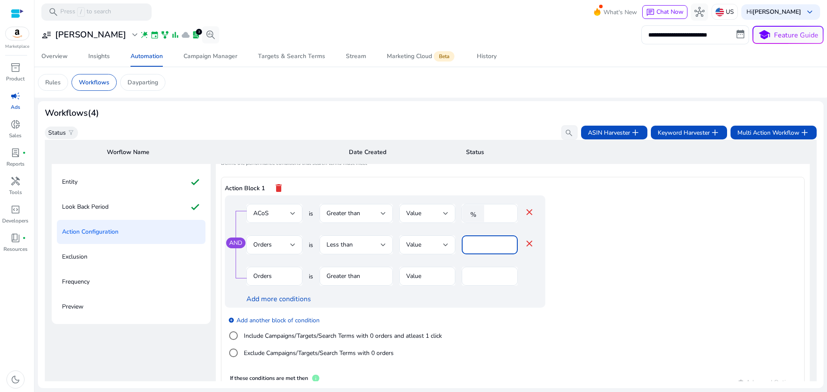
drag, startPoint x: 479, startPoint y: 246, endPoint x: 455, endPoint y: 244, distance: 24.2
click at [457, 244] on div "Orders is Less than Value * close" at bounding box center [390, 250] width 288 height 28
type input "*"
click at [636, 287] on app-ppc-editable-conditions "AND ACoS is Greater than Value % ** close Orders is Less than Value * close Ord…" at bounding box center [513, 283] width 576 height 174
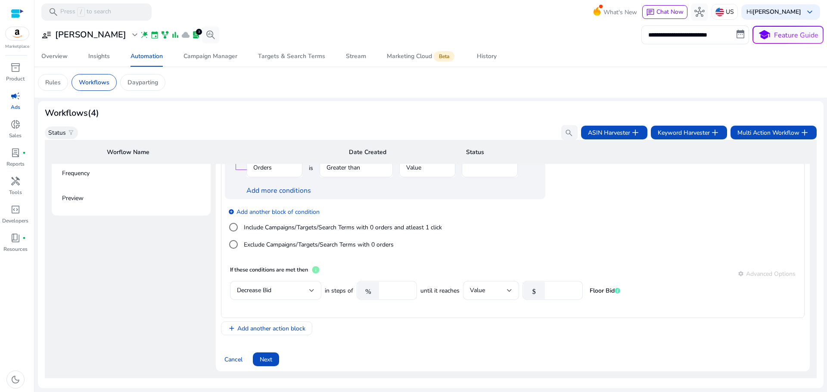
scroll to position [273, 0]
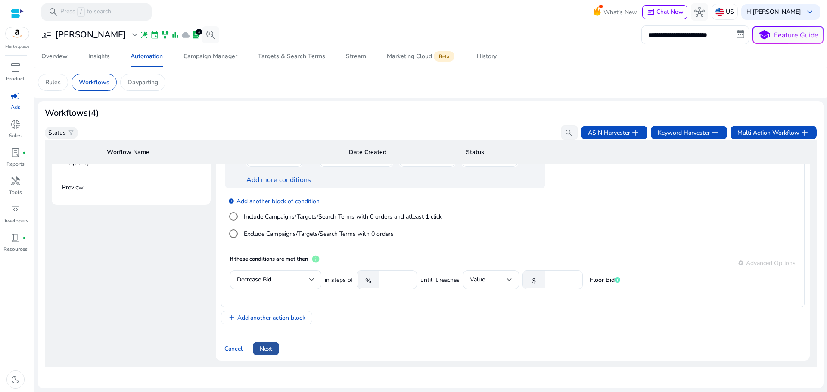
click at [263, 345] on span "Next" at bounding box center [266, 349] width 12 height 9
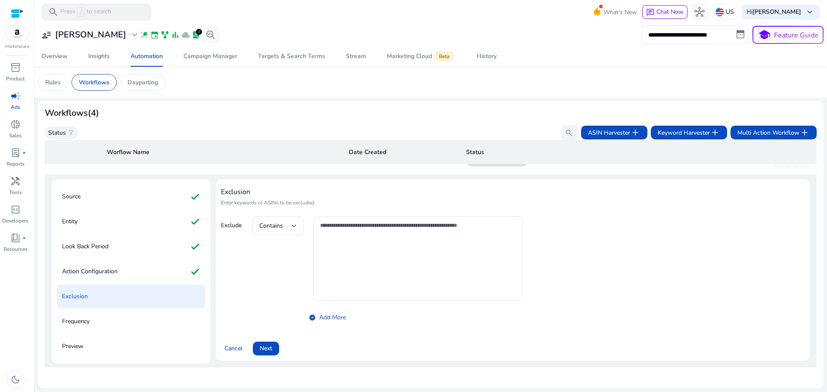
scroll to position [114, 0]
click at [121, 267] on div "Action Configuration check" at bounding box center [131, 272] width 149 height 24
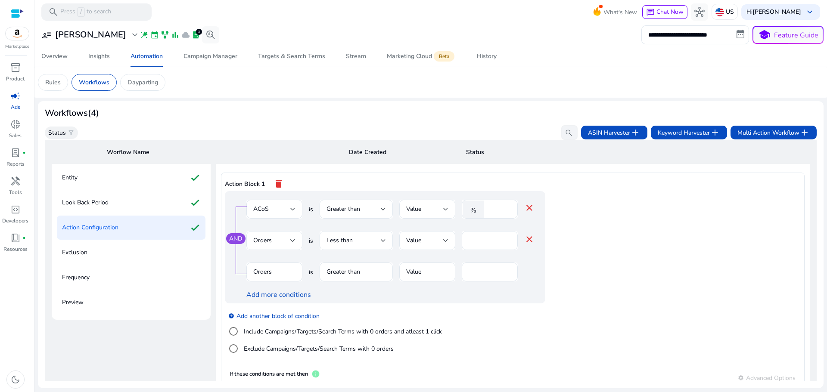
scroll to position [150, 0]
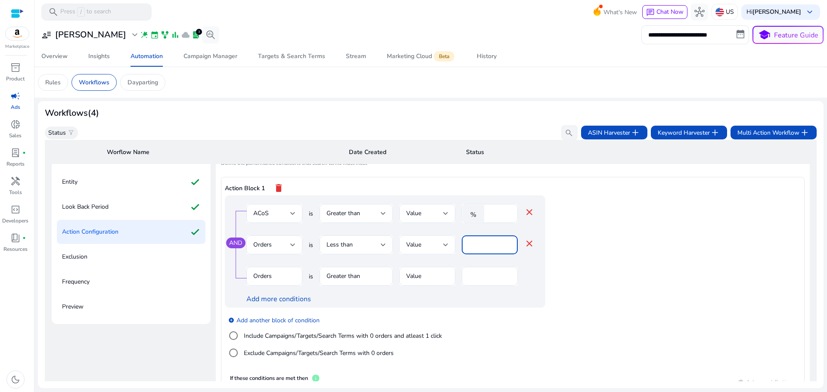
drag, startPoint x: 466, startPoint y: 249, endPoint x: 453, endPoint y: 251, distance: 13.5
click at [454, 249] on div "Orders is Less than Value * close" at bounding box center [390, 250] width 288 height 28
type input "*"
click at [583, 286] on app-ppc-editable-conditions "AND ACoS is Greater than Value % ** close Orders is Less than Value * close Ord…" at bounding box center [513, 283] width 576 height 174
drag, startPoint x: 499, startPoint y: 211, endPoint x: 459, endPoint y: 212, distance: 40.1
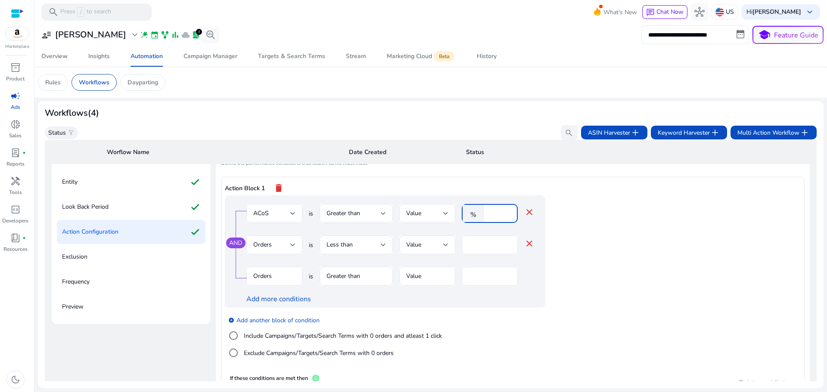
click at [460, 212] on div "ACoS is Greater than Value % ** close" at bounding box center [390, 218] width 288 height 28
click at [632, 288] on app-ppc-editable-conditions "AND ACoS is Greater than Value % ** close Orders is Less than Value * close Ord…" at bounding box center [513, 283] width 576 height 174
drag, startPoint x: 593, startPoint y: 261, endPoint x: 502, endPoint y: 231, distance: 96.2
click at [593, 261] on app-ppc-editable-conditions "AND ACoS is Greater than Value % ** close Orders is Less than Value * close Ord…" at bounding box center [513, 283] width 576 height 174
drag, startPoint x: 498, startPoint y: 215, endPoint x: 478, endPoint y: 230, distance: 25.0
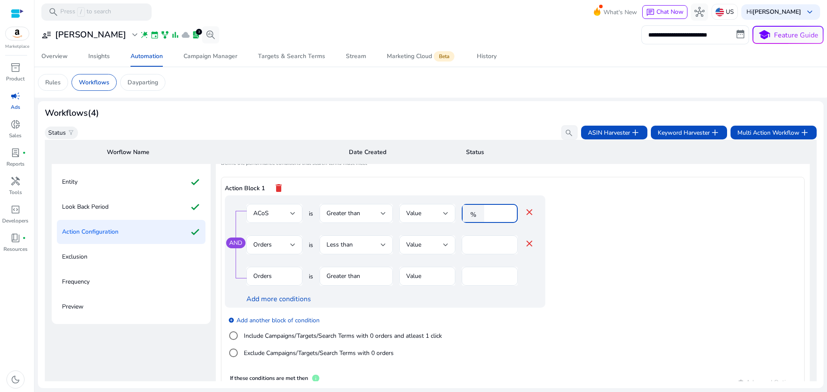
click at [481, 218] on div "% **" at bounding box center [486, 213] width 49 height 19
type input "**"
click at [613, 260] on app-ppc-editable-conditions "AND ACoS is Greater than Value % ** close Orders is Less than Value * close Ord…" at bounding box center [513, 283] width 576 height 174
click at [369, 246] on div "Less than" at bounding box center [353, 244] width 54 height 9
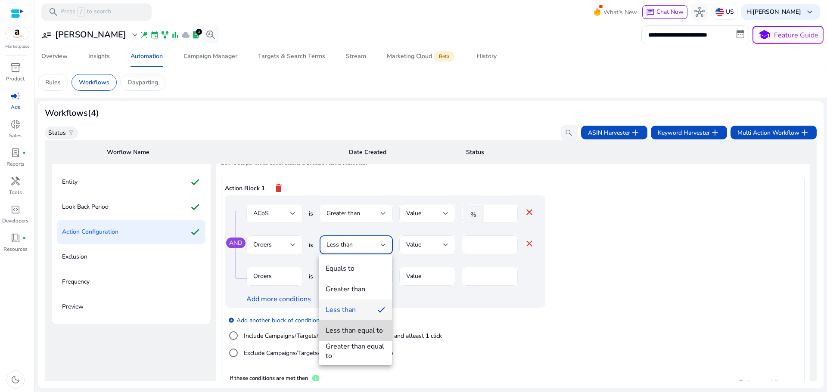
click at [361, 331] on div "Less than equal to" at bounding box center [354, 330] width 57 height 9
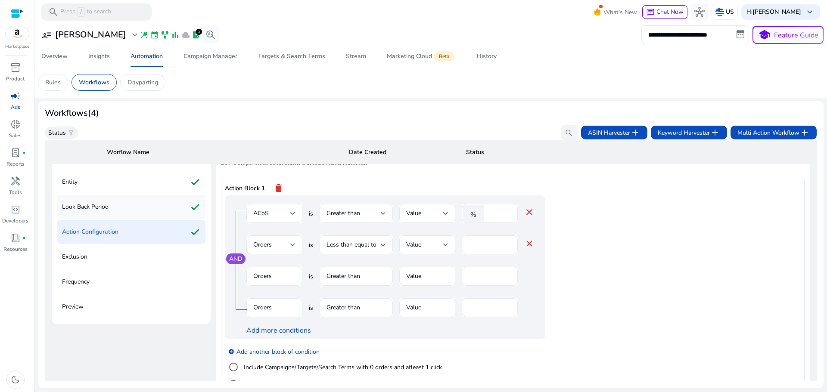
click at [99, 211] on p "Look Back Period" at bounding box center [85, 207] width 47 height 14
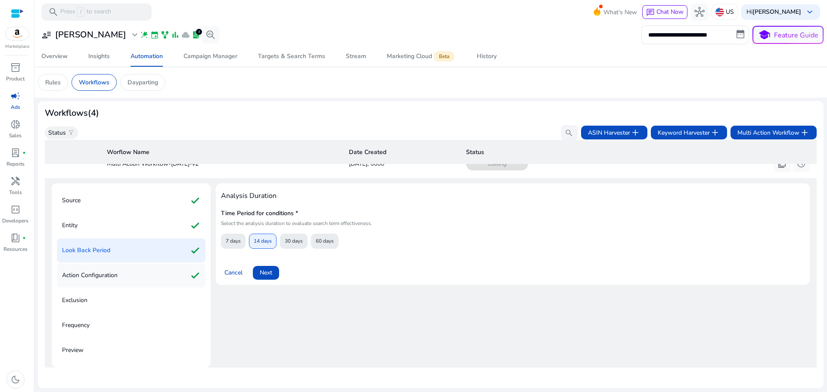
click at [104, 270] on p "Action Configuration" at bounding box center [90, 276] width 56 height 14
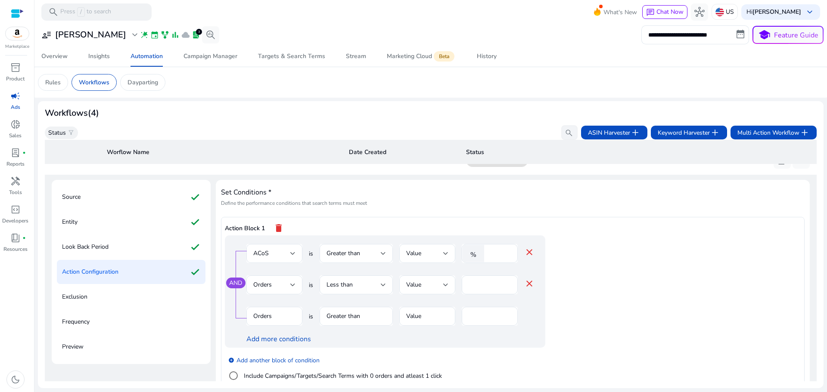
scroll to position [150, 0]
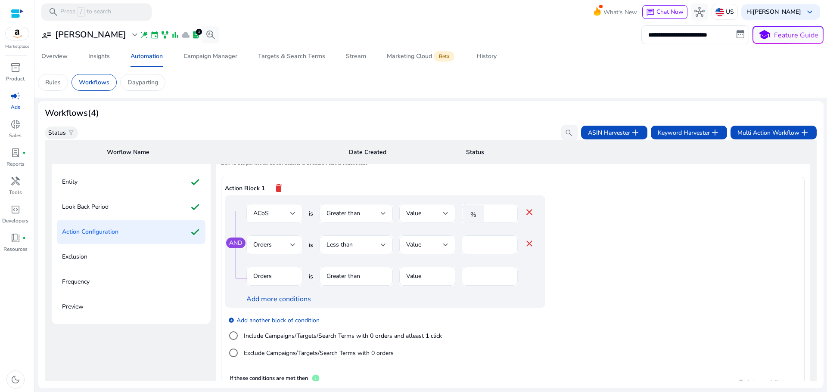
click at [528, 244] on mat-icon "close" at bounding box center [529, 244] width 10 height 10
click at [542, 271] on div "AND ACoS is Greater than Value % ** close Orders is Greater than Value * Orders…" at bounding box center [385, 252] width 320 height 112
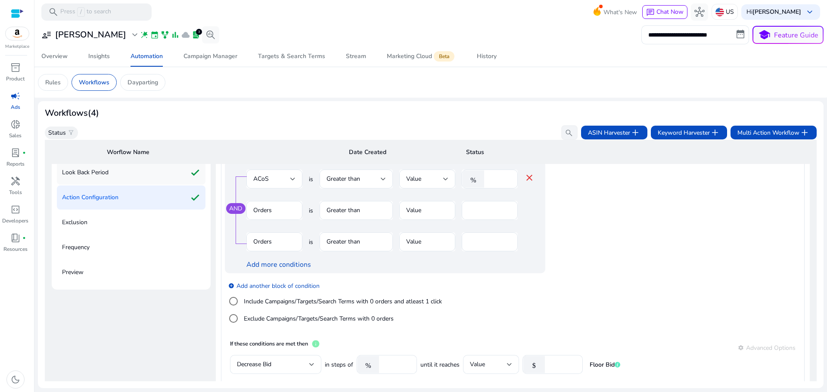
scroll to position [143, 0]
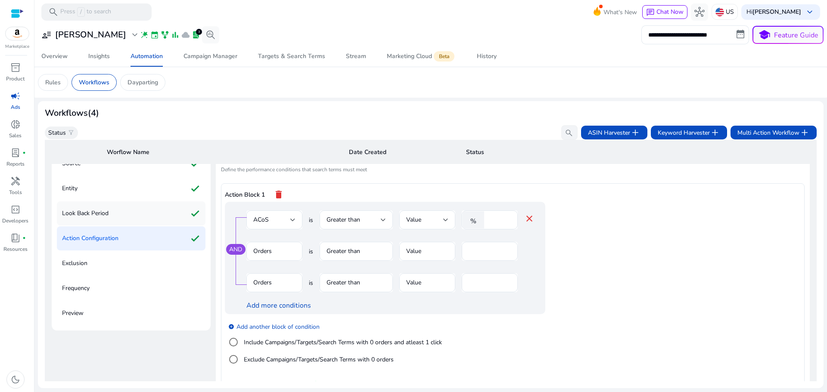
click at [105, 217] on p "Look Back Period" at bounding box center [85, 214] width 47 height 14
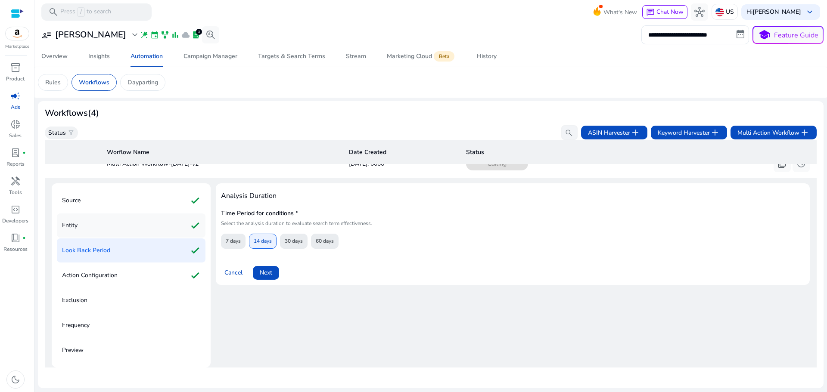
click at [103, 221] on div "Entity check" at bounding box center [131, 226] width 149 height 24
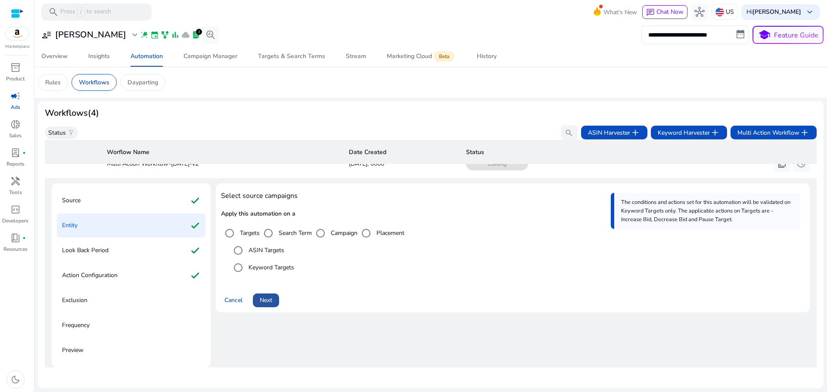
click at [266, 298] on span "Next" at bounding box center [266, 300] width 12 height 9
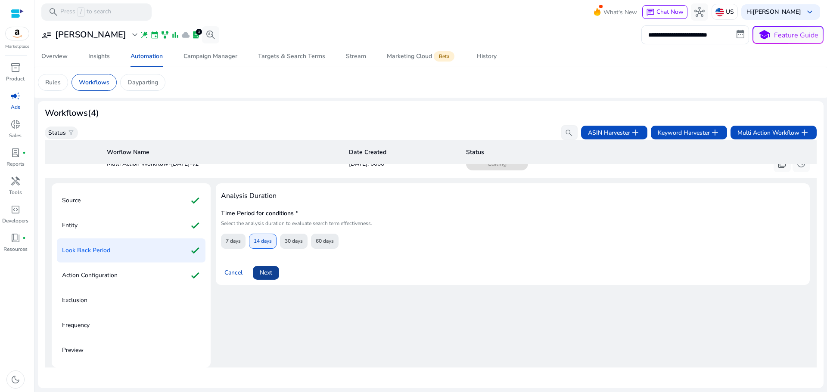
click at [272, 269] on span "Next" at bounding box center [266, 272] width 12 height 9
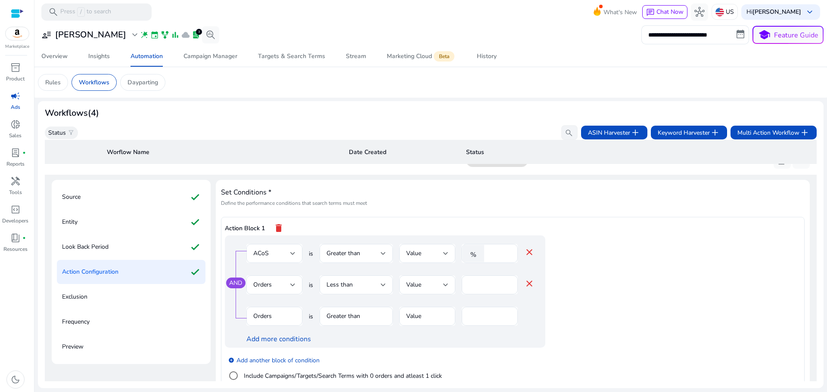
scroll to position [150, 0]
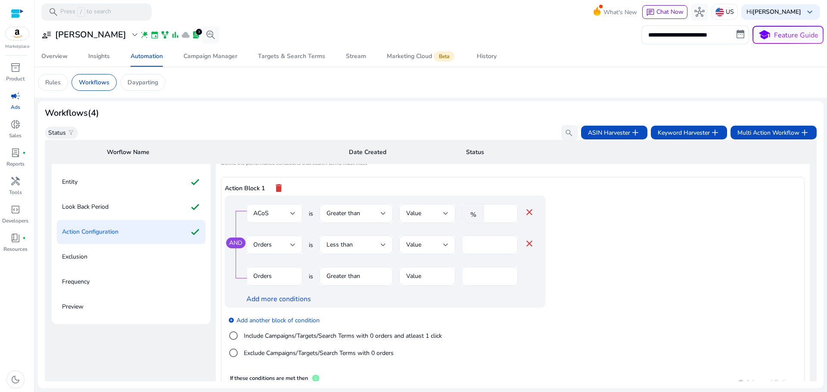
click at [525, 243] on mat-icon "close" at bounding box center [529, 244] width 10 height 10
click at [355, 246] on mat-form-field "Greater than" at bounding box center [356, 250] width 73 height 28
click at [439, 245] on mat-form-field "Value" at bounding box center [427, 250] width 56 height 28
click at [526, 212] on mat-icon "close" at bounding box center [529, 212] width 10 height 10
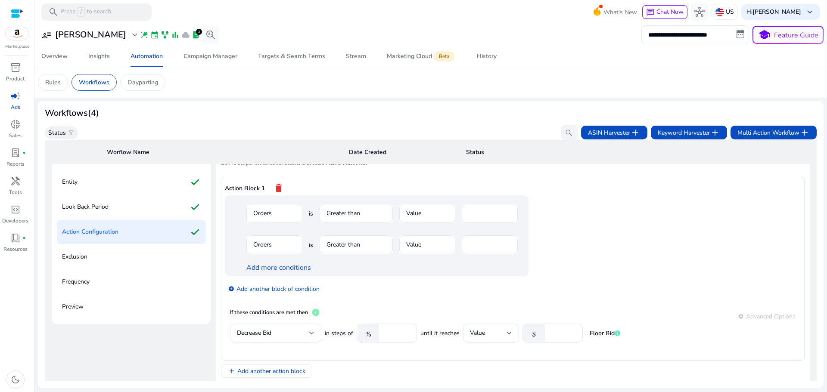
click at [274, 215] on mat-form-field "Orders" at bounding box center [274, 218] width 56 height 28
click at [282, 189] on mat-icon "delete" at bounding box center [279, 188] width 10 height 15
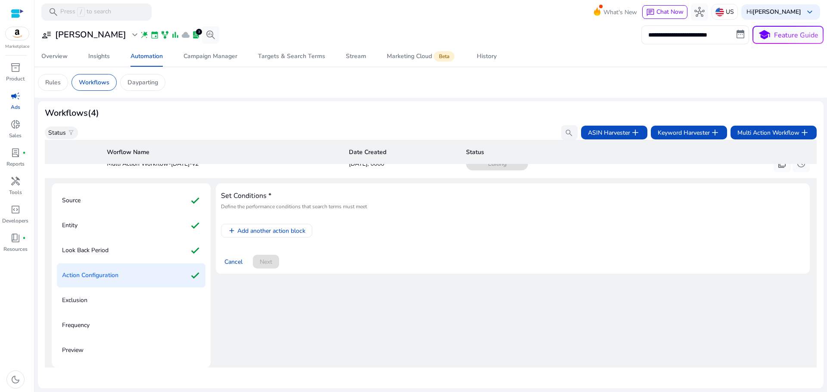
scroll to position [110, 0]
click at [275, 227] on span "Add another action block" at bounding box center [271, 231] width 68 height 9
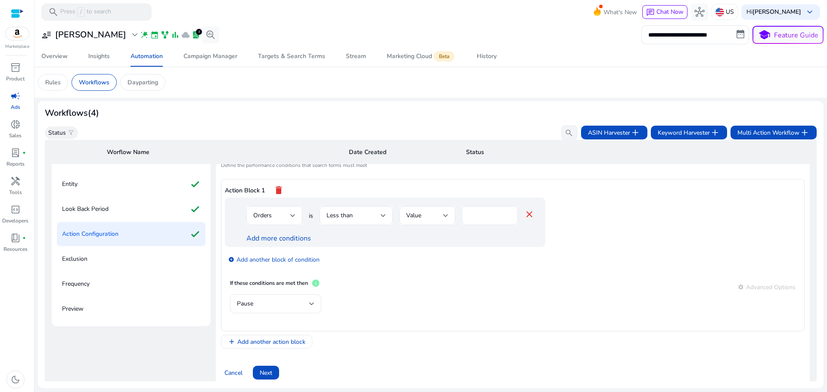
scroll to position [153, 0]
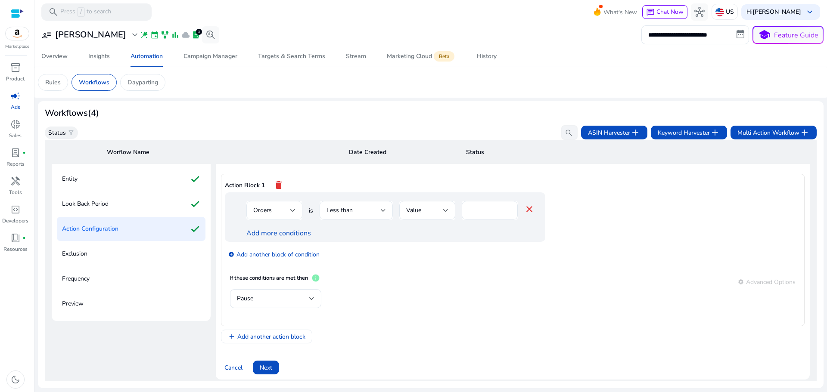
click at [264, 208] on span "Orders" at bounding box center [262, 210] width 19 height 8
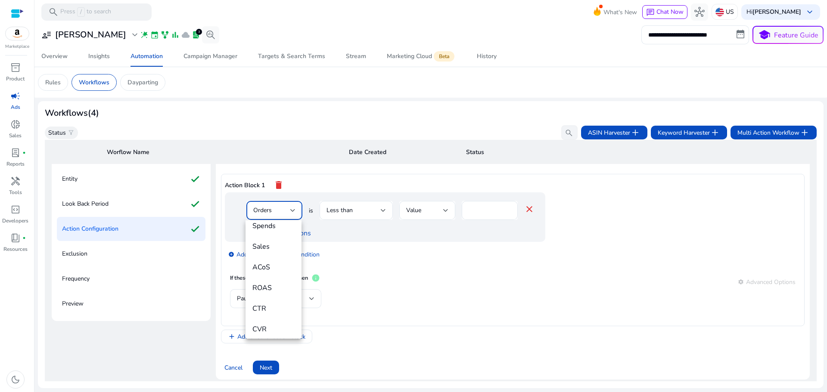
scroll to position [86, 0]
click at [270, 277] on span "ACoS" at bounding box center [273, 271] width 42 height 9
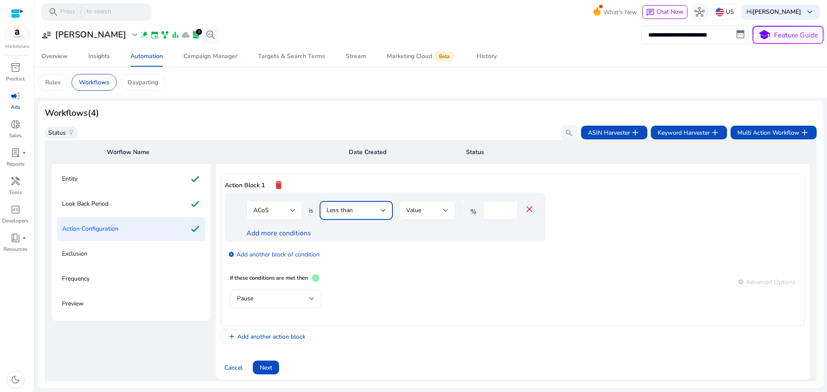
click at [367, 213] on div "Less than" at bounding box center [353, 210] width 54 height 9
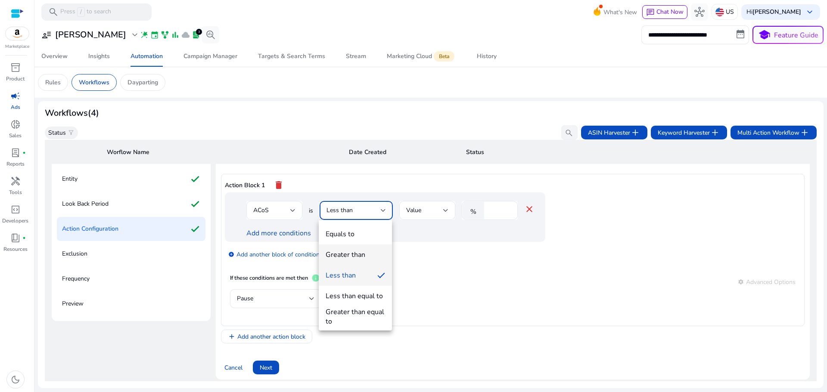
click at [366, 253] on span "Greater than" at bounding box center [355, 254] width 59 height 9
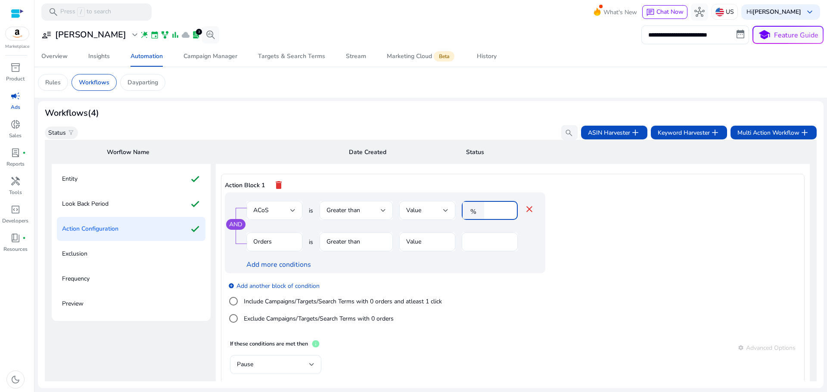
drag, startPoint x: 500, startPoint y: 215, endPoint x: 473, endPoint y: 212, distance: 27.3
click at [473, 212] on div "% *" at bounding box center [486, 210] width 49 height 19
type input "**"
click at [584, 221] on app-ppc-editable-conditions "AND ACoS is Greater than Value % ** close Orders is Greater than Value * Add mo…" at bounding box center [513, 264] width 576 height 143
click at [366, 241] on mat-form-field "Greater than" at bounding box center [356, 247] width 73 height 28
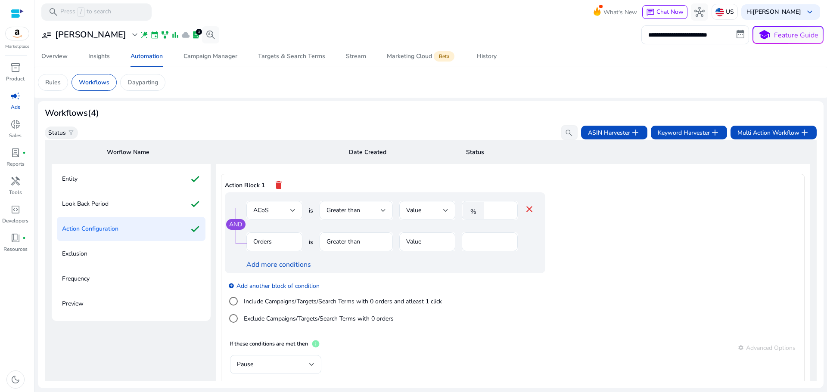
click at [285, 242] on mat-form-field "Orders" at bounding box center [274, 247] width 56 height 28
click at [628, 232] on app-ppc-editable-conditions "AND ACoS is Greater than Value % ** close Orders is Greater than Value * Add mo…" at bounding box center [513, 264] width 576 height 143
click at [275, 245] on mat-form-field "Orders" at bounding box center [274, 247] width 56 height 28
click at [274, 246] on mat-form-field "Orders" at bounding box center [274, 247] width 56 height 28
click at [347, 244] on mat-form-field "Greater than" at bounding box center [356, 247] width 73 height 28
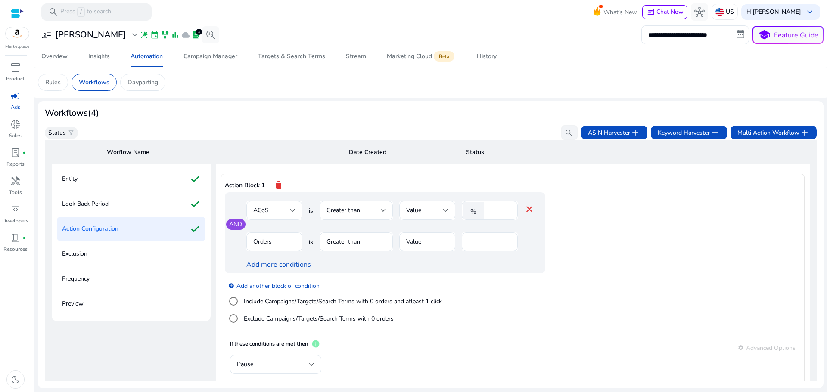
click at [348, 244] on mat-form-field "Greater than" at bounding box center [356, 247] width 73 height 28
drag, startPoint x: 348, startPoint y: 244, endPoint x: 396, endPoint y: 239, distance: 48.5
click at [349, 243] on mat-form-field "Greater than" at bounding box center [356, 247] width 73 height 28
click at [413, 239] on mat-form-field "Value" at bounding box center [427, 247] width 56 height 28
click at [414, 239] on mat-form-field "Value" at bounding box center [427, 247] width 56 height 28
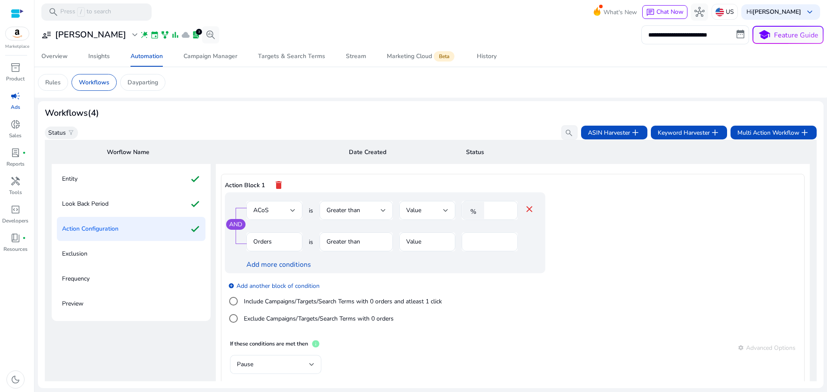
click at [472, 245] on input "*" at bounding box center [490, 241] width 42 height 9
click at [362, 245] on mat-form-field "Greater than" at bounding box center [356, 247] width 73 height 28
click at [617, 223] on app-ppc-editable-conditions "AND ACoS is Greater than Value % ** close Orders is Greater than Value * Add mo…" at bounding box center [513, 264] width 576 height 143
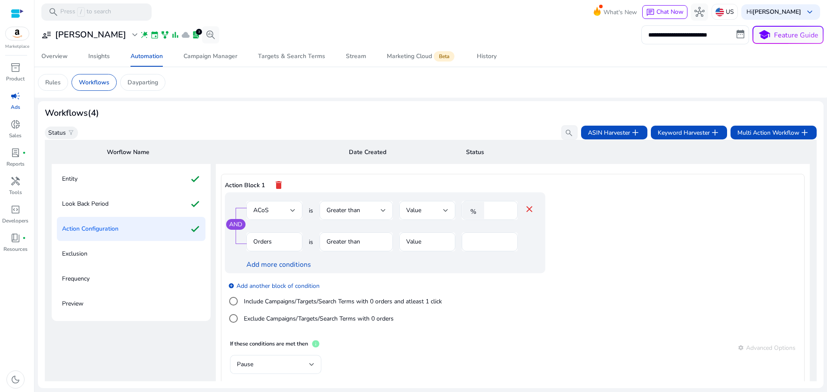
click at [351, 244] on mat-form-field "Greater than" at bounding box center [356, 247] width 73 height 28
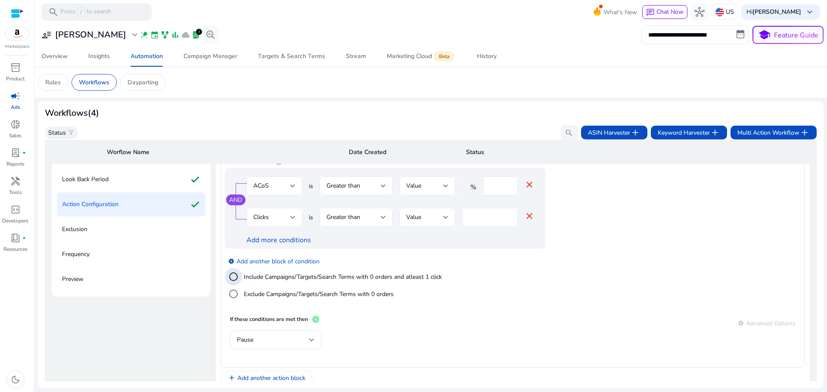
scroll to position [153, 0]
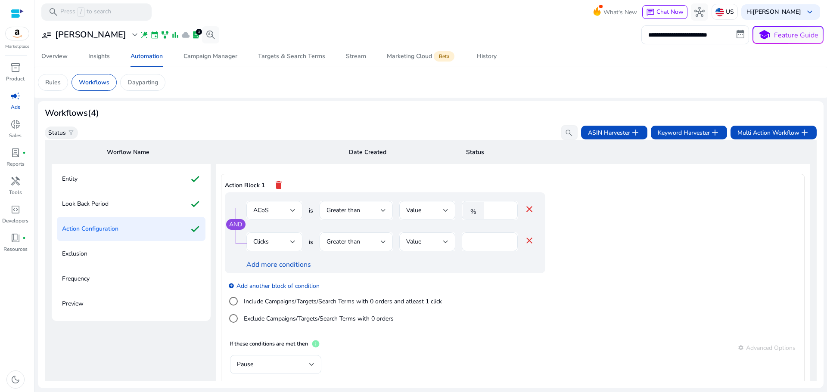
click at [281, 242] on div "Clicks" at bounding box center [271, 241] width 37 height 9
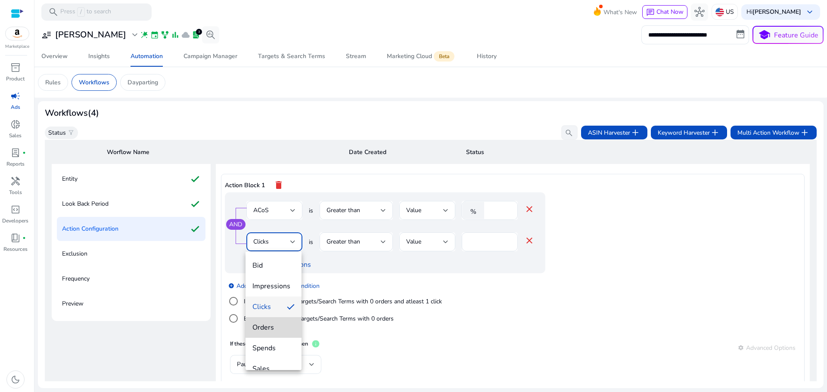
click at [276, 329] on span "Orders" at bounding box center [273, 327] width 42 height 9
click at [364, 244] on div "Greater than" at bounding box center [353, 241] width 54 height 9
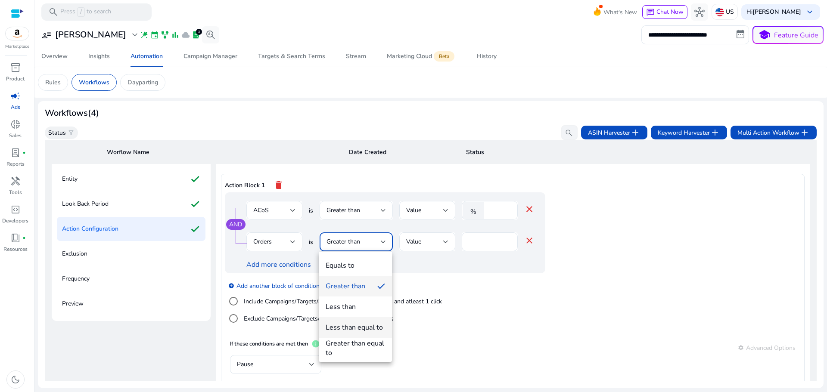
click at [374, 328] on div "Less than equal to" at bounding box center [354, 327] width 57 height 9
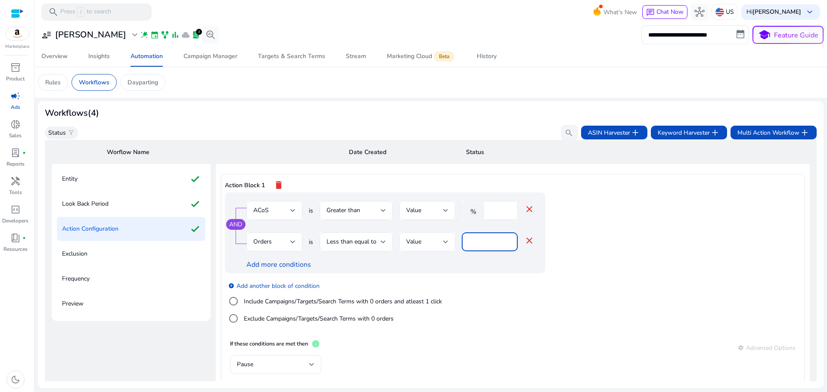
drag, startPoint x: 481, startPoint y: 242, endPoint x: 451, endPoint y: 246, distance: 30.8
click at [451, 245] on div "Orders is Less than equal to Value * close" at bounding box center [390, 247] width 288 height 28
type input "*"
click at [639, 245] on app-ppc-editable-conditions "AND ACoS is Greater than Value % ** close Orders is Less than equal to Value * …" at bounding box center [513, 264] width 576 height 143
drag, startPoint x: 827, startPoint y: 249, endPoint x: 821, endPoint y: 284, distance: 35.4
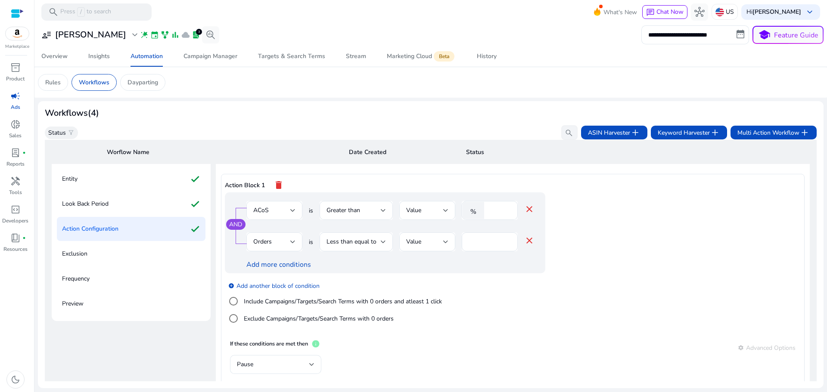
click at [827, 284] on mat-sidenav-content "**********" at bounding box center [430, 196] width 793 height 392
drag, startPoint x: 818, startPoint y: 283, endPoint x: 812, endPoint y: 300, distance: 17.6
click at [818, 314] on mat-card "Workflows (4) Status filter_alt search ASIN Harvester add Keyword Harvester add…" at bounding box center [431, 244] width 786 height 287
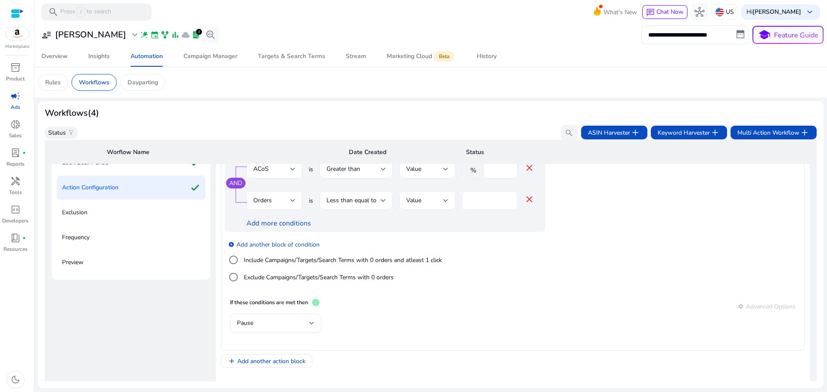
scroll to position [241, 0]
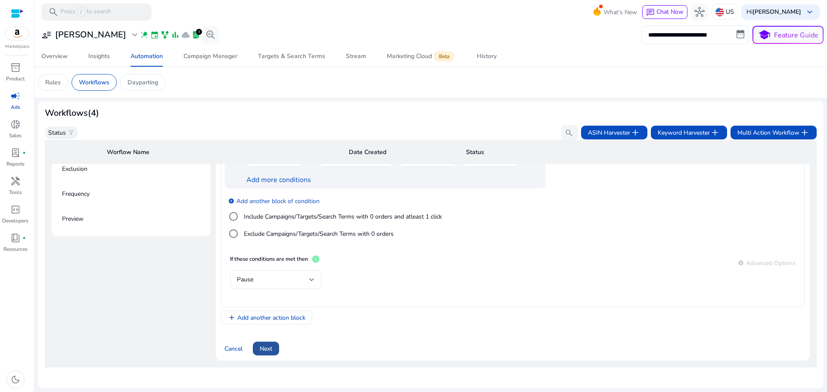
click at [271, 348] on span "Next" at bounding box center [266, 349] width 12 height 9
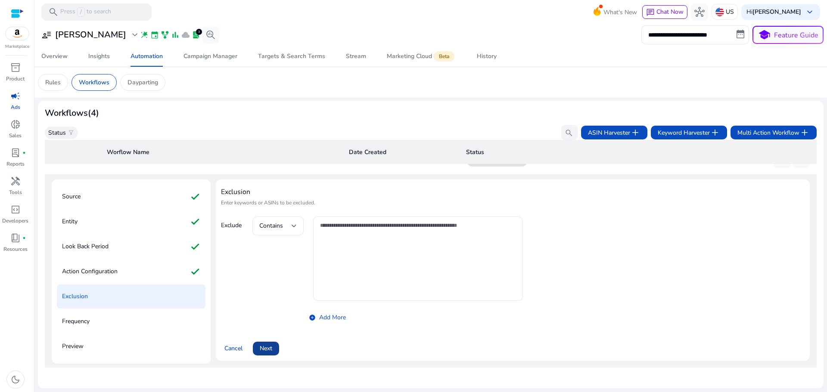
click at [265, 346] on span "Next" at bounding box center [266, 348] width 12 height 9
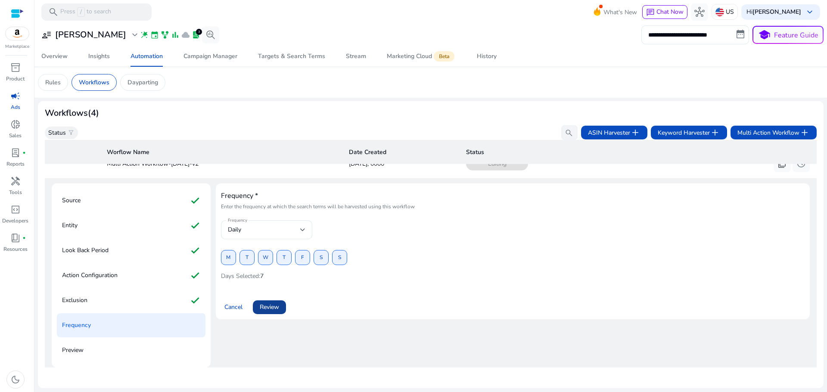
click at [266, 304] on span "Review" at bounding box center [269, 307] width 19 height 9
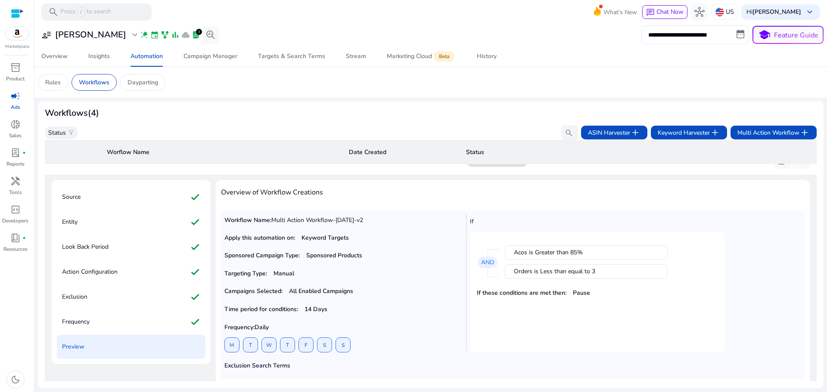
scroll to position [150, 0]
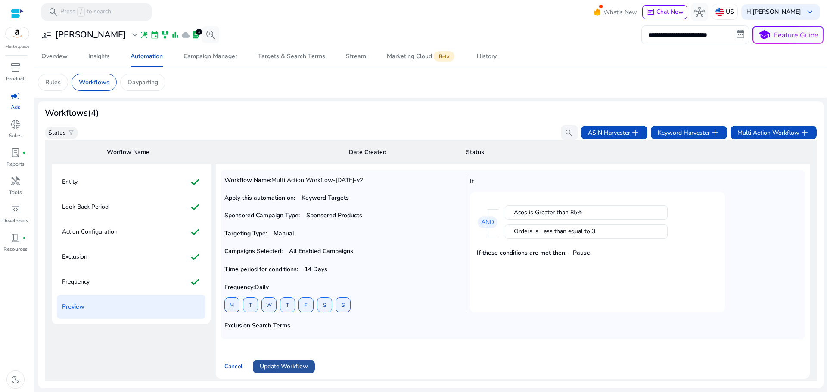
click at [279, 364] on span "Update Workflow" at bounding box center [284, 366] width 48 height 9
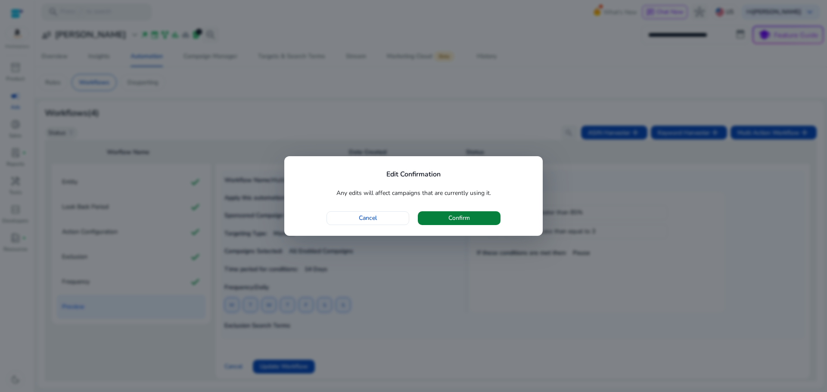
click at [453, 216] on span "Confirm" at bounding box center [459, 218] width 22 height 9
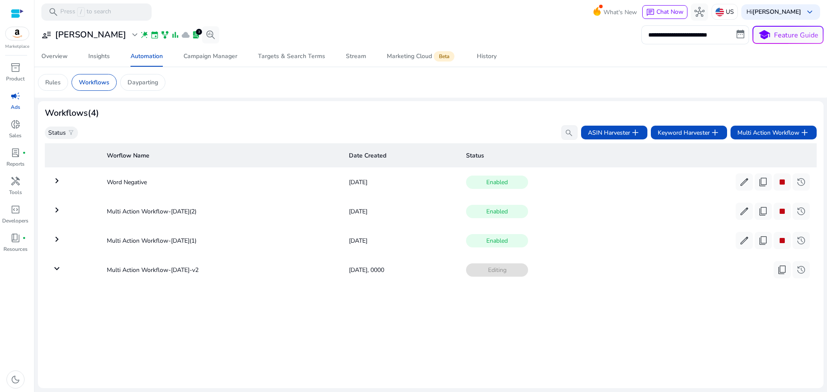
scroll to position [0, 0]
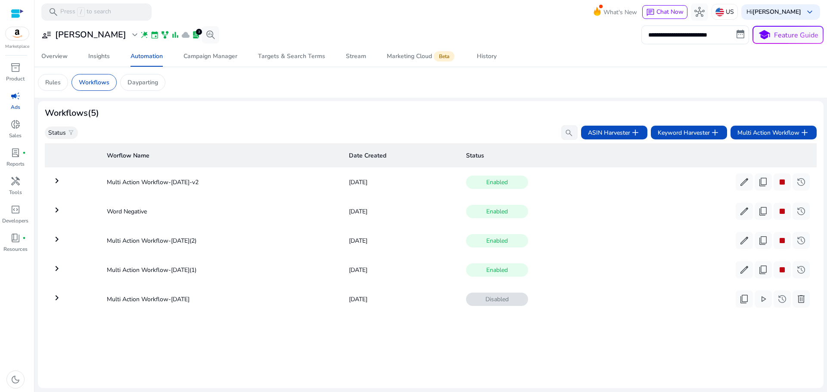
click at [217, 328] on div "Worflow Name Date Created Status keyboard_arrow_right Multi Action Workflow-[DA…" at bounding box center [431, 261] width 772 height 242
click at [799, 296] on span "delete" at bounding box center [801, 299] width 10 height 10
